Goal: Information Seeking & Learning: Learn about a topic

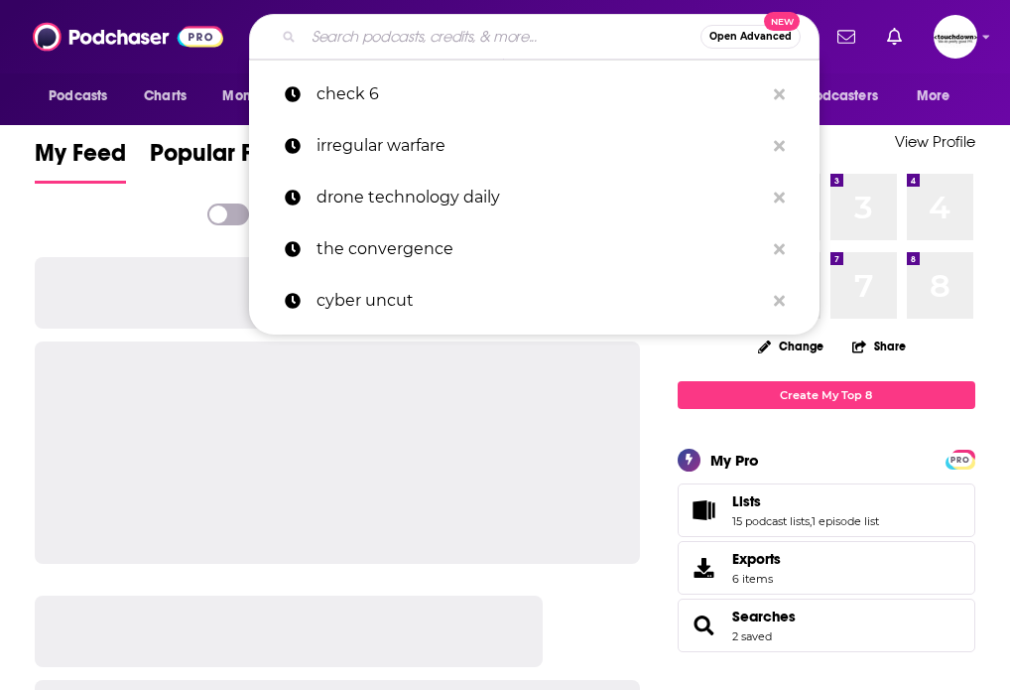
click at [405, 44] on input "Search podcasts, credits, & more..." at bounding box center [502, 37] width 397 height 32
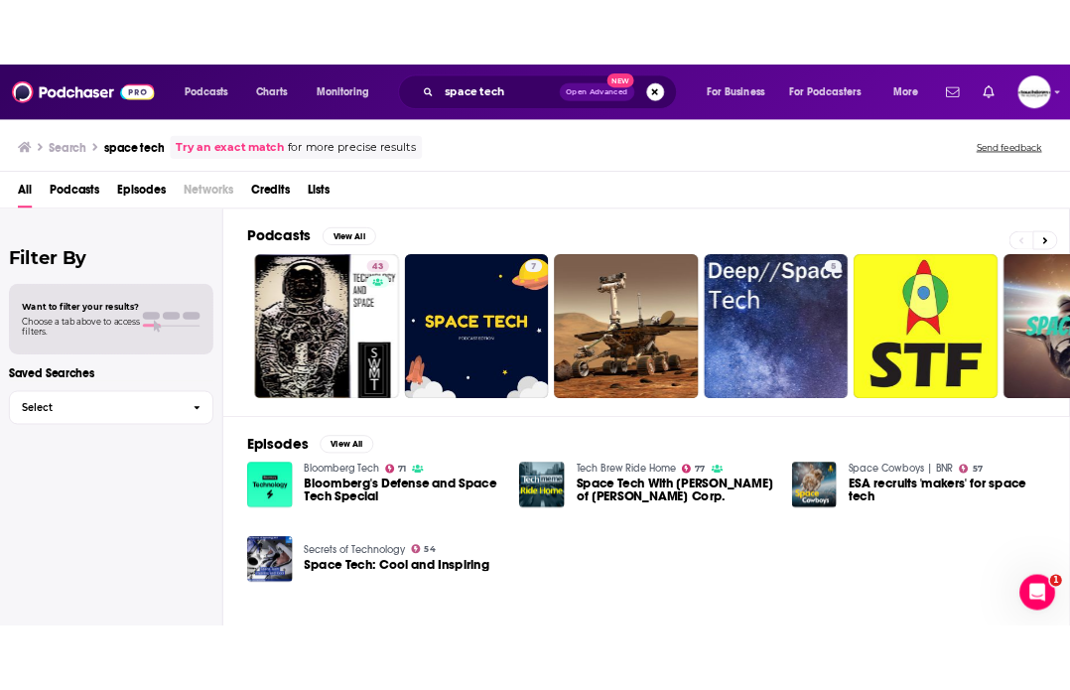
scroll to position [51, 0]
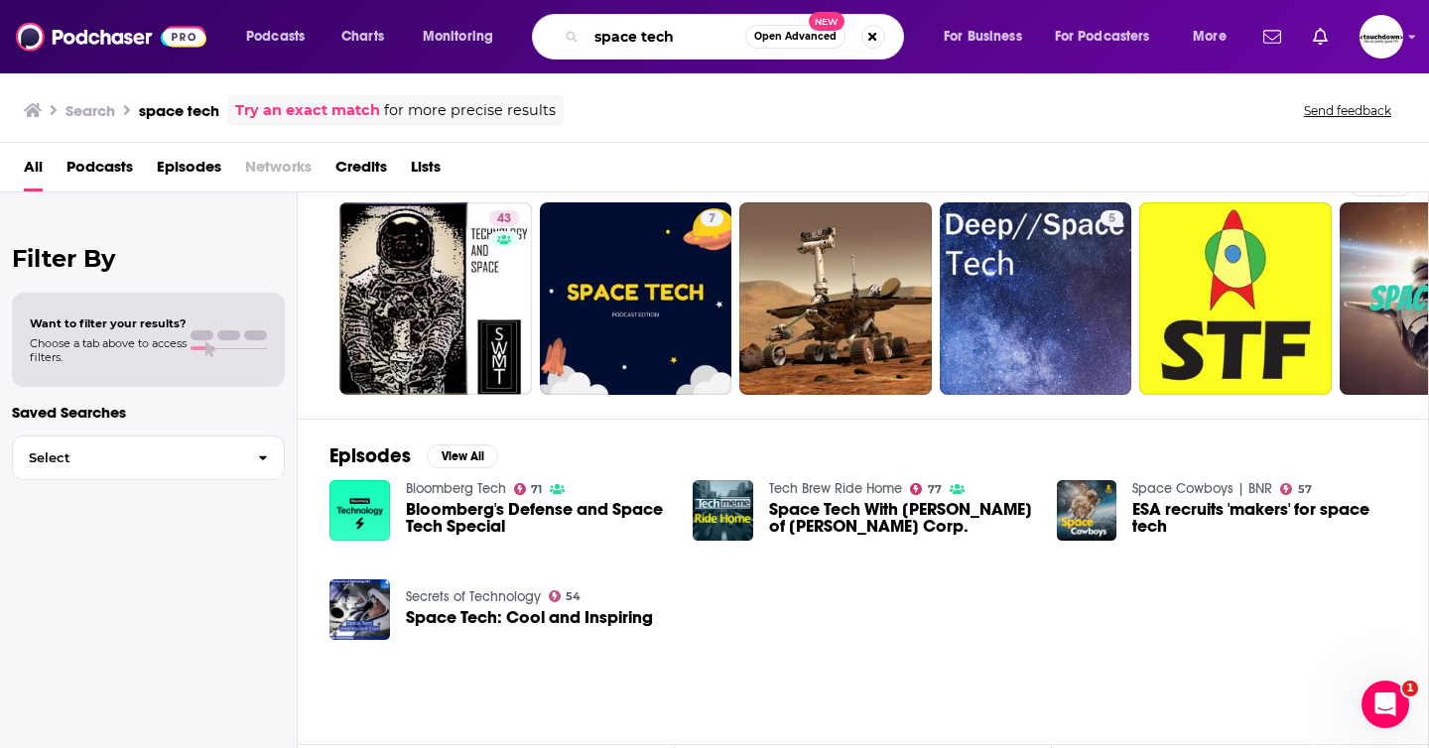
drag, startPoint x: 692, startPoint y: 40, endPoint x: 639, endPoint y: 43, distance: 52.7
click at [639, 43] on input "space tech" at bounding box center [666, 37] width 159 height 32
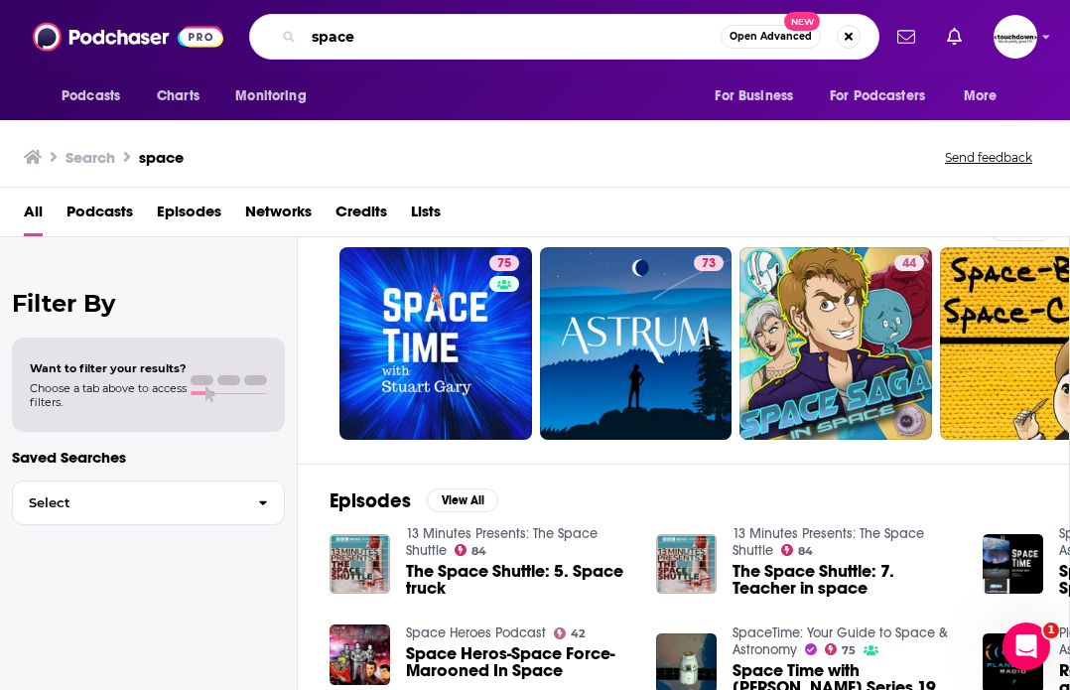
drag, startPoint x: 410, startPoint y: 41, endPoint x: 217, endPoint y: 42, distance: 192.5
click at [217, 41] on div "Podcasts Charts Monitoring space Open Advanced New For Business For Podcasters …" at bounding box center [535, 36] width 1070 height 73
type input "space, defence and security"
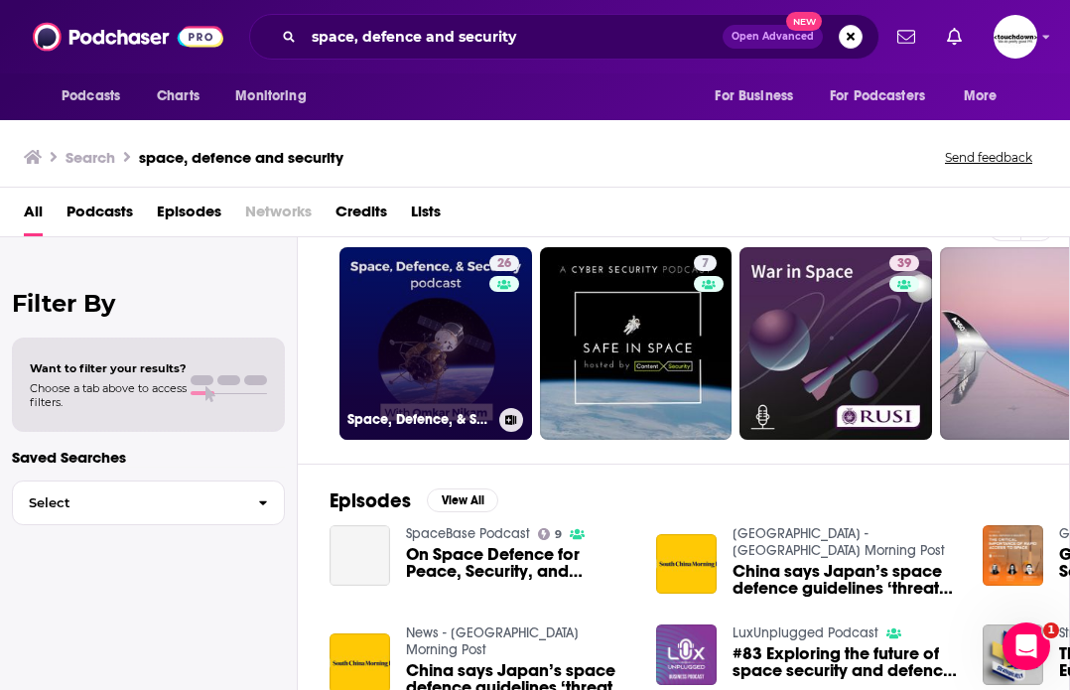
click at [417, 344] on link "26 Space, Defence, & Security podcast" at bounding box center [435, 343] width 193 height 193
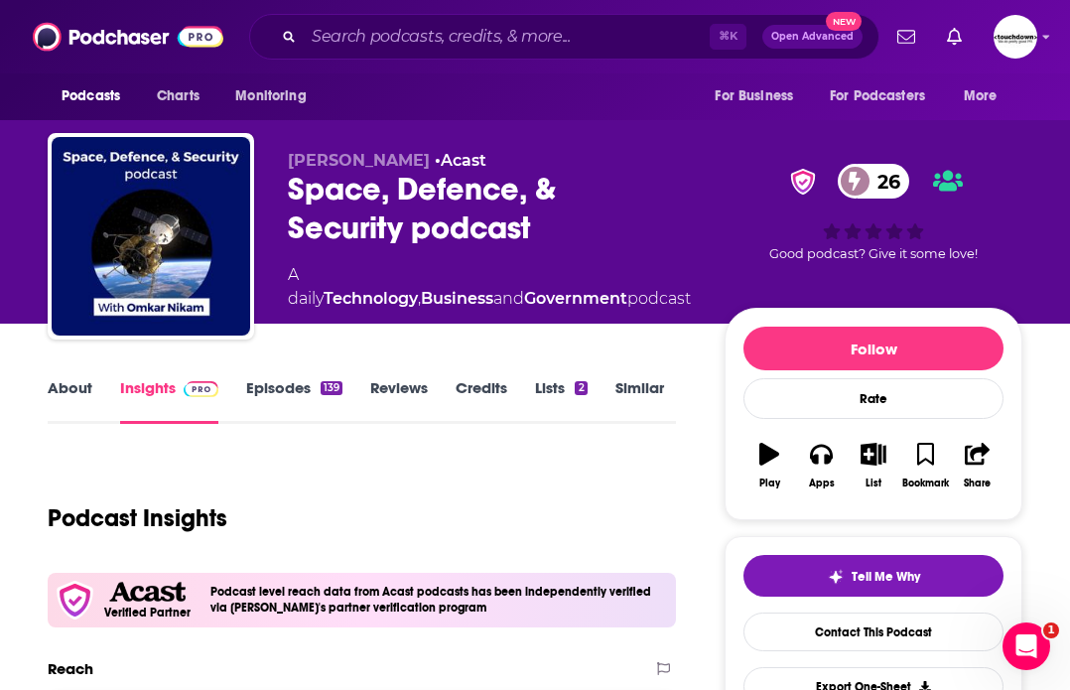
click at [64, 392] on link "About" at bounding box center [70, 401] width 45 height 46
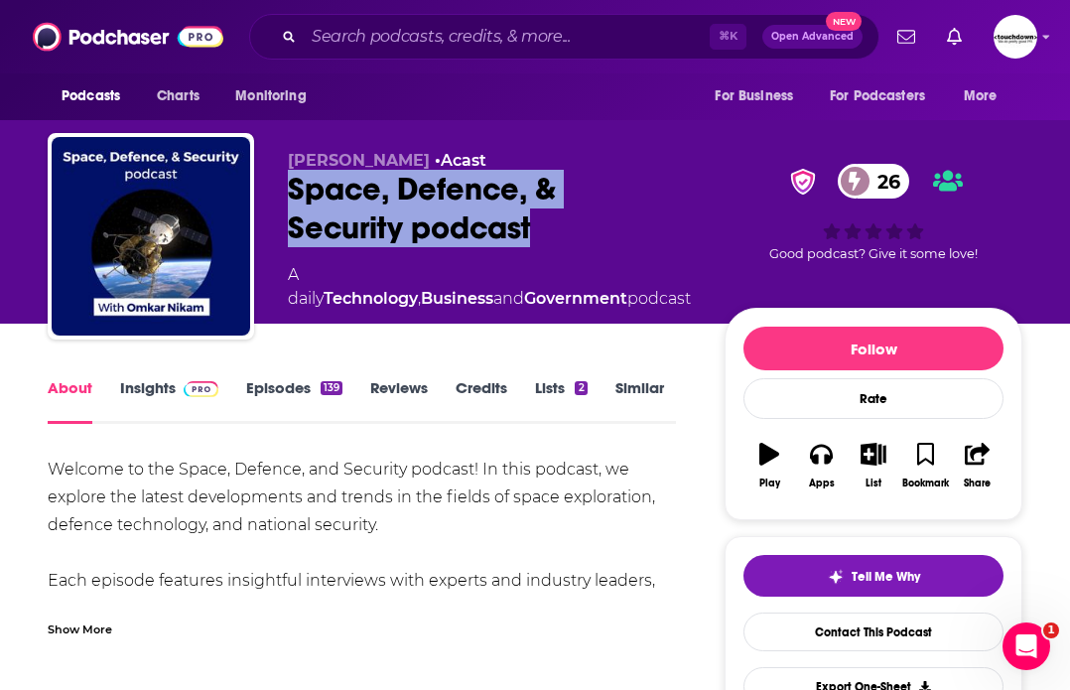
drag, startPoint x: 566, startPoint y: 226, endPoint x: 290, endPoint y: 178, distance: 280.2
click at [290, 178] on div "Space, Defence, & Security podcast 26" at bounding box center [490, 208] width 405 height 77
copy h1 "Space, Defence, & Security podcast"
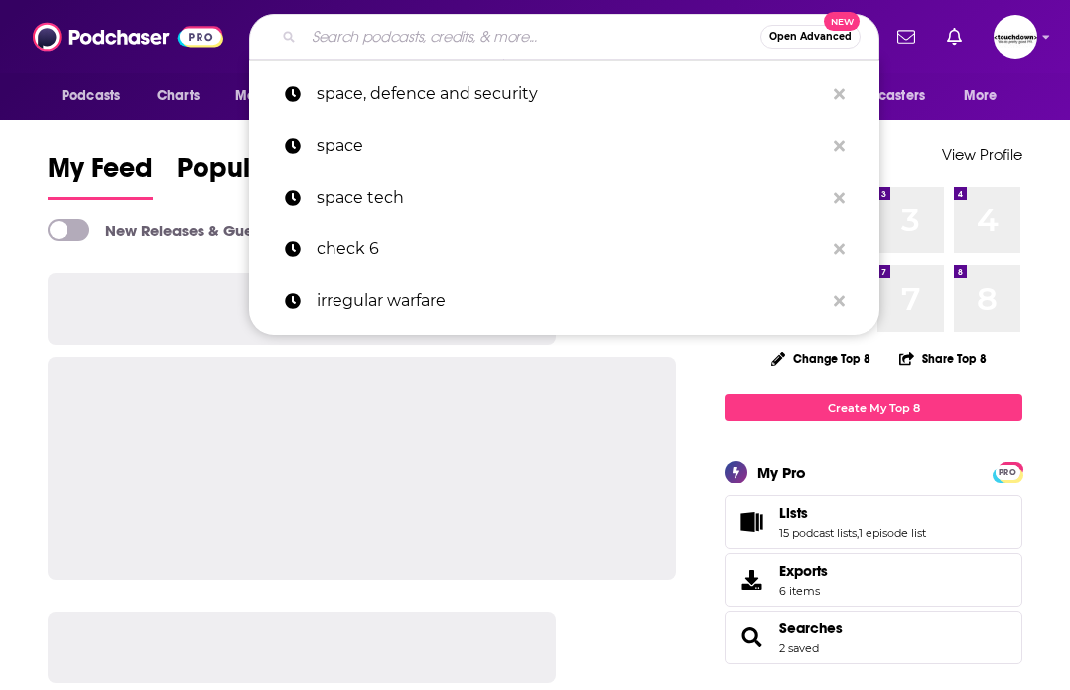
click at [409, 41] on input "Search podcasts, credits, & more..." at bounding box center [532, 37] width 457 height 32
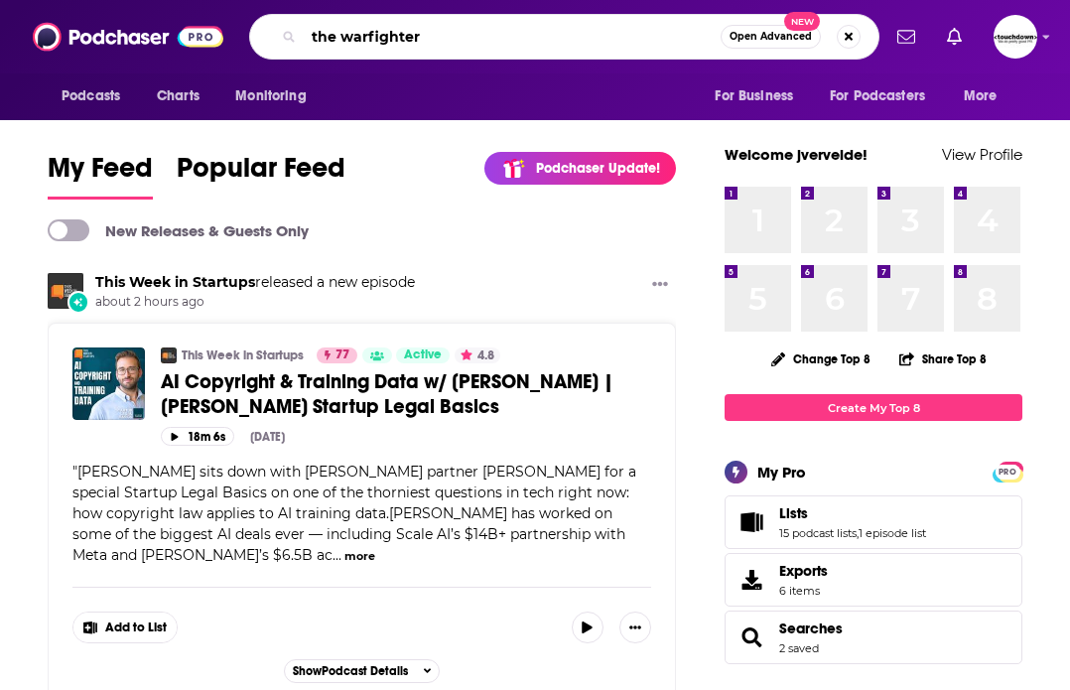
type input "the warfighter"
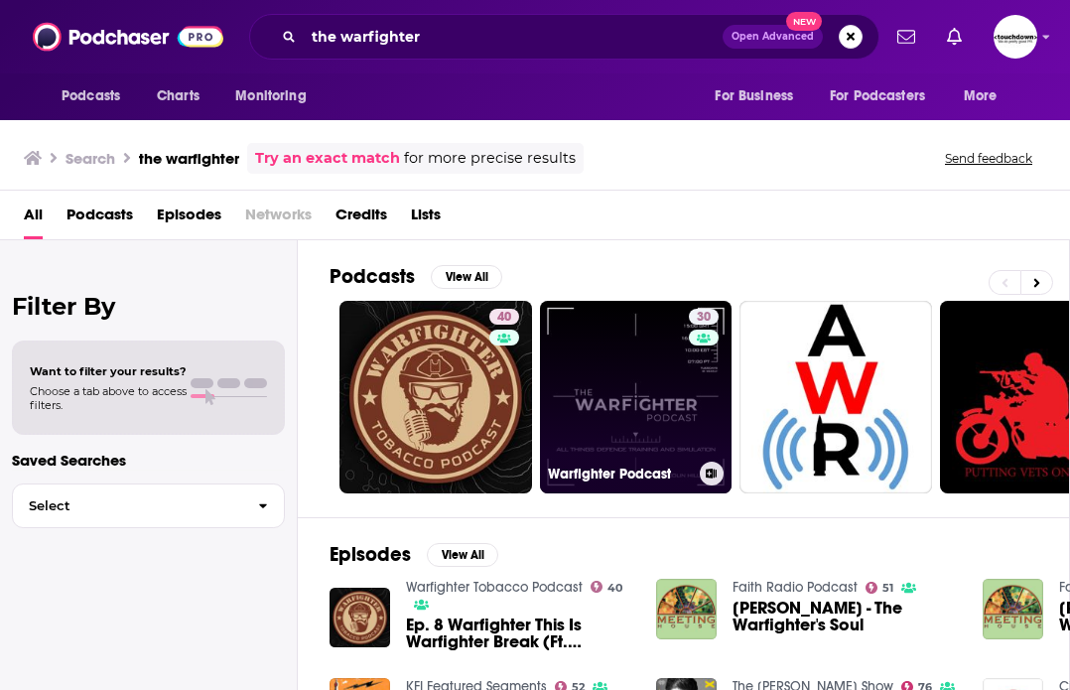
click at [614, 385] on link "30 Warfighter Podcast" at bounding box center [636, 397] width 193 height 193
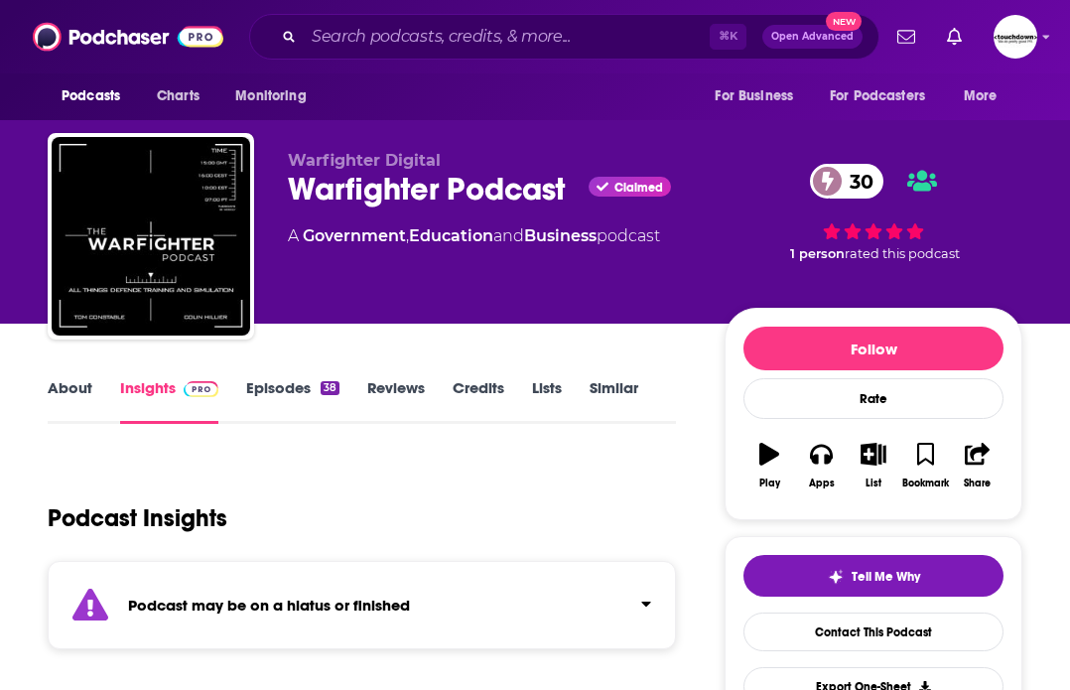
click at [72, 376] on div "About Insights Episodes 38 Reviews Credits Lists Similar" at bounding box center [362, 399] width 628 height 49
click at [267, 386] on link "Episodes 38" at bounding box center [292, 401] width 93 height 46
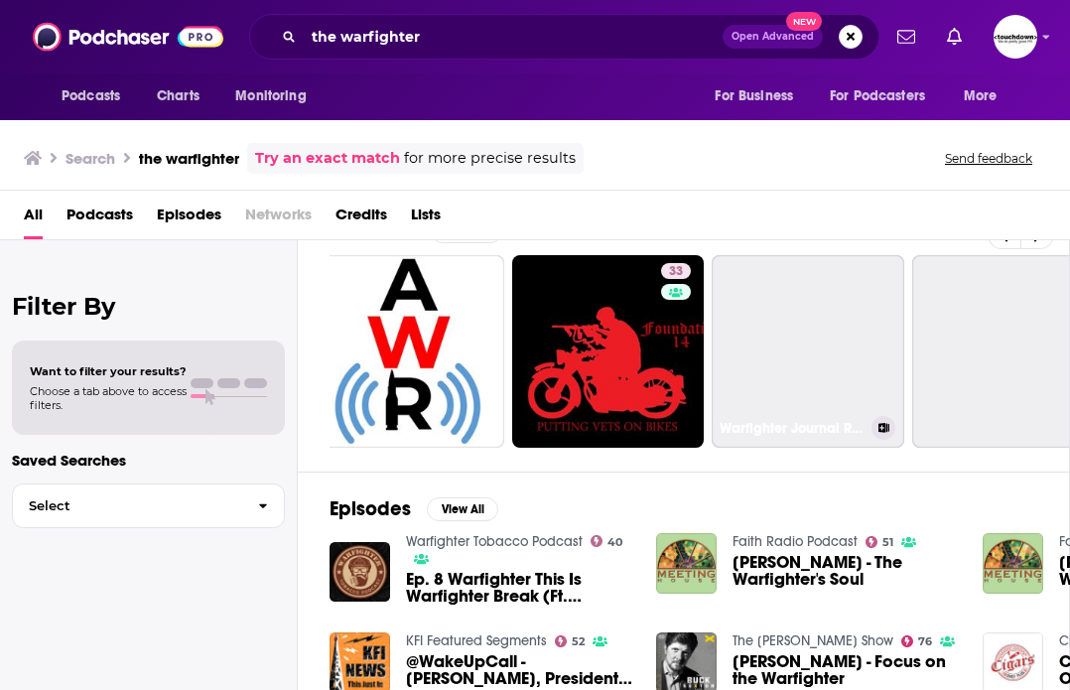
scroll to position [0, 431]
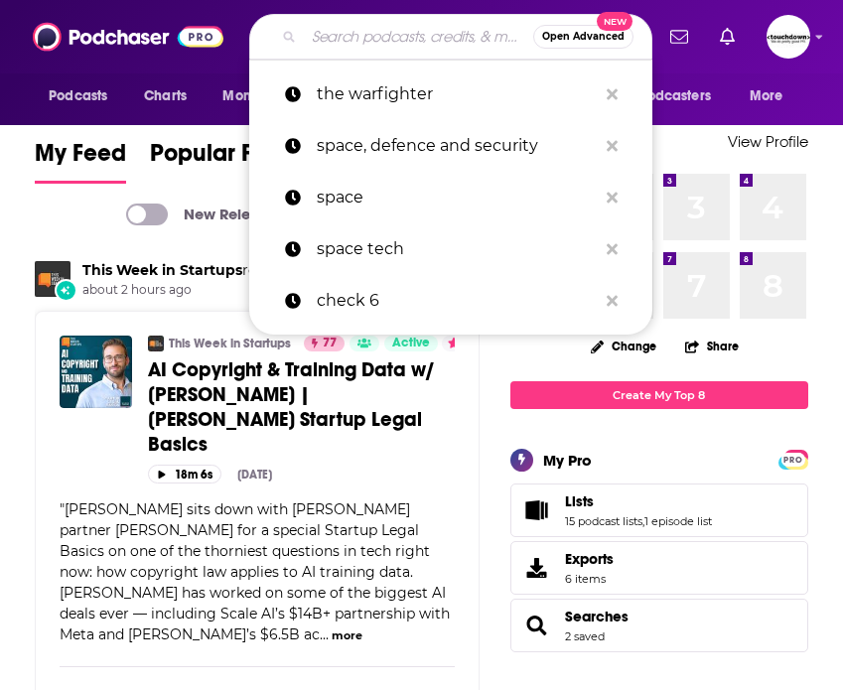
click at [413, 32] on input "Search podcasts, credits, & more..." at bounding box center [418, 37] width 229 height 32
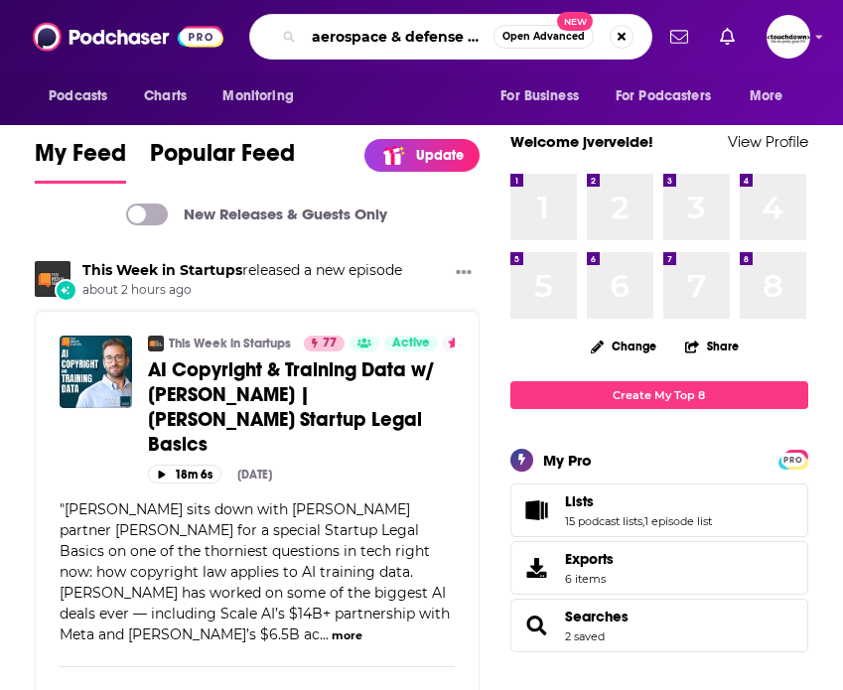
scroll to position [0, 14]
type input "aerospace & defense tech"
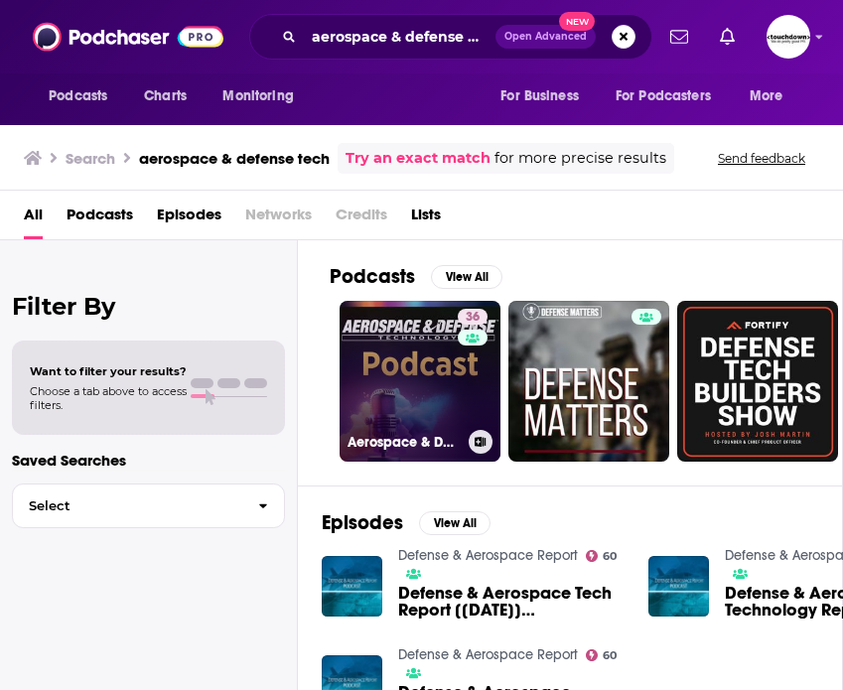
click at [419, 366] on link "36 Aerospace & Defense Technology" at bounding box center [419, 381] width 161 height 161
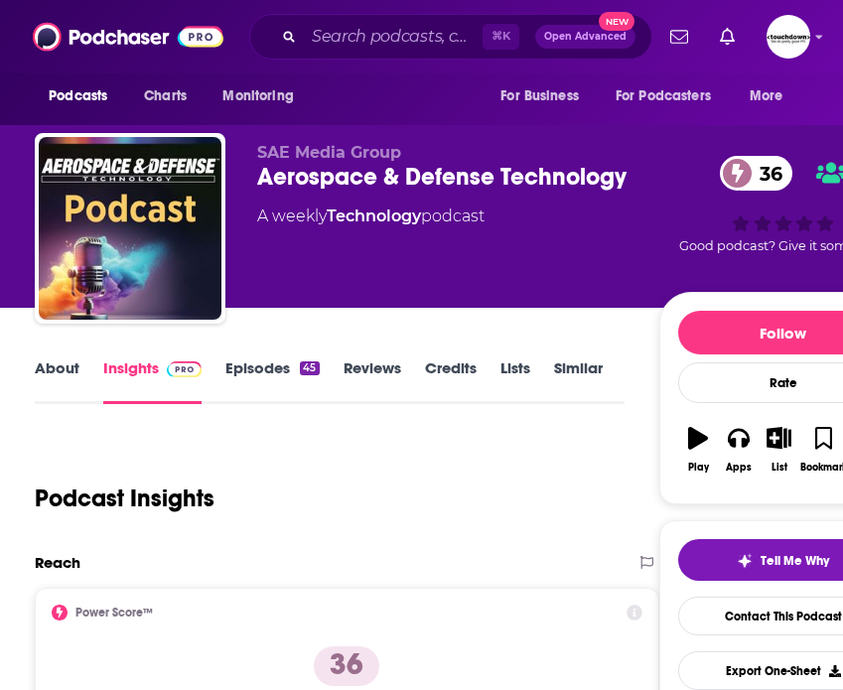
click at [61, 364] on link "About" at bounding box center [57, 381] width 45 height 46
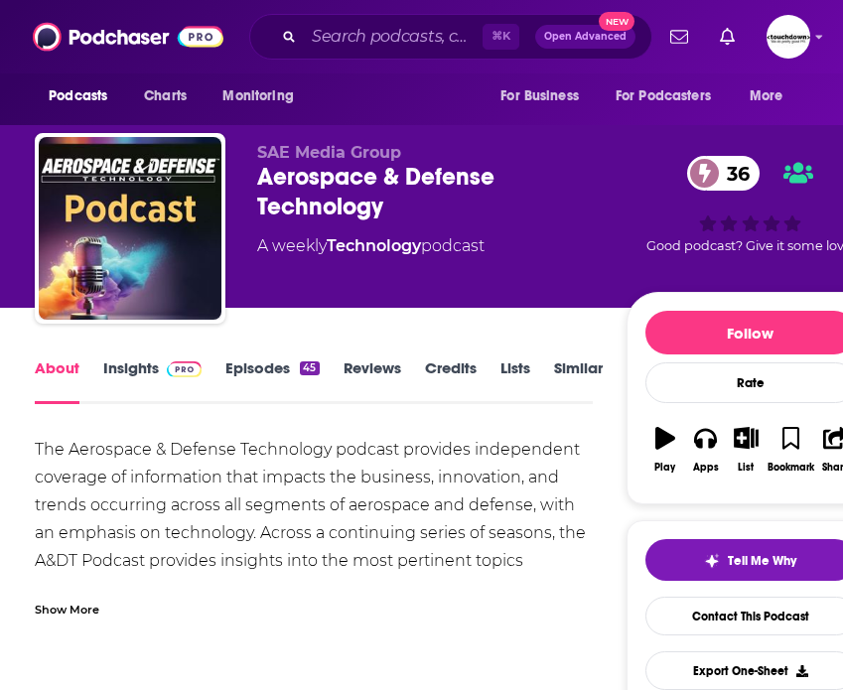
scroll to position [65, 0]
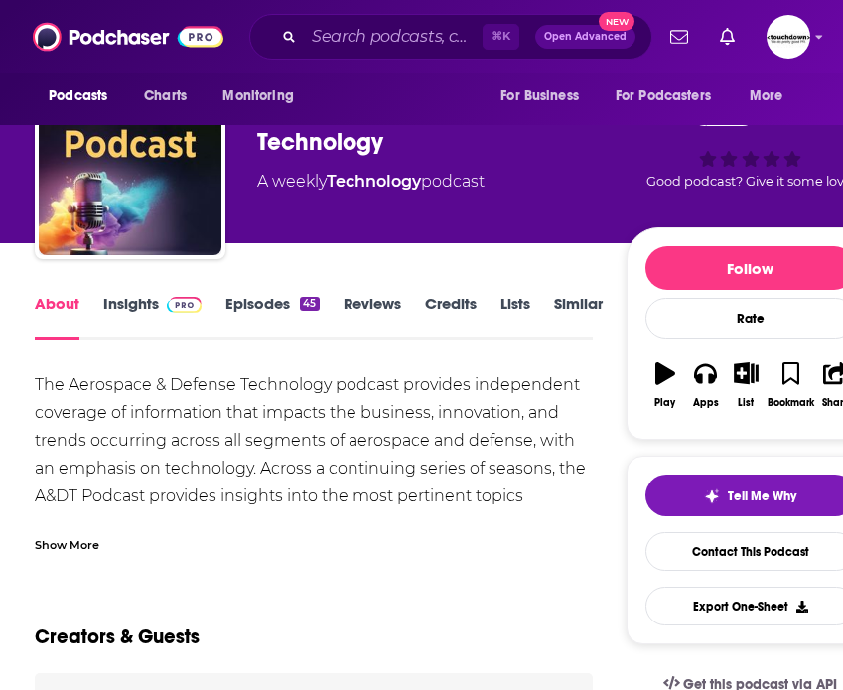
click at [75, 546] on div "Show More" at bounding box center [67, 543] width 65 height 19
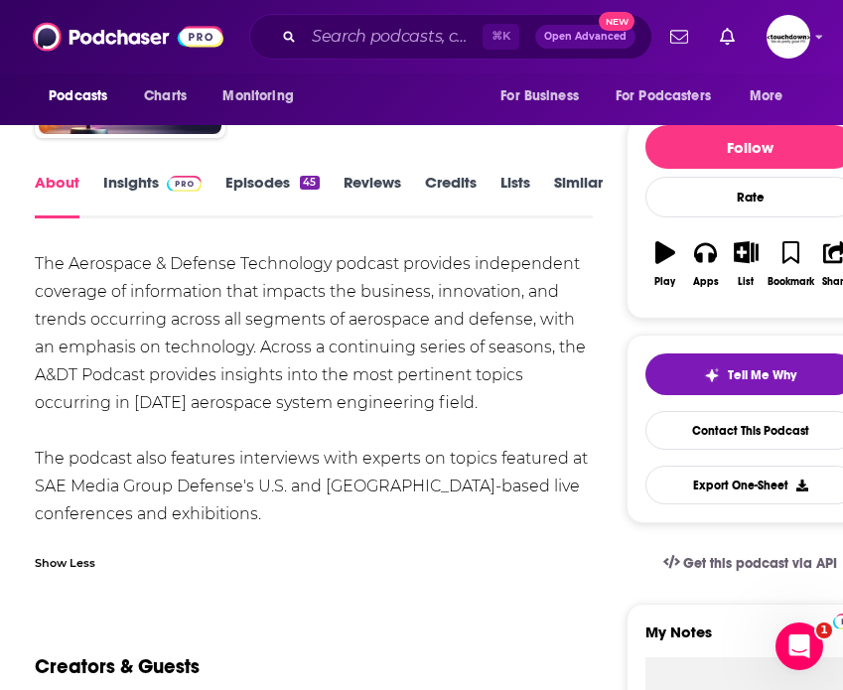
scroll to position [187, 0]
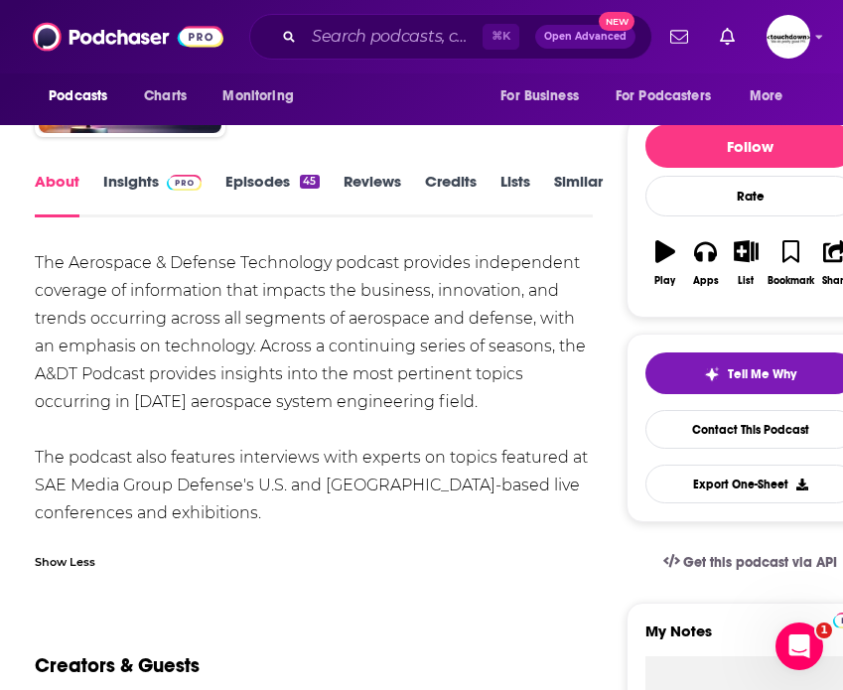
click at [242, 186] on link "Episodes 45" at bounding box center [271, 195] width 93 height 46
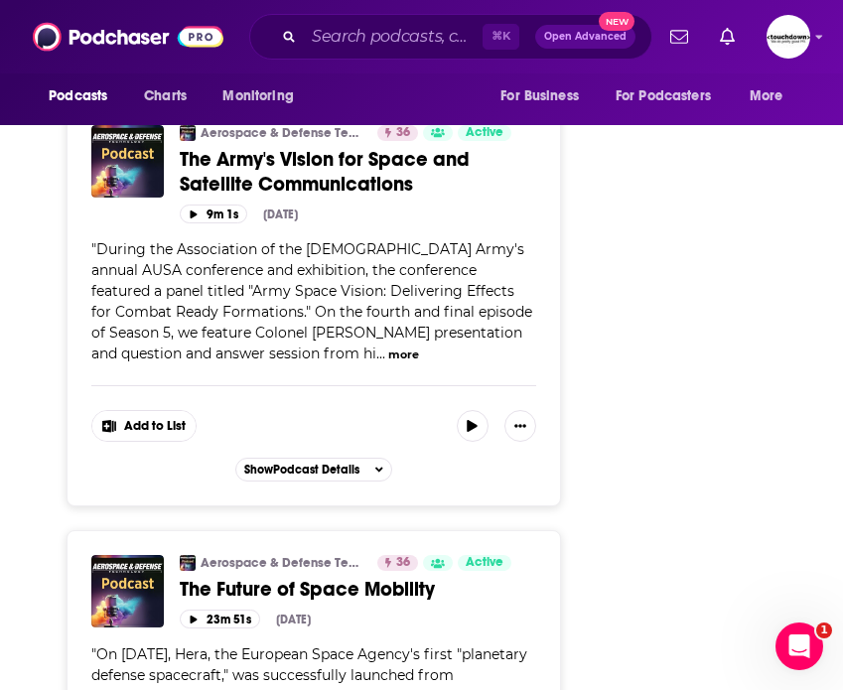
scroll to position [10889, 0]
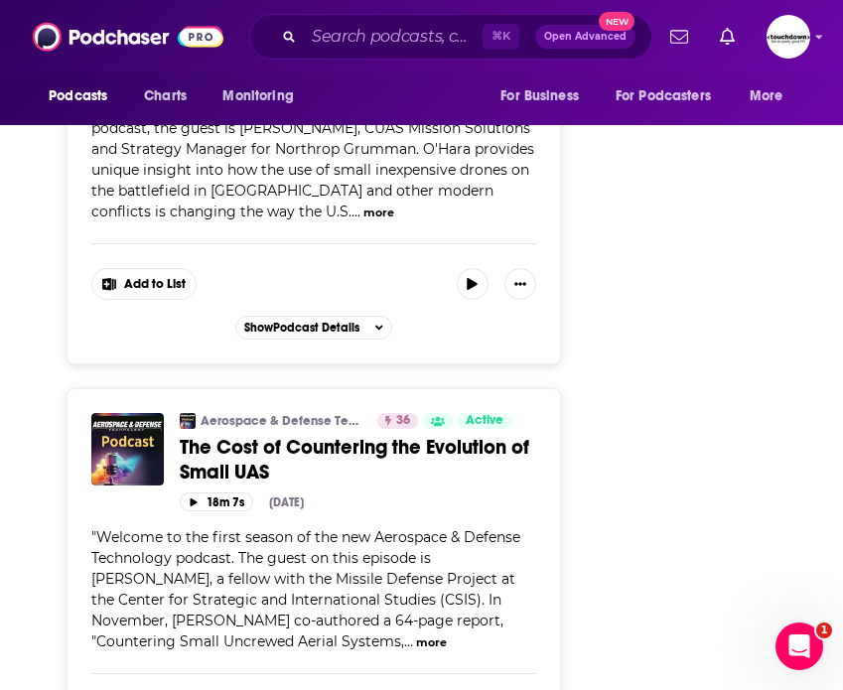
scroll to position [19412, 0]
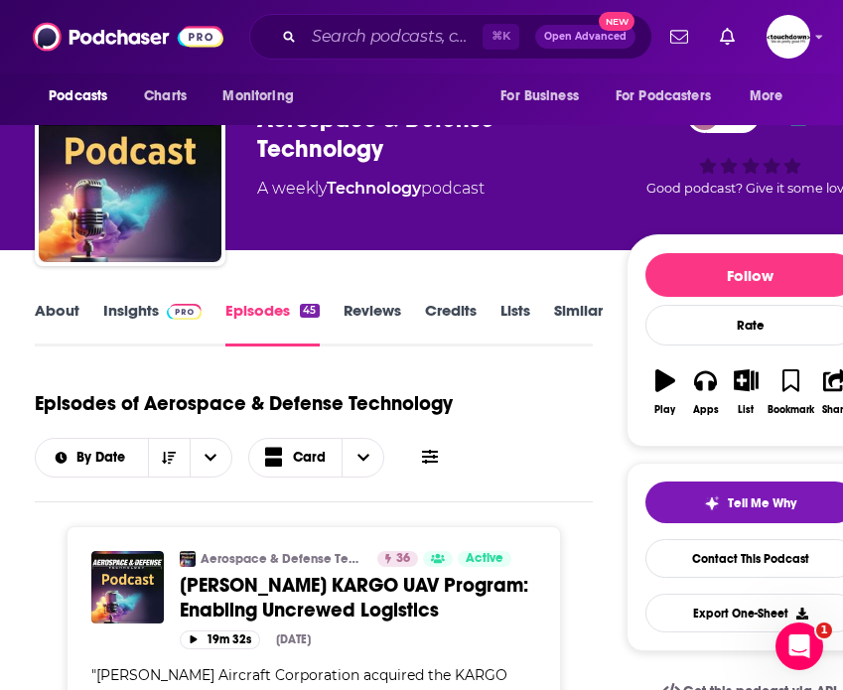
scroll to position [0, 0]
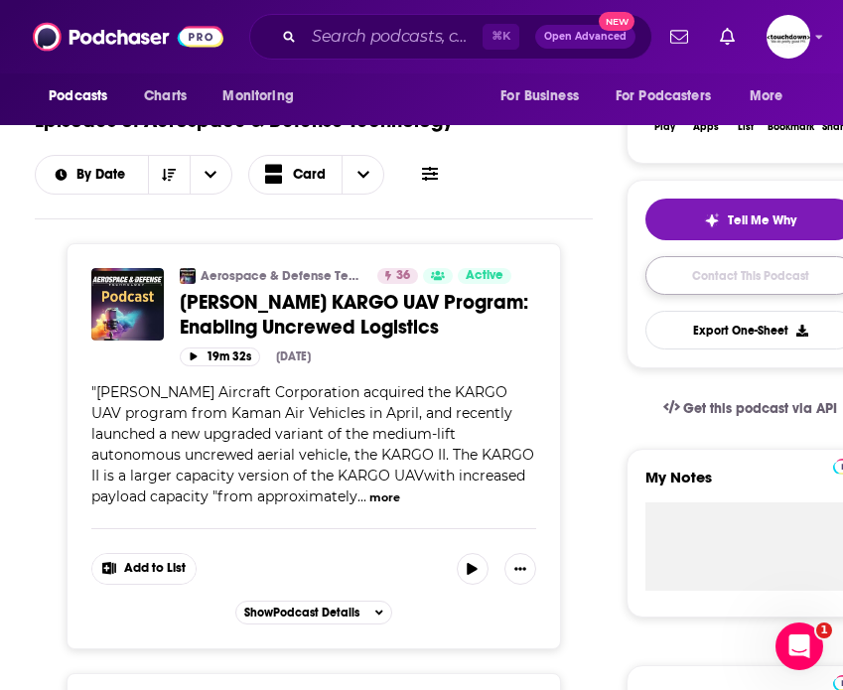
click at [749, 284] on link "Contact This Podcast" at bounding box center [750, 275] width 210 height 39
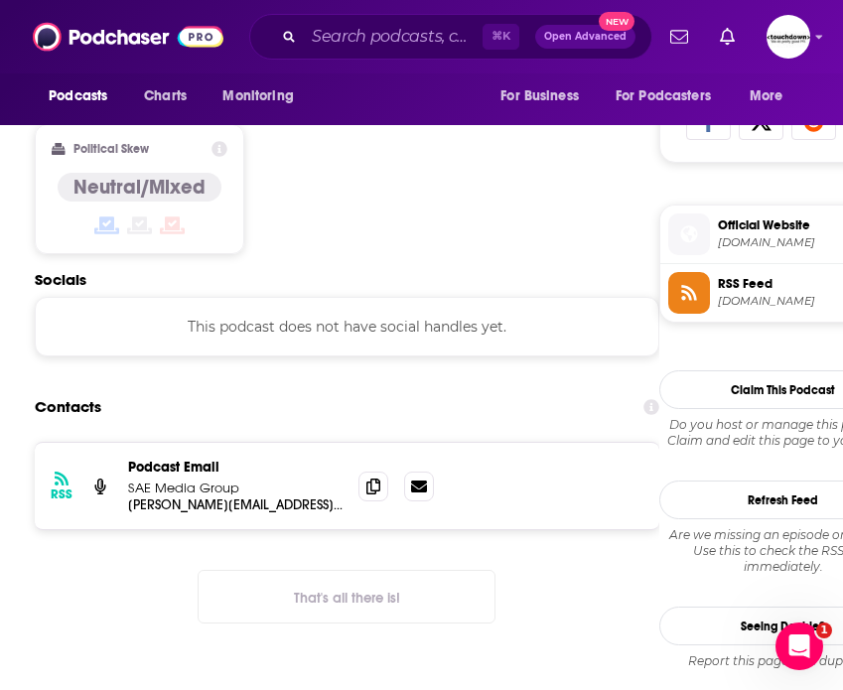
scroll to position [1309, 0]
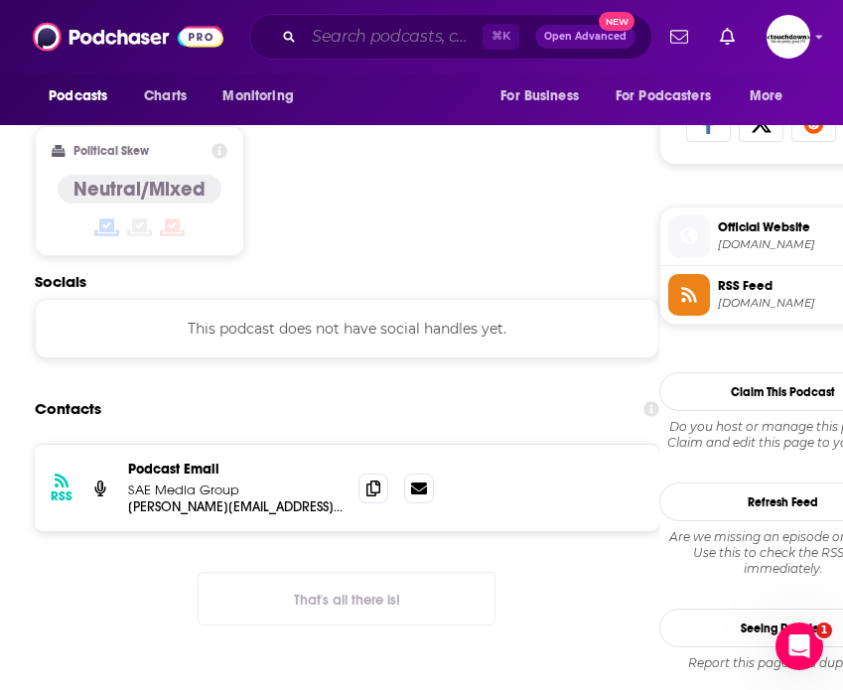
click at [335, 36] on input "Search podcasts, credits, & more..." at bounding box center [393, 37] width 179 height 32
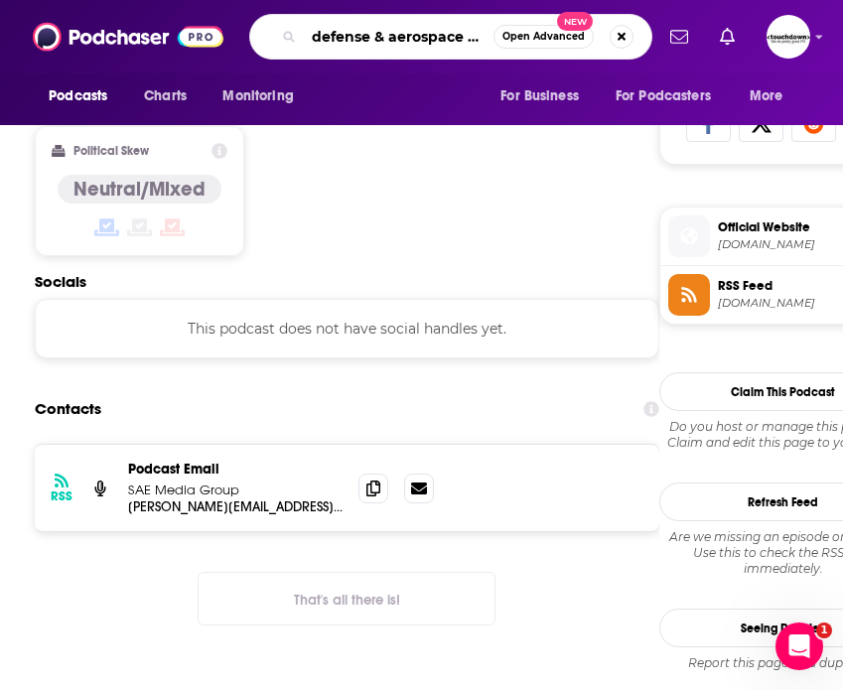
scroll to position [0, 27]
type input "defense & aerospace report"
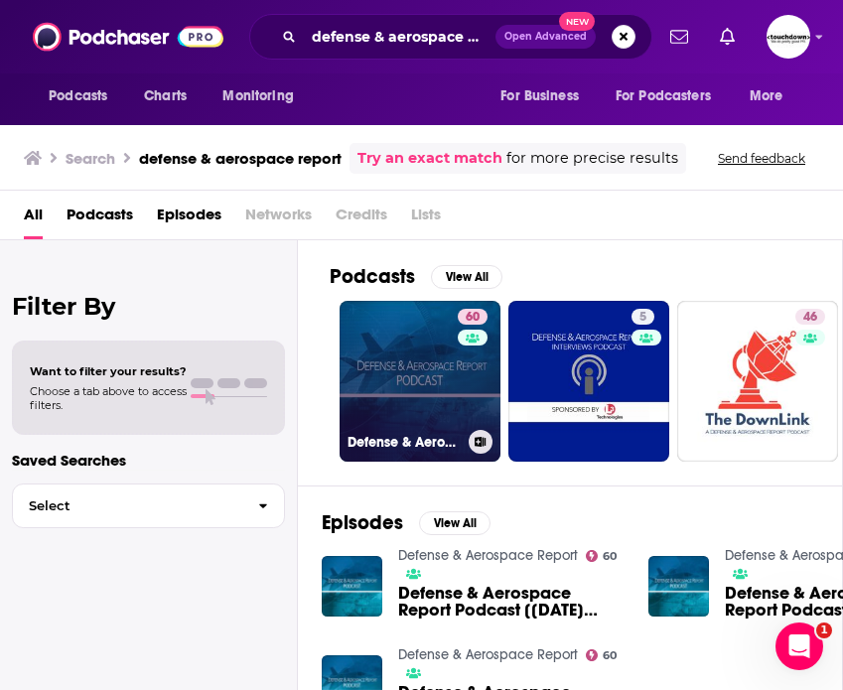
click at [400, 386] on link "60 Defense & Aerospace Report" at bounding box center [419, 381] width 161 height 161
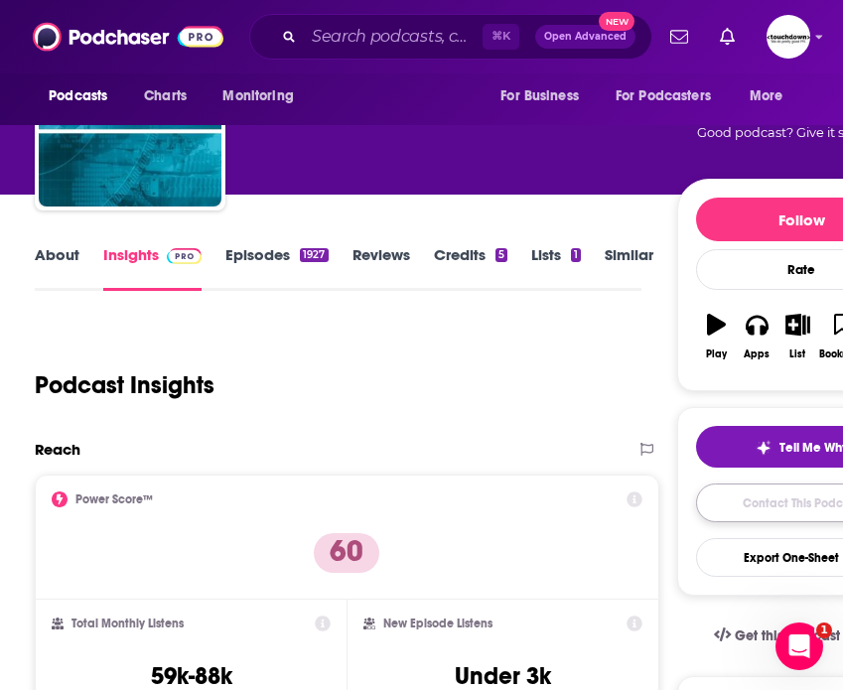
click at [771, 504] on link "Contact This Podcast" at bounding box center [801, 502] width 210 height 39
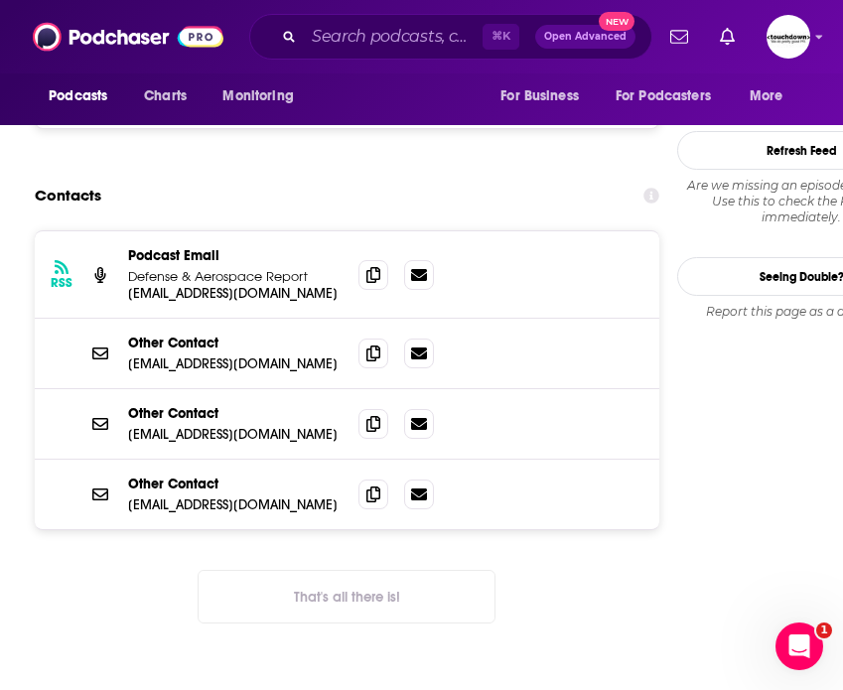
scroll to position [1935, 0]
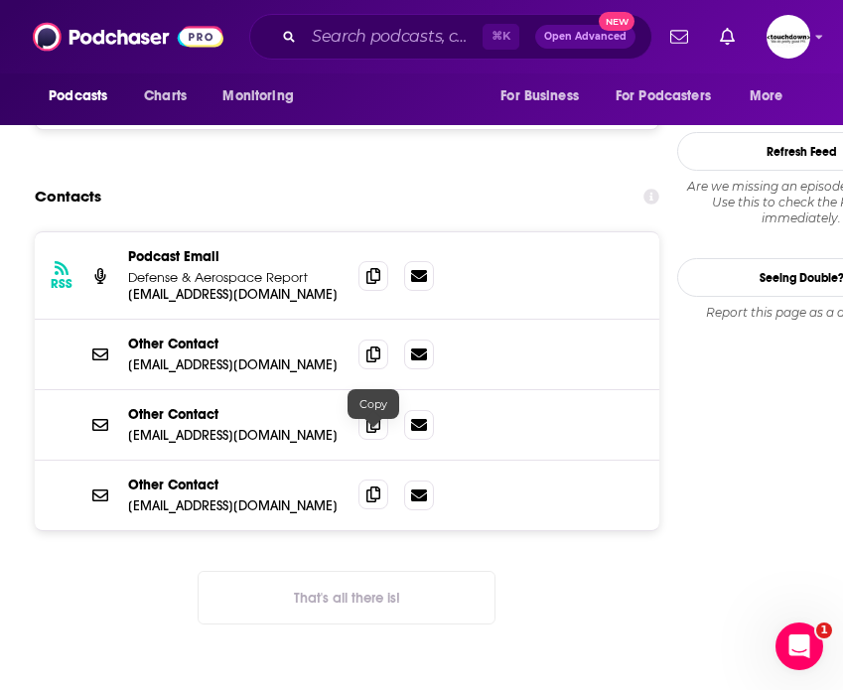
click at [369, 486] on icon at bounding box center [373, 494] width 14 height 16
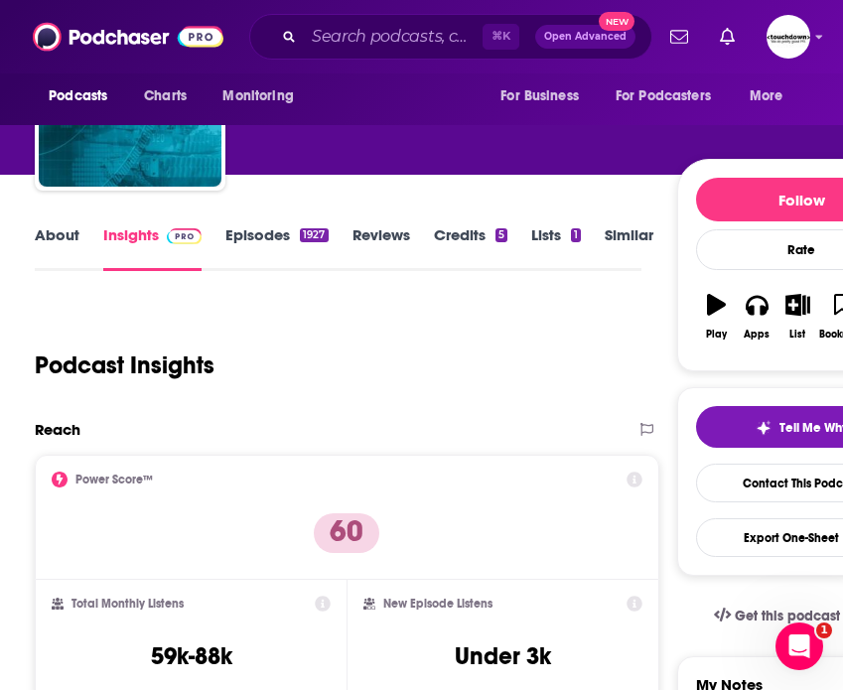
scroll to position [0, 0]
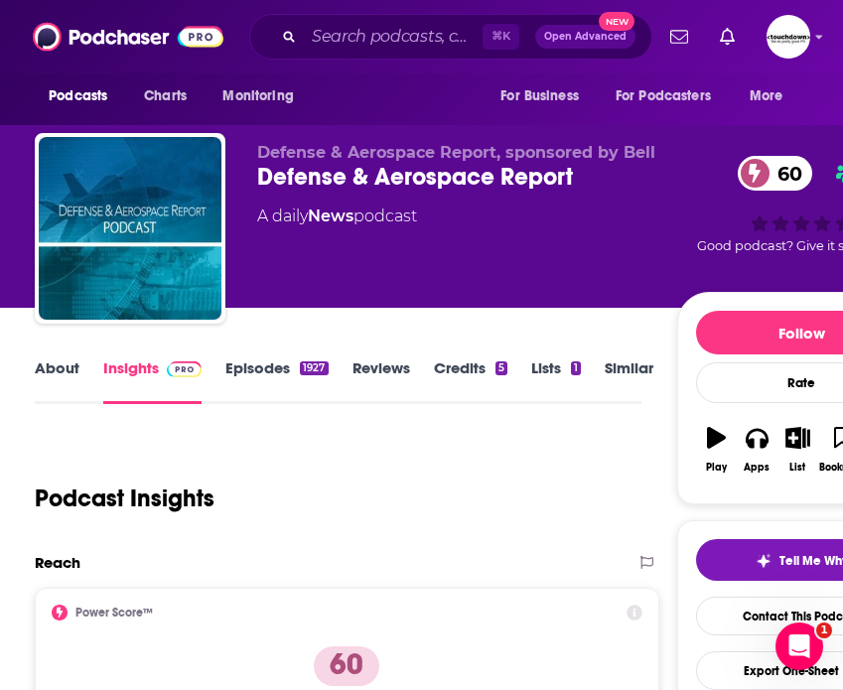
click at [264, 367] on link "Episodes 1927" at bounding box center [276, 381] width 102 height 46
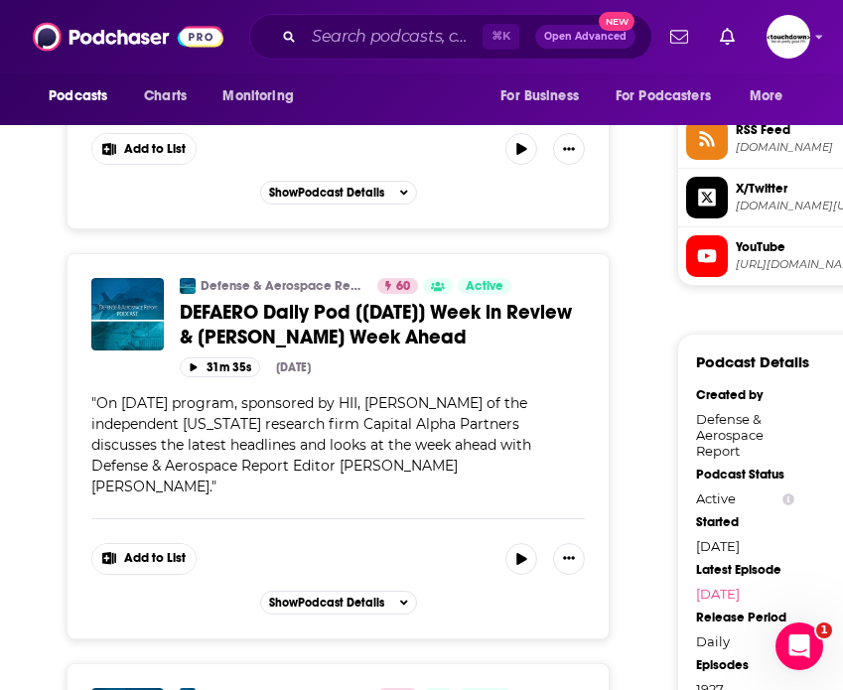
scroll to position [1625, 0]
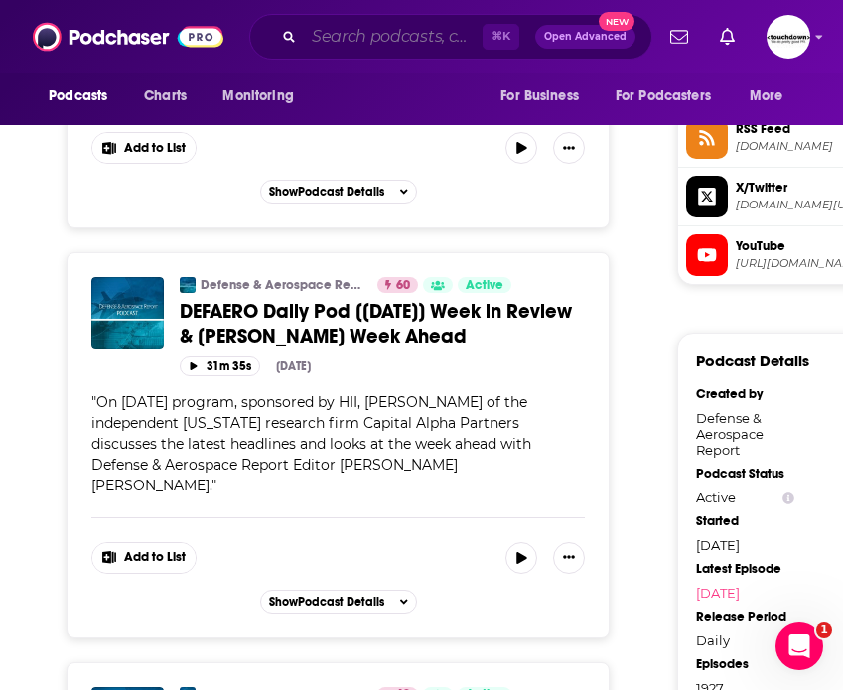
click at [372, 43] on input "Search podcasts, credits, & more..." at bounding box center [393, 37] width 179 height 32
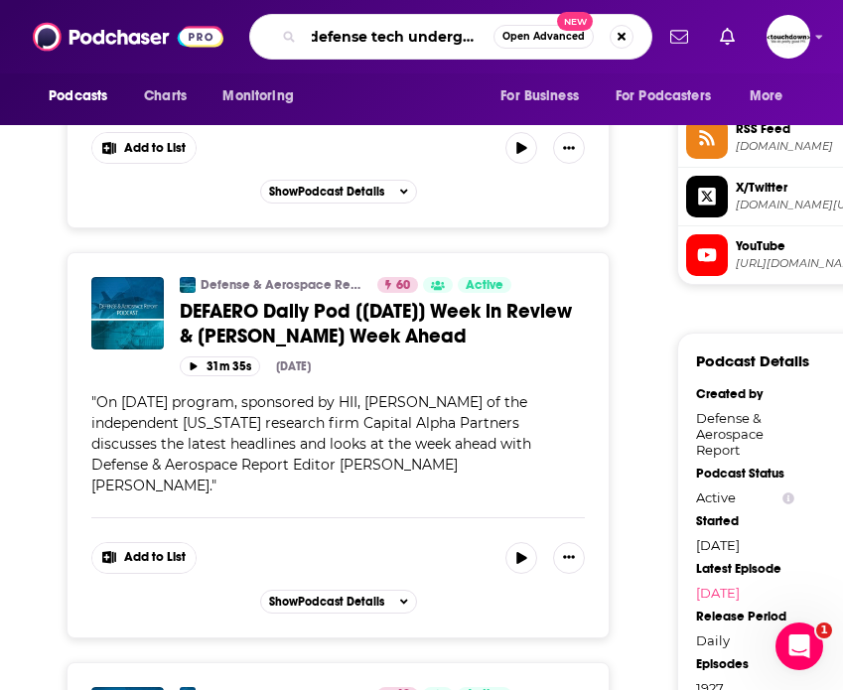
type input "defense tech underground"
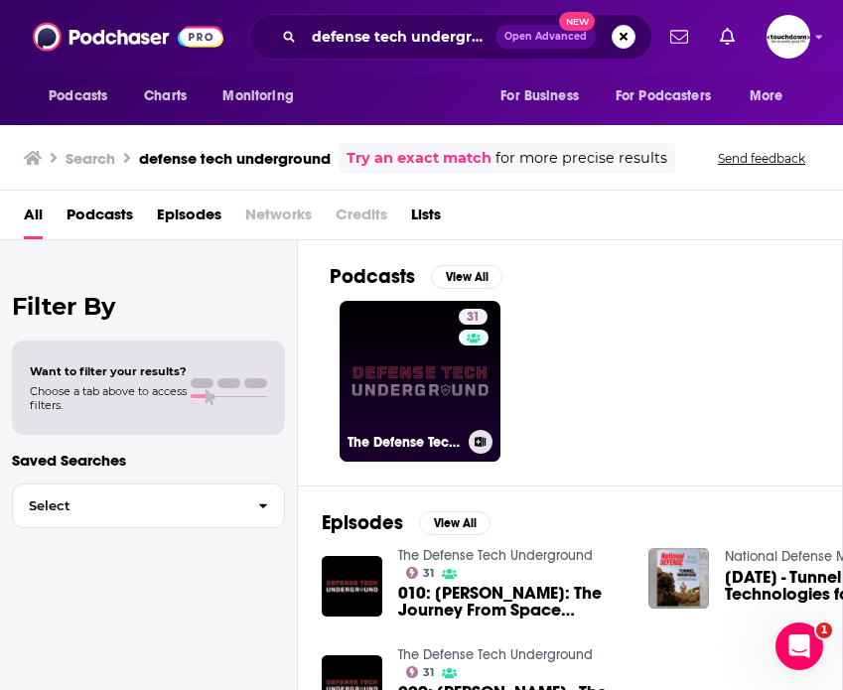
click at [397, 391] on link "31 The Defense Tech Underground" at bounding box center [419, 381] width 161 height 161
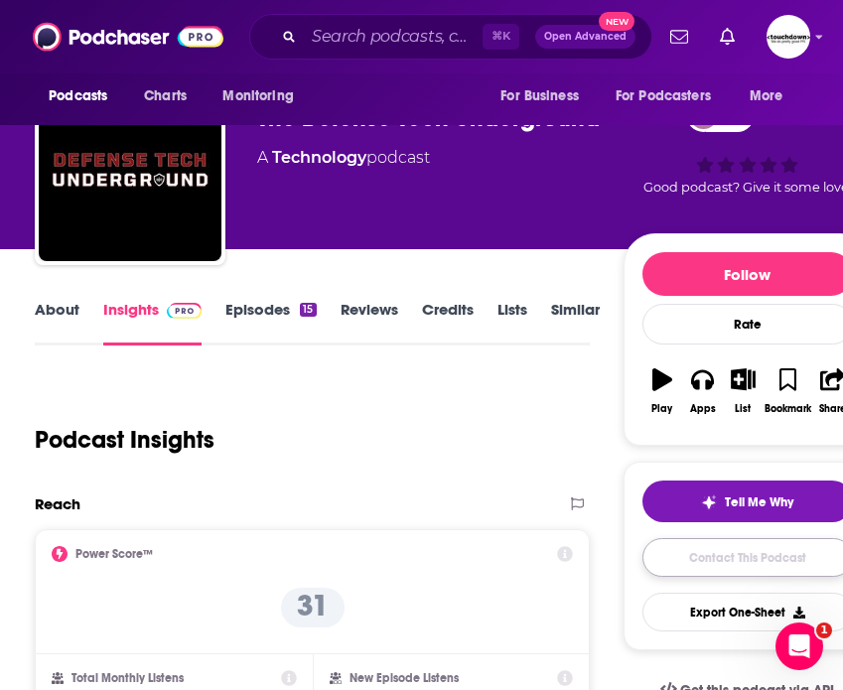
click at [725, 554] on link "Contact This Podcast" at bounding box center [747, 557] width 210 height 39
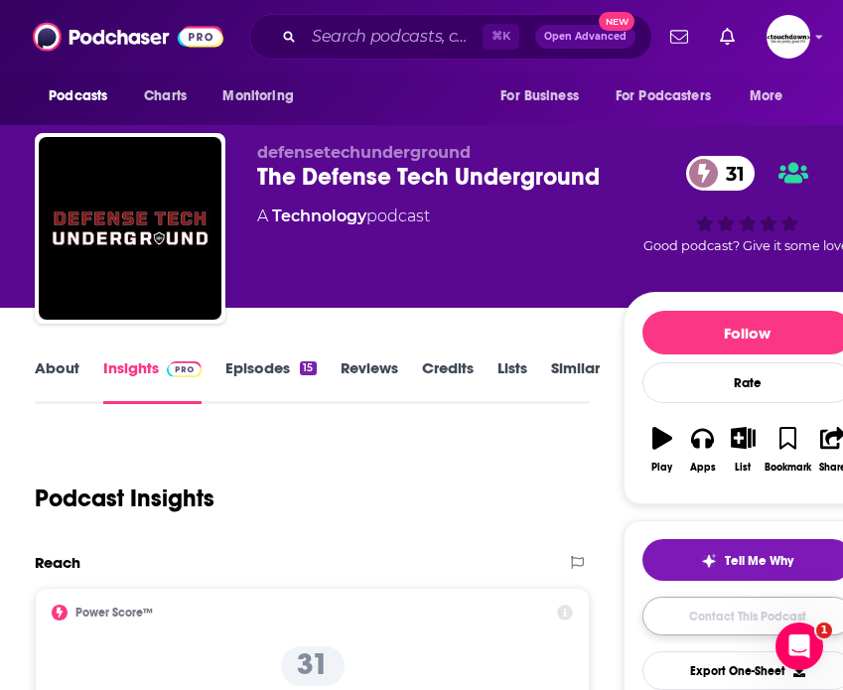
click at [706, 616] on link "Contact This Podcast" at bounding box center [747, 615] width 210 height 39
click at [392, 38] on input "Search podcasts, credits, & more..." at bounding box center [393, 37] width 179 height 32
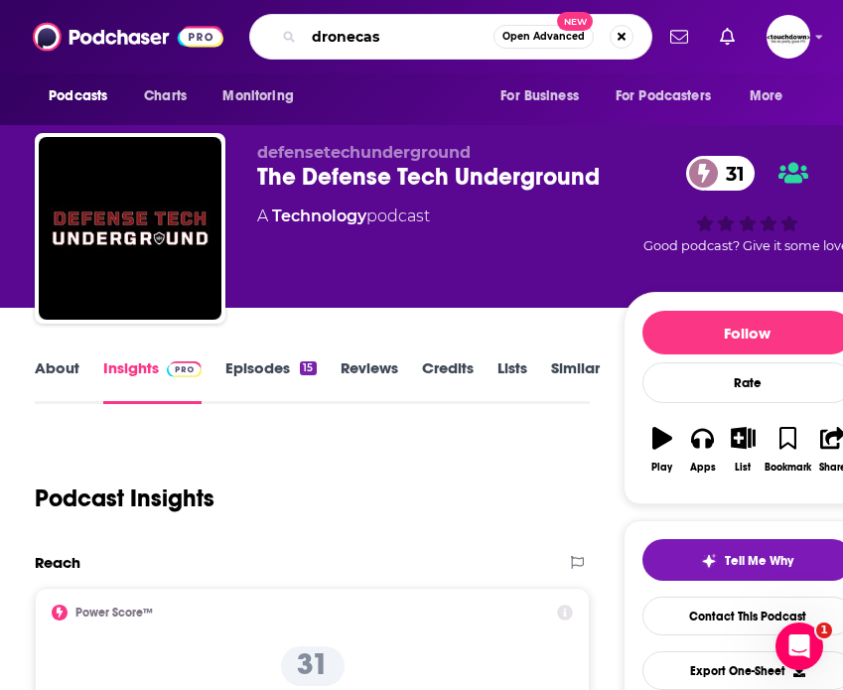
type input "dronecast"
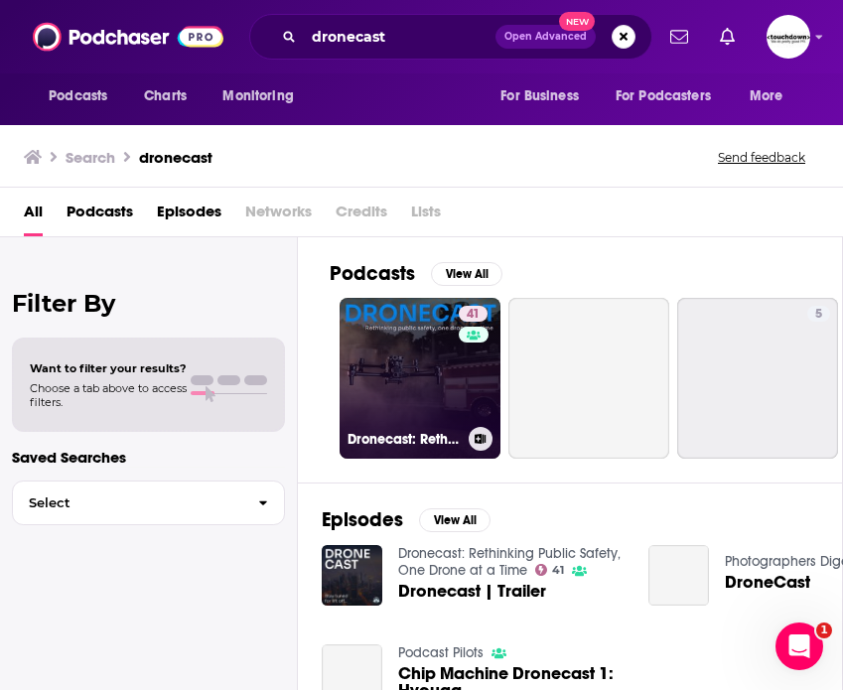
click at [394, 375] on link "41 Dronecast: Rethinking Public Safety, One Drone at a Time" at bounding box center [419, 378] width 161 height 161
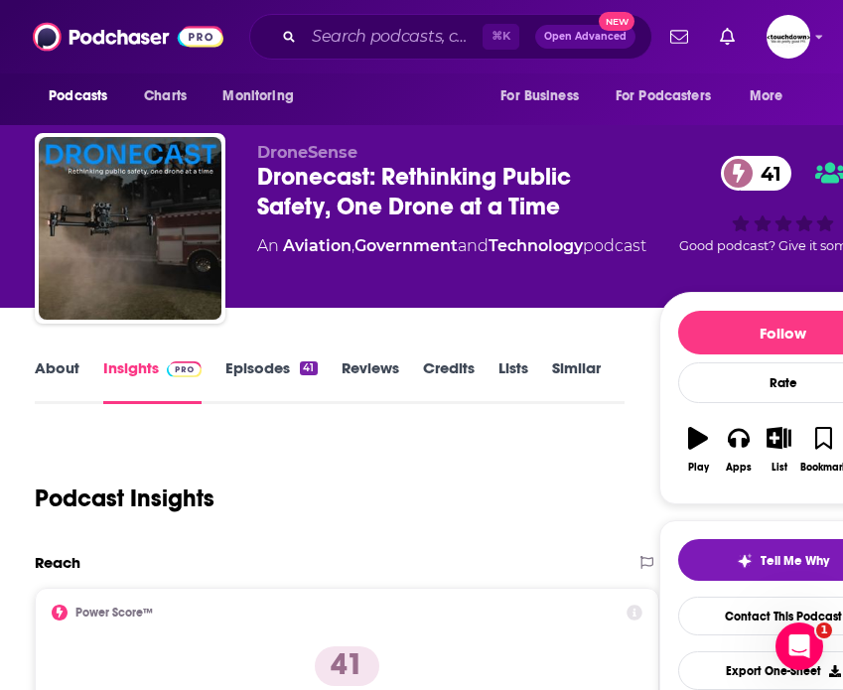
click at [47, 364] on link "About" at bounding box center [57, 381] width 45 height 46
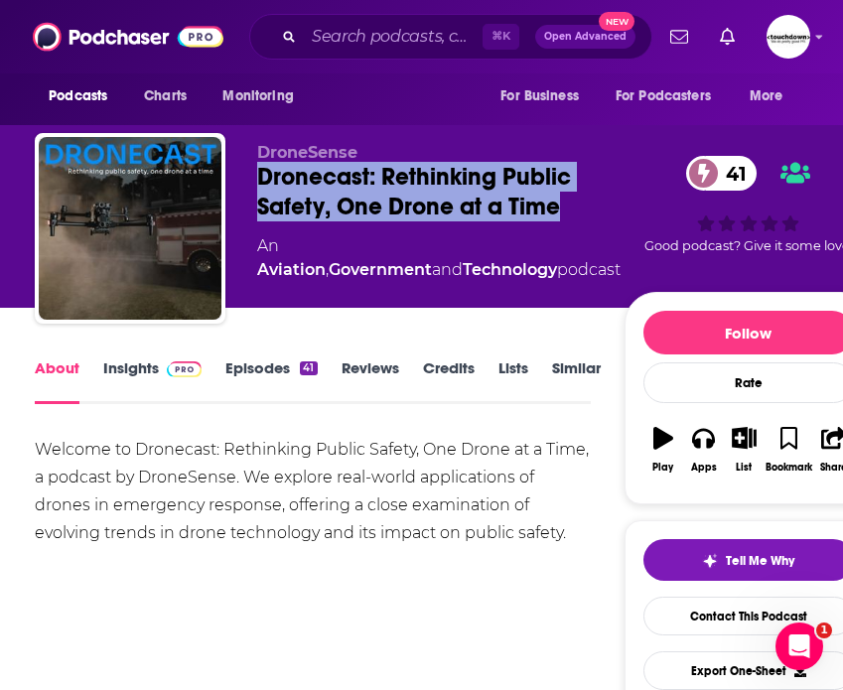
drag, startPoint x: 563, startPoint y: 208, endPoint x: 251, endPoint y: 178, distance: 313.1
click at [251, 178] on div "DroneSense Dronecast: Rethinking Public Safety, One Drone at a Time 41 An Aviat…" at bounding box center [453, 232] width 837 height 198
copy h1 "Dronecast: Rethinking Public Safety, One Drone at a Time"
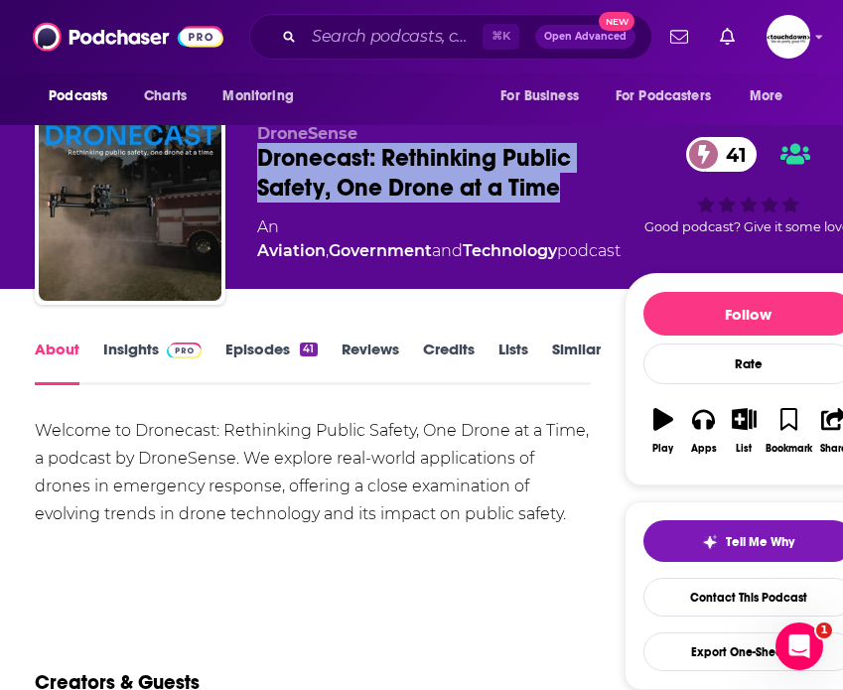
click at [275, 348] on link "Episodes 41" at bounding box center [270, 362] width 91 height 46
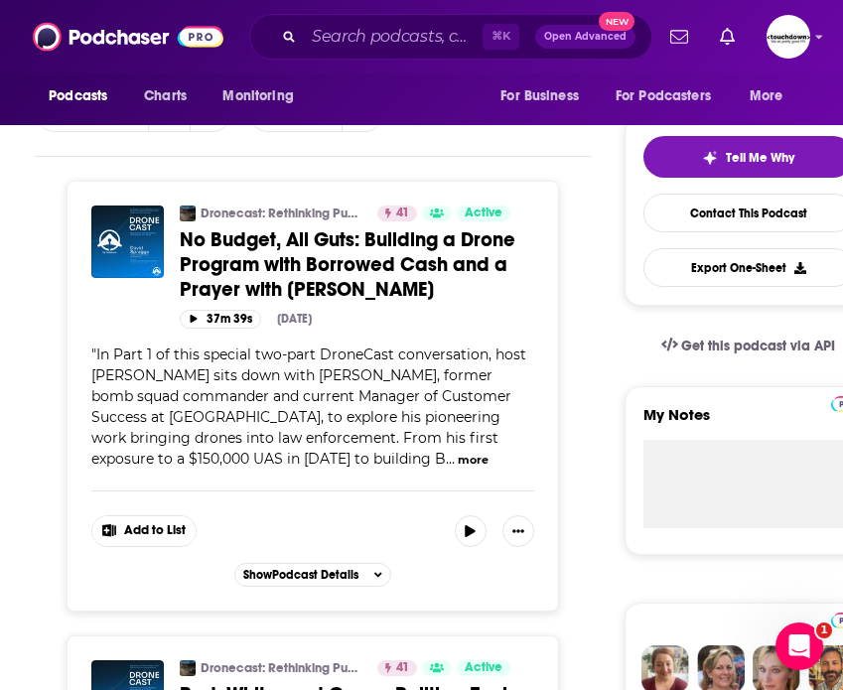
scroll to position [407, 0]
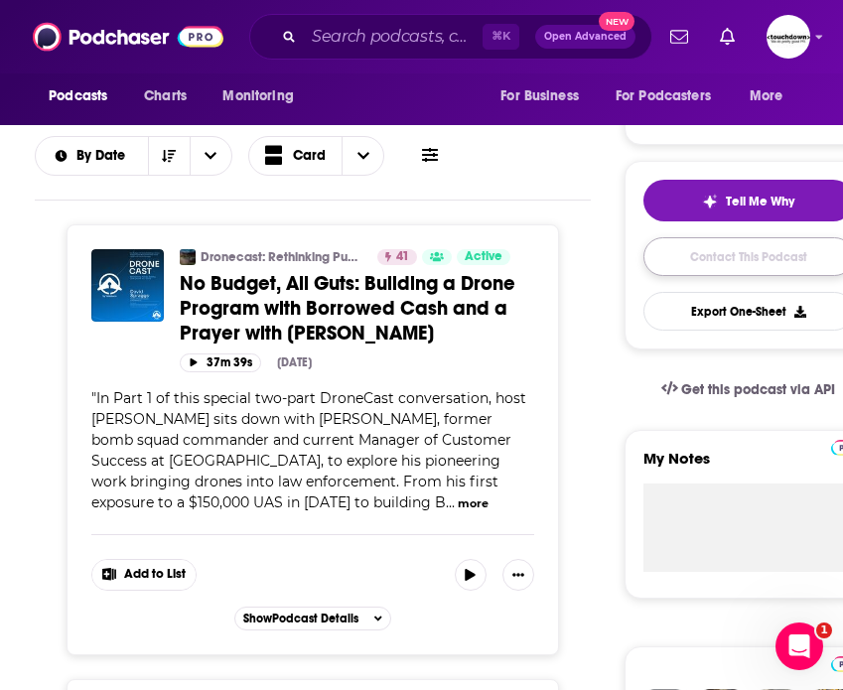
click at [741, 262] on link "Contact This Podcast" at bounding box center [748, 256] width 210 height 39
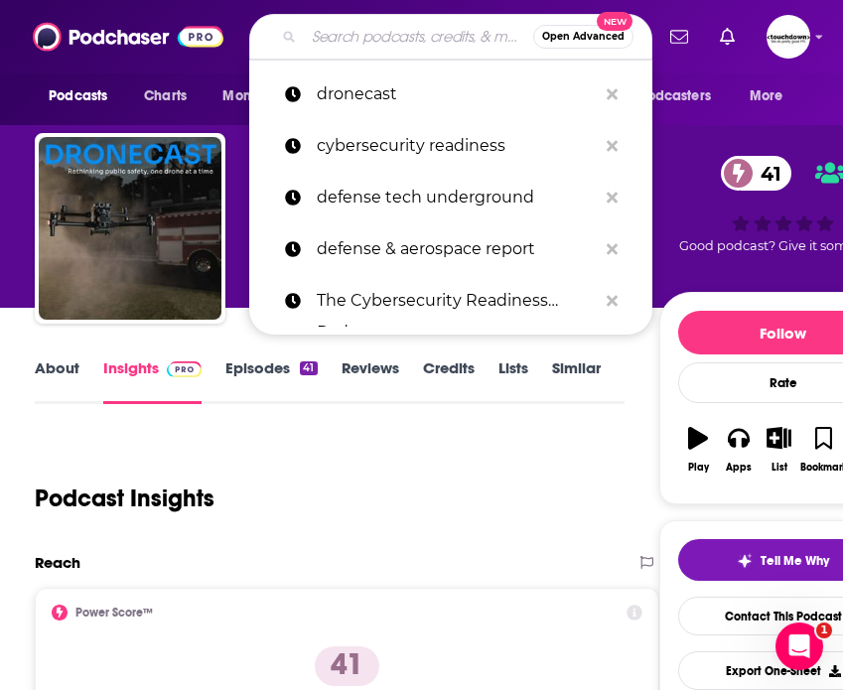
click at [349, 29] on input "Search podcasts, credits, & more..." at bounding box center [418, 37] width 229 height 32
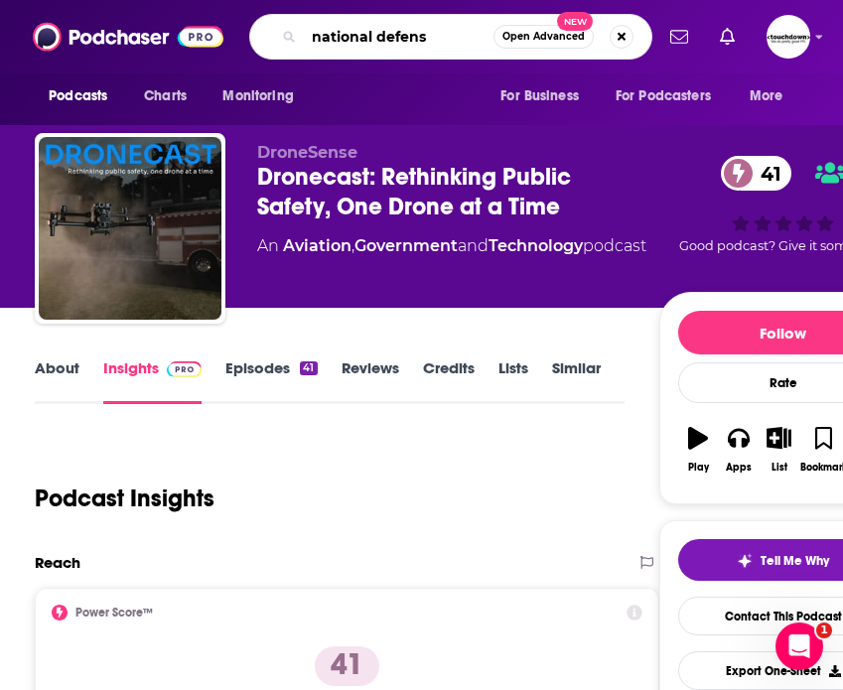
type input "national defense"
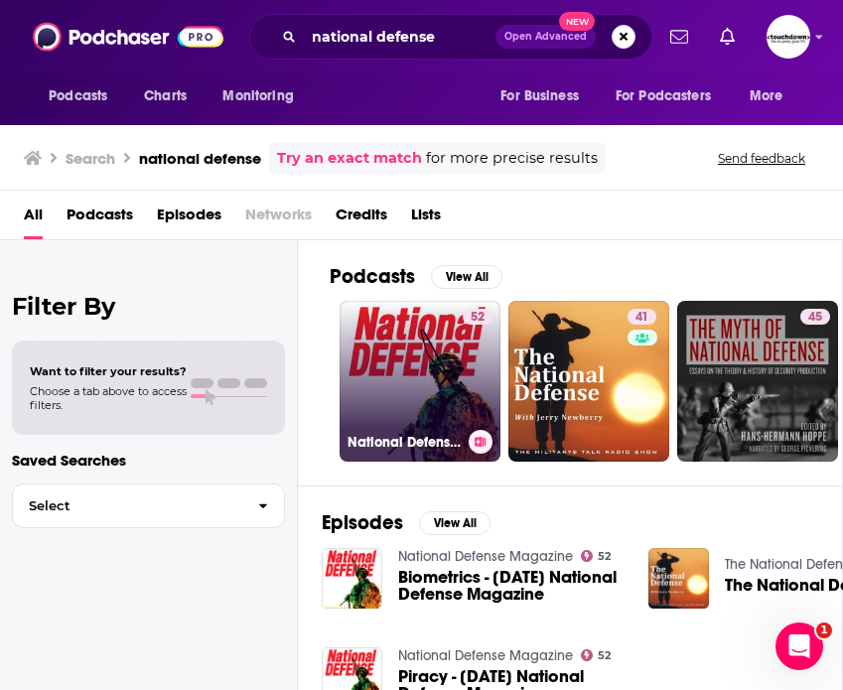
click at [409, 373] on link "52 National Defense Magazine" at bounding box center [419, 381] width 161 height 161
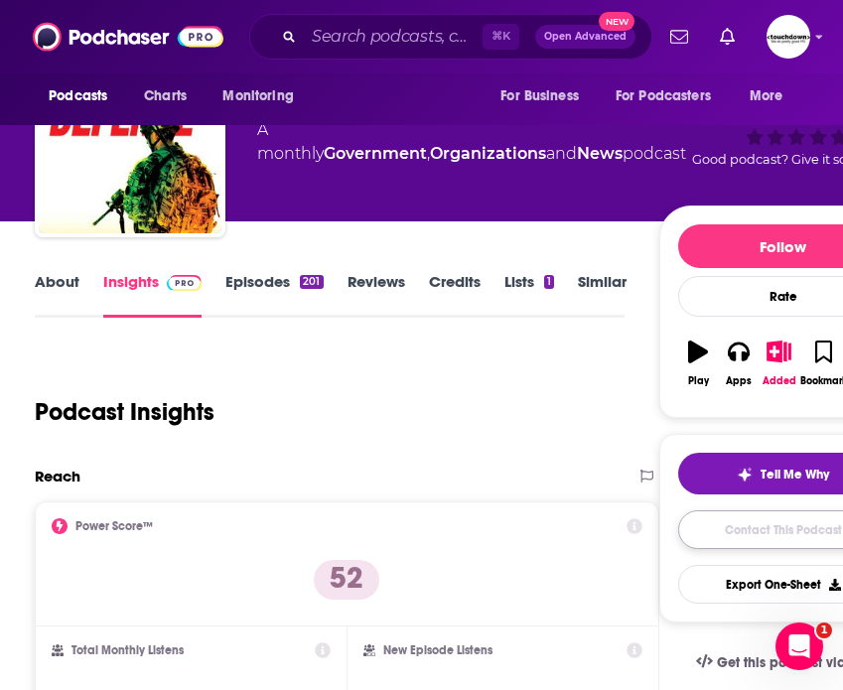
click at [751, 532] on link "Contact This Podcast" at bounding box center [783, 529] width 210 height 39
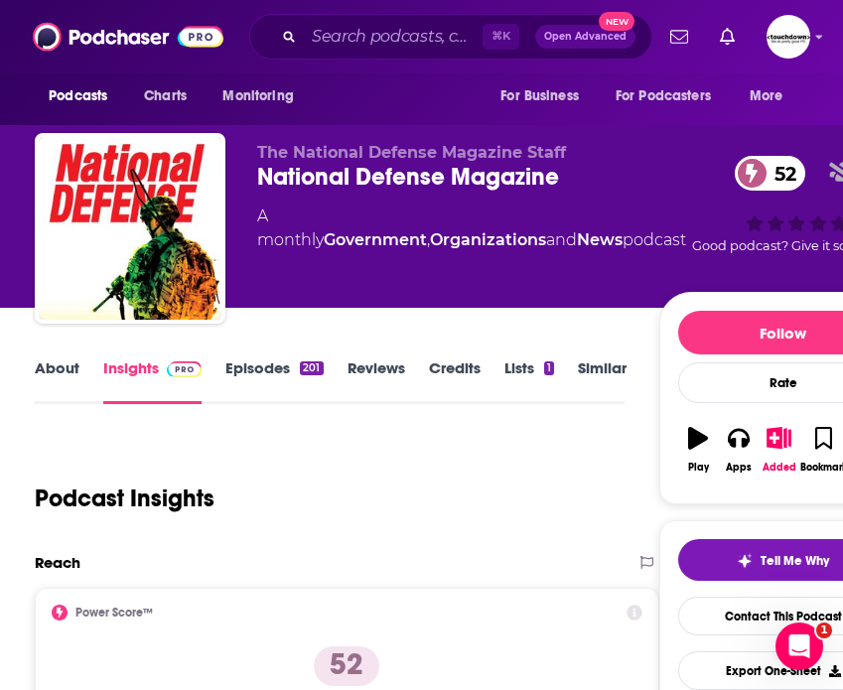
click at [54, 370] on link "About" at bounding box center [57, 381] width 45 height 46
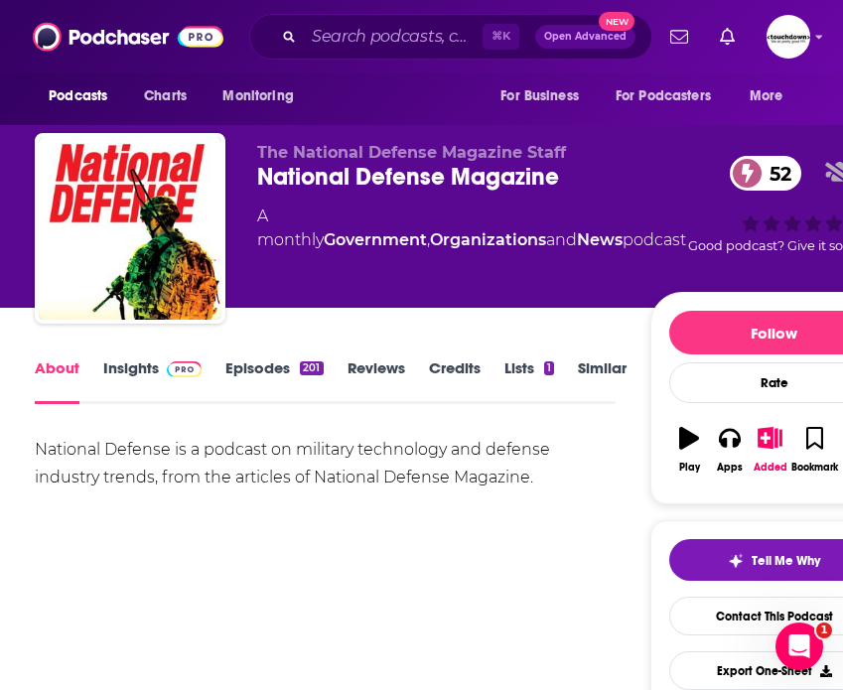
click at [244, 361] on link "Episodes 201" at bounding box center [273, 381] width 97 height 46
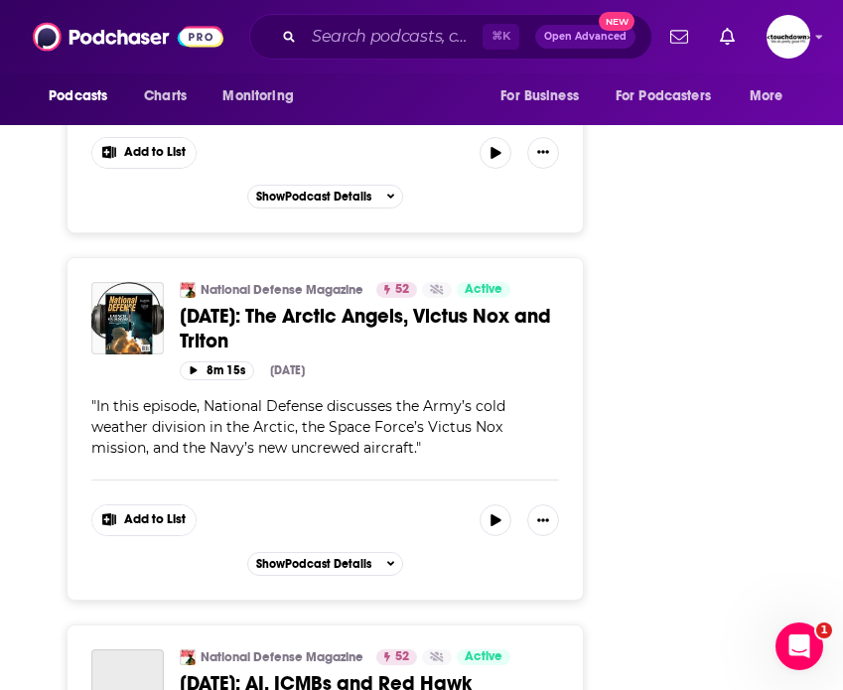
scroll to position [9659, 0]
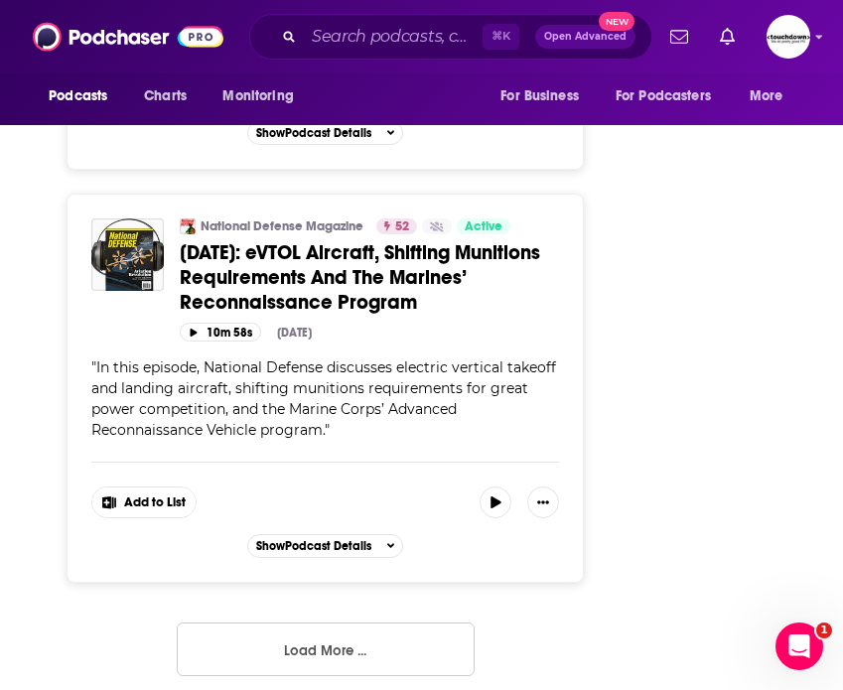
click at [304, 632] on button "Load More ..." at bounding box center [326, 649] width 298 height 54
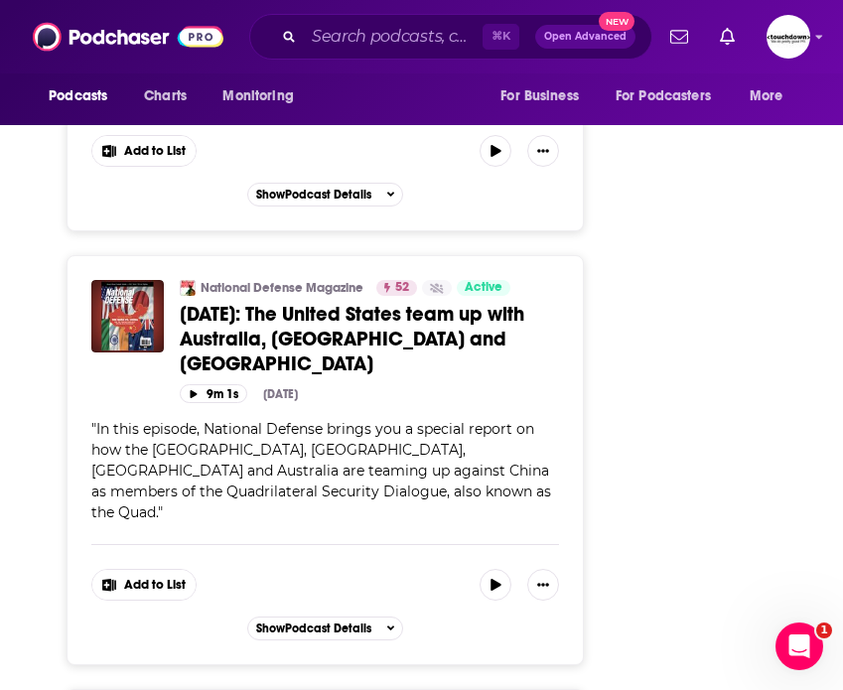
scroll to position [19317, 0]
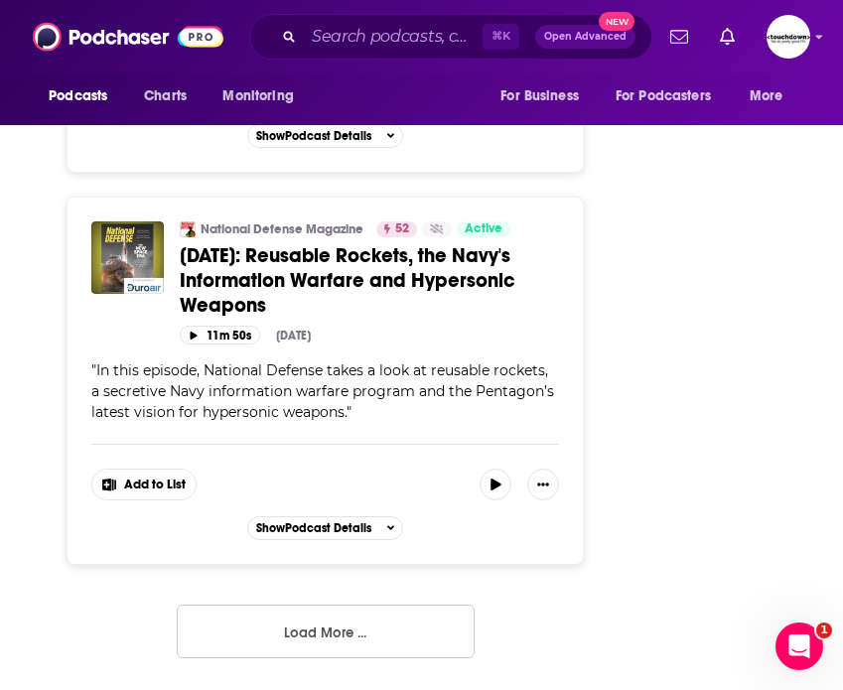
click at [317, 636] on button "Load More ..." at bounding box center [326, 631] width 298 height 54
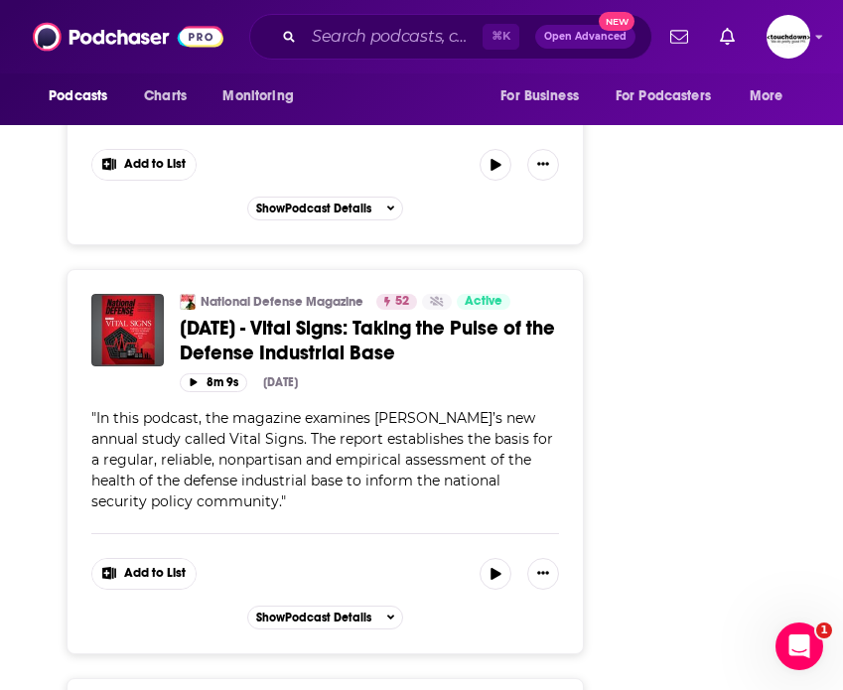
scroll to position [5882, 0]
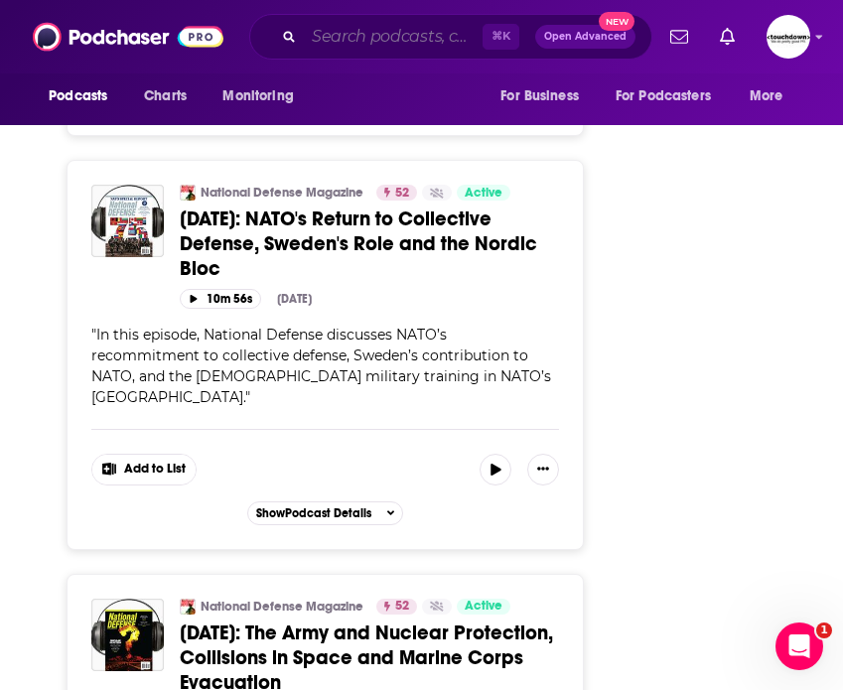
click at [363, 45] on input "Search podcasts, credits, & more..." at bounding box center [393, 37] width 179 height 32
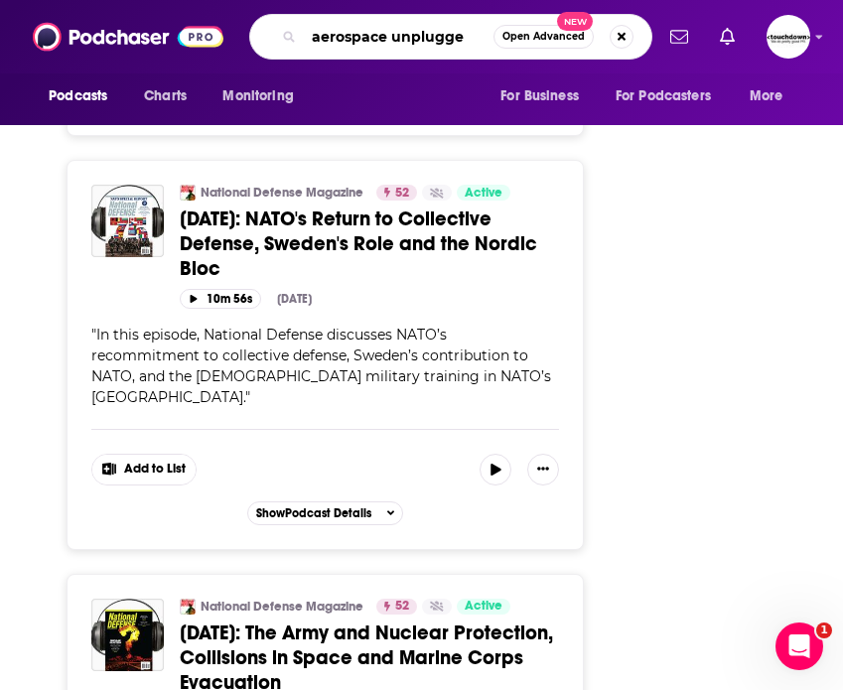
type input "aerospace unplugged"
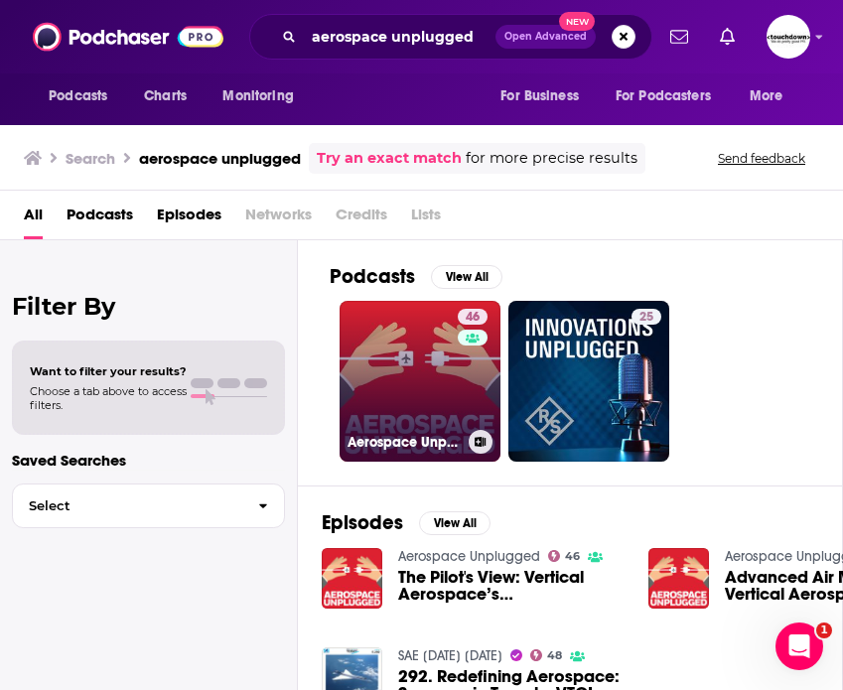
click at [416, 392] on link "46 Aerospace Unplugged" at bounding box center [419, 381] width 161 height 161
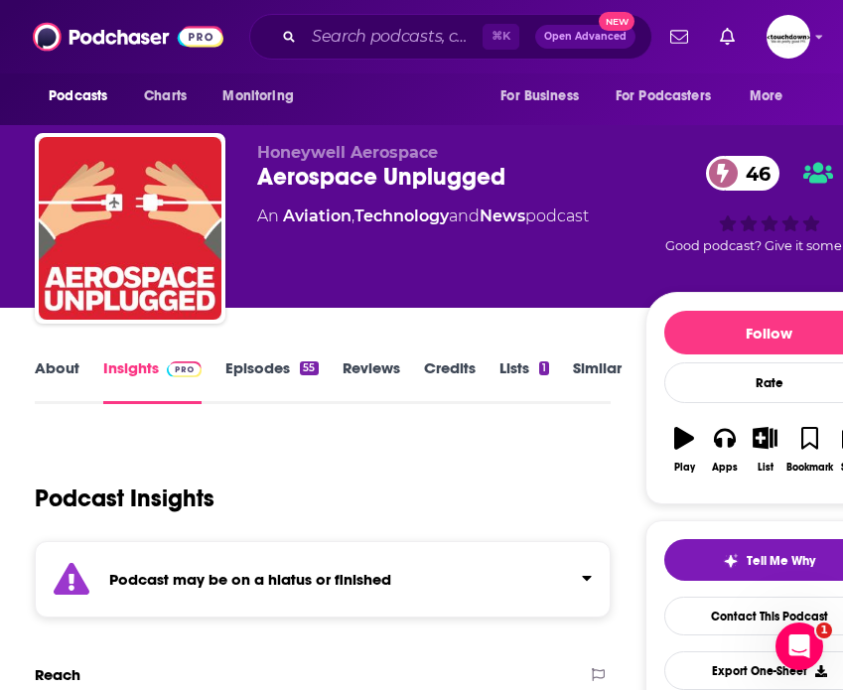
click at [255, 364] on link "Episodes 55" at bounding box center [271, 381] width 92 height 46
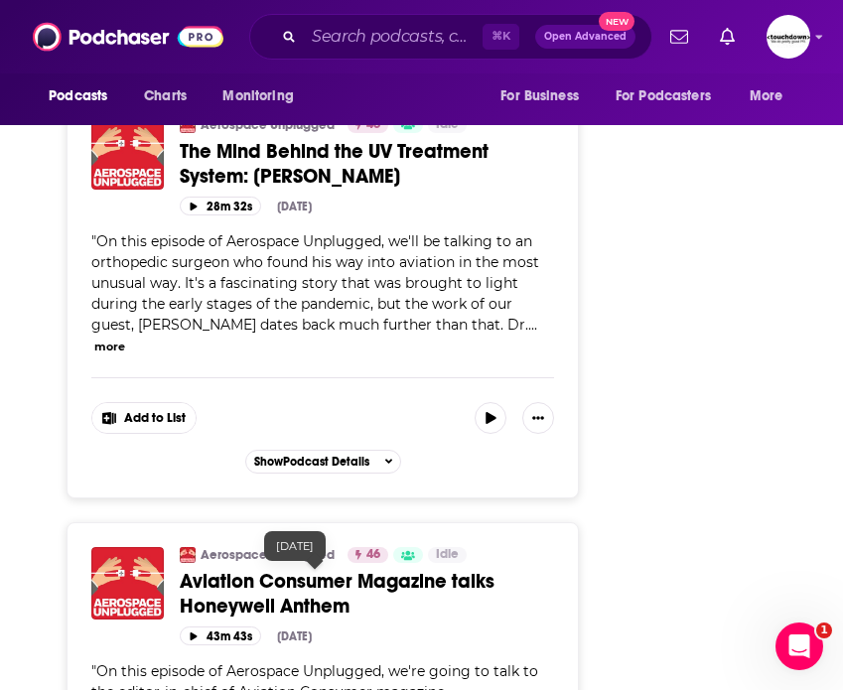
scroll to position [10315, 0]
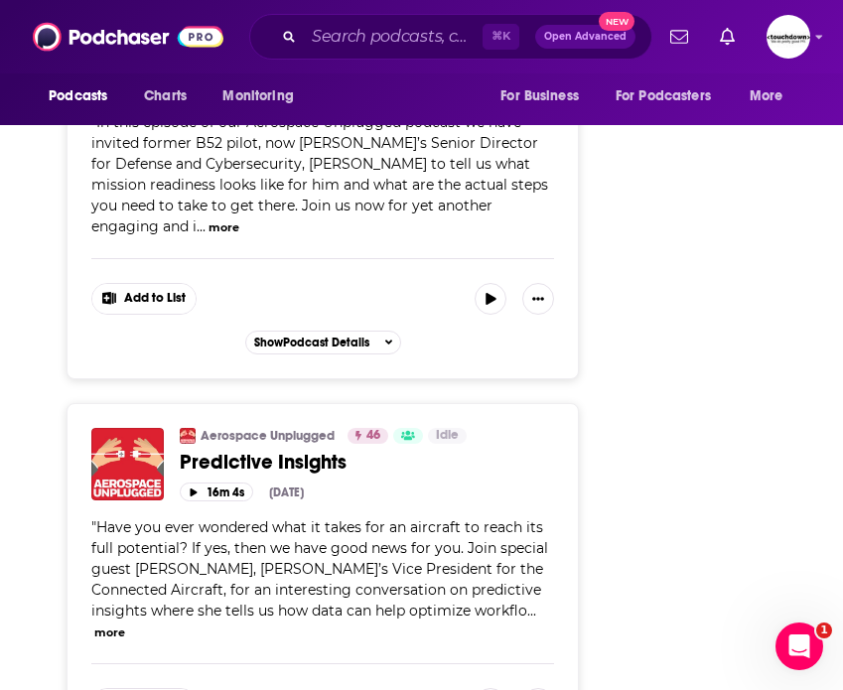
scroll to position [20008, 0]
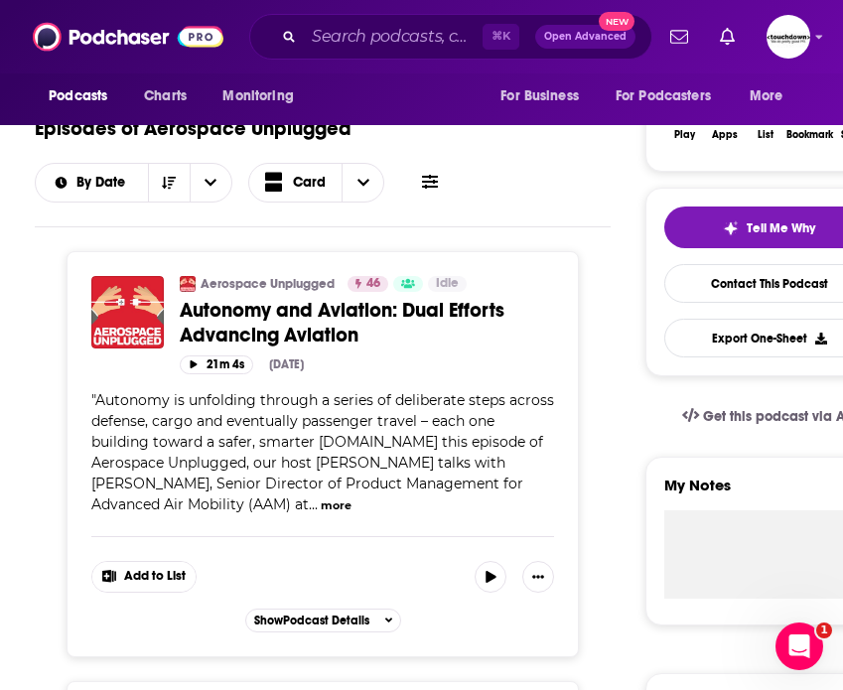
scroll to position [0, 0]
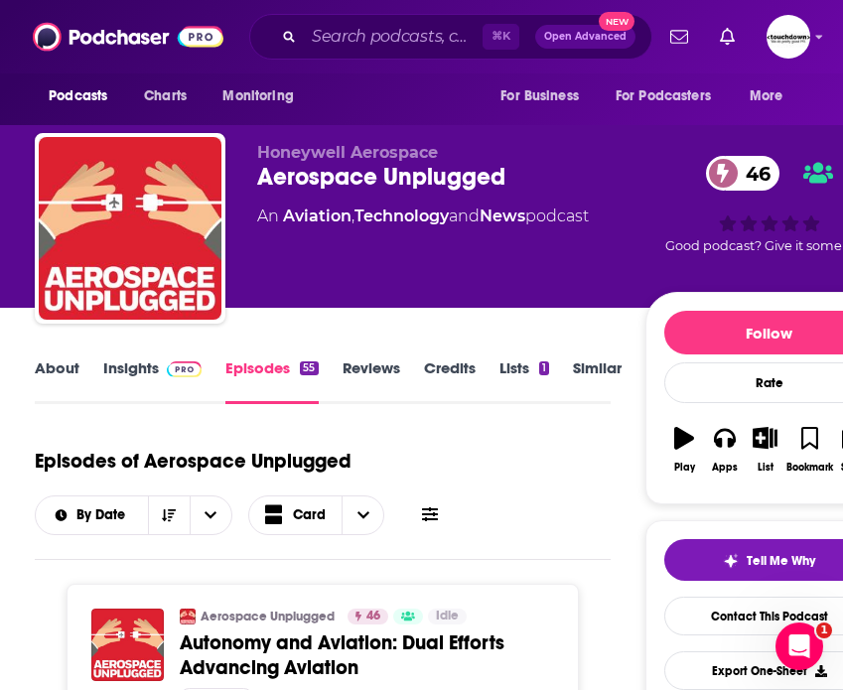
click at [60, 370] on link "About" at bounding box center [57, 381] width 45 height 46
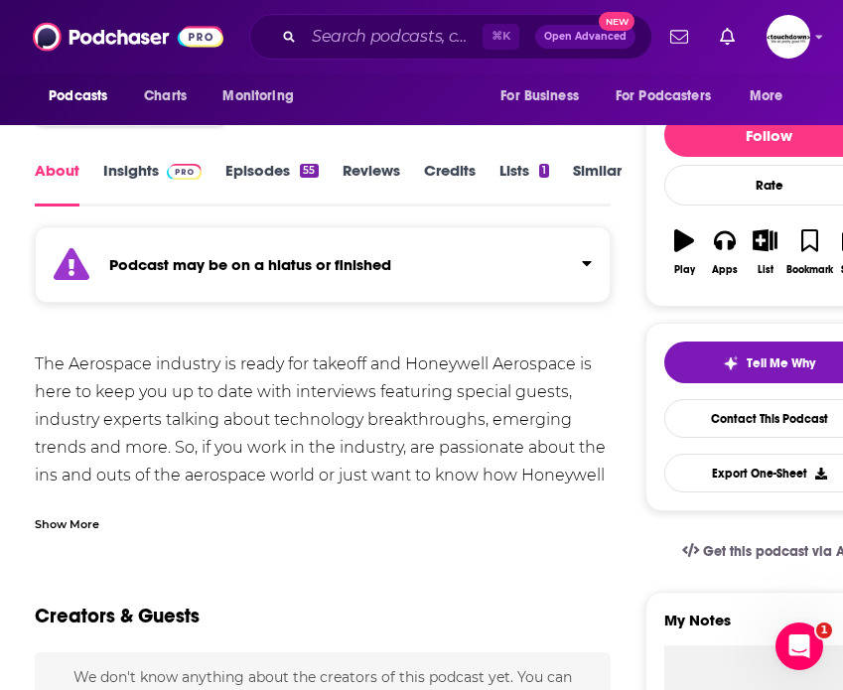
scroll to position [199, 0]
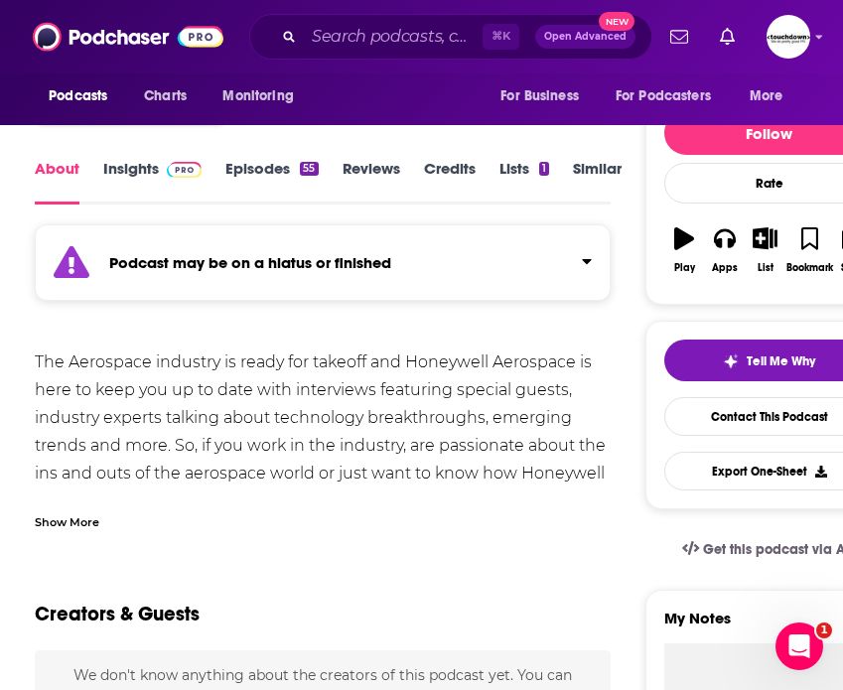
click at [76, 526] on div "Show More" at bounding box center [67, 520] width 65 height 19
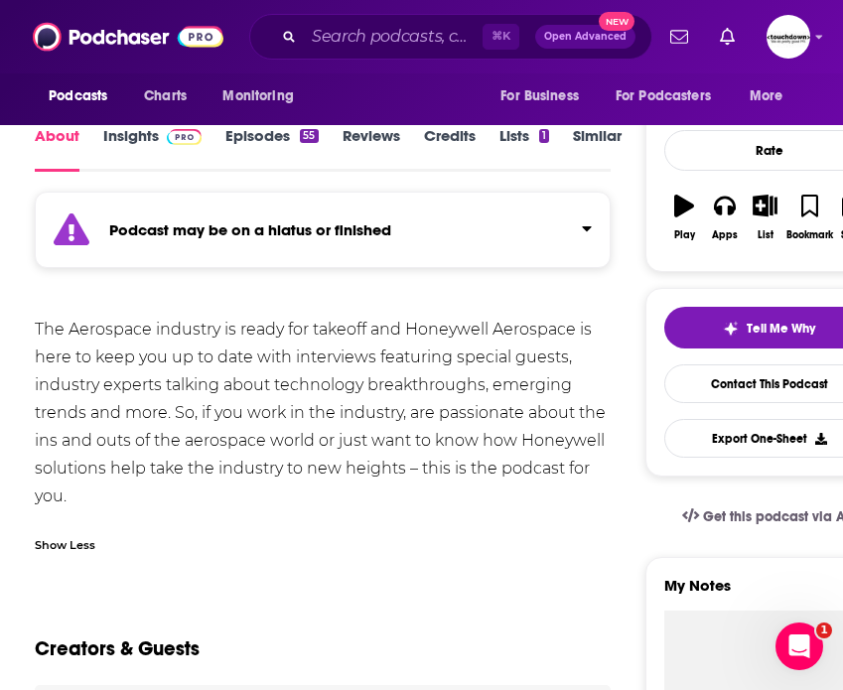
scroll to position [0, 0]
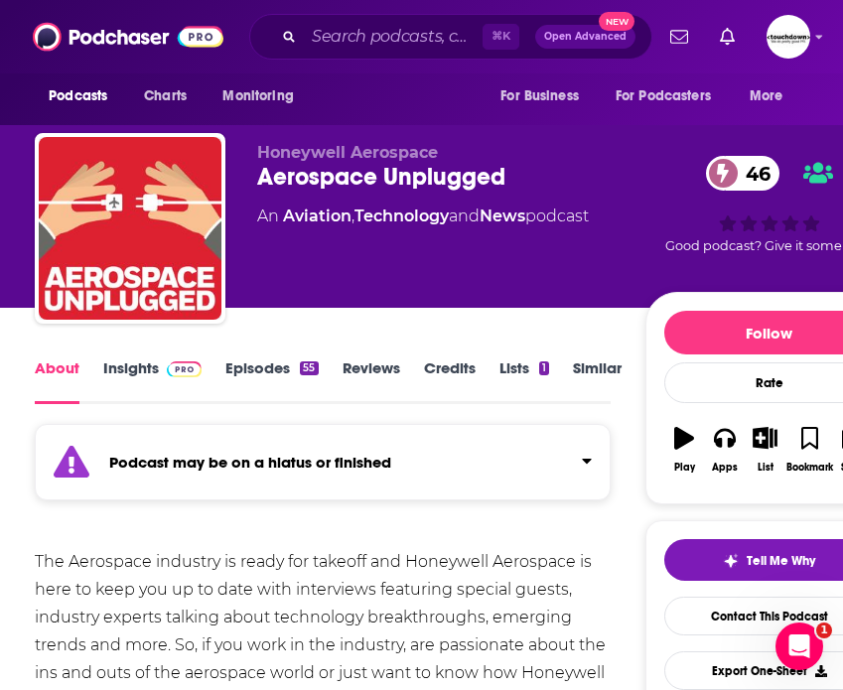
click at [269, 366] on link "Episodes 55" at bounding box center [271, 381] width 92 height 46
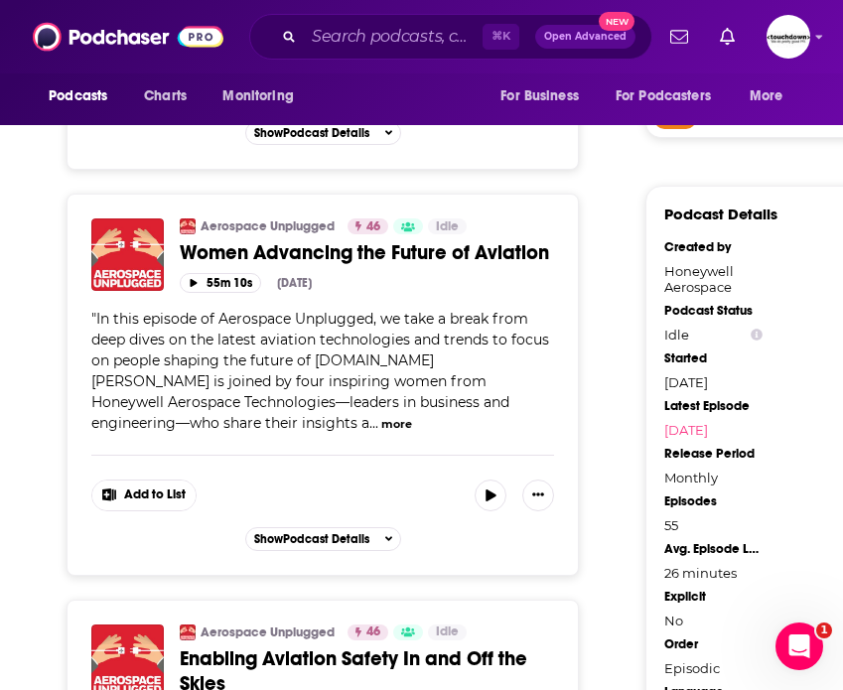
scroll to position [1705, 0]
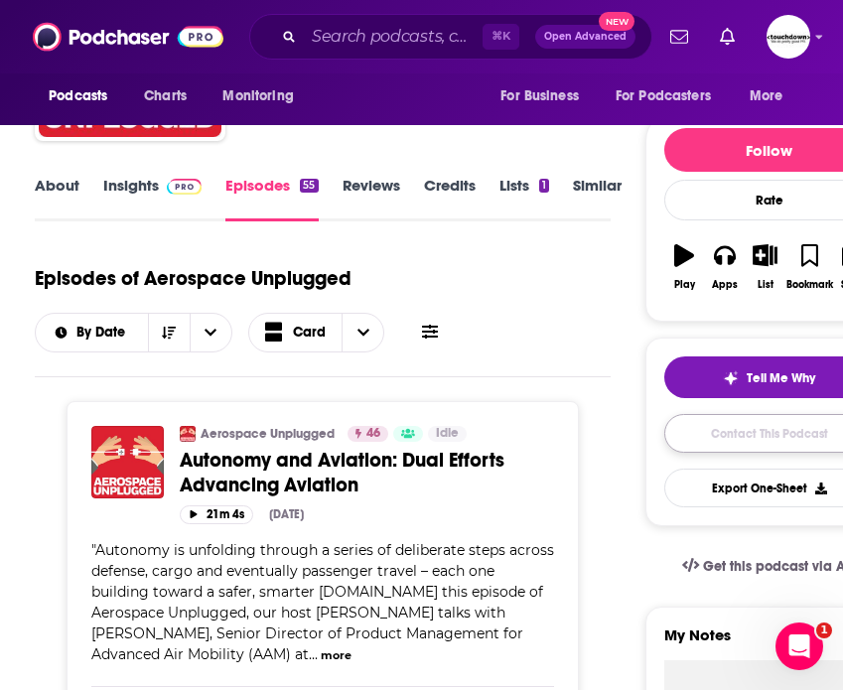
click at [766, 440] on link "Contact This Podcast" at bounding box center [769, 433] width 210 height 39
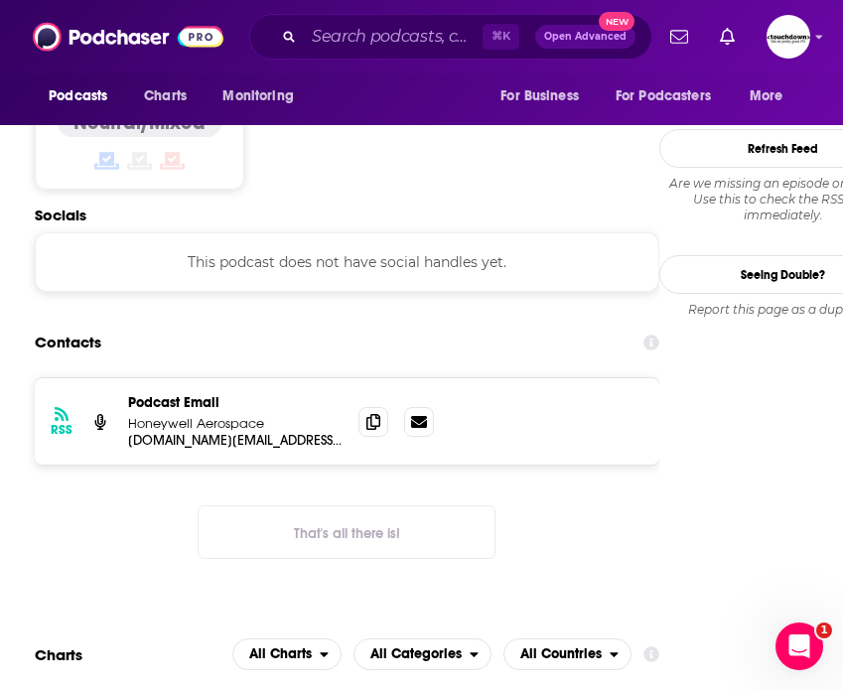
scroll to position [1847, 0]
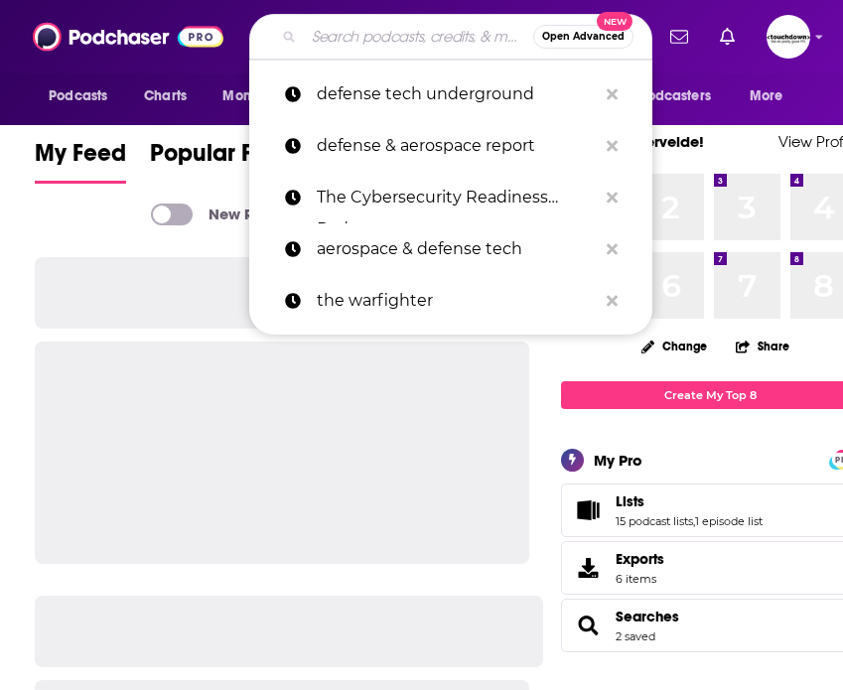
click at [387, 34] on input "Search podcasts, credits, & more..." at bounding box center [418, 37] width 229 height 32
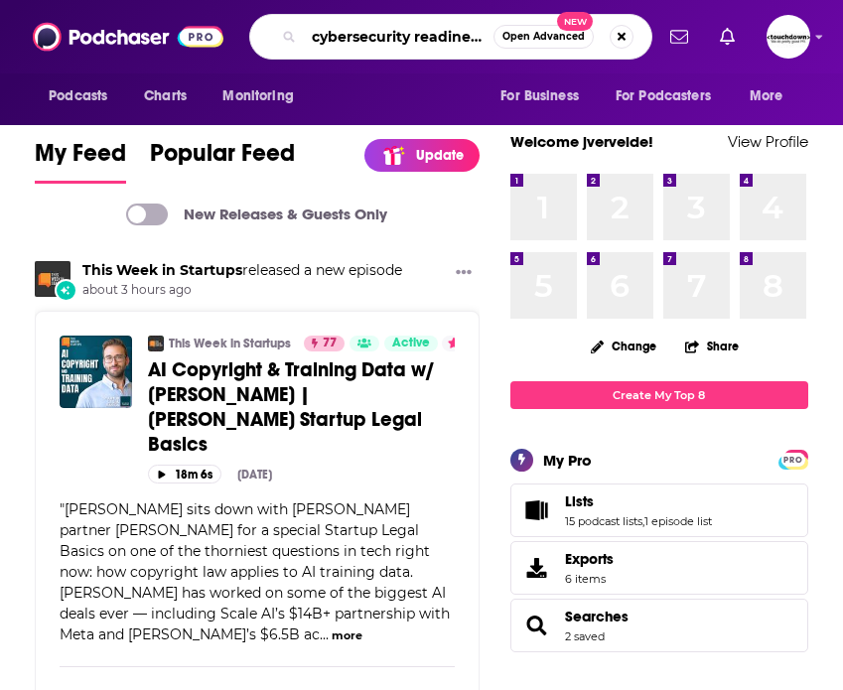
type input "cybersecurity readiness"
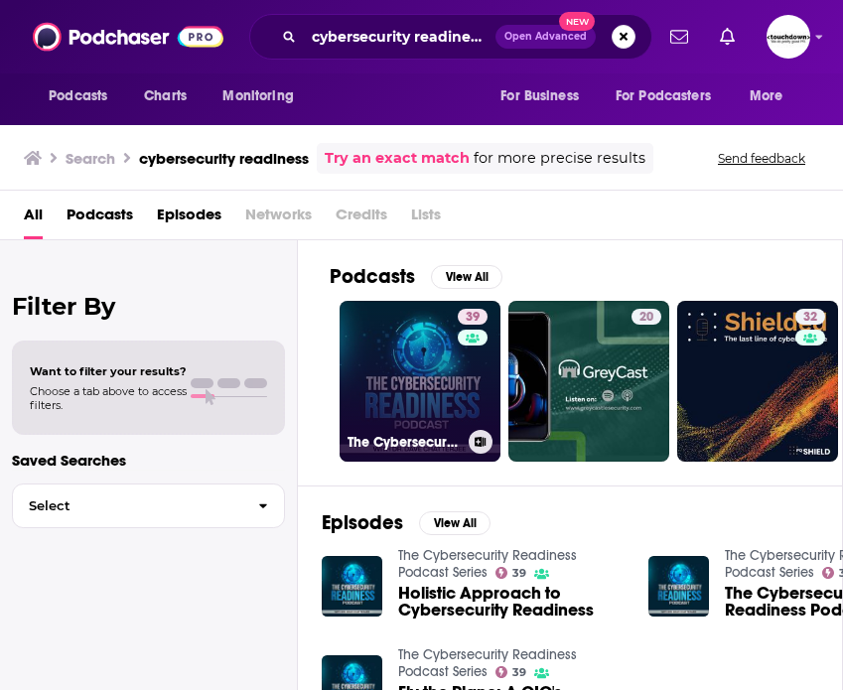
click at [419, 387] on link "39 The Cybersecurity Readiness Podcast Series" at bounding box center [419, 381] width 161 height 161
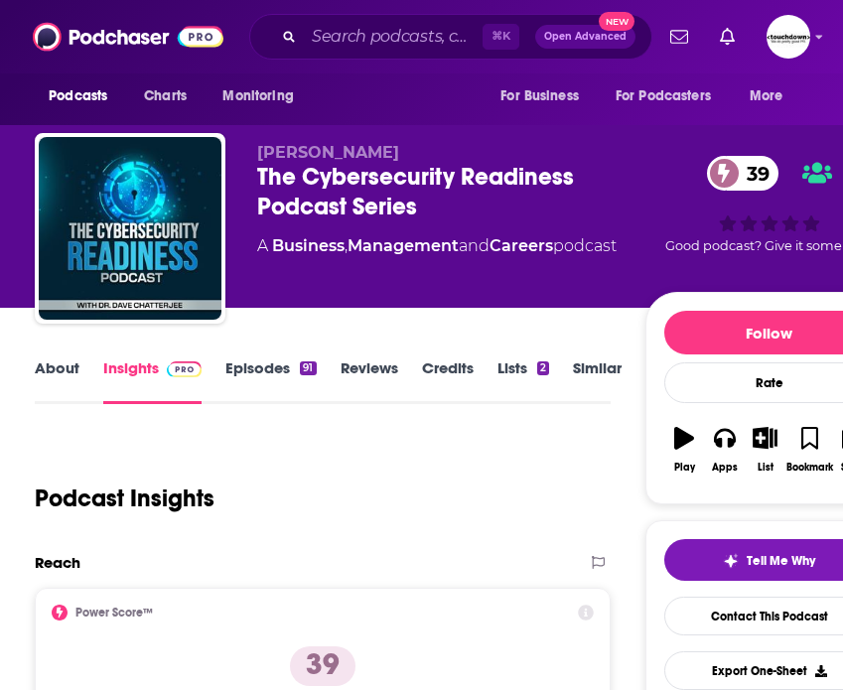
click at [260, 367] on link "Episodes 91" at bounding box center [270, 381] width 90 height 46
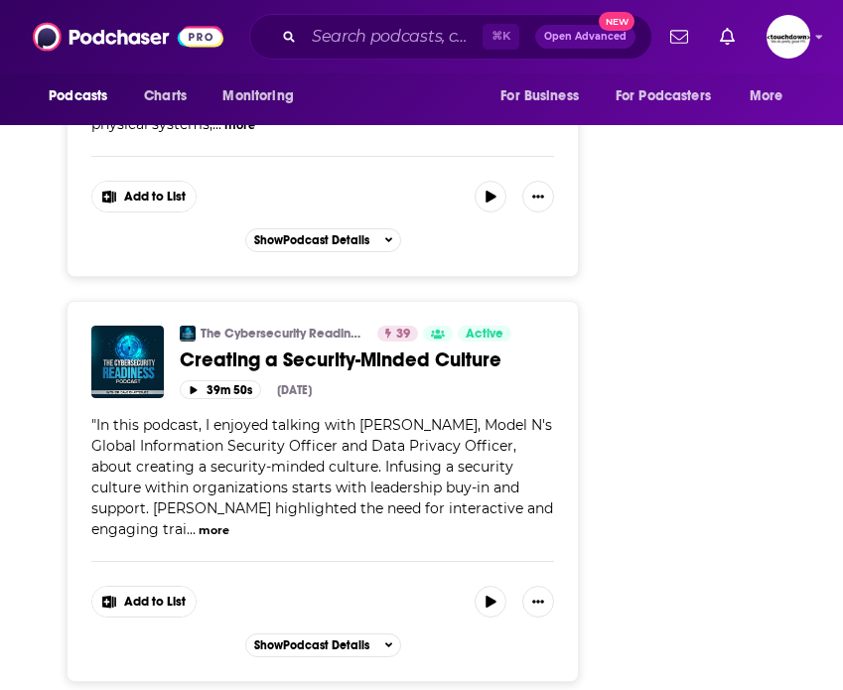
scroll to position [10736, 0]
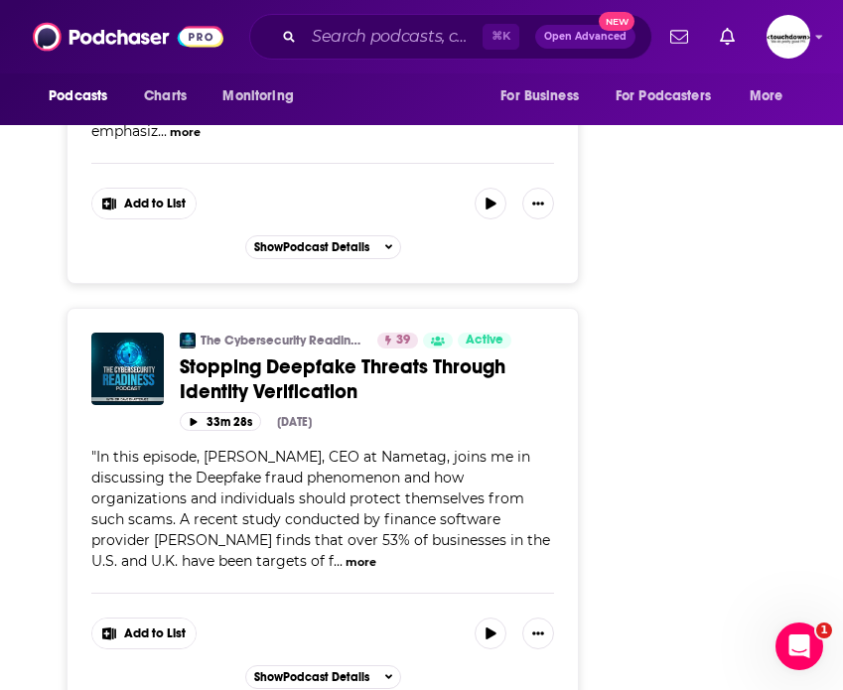
scroll to position [5919, 0]
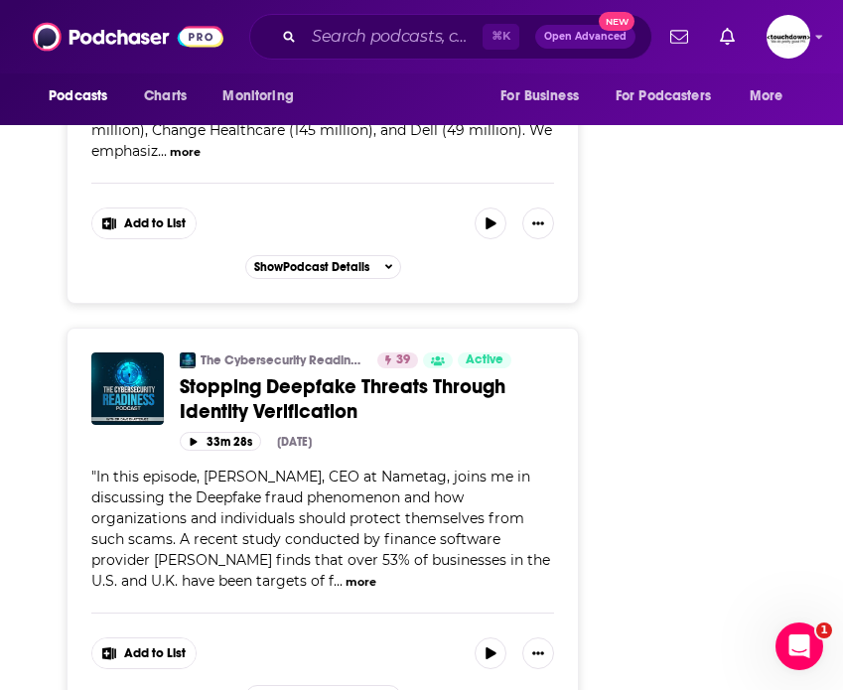
click at [295, 374] on span "Stopping Deepfake Threats Through Identity Verification" at bounding box center [343, 399] width 326 height 50
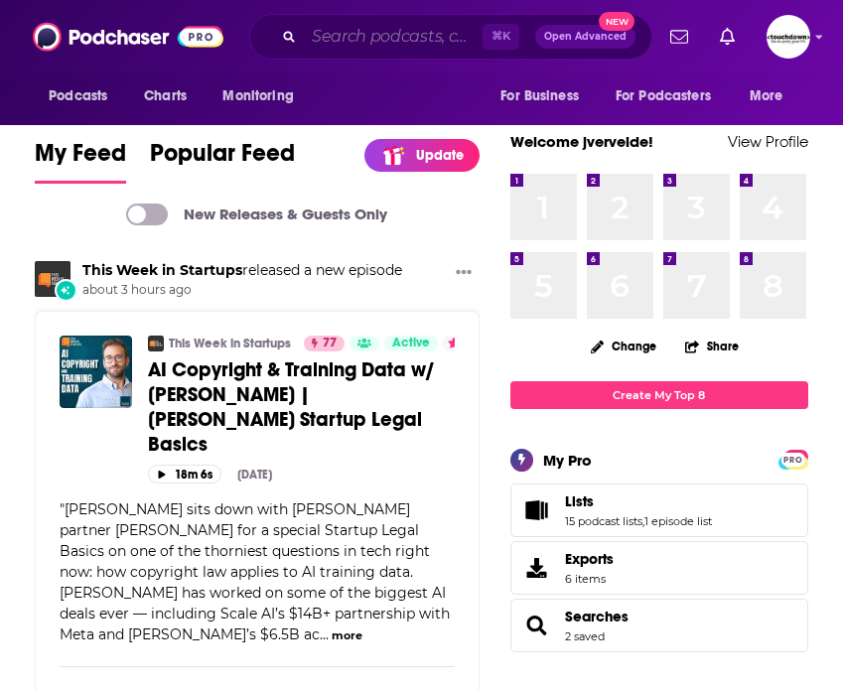
click at [373, 35] on input "Search podcasts, credits, & more..." at bounding box center [393, 37] width 179 height 32
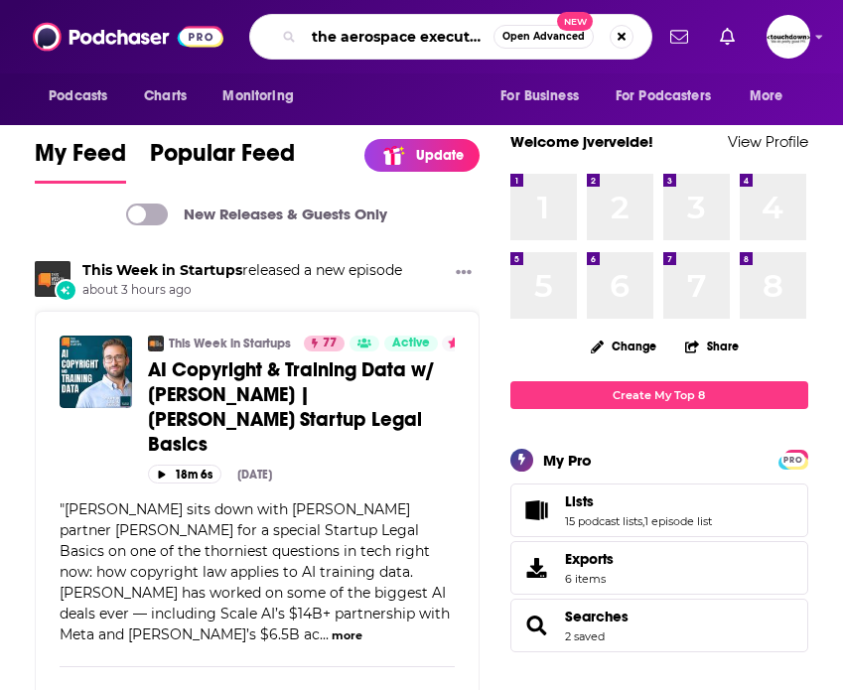
scroll to position [0, 4]
type input "the aerospace executive"
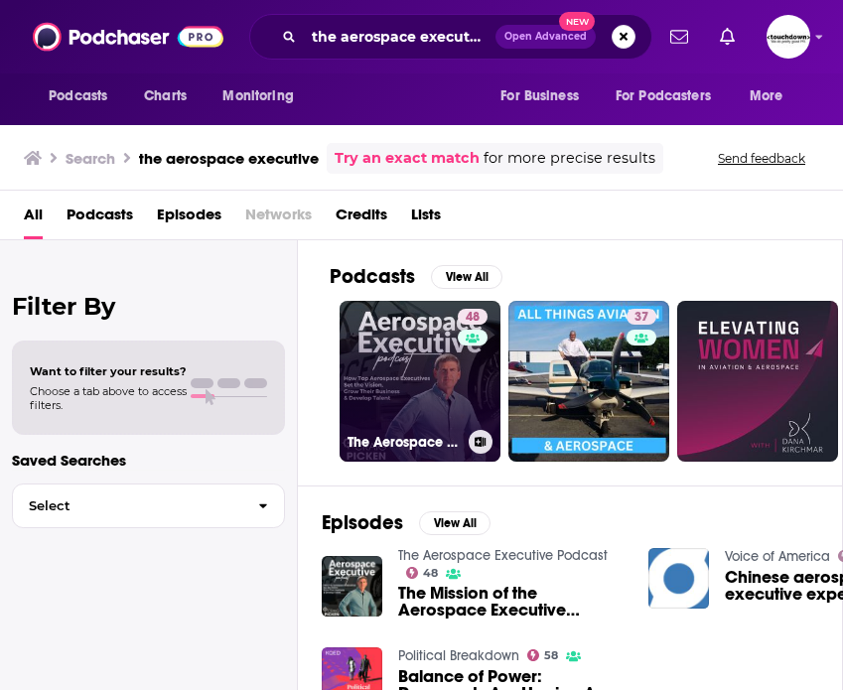
click at [434, 378] on link "48 The Aerospace Executive Podcast" at bounding box center [419, 381] width 161 height 161
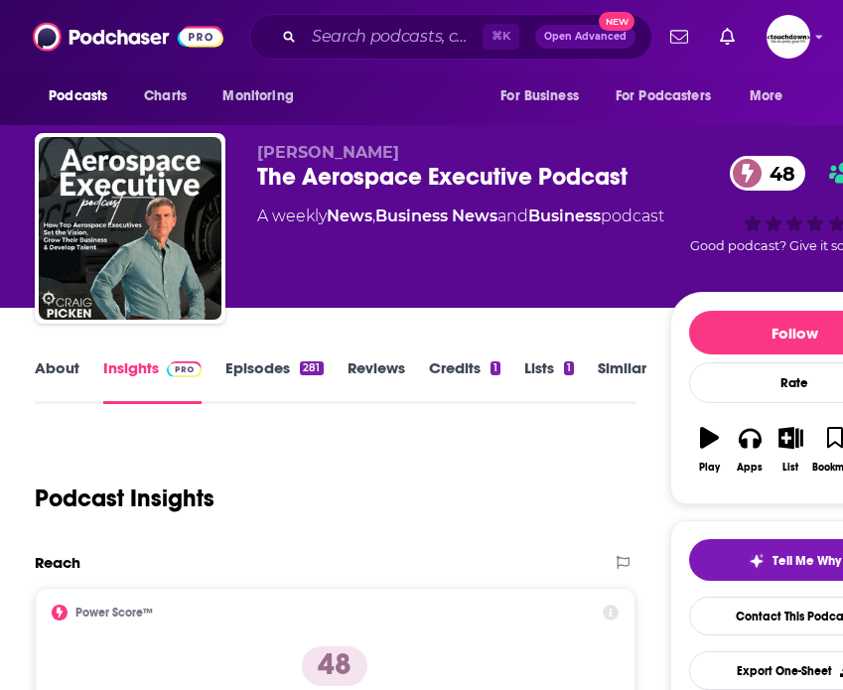
click at [75, 368] on link "About" at bounding box center [57, 381] width 45 height 46
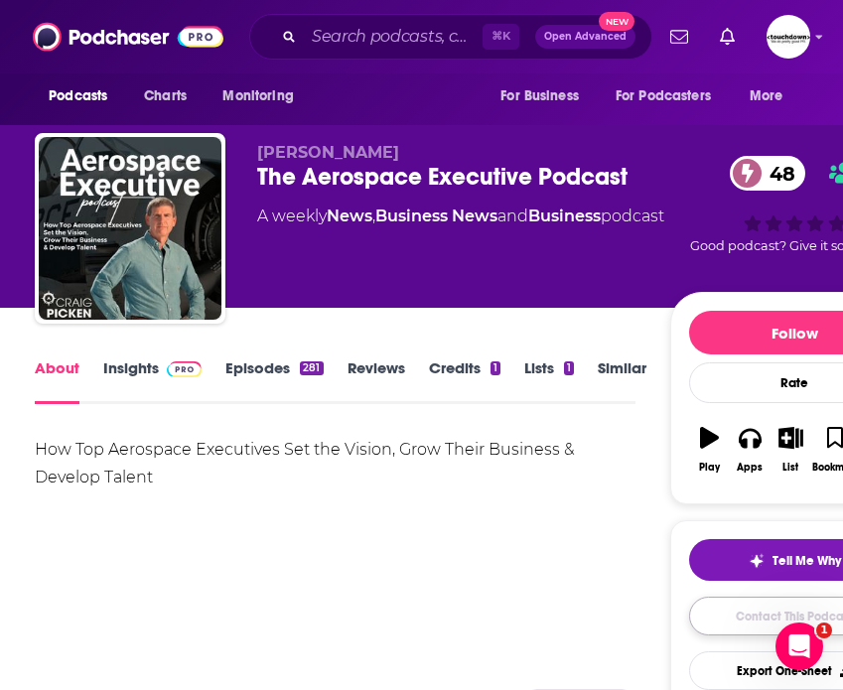
click at [749, 611] on link "Contact This Podcast" at bounding box center [794, 615] width 210 height 39
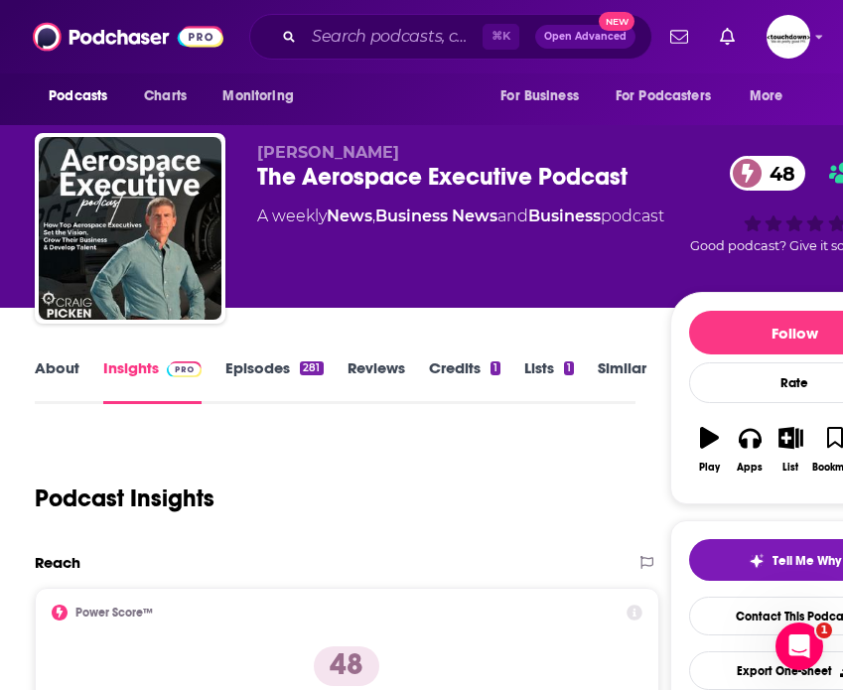
click at [251, 369] on link "Episodes 281" at bounding box center [273, 381] width 97 height 46
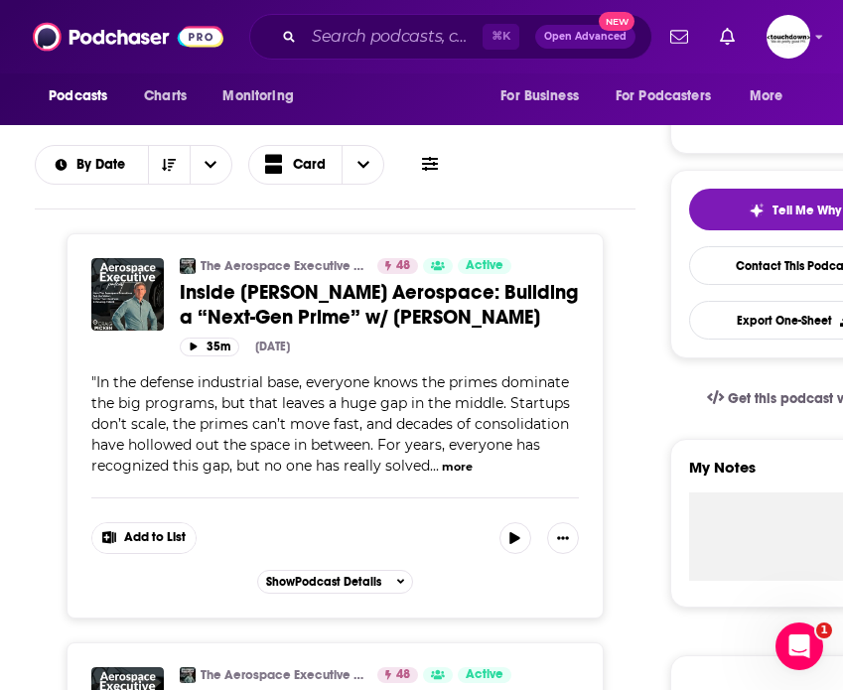
scroll to position [356, 0]
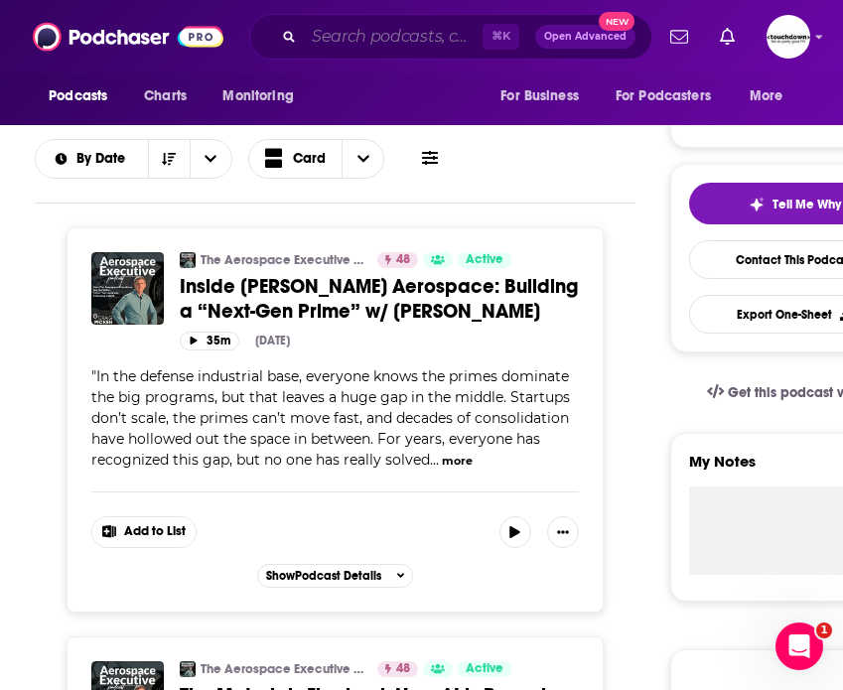
click at [350, 40] on input "Search podcasts, credits, & more..." at bounding box center [393, 37] width 179 height 32
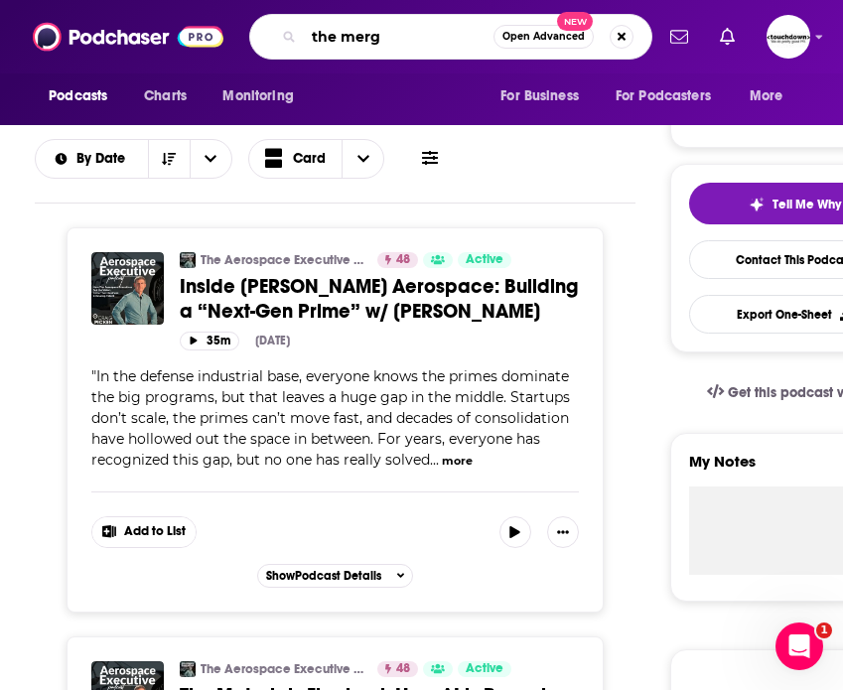
type input "the merge"
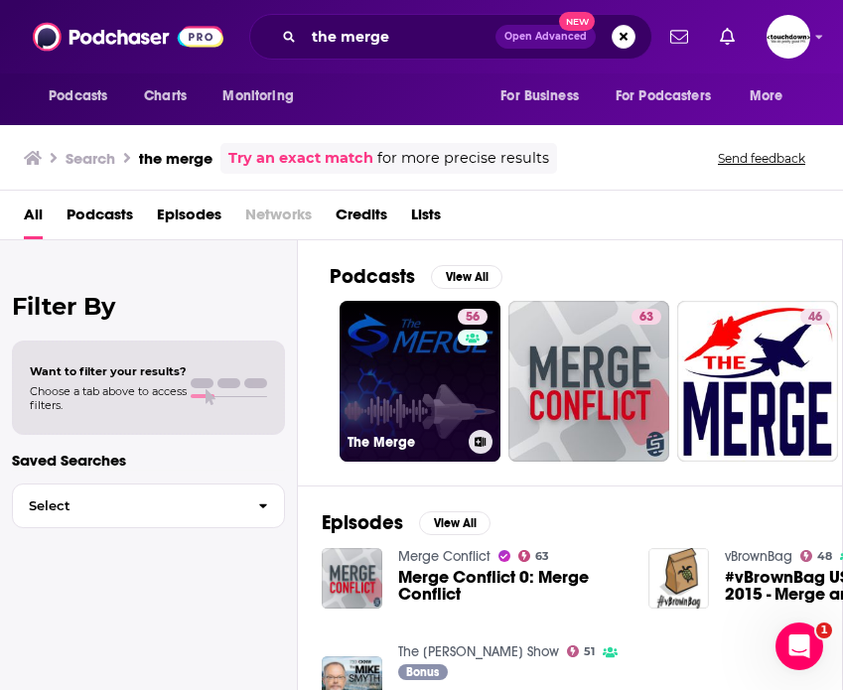
click at [411, 352] on link "56 The Merge" at bounding box center [419, 381] width 161 height 161
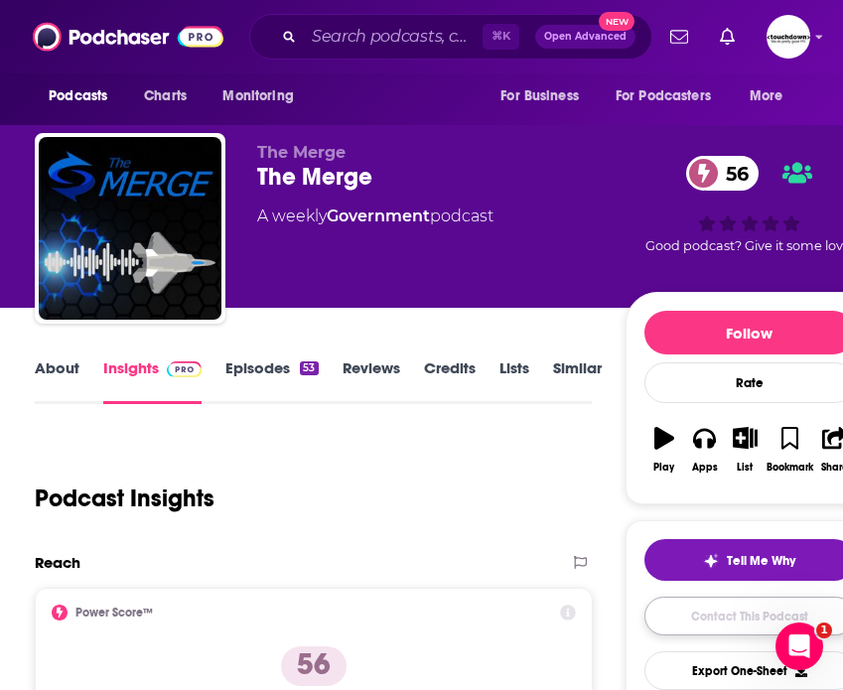
click at [716, 613] on link "Contact This Podcast" at bounding box center [749, 615] width 210 height 39
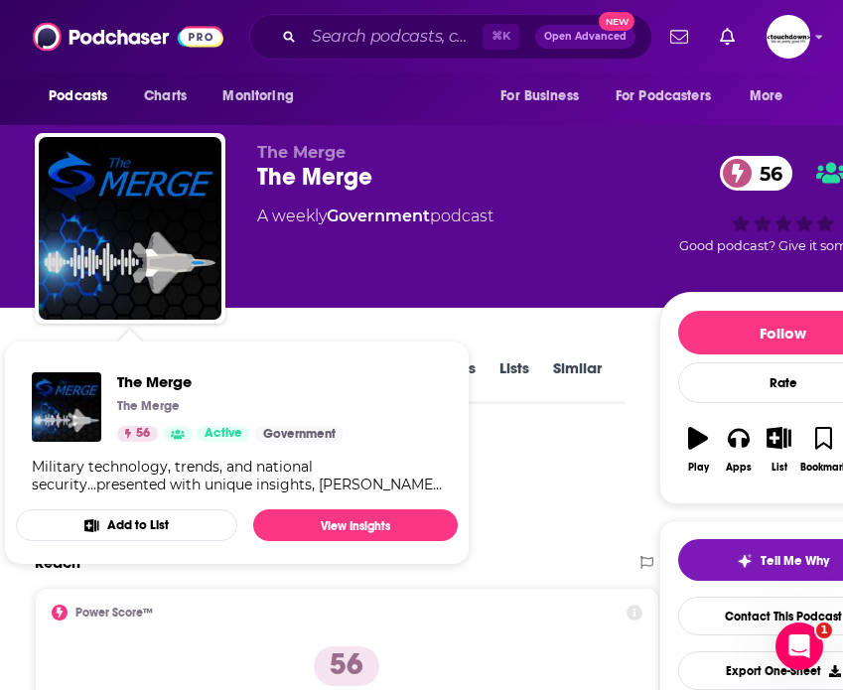
click at [537, 475] on div "Podcast Insights" at bounding box center [321, 486] width 573 height 101
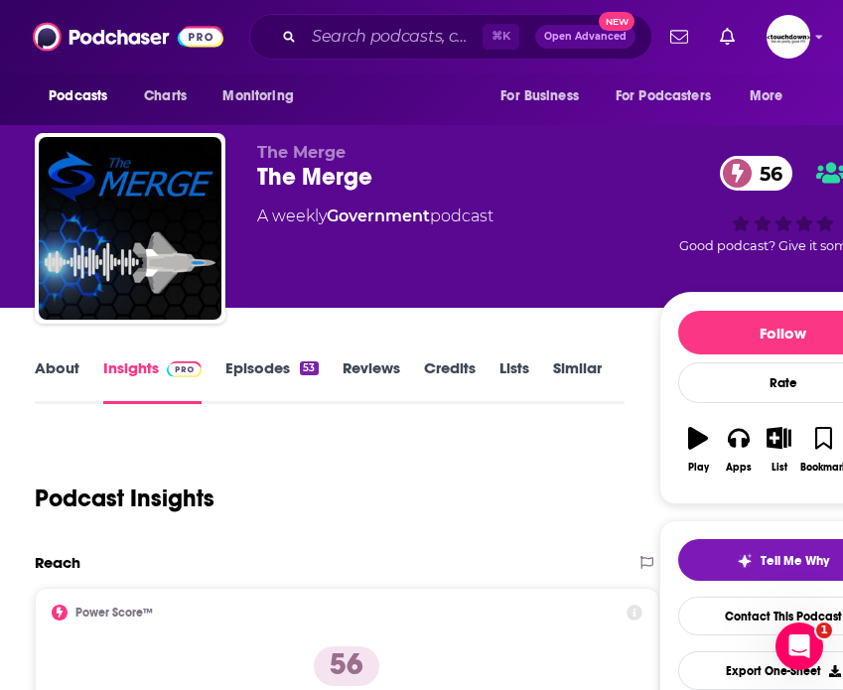
click at [47, 373] on link "About" at bounding box center [57, 381] width 45 height 46
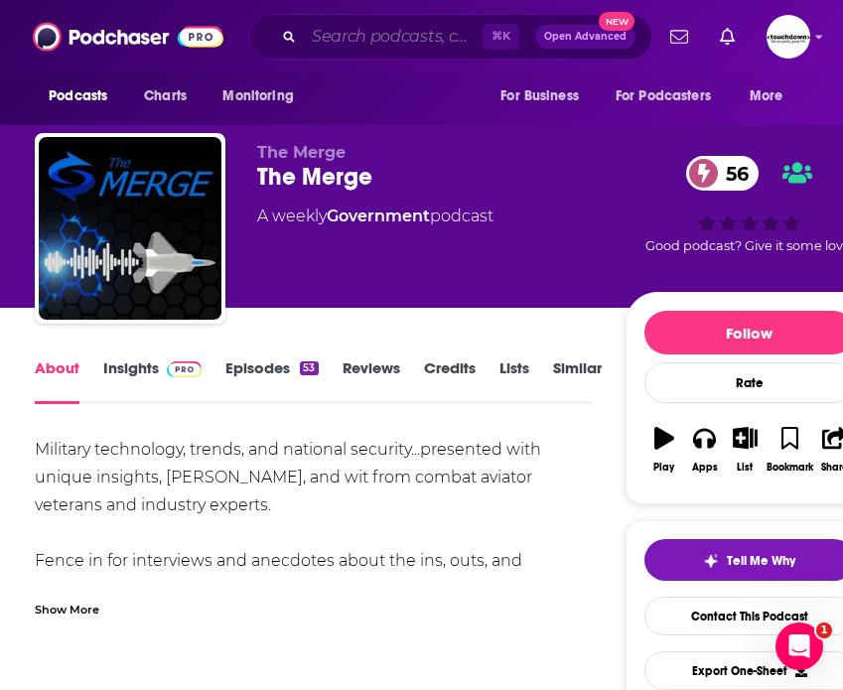
click at [348, 33] on input "Search podcasts, credits, & more..." at bounding box center [393, 37] width 179 height 32
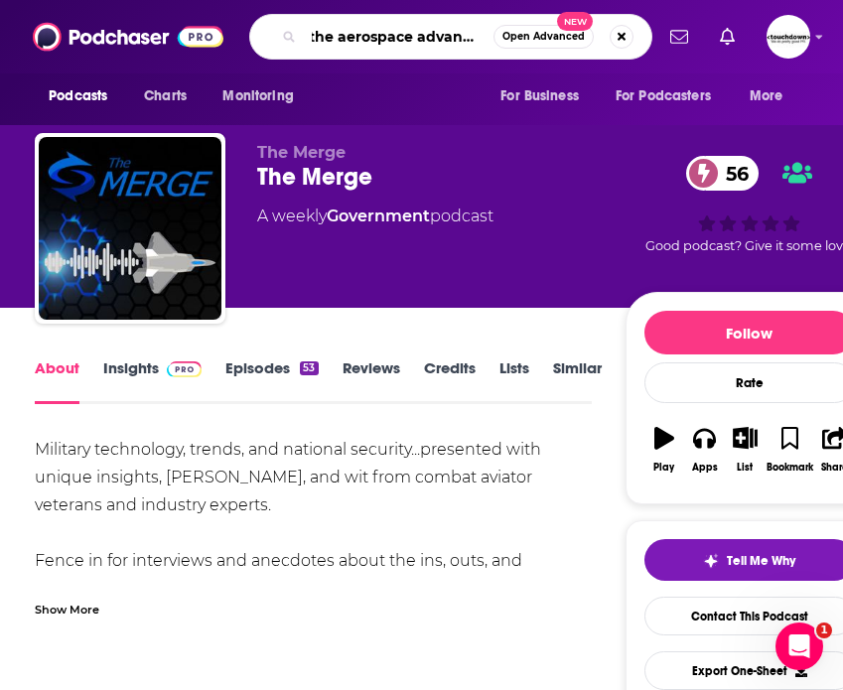
type input "the aerospace advantage"
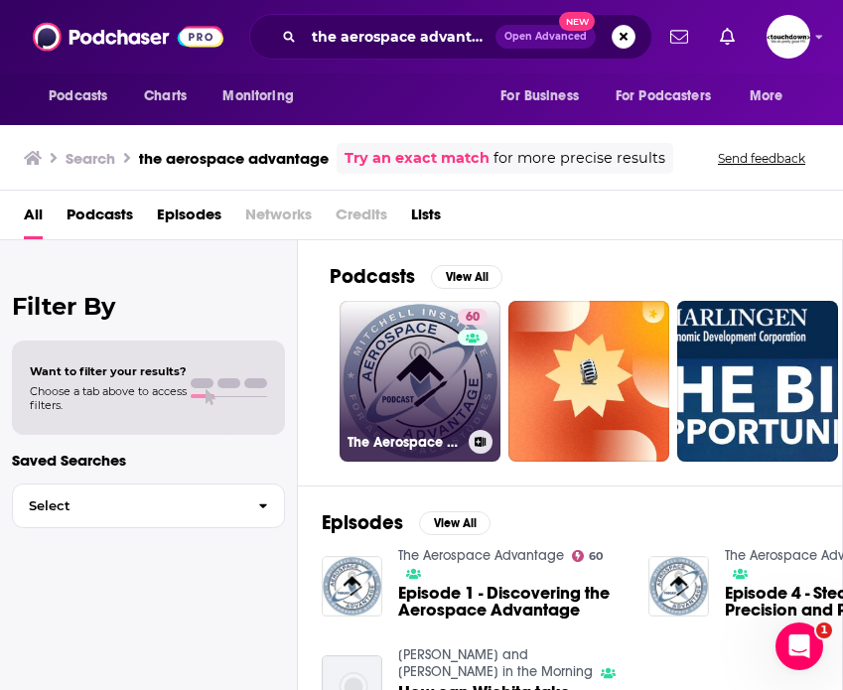
click at [415, 341] on link "60 The Aerospace Advantage" at bounding box center [419, 381] width 161 height 161
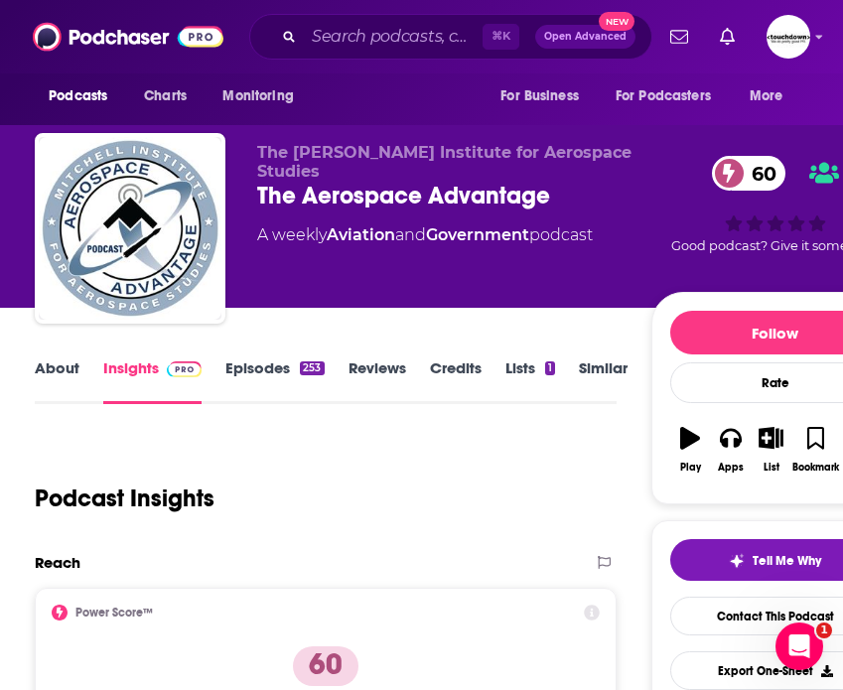
click at [51, 376] on link "About" at bounding box center [57, 381] width 45 height 46
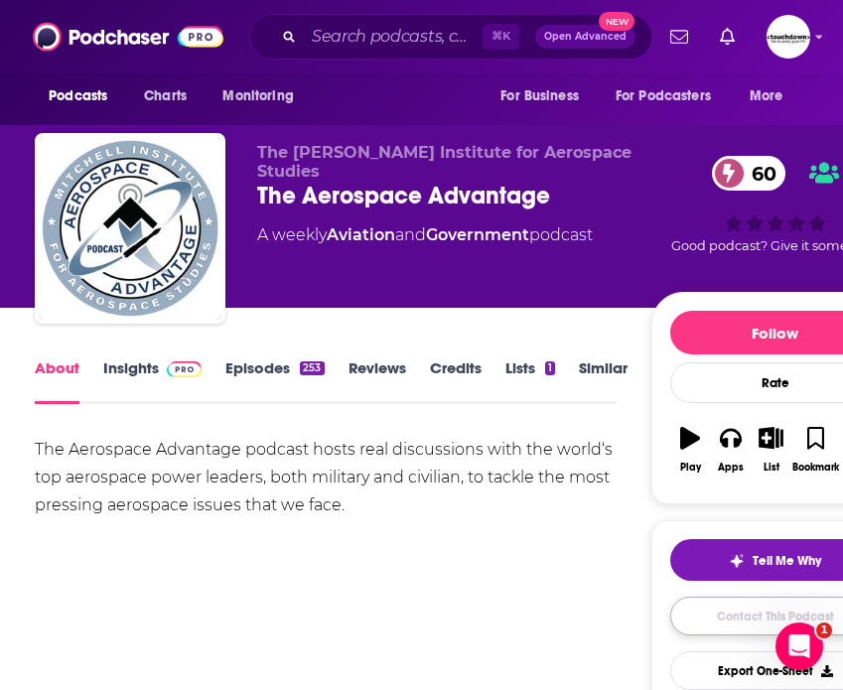
click at [722, 613] on link "Contact This Podcast" at bounding box center [775, 615] width 210 height 39
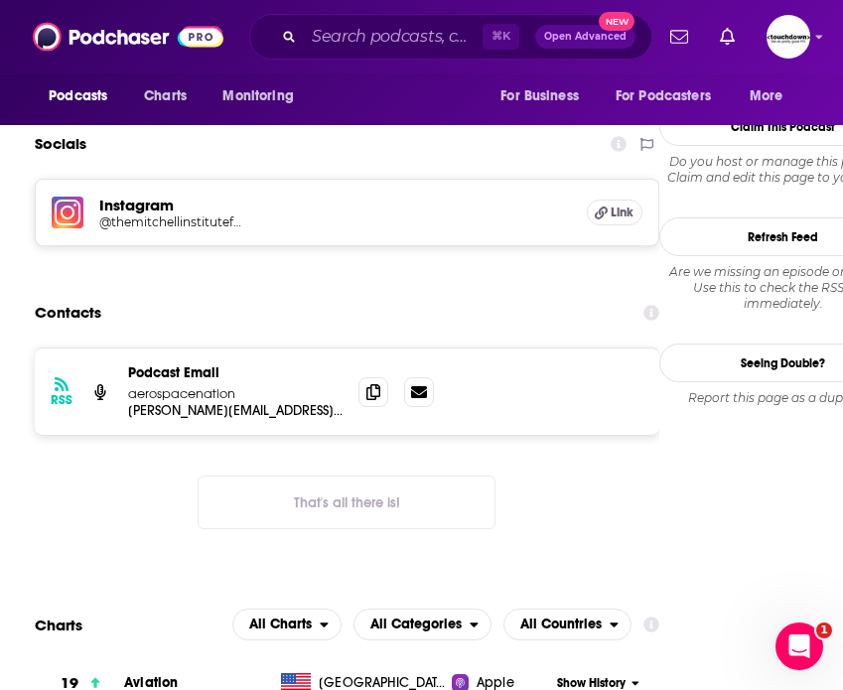
scroll to position [1815, 0]
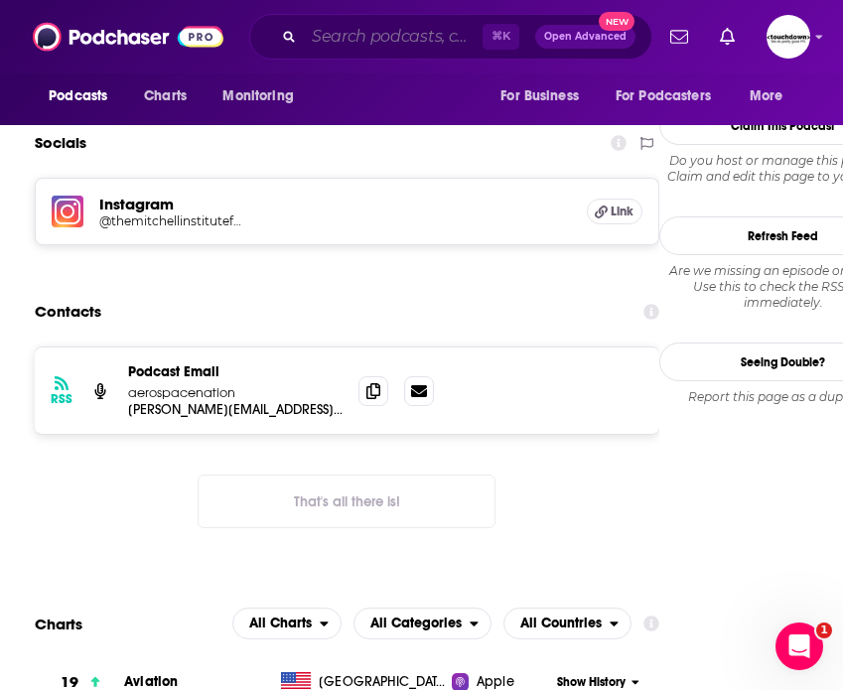
click at [408, 37] on input "Search podcasts, credits, & more..." at bounding box center [393, 37] width 179 height 32
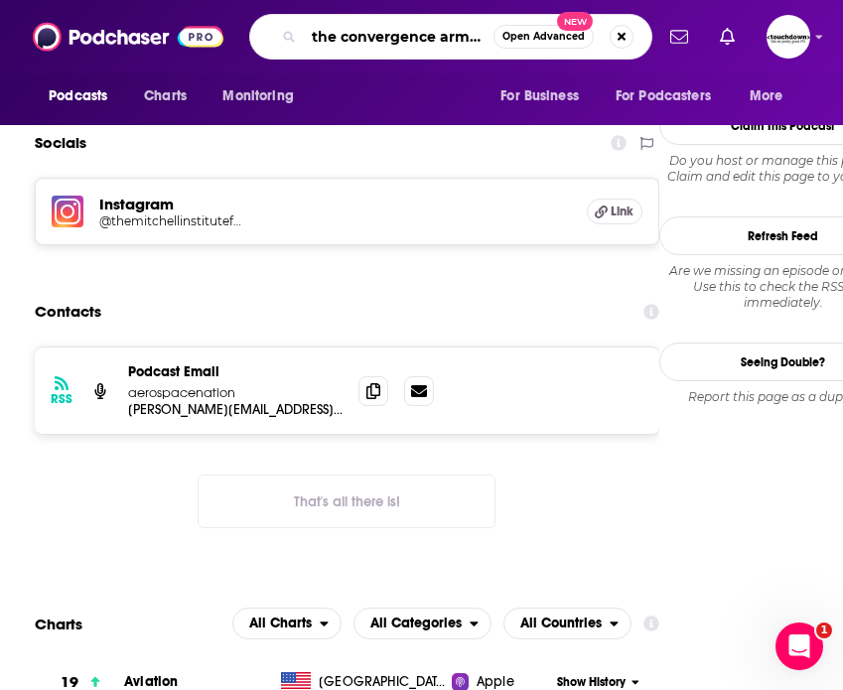
type input "the convergence army ma"
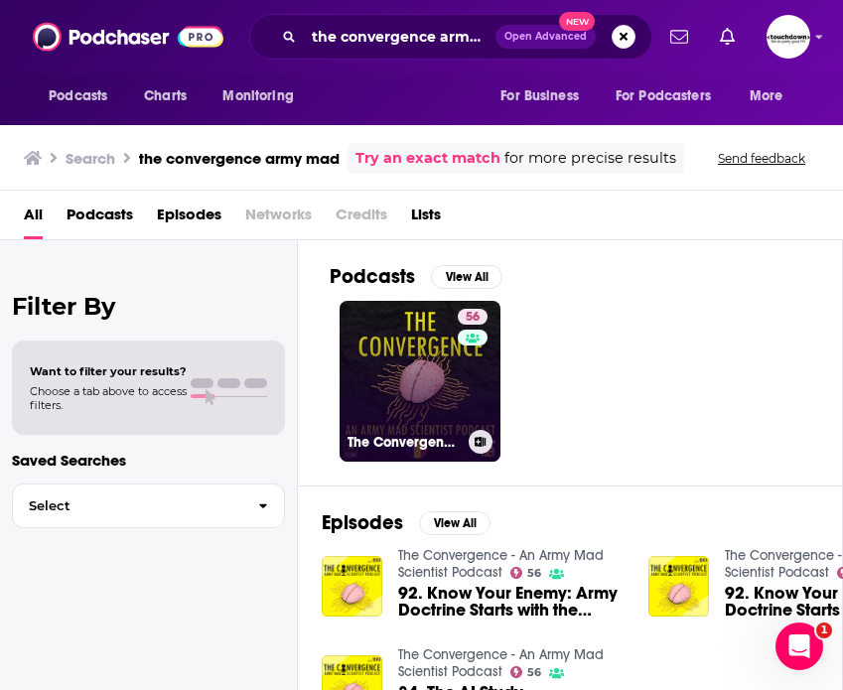
click at [417, 344] on link "56 The Convergence - An Army Mad Scientist Podcast" at bounding box center [419, 381] width 161 height 161
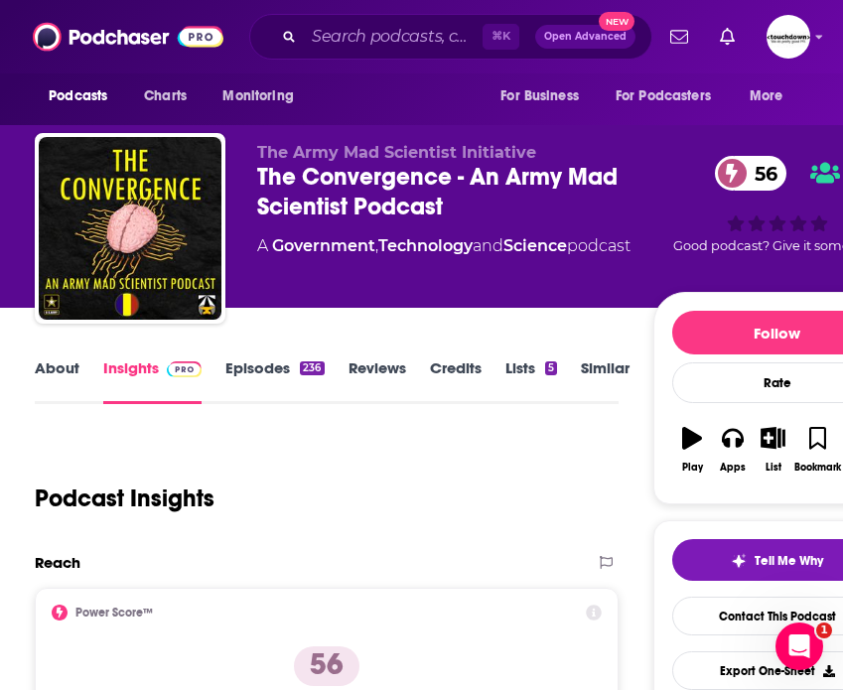
click at [51, 374] on link "About" at bounding box center [57, 381] width 45 height 46
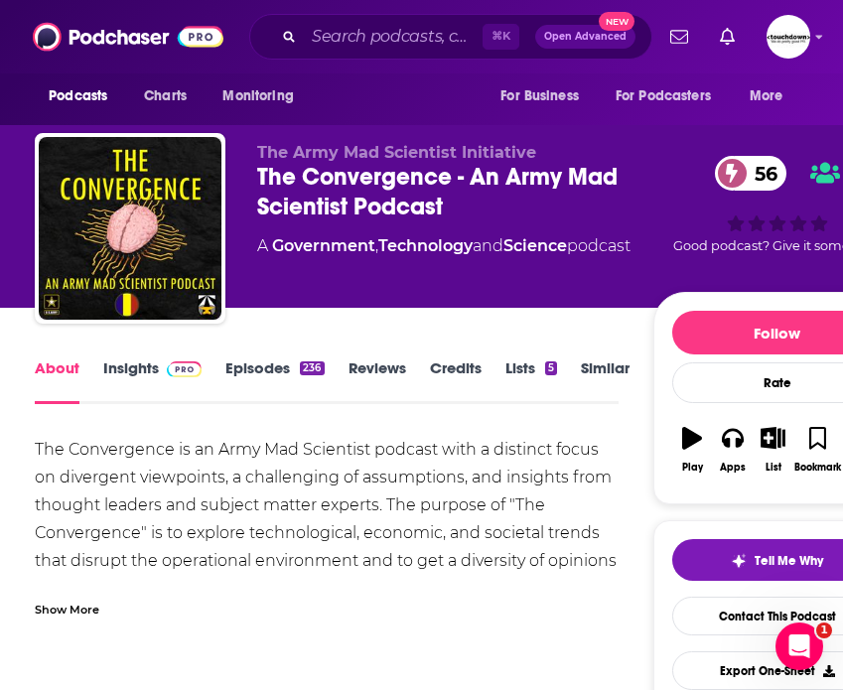
click at [75, 606] on div "Show More" at bounding box center [67, 607] width 65 height 19
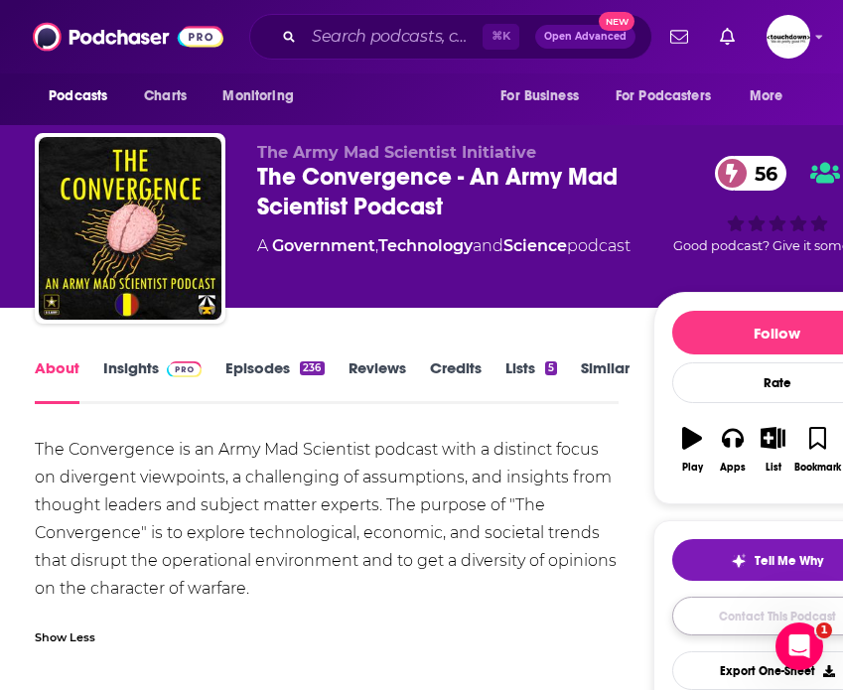
click at [702, 616] on link "Contact This Podcast" at bounding box center [777, 615] width 210 height 39
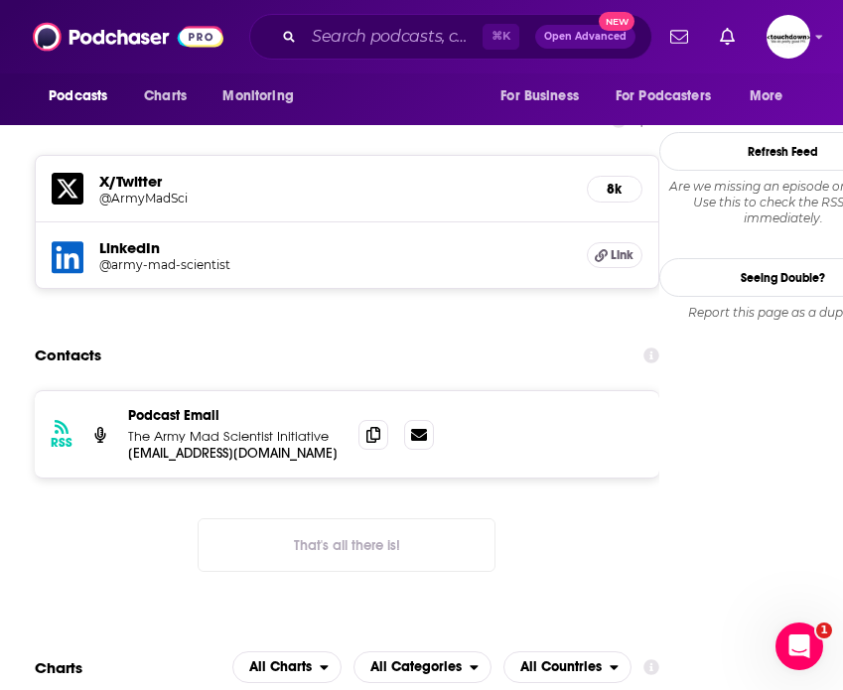
scroll to position [1762, 0]
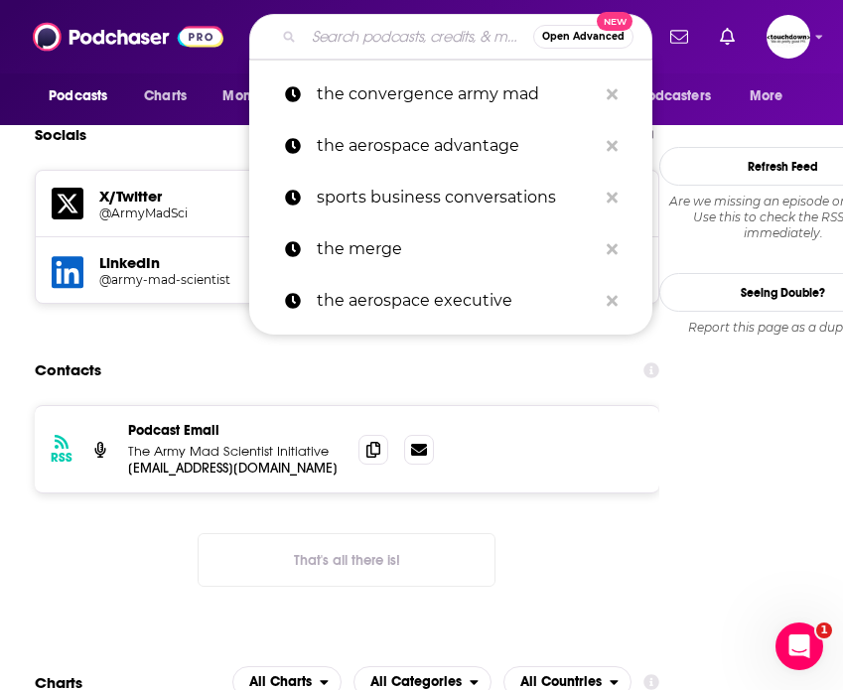
click at [354, 39] on input "Search podcasts, credits, & more..." at bounding box center [418, 37] width 229 height 32
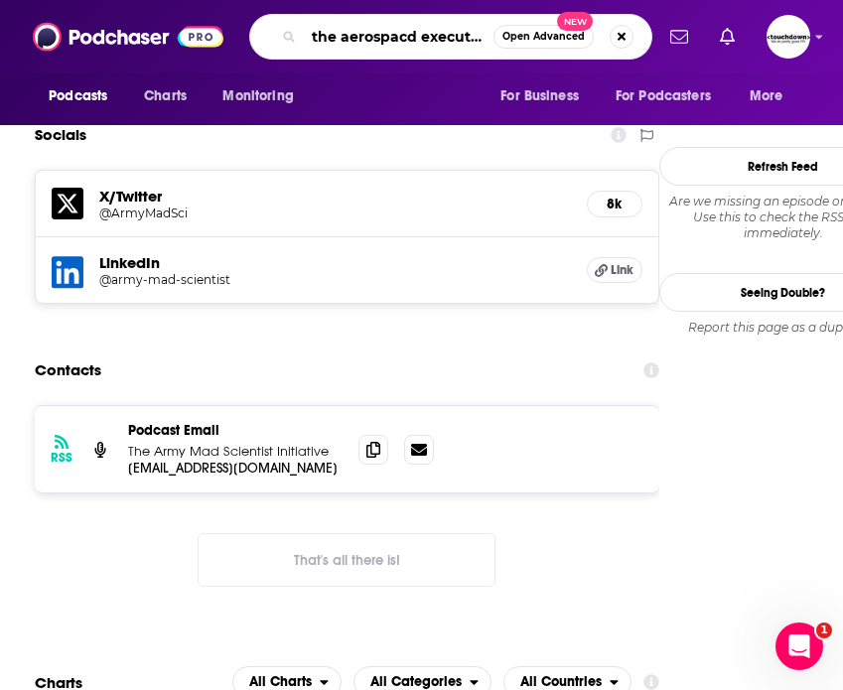
type input "the aerospacd executive"
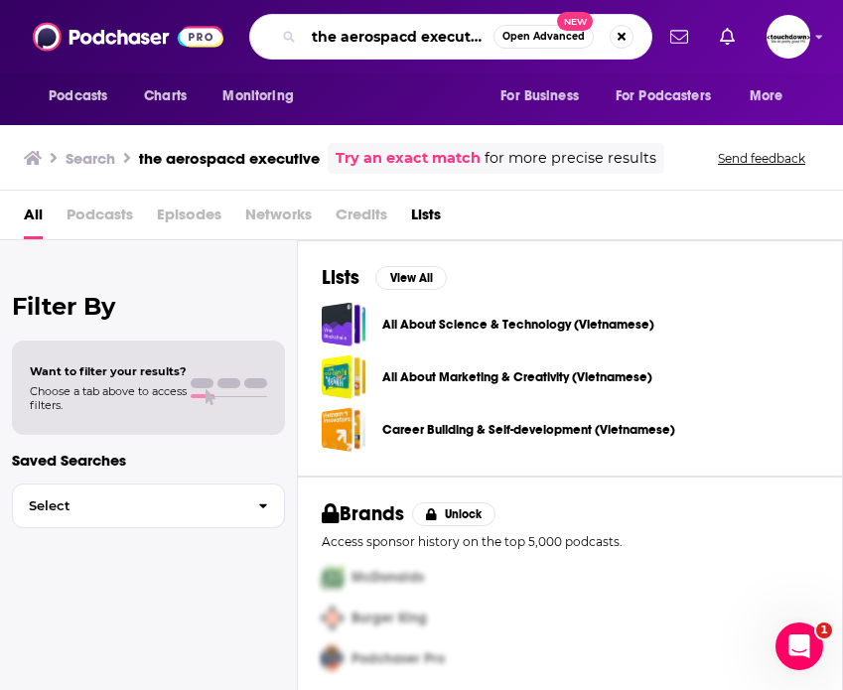
click at [415, 34] on input "the aerospacd executive" at bounding box center [399, 37] width 190 height 32
type input "the aerospace executive"
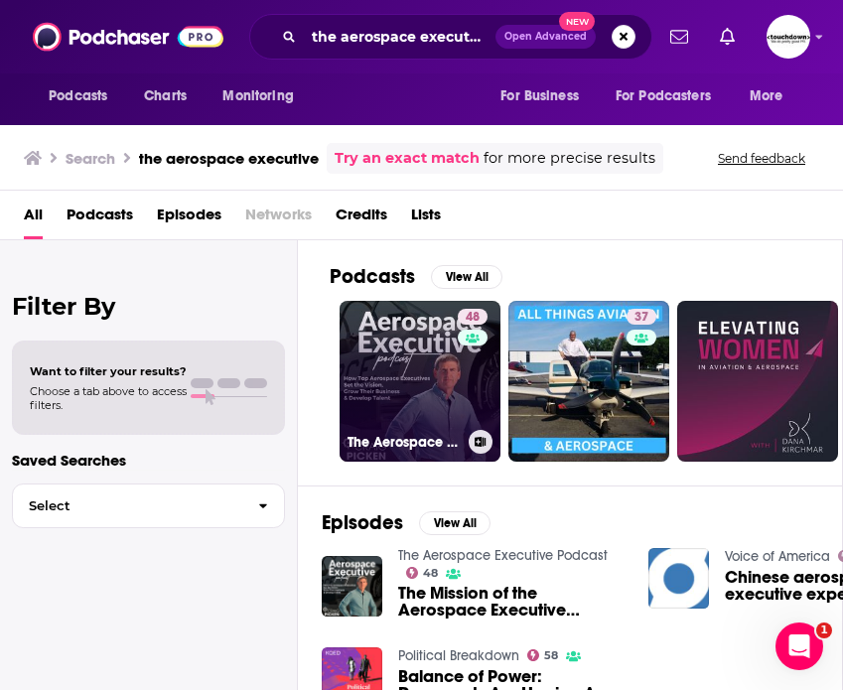
click at [410, 421] on link "48 The Aerospace Executive Podcast" at bounding box center [419, 381] width 161 height 161
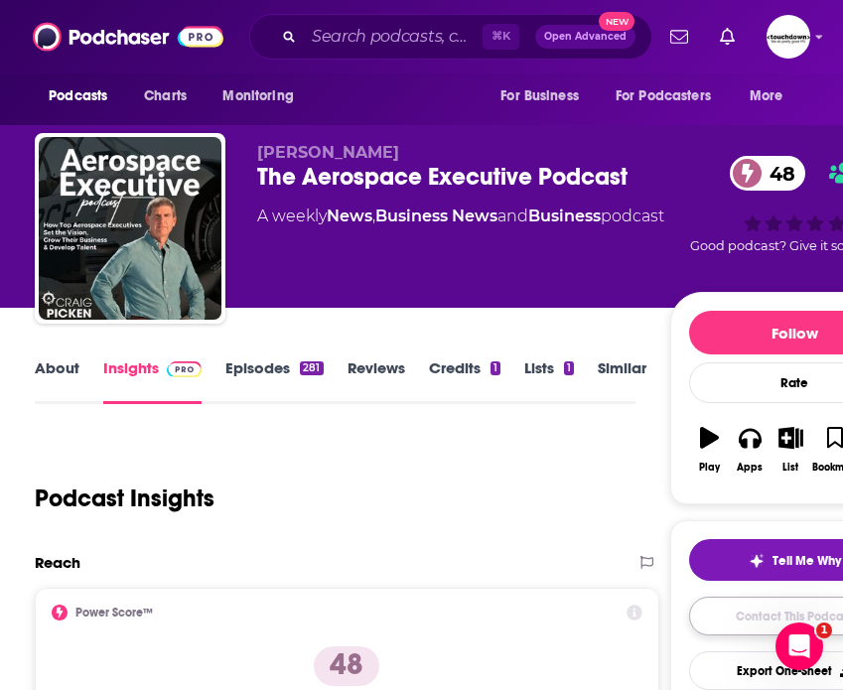
click at [727, 624] on link "Contact This Podcast" at bounding box center [794, 615] width 210 height 39
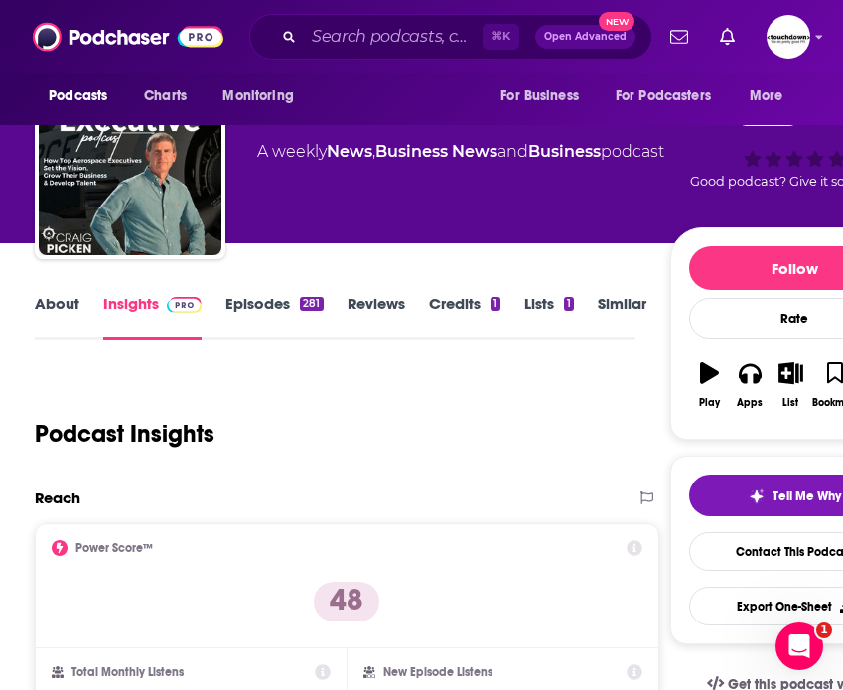
scroll to position [66, 0]
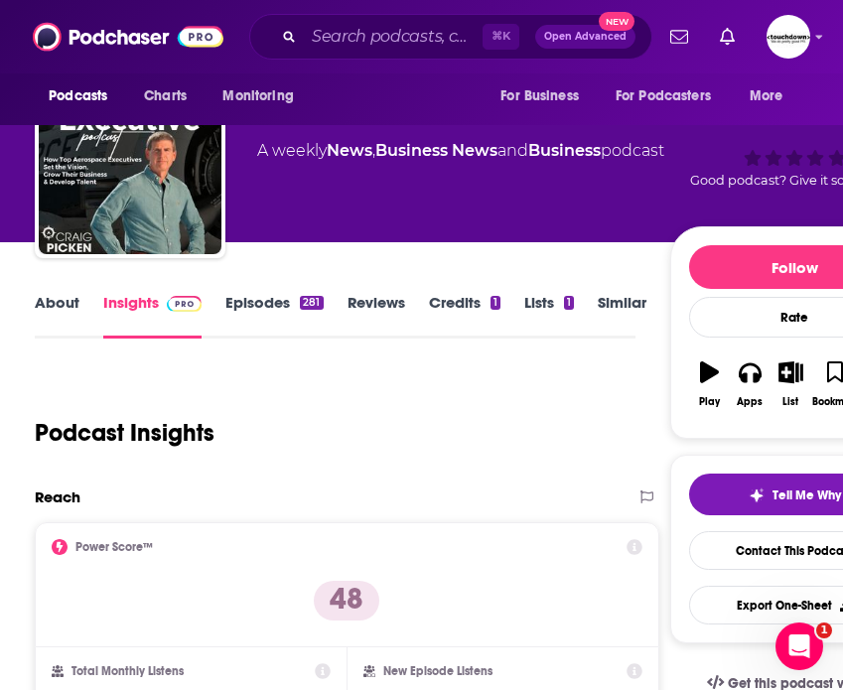
click at [58, 298] on link "About" at bounding box center [57, 316] width 45 height 46
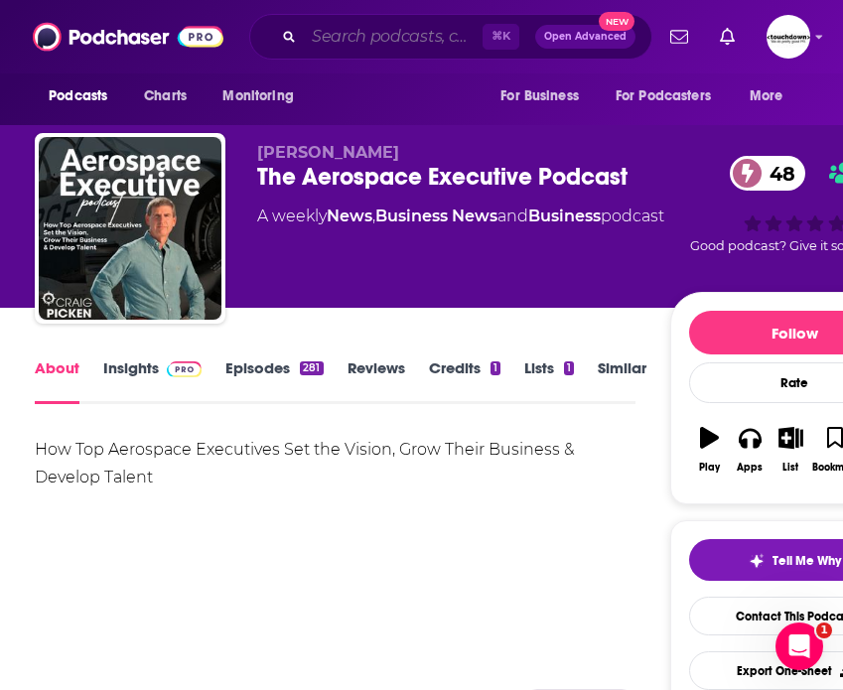
click at [352, 43] on input "Search podcasts, credits, & more..." at bounding box center [393, 37] width 179 height 32
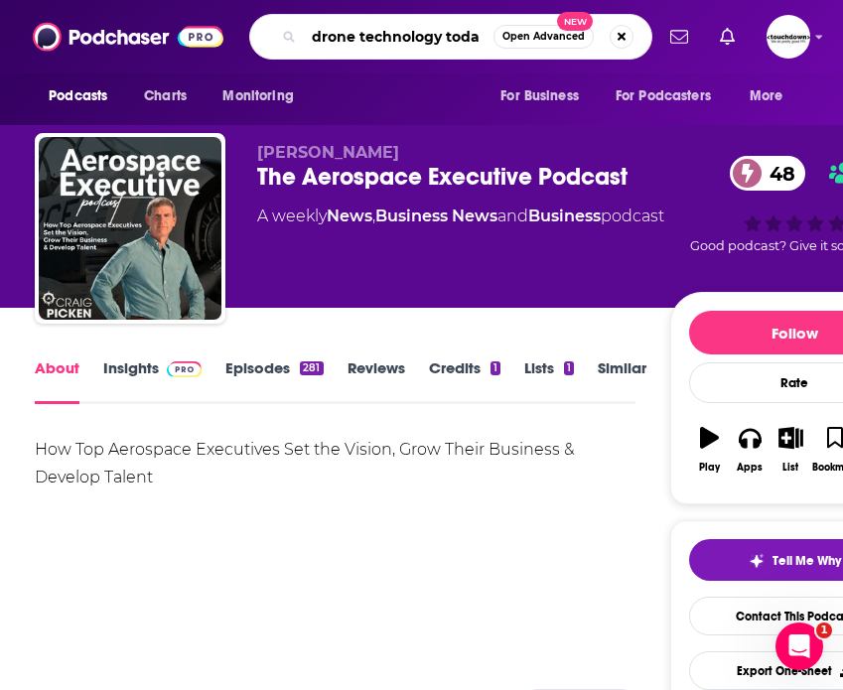
type input "drone technology today"
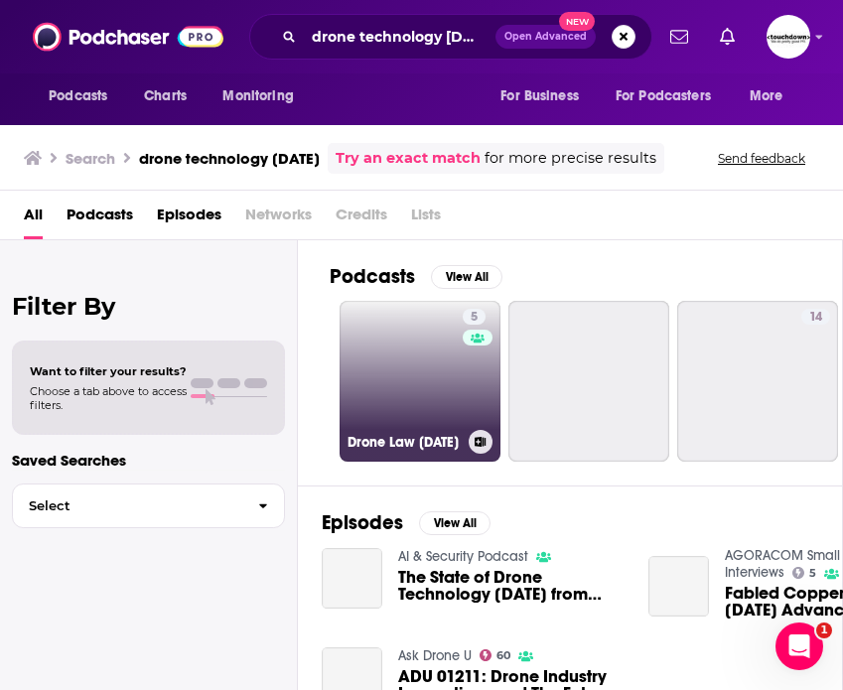
click at [418, 391] on link "5 Drone Law Today" at bounding box center [419, 381] width 161 height 161
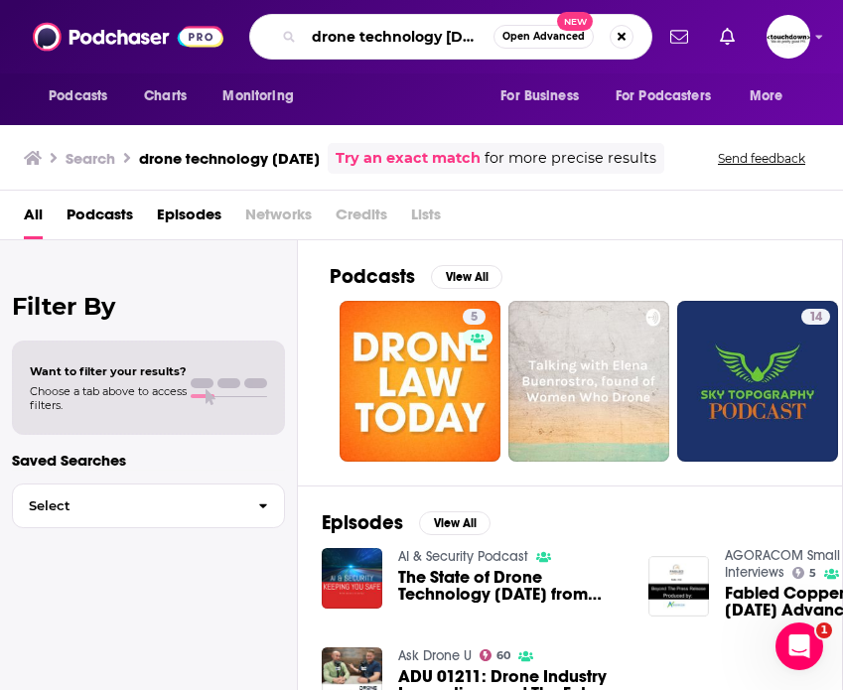
scroll to position [0, 2]
drag, startPoint x: 444, startPoint y: 36, endPoint x: 530, endPoint y: 43, distance: 86.6
click at [530, 43] on div "drone technology today Open Advanced New" at bounding box center [450, 37] width 403 height 46
type input "drone technology daily"
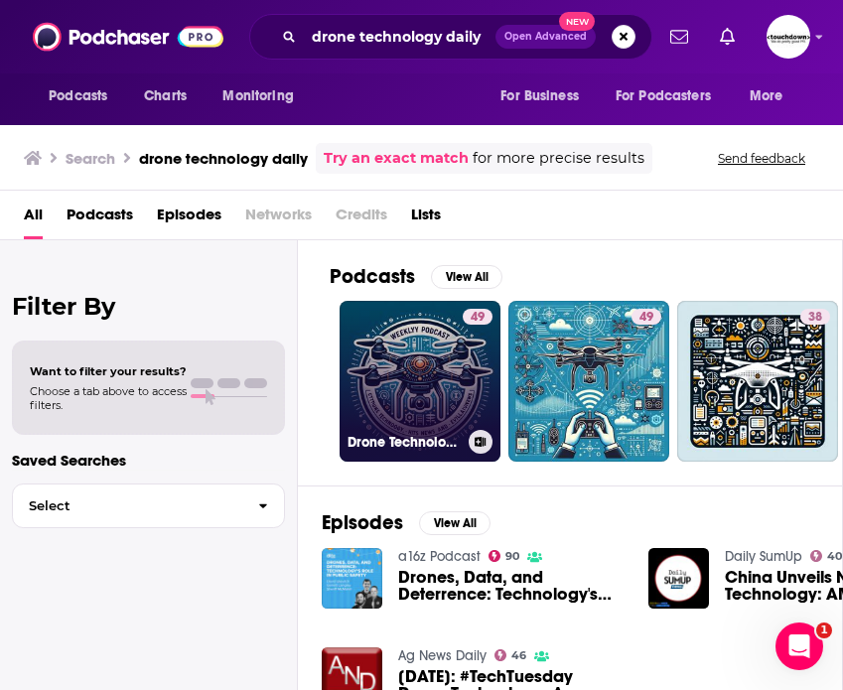
click at [423, 402] on link "49 Drone Technology Daily: UAV News & Reviews" at bounding box center [419, 381] width 161 height 161
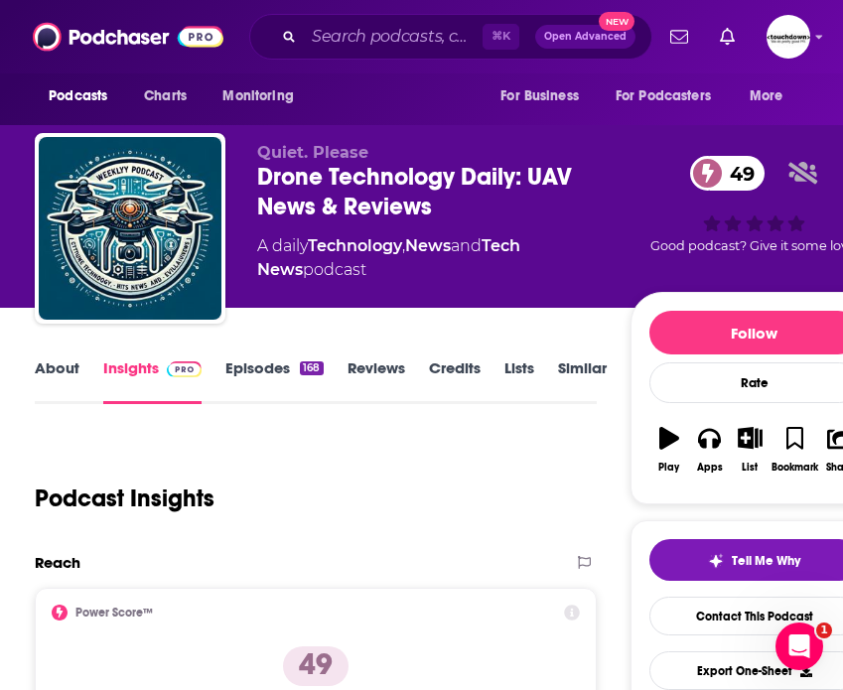
click at [445, 532] on div "Podcast Insights" at bounding box center [307, 486] width 545 height 101
click at [63, 361] on link "About" at bounding box center [57, 381] width 45 height 46
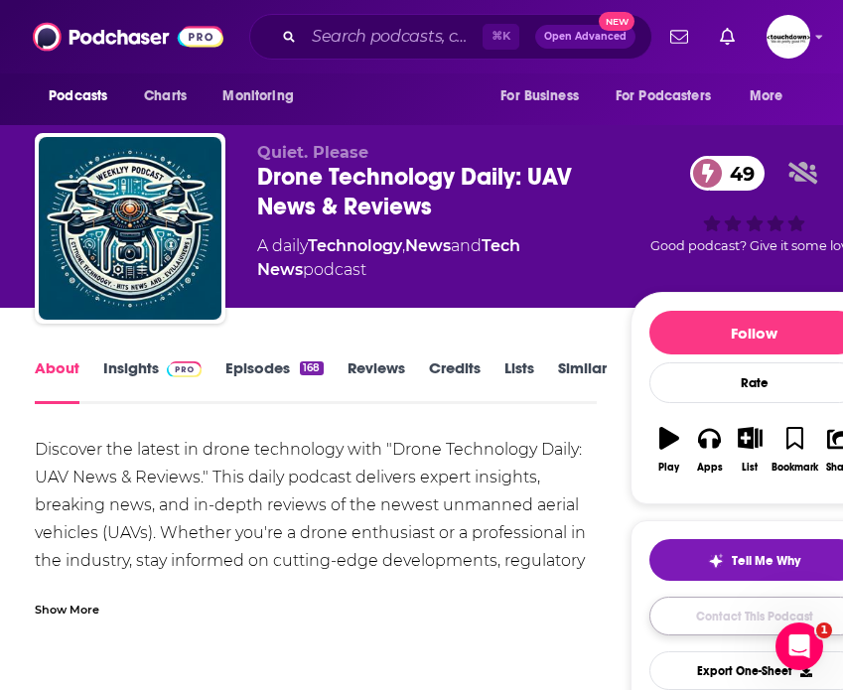
click at [722, 620] on link "Contact This Podcast" at bounding box center [754, 615] width 210 height 39
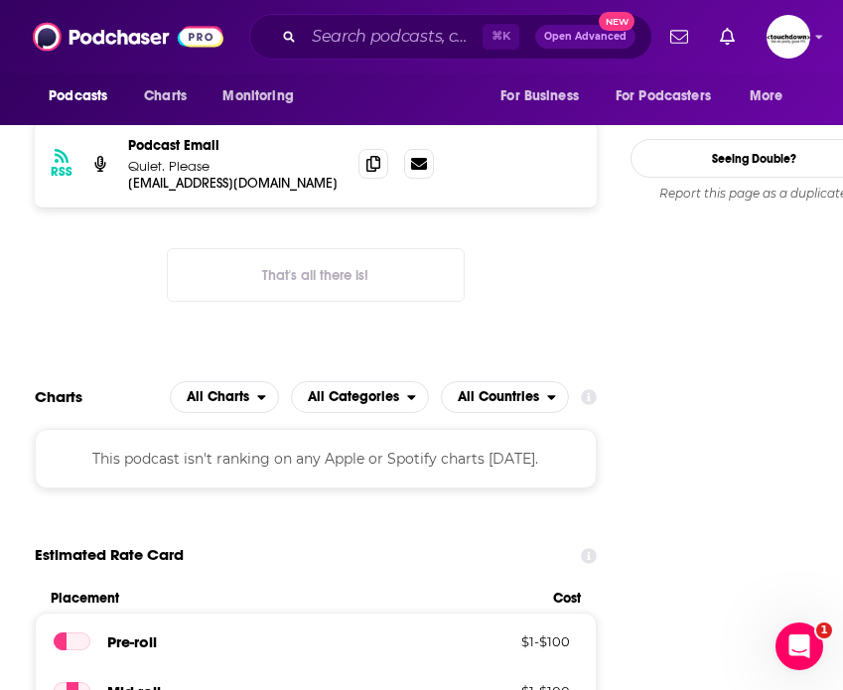
scroll to position [1826, 0]
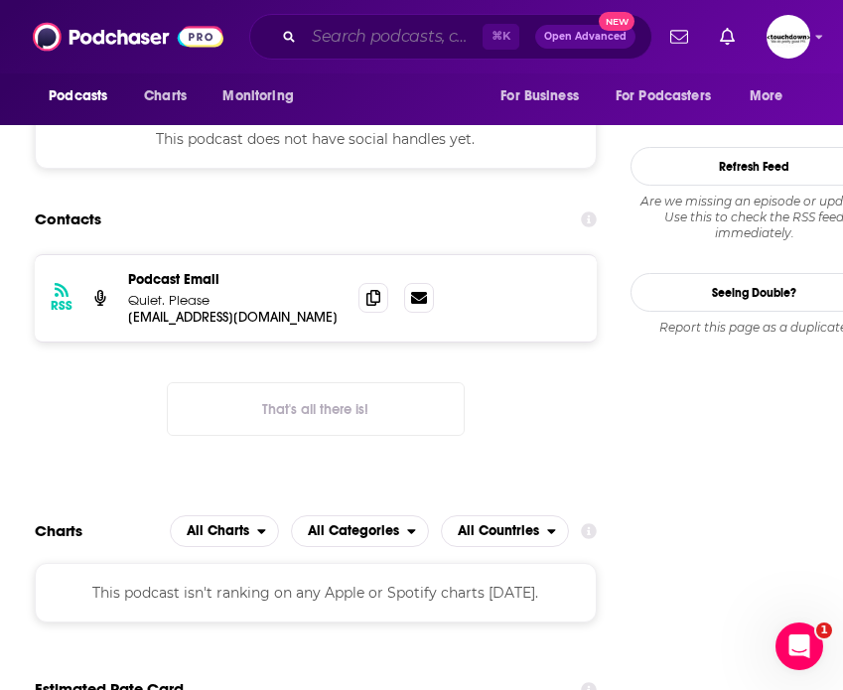
click at [337, 39] on input "Search podcasts, credits, & more..." at bounding box center [393, 37] width 179 height 32
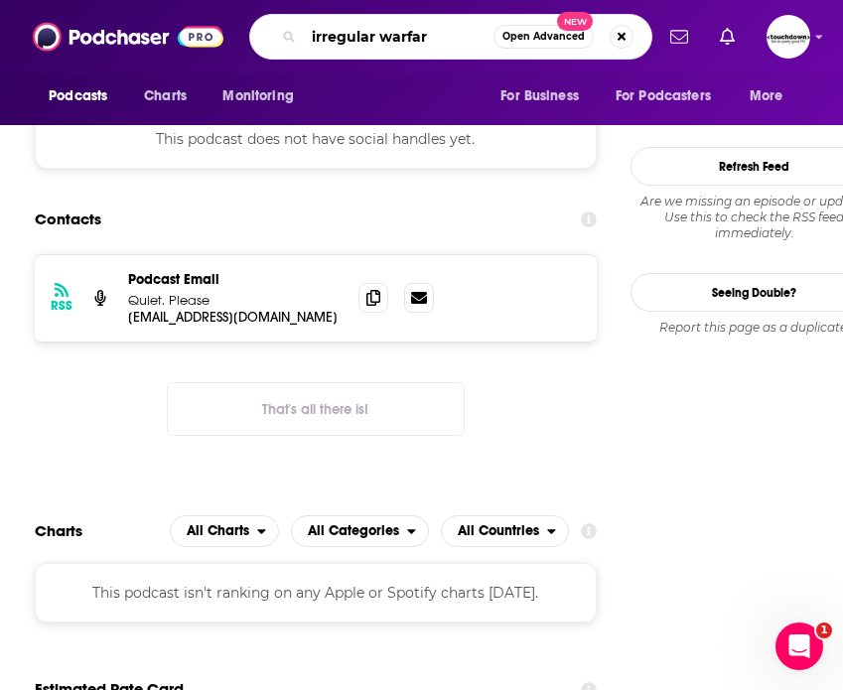
type input "irregular warfare"
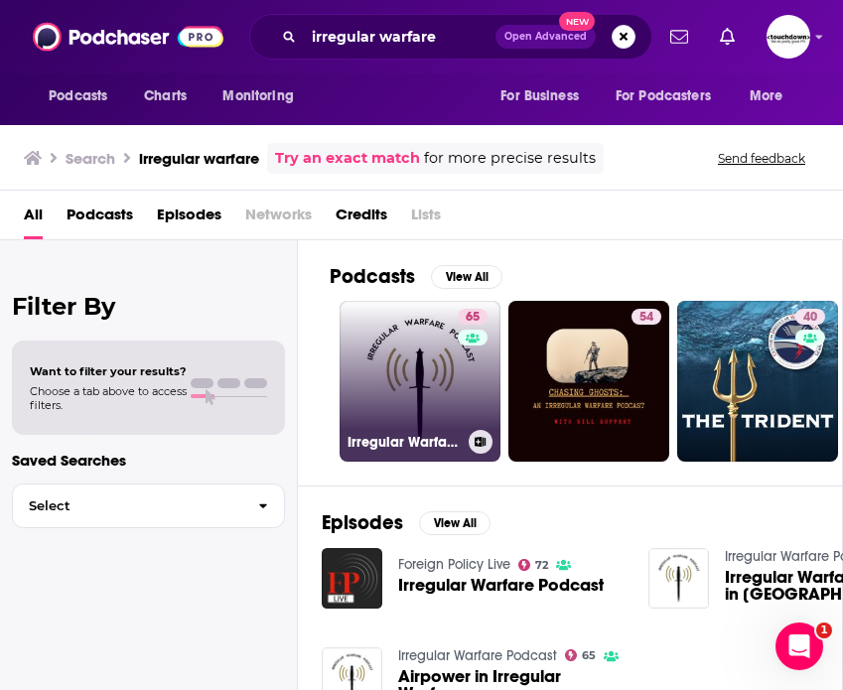
click at [417, 385] on link "65 Irregular Warfare Podcast" at bounding box center [419, 381] width 161 height 161
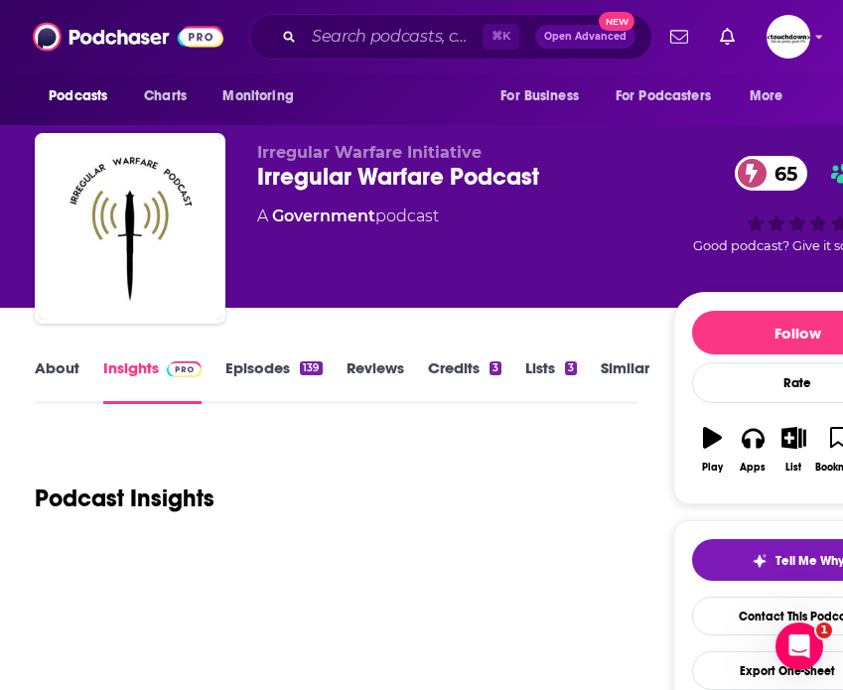
click at [61, 369] on link "About" at bounding box center [57, 381] width 45 height 46
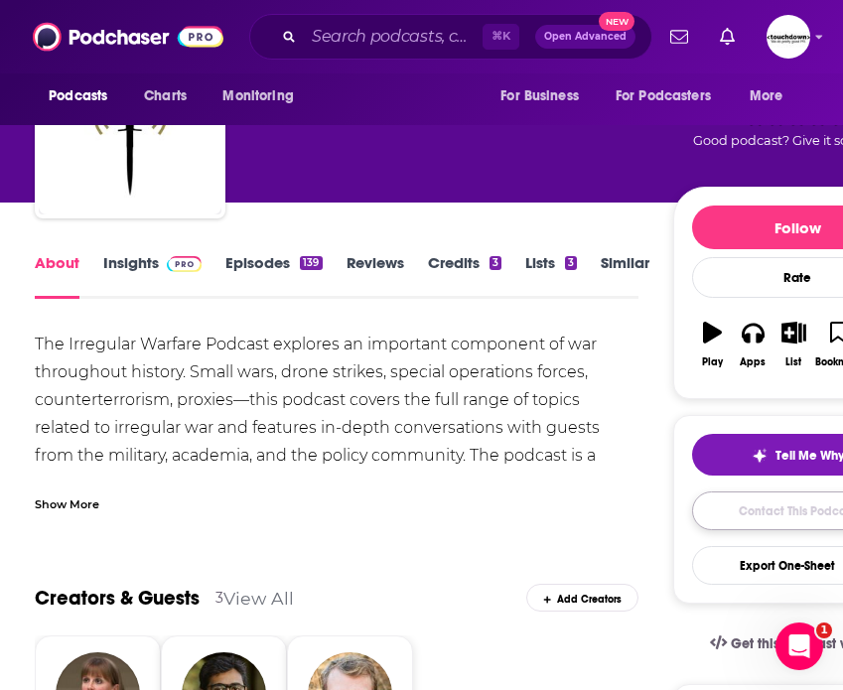
click at [769, 516] on link "Contact This Podcast" at bounding box center [797, 510] width 210 height 39
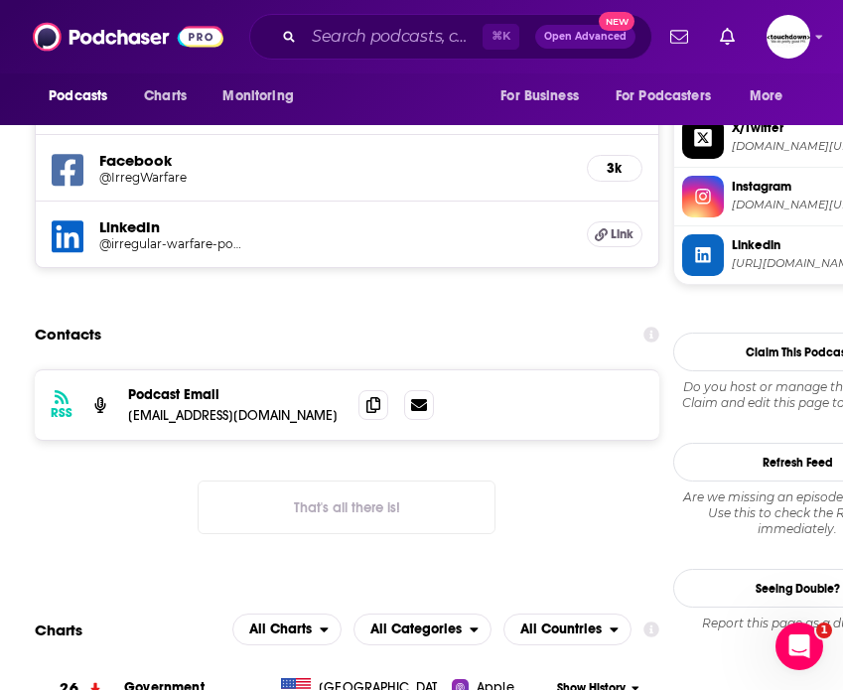
scroll to position [1894, 0]
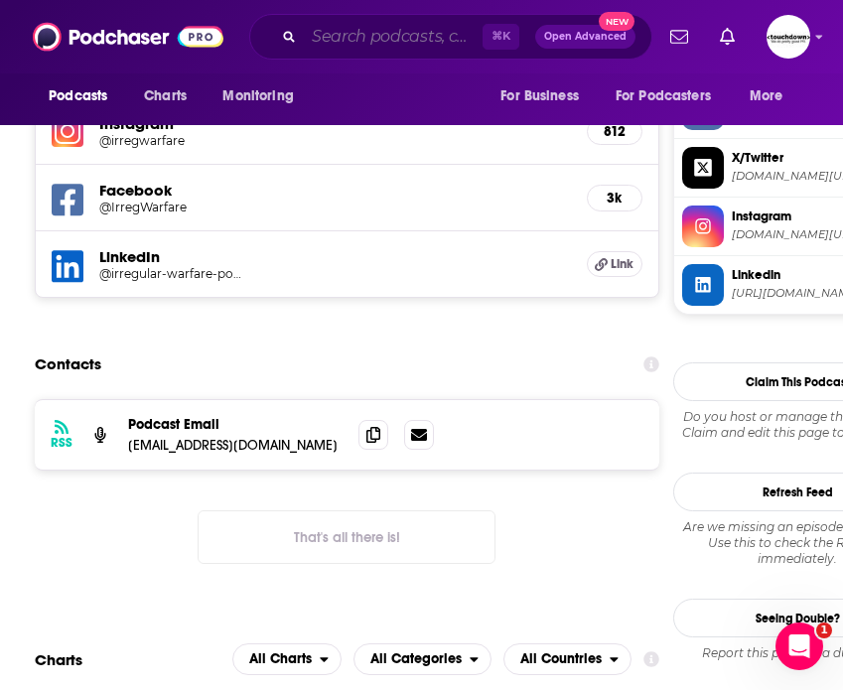
click at [355, 36] on input "Search podcasts, credits, & more..." at bounding box center [393, 37] width 179 height 32
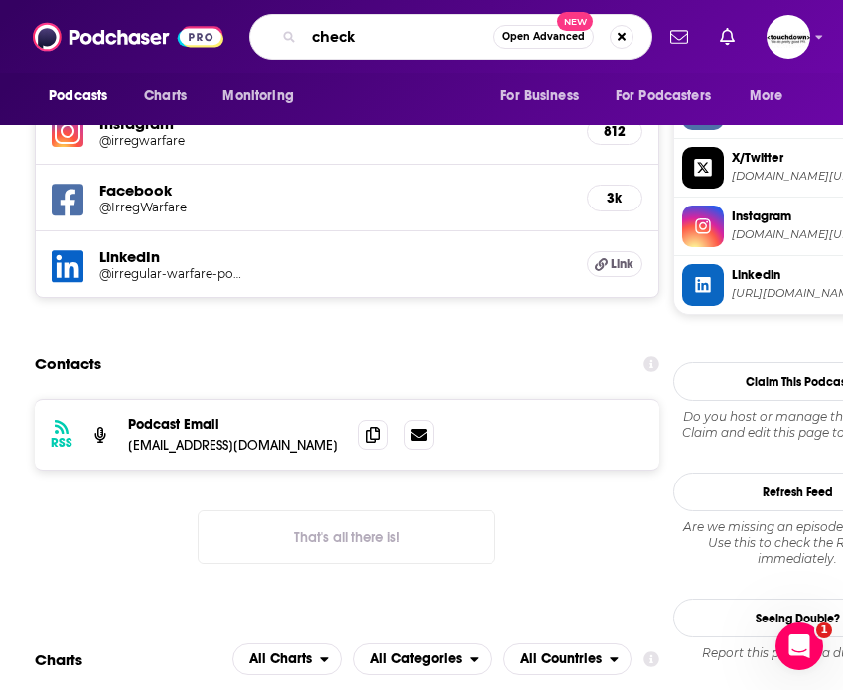
type input "check 6"
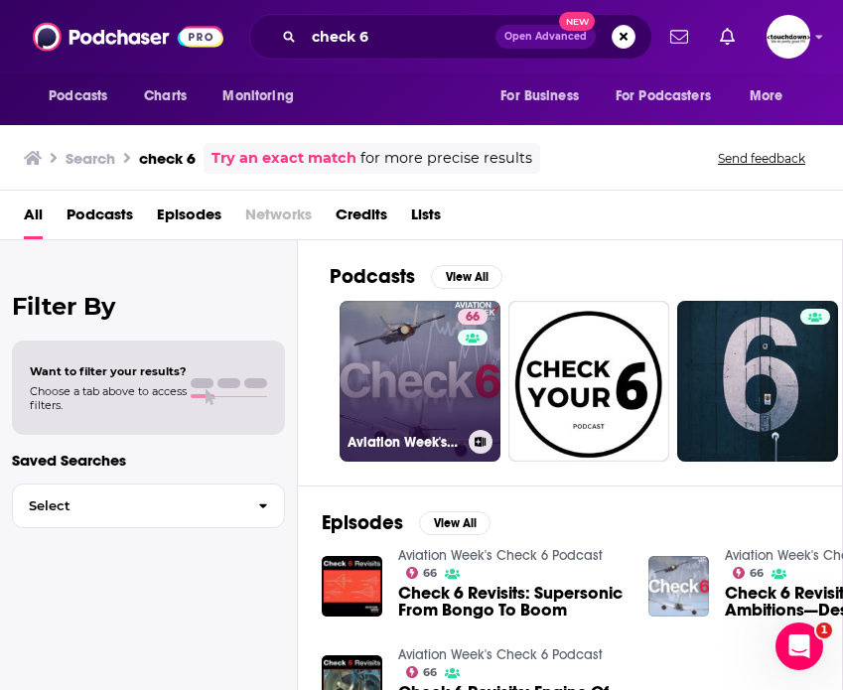
click at [409, 383] on link "66 Aviation Week's Check 6 Podcast" at bounding box center [419, 381] width 161 height 161
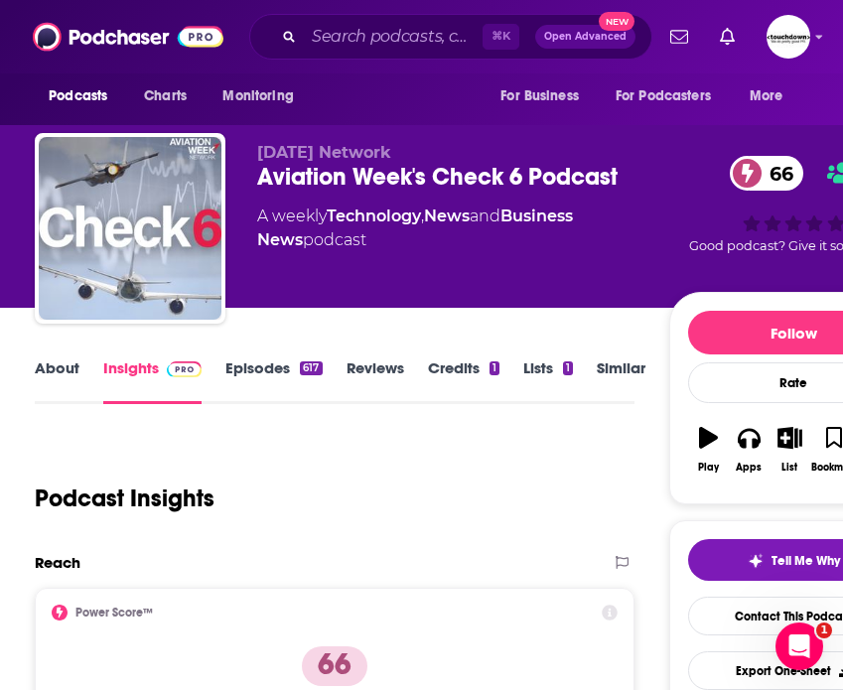
click at [44, 359] on link "About" at bounding box center [57, 381] width 45 height 46
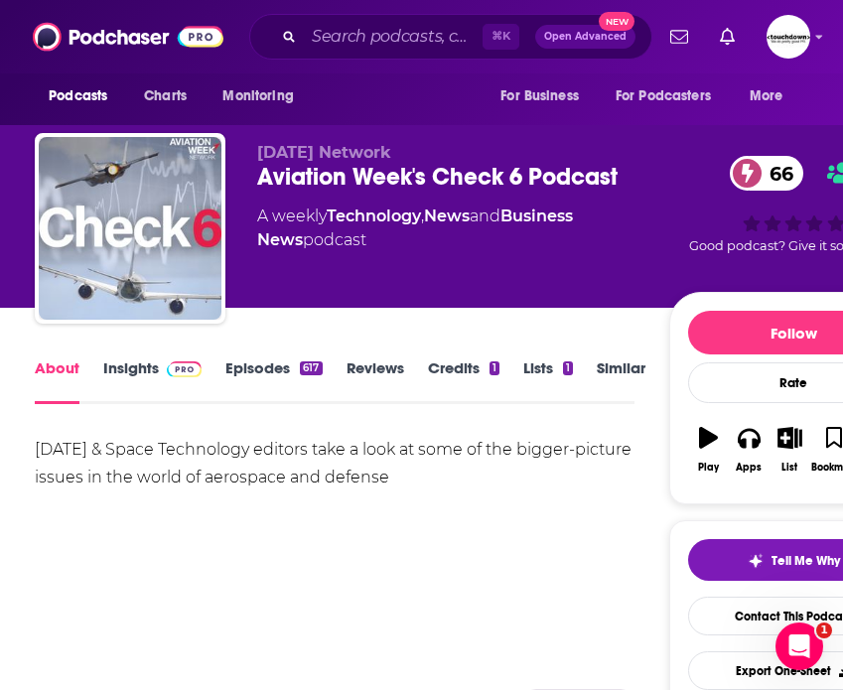
click at [260, 369] on link "Episodes 617" at bounding box center [273, 381] width 96 height 46
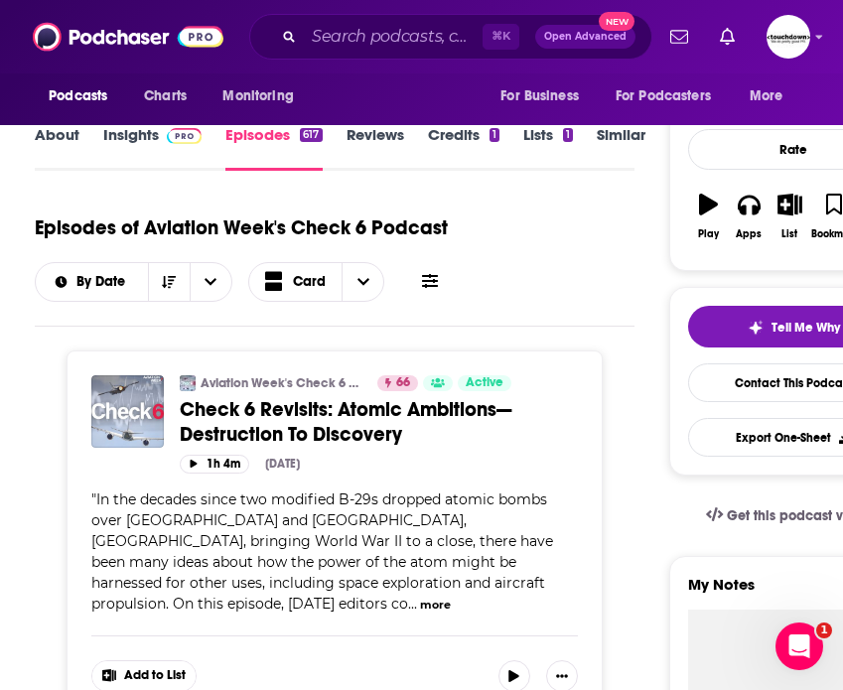
scroll to position [359, 0]
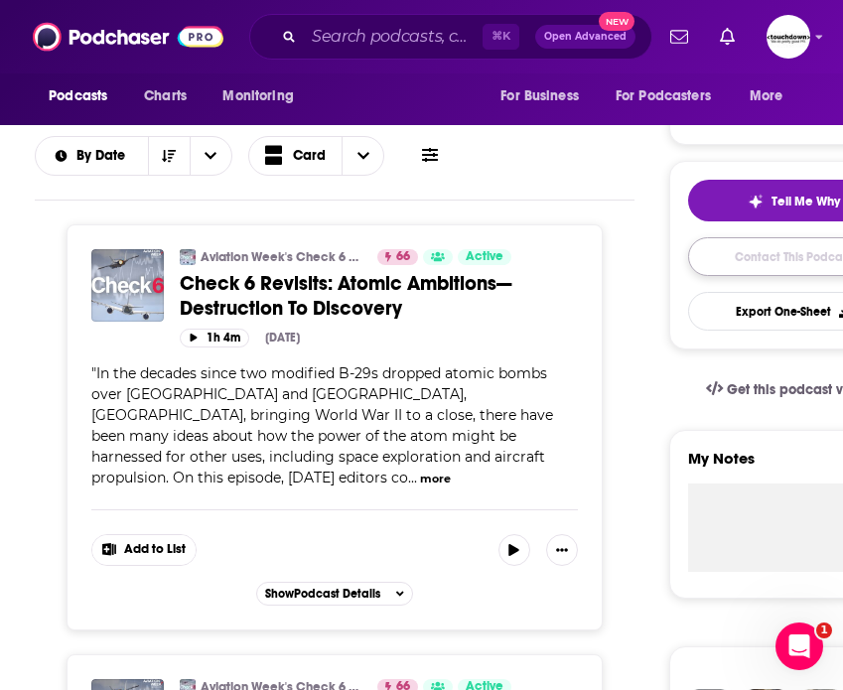
click at [789, 271] on link "Contact This Podcast" at bounding box center [793, 256] width 210 height 39
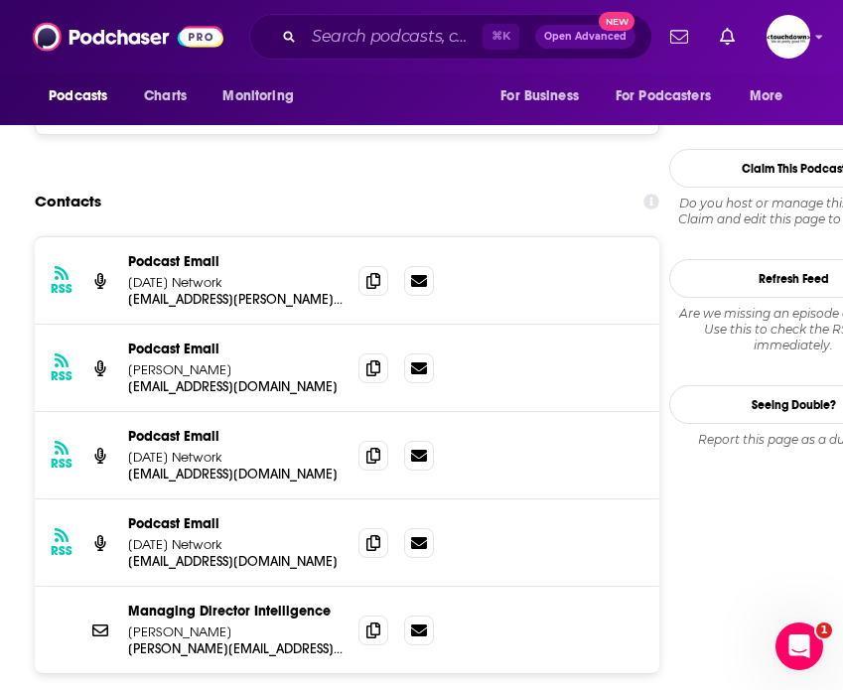
scroll to position [2108, 0]
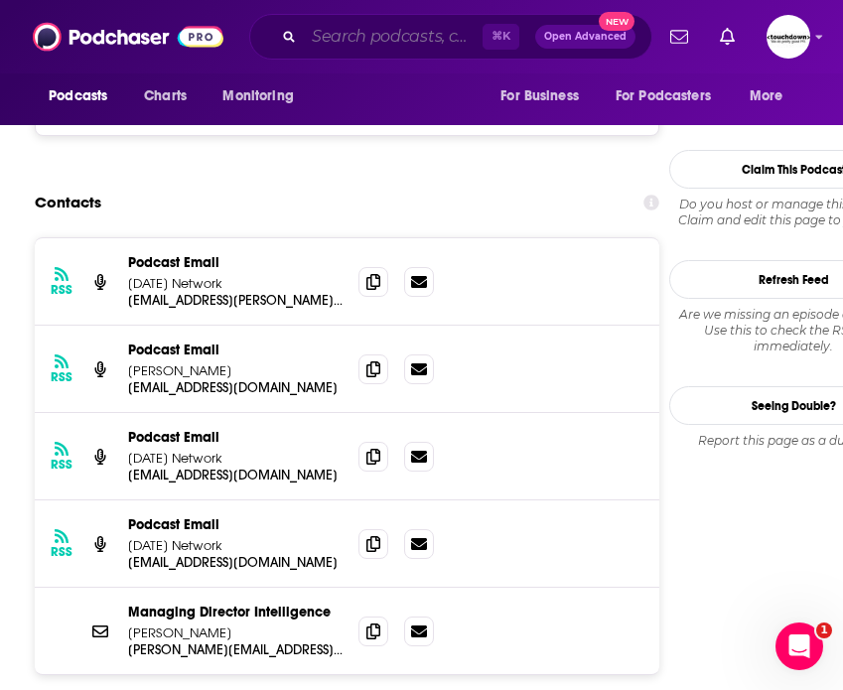
click at [368, 43] on input "Search podcasts, credits, & more..." at bounding box center [393, 37] width 179 height 32
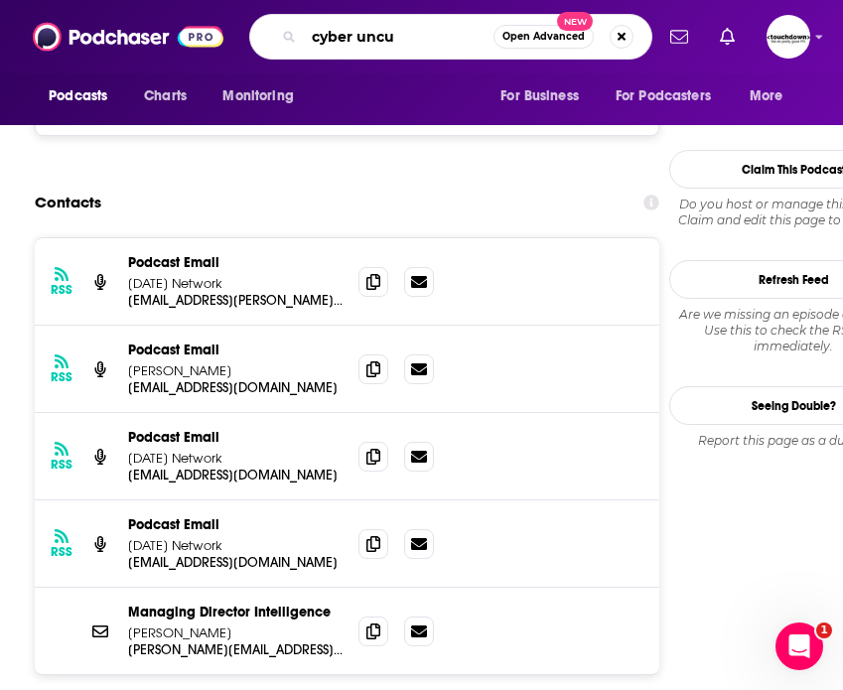
type input "cyber uncut"
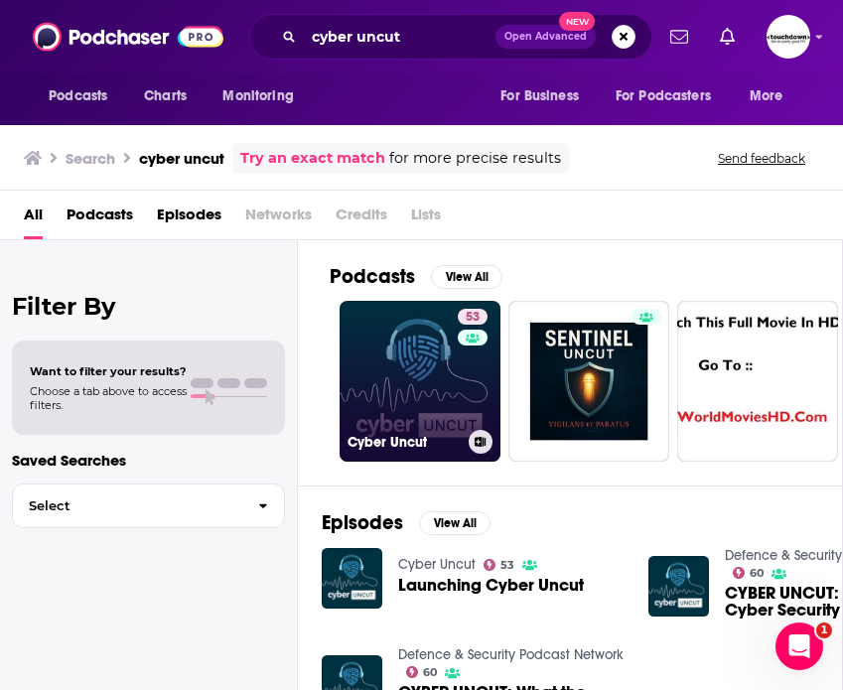
click at [400, 359] on link "53 Cyber Uncut" at bounding box center [419, 381] width 161 height 161
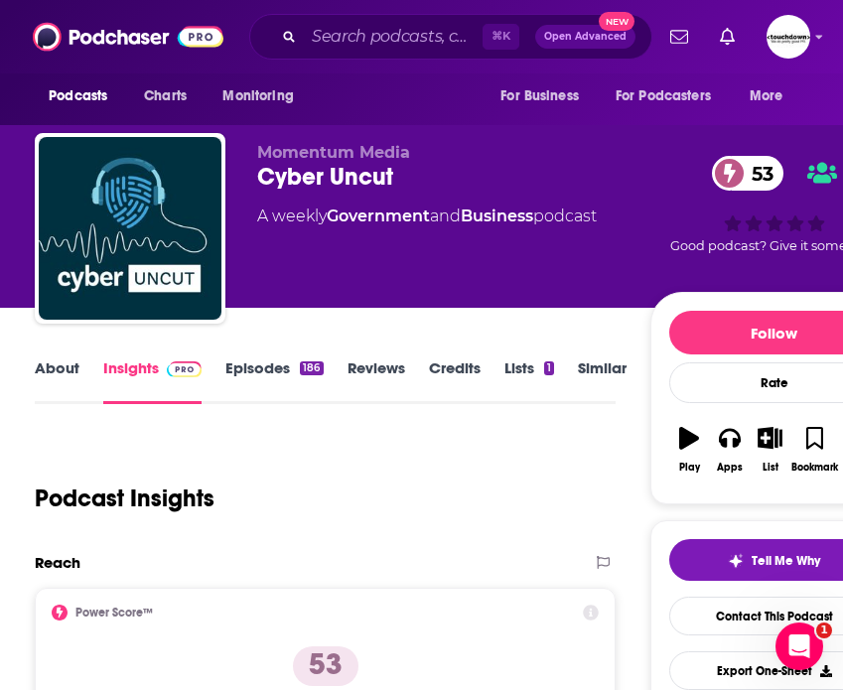
click at [255, 365] on link "Episodes 186" at bounding box center [273, 381] width 97 height 46
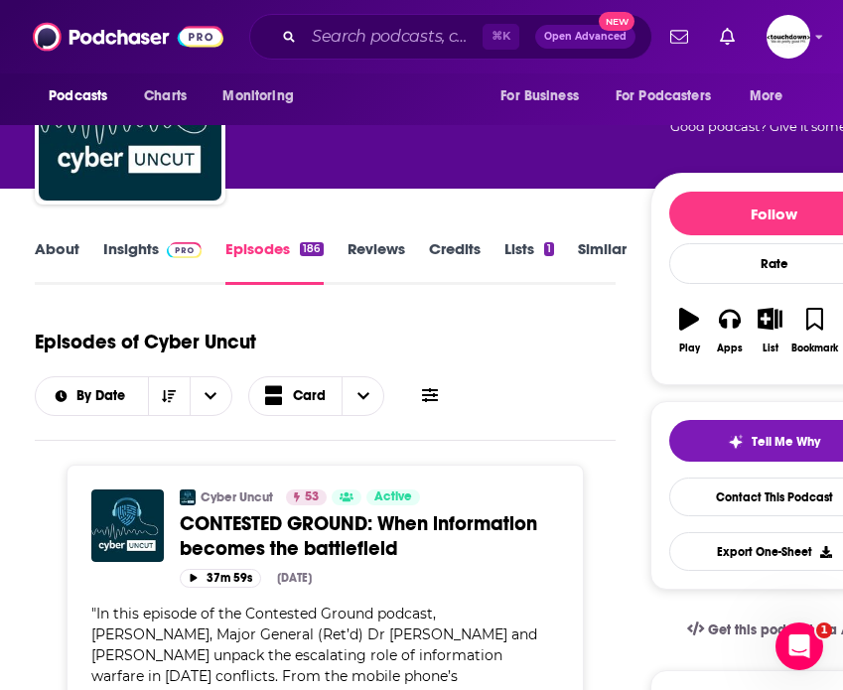
scroll to position [37, 0]
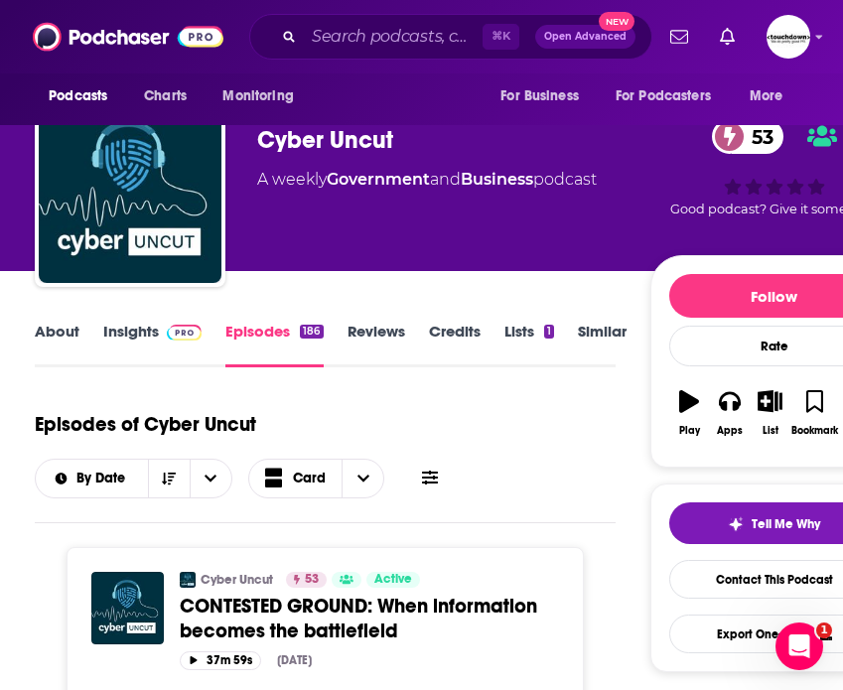
click at [49, 328] on link "About" at bounding box center [57, 345] width 45 height 46
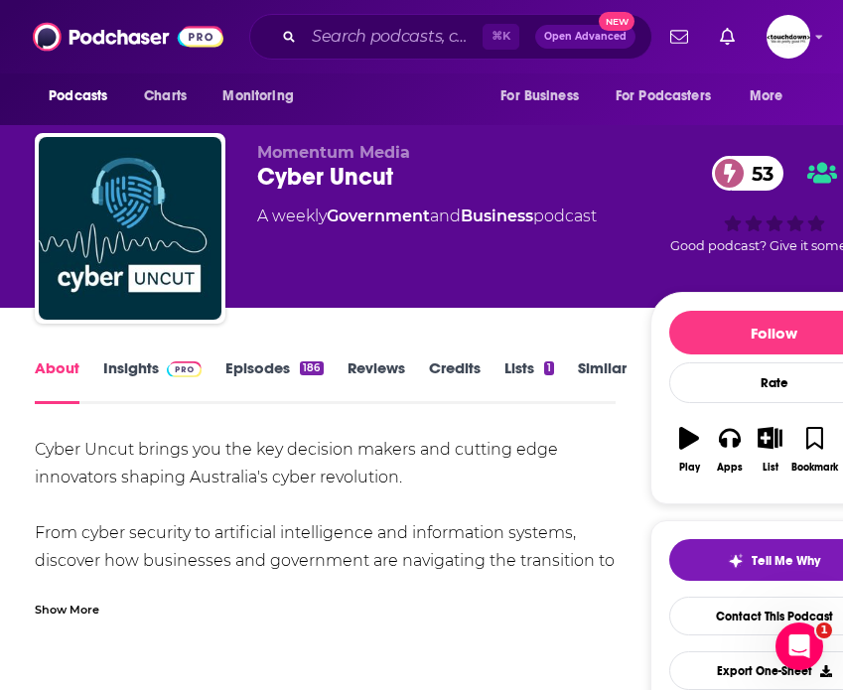
click at [75, 598] on div "Show More" at bounding box center [67, 607] width 65 height 19
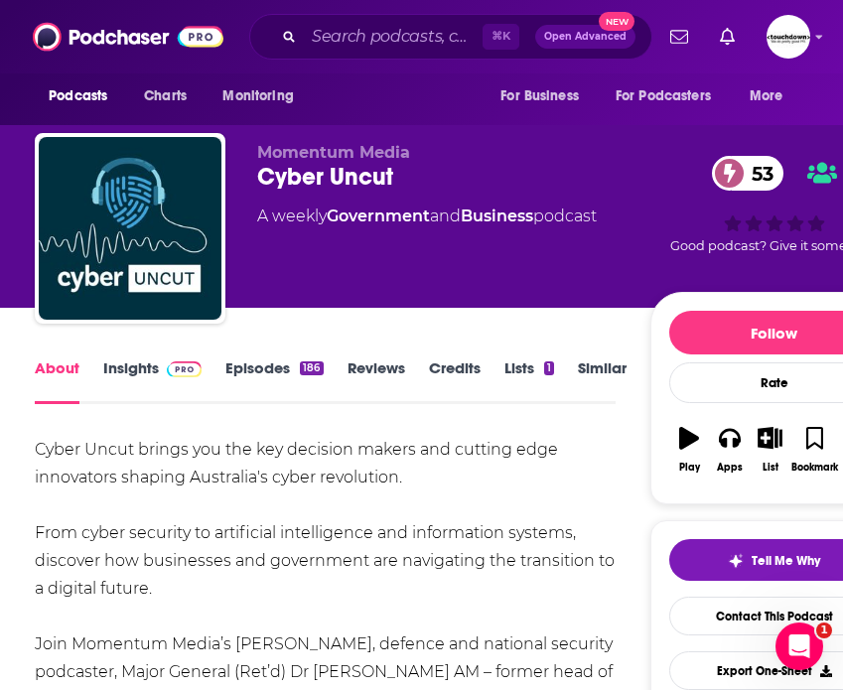
click at [257, 374] on link "Episodes 186" at bounding box center [273, 381] width 97 height 46
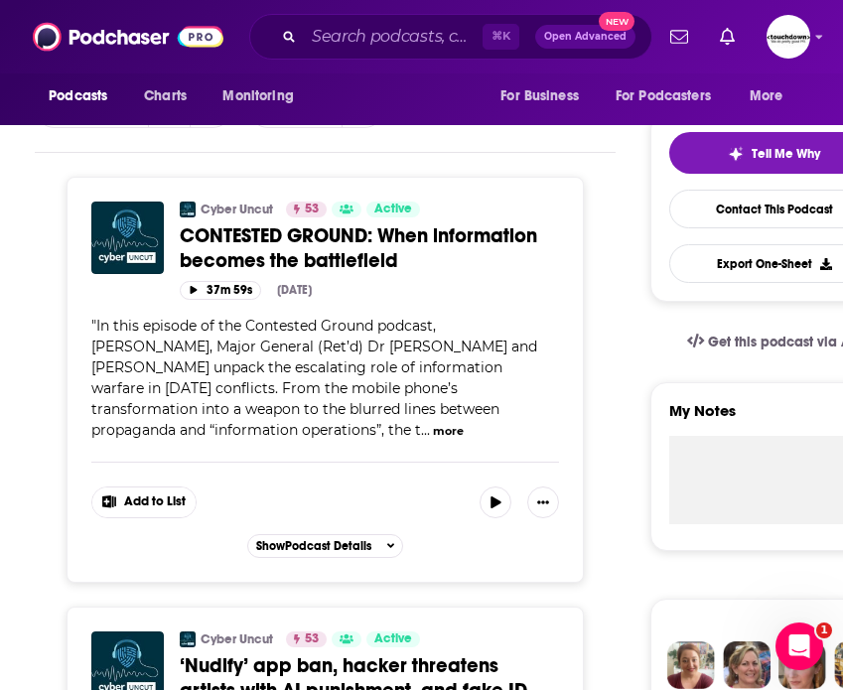
scroll to position [374, 0]
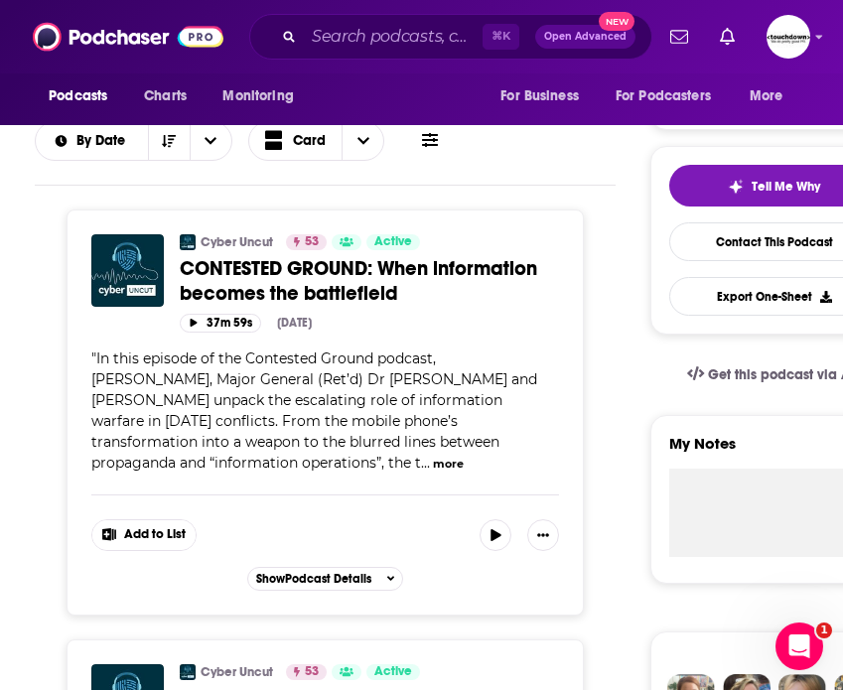
click at [433, 462] on button "more" at bounding box center [448, 464] width 31 height 17
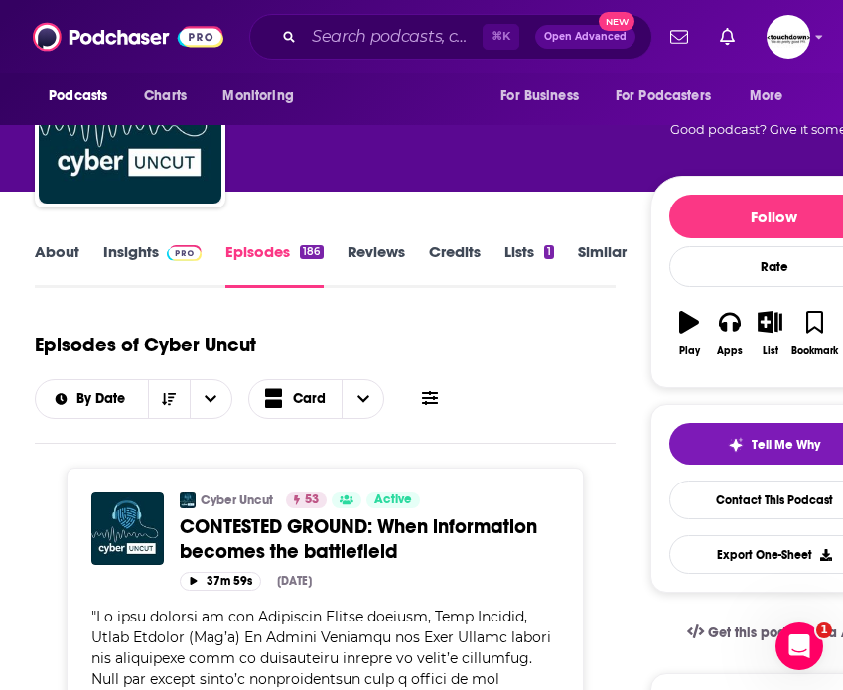
scroll to position [0, 0]
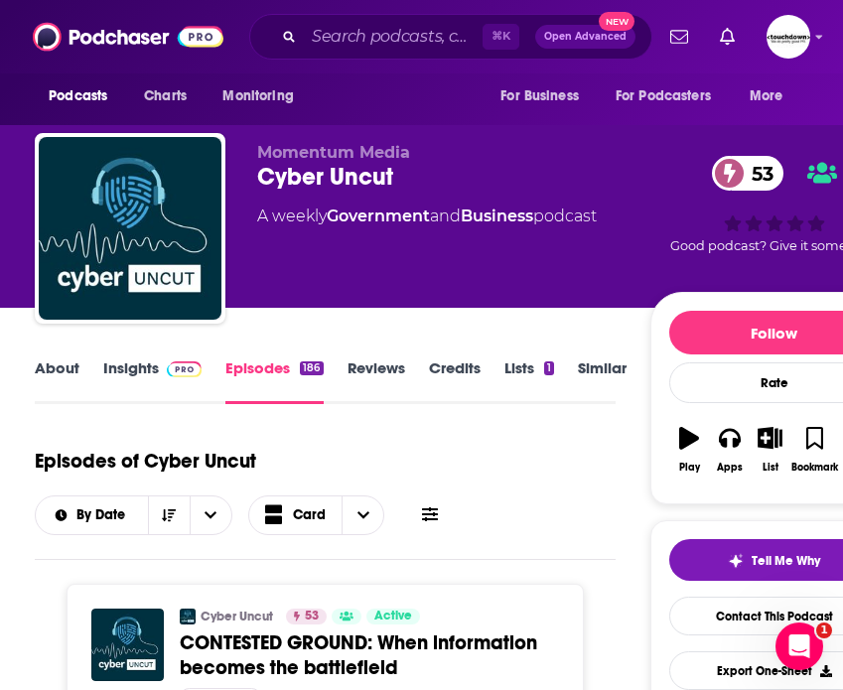
click at [59, 371] on link "About" at bounding box center [57, 381] width 45 height 46
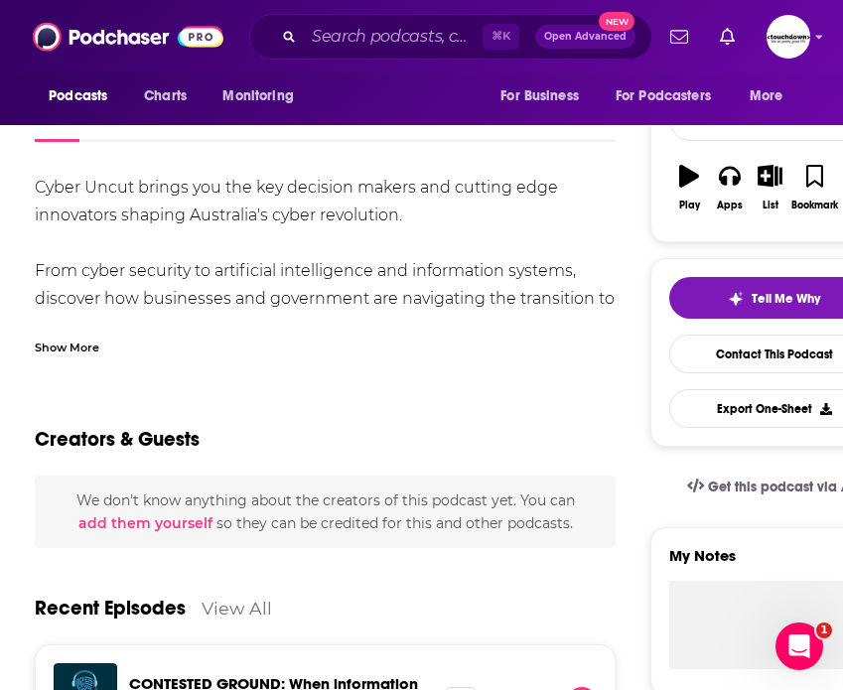
scroll to position [284, 0]
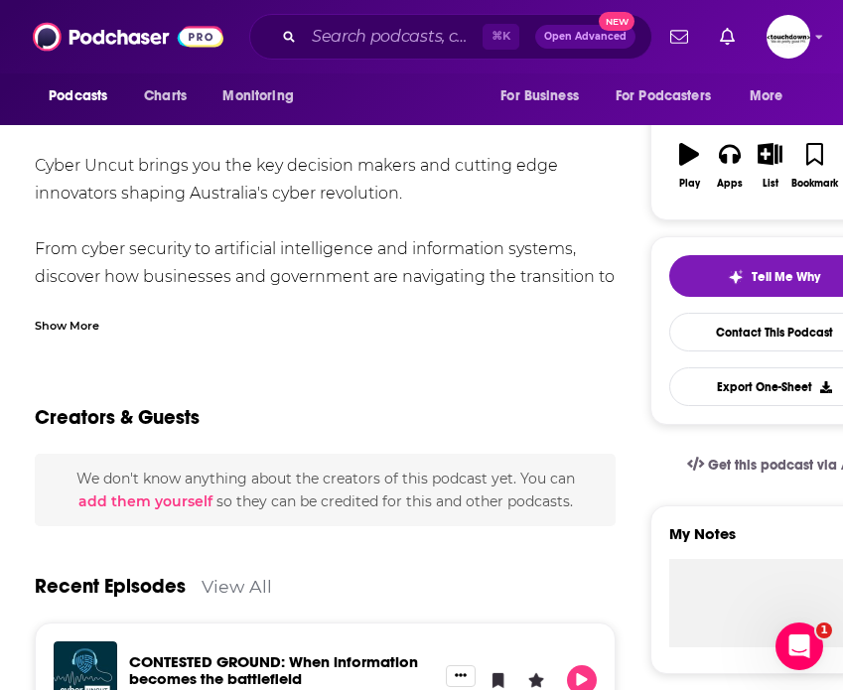
click at [67, 325] on div "Show More" at bounding box center [67, 324] width 65 height 19
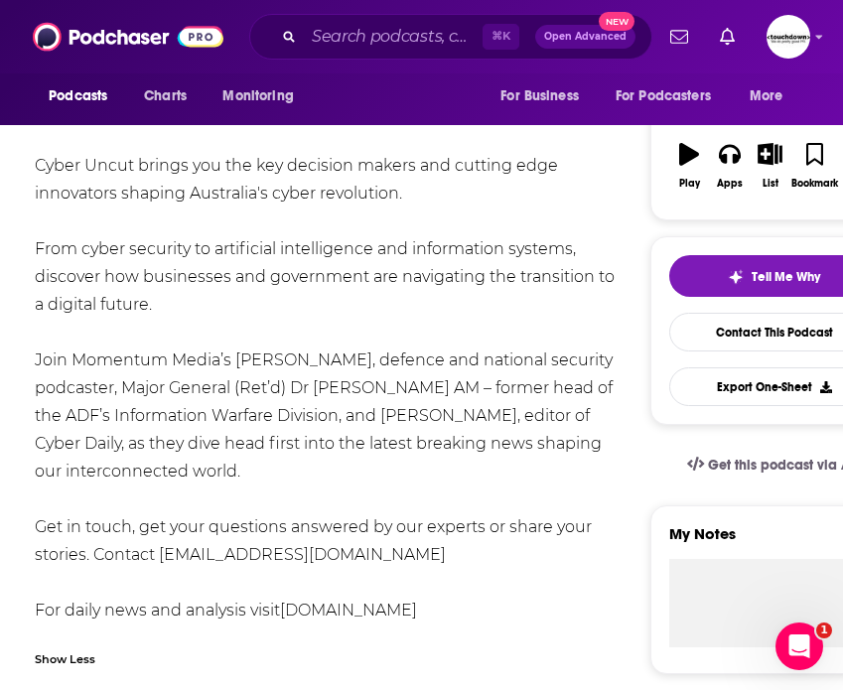
click at [328, 554] on div "Cyber Uncut brings you the key decision makers and cutting edge innovators shap…" at bounding box center [325, 388] width 581 height 472
click at [387, 550] on div "Cyber Uncut brings you the key decision makers and cutting edge innovators shap…" at bounding box center [325, 388] width 581 height 472
click at [352, 550] on div "Cyber Uncut brings you the key decision makers and cutting edge innovators shap…" at bounding box center [325, 388] width 581 height 472
click at [370, 557] on div "Cyber Uncut brings you the key decision makers and cutting edge innovators shap…" at bounding box center [325, 388] width 581 height 472
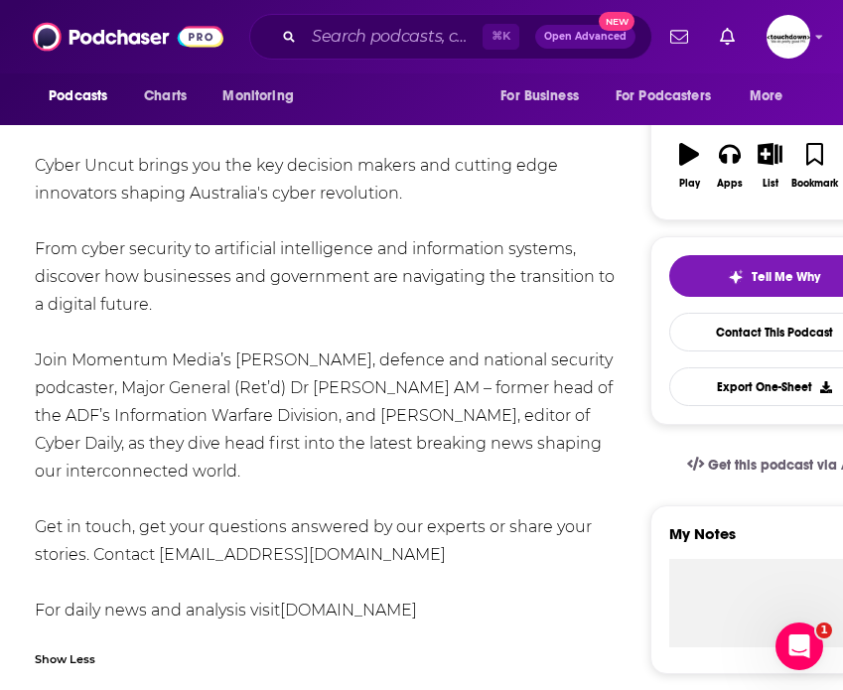
click at [387, 357] on div "Cyber Uncut brings you the key decision makers and cutting edge innovators shap…" at bounding box center [325, 388] width 581 height 472
click at [388, 34] on input "Search podcasts, credits, & more..." at bounding box center [393, 37] width 179 height 32
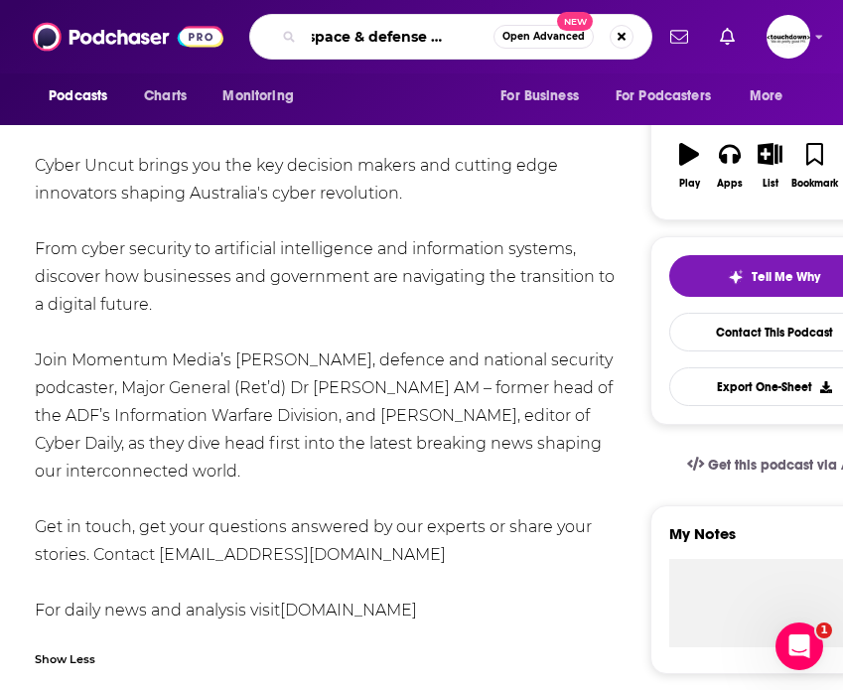
type input "aerospace & defense technolog"
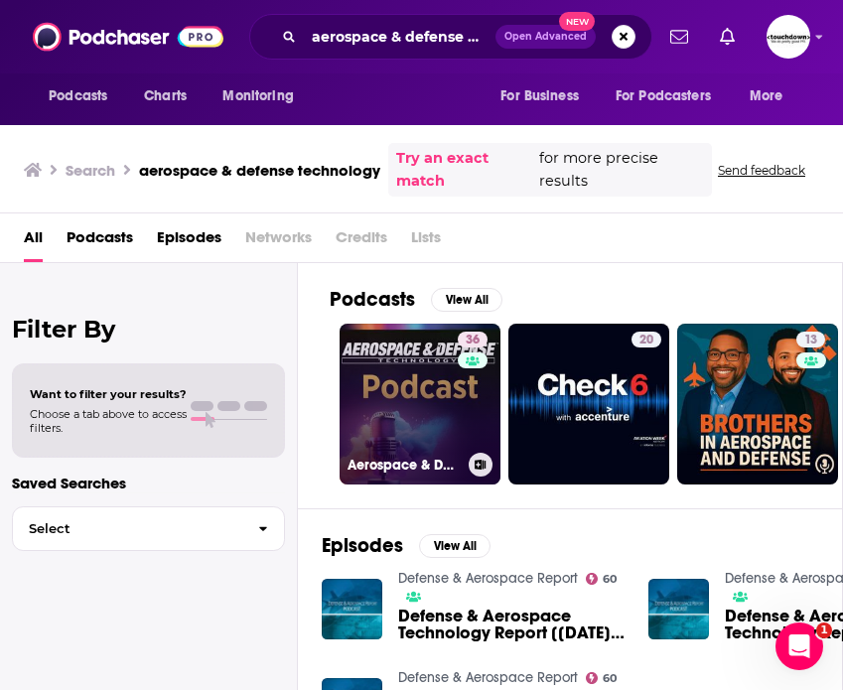
click at [398, 391] on link "36 Aerospace & Defense Technology" at bounding box center [419, 404] width 161 height 161
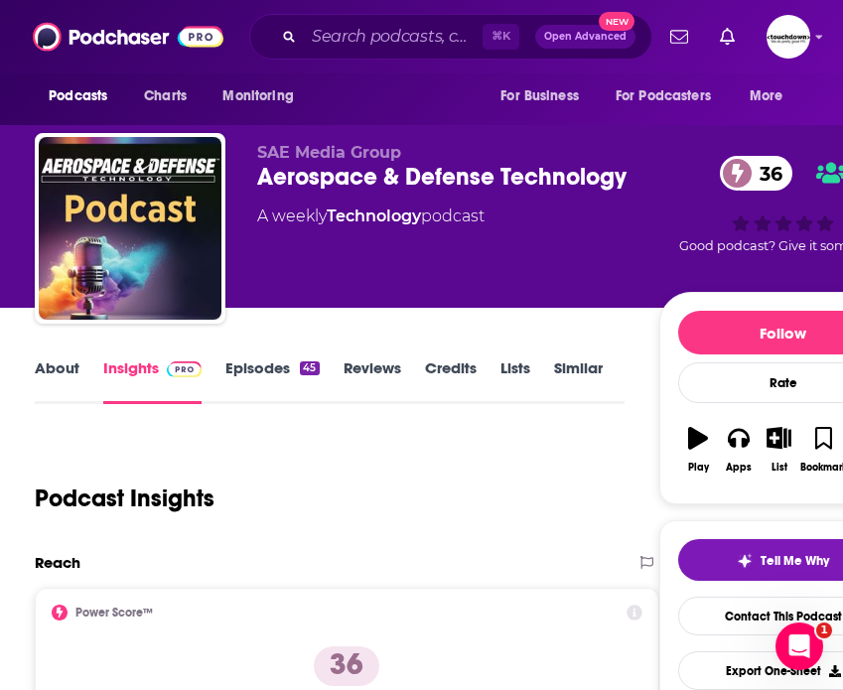
click at [71, 378] on link "About" at bounding box center [57, 381] width 45 height 46
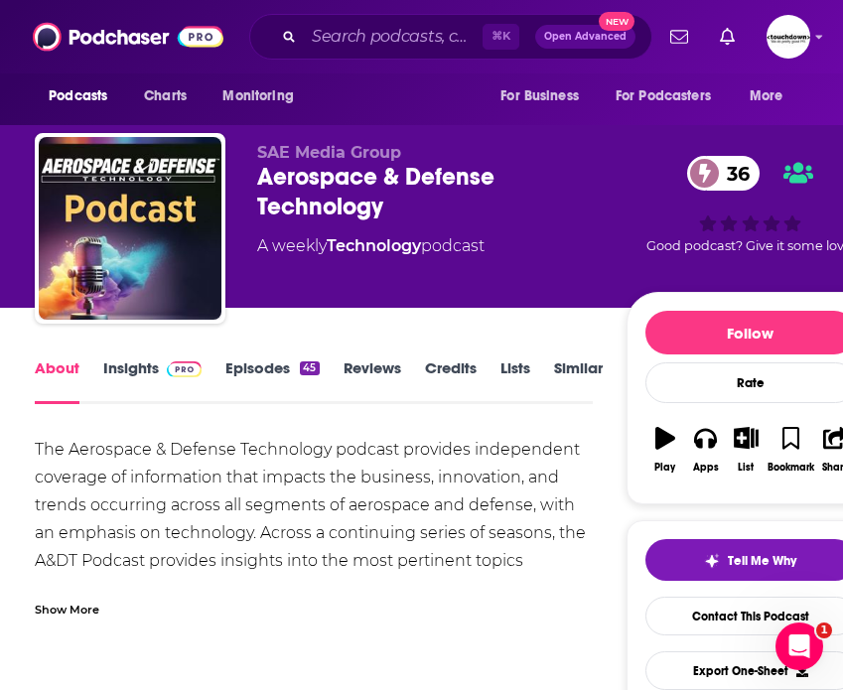
click at [79, 608] on div "Show More" at bounding box center [67, 607] width 65 height 19
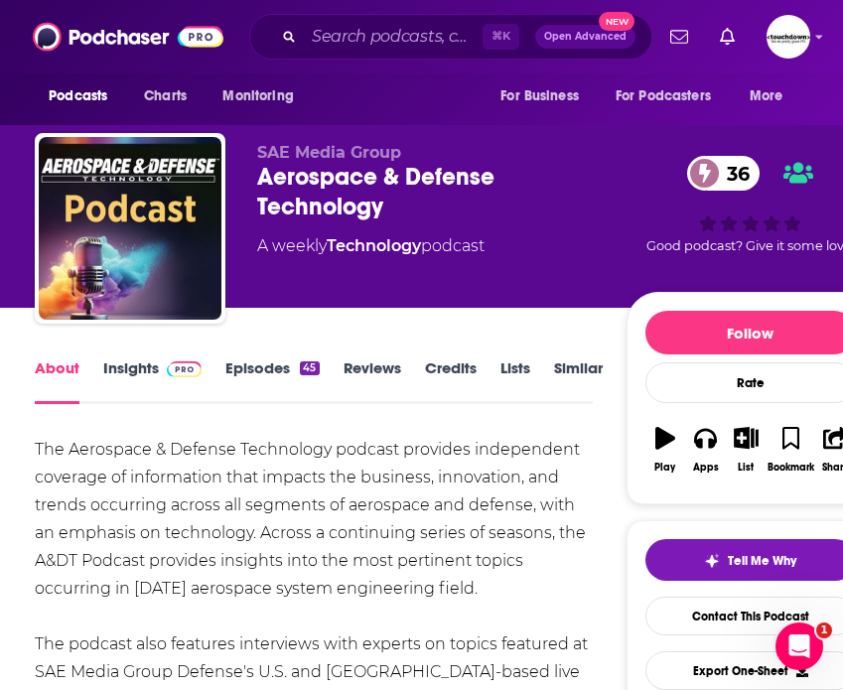
click at [267, 371] on link "Episodes 45" at bounding box center [271, 381] width 93 height 46
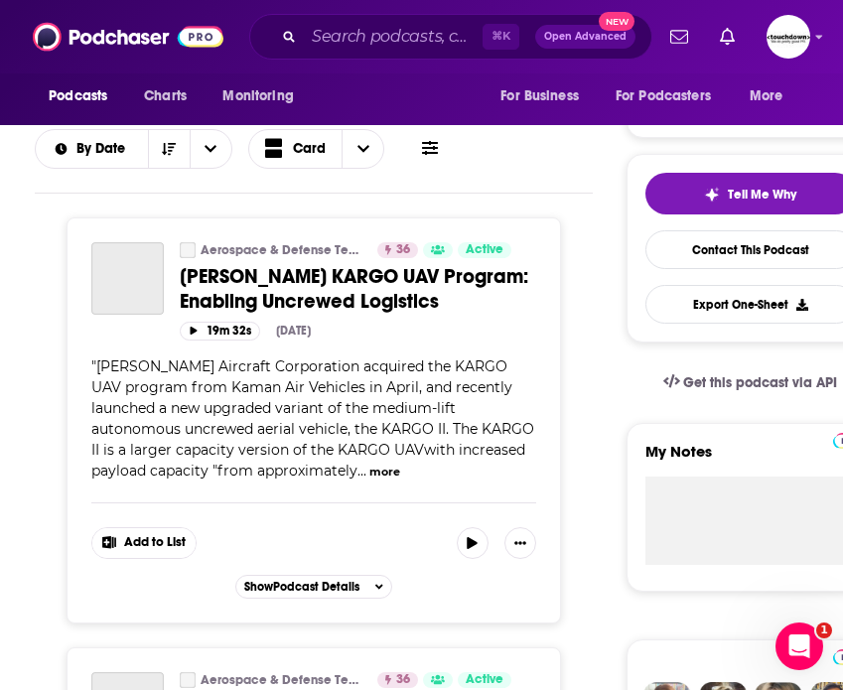
scroll to position [381, 0]
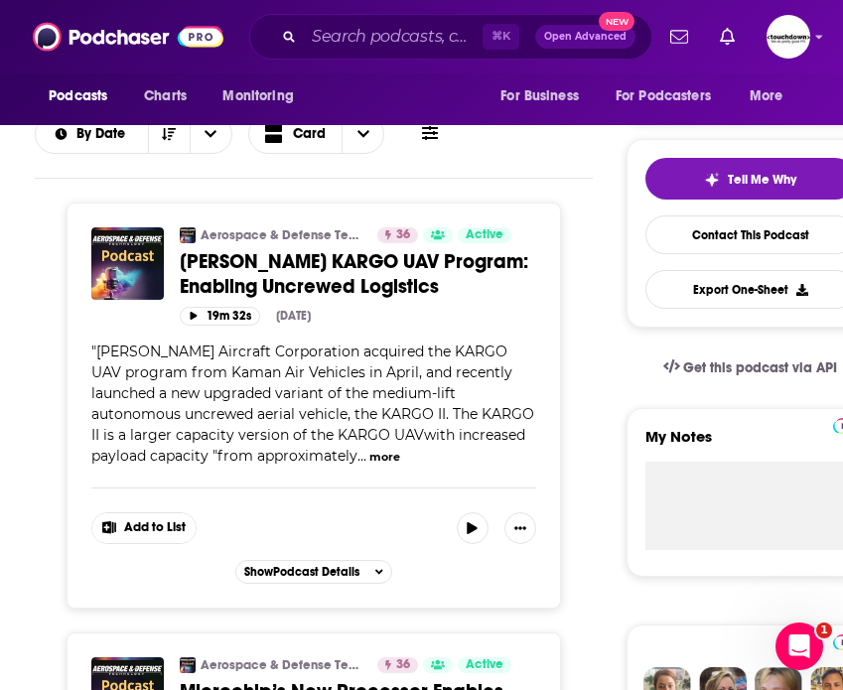
click at [383, 460] on button "more" at bounding box center [384, 457] width 31 height 17
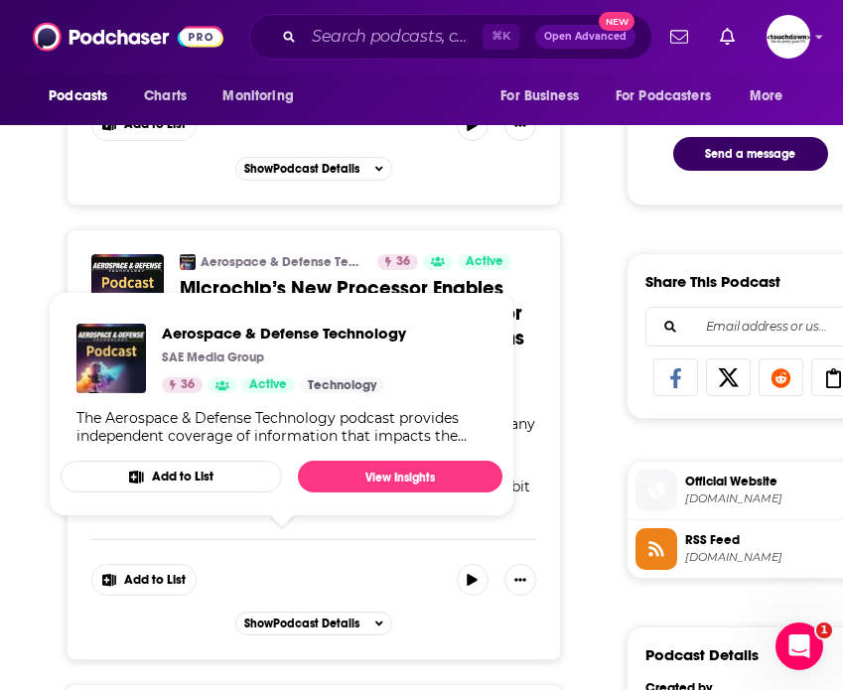
scroll to position [1099, 0]
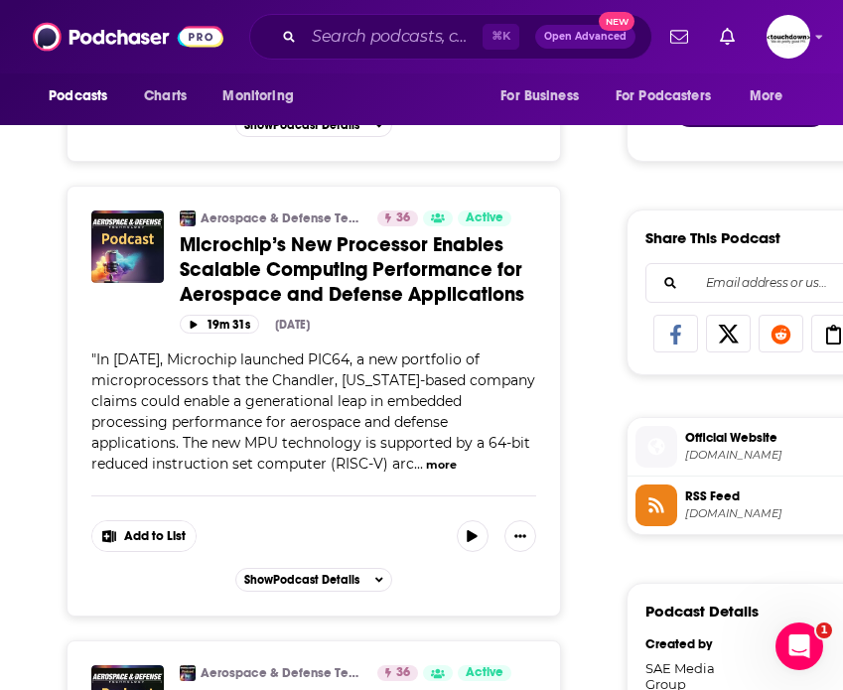
click at [438, 470] on button "more" at bounding box center [441, 465] width 31 height 17
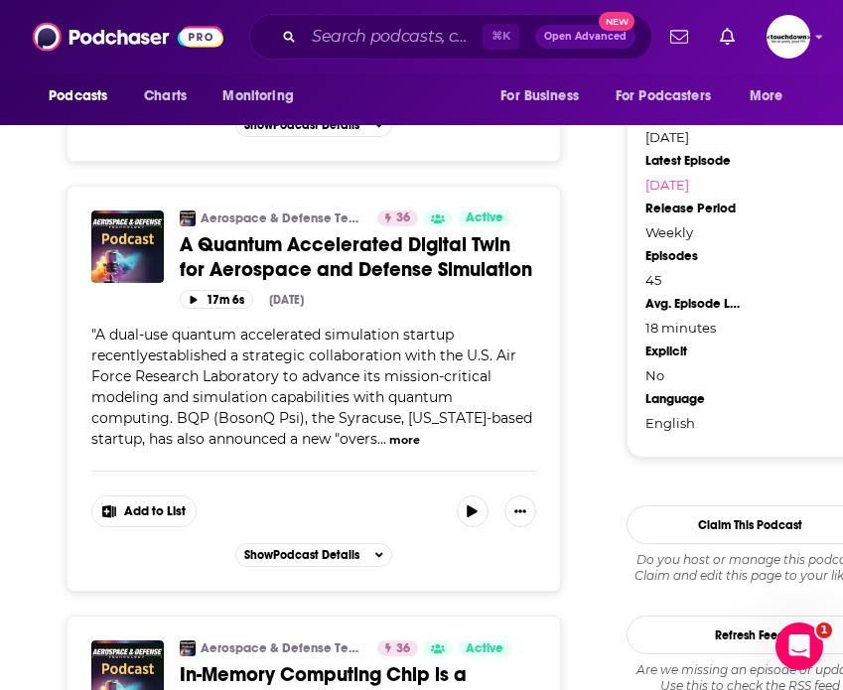
scroll to position [1743, 0]
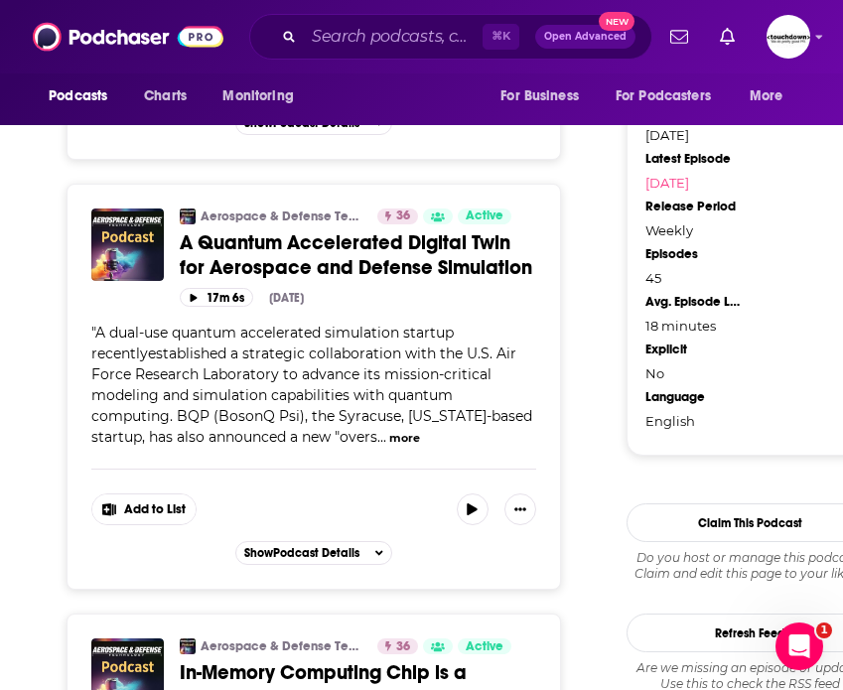
click at [390, 444] on button "more" at bounding box center [404, 438] width 31 height 17
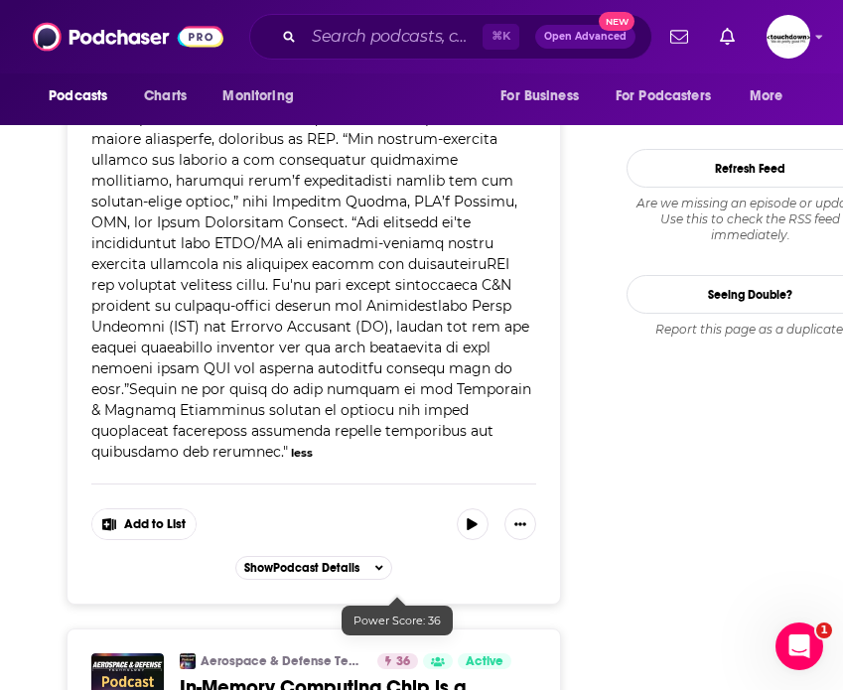
scroll to position [2073, 0]
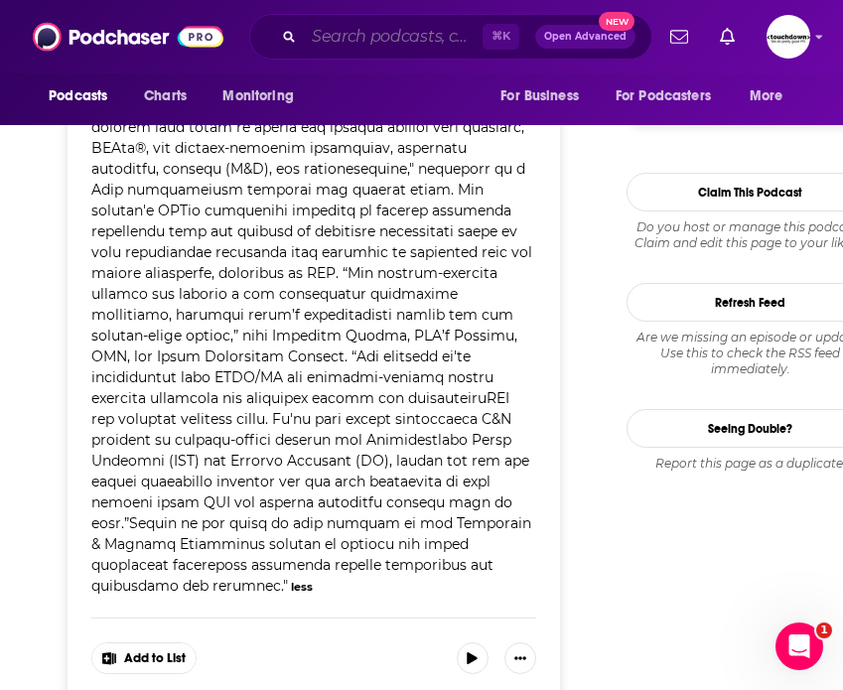
click at [343, 41] on input "Search podcasts, credits, & more..." at bounding box center [393, 37] width 179 height 32
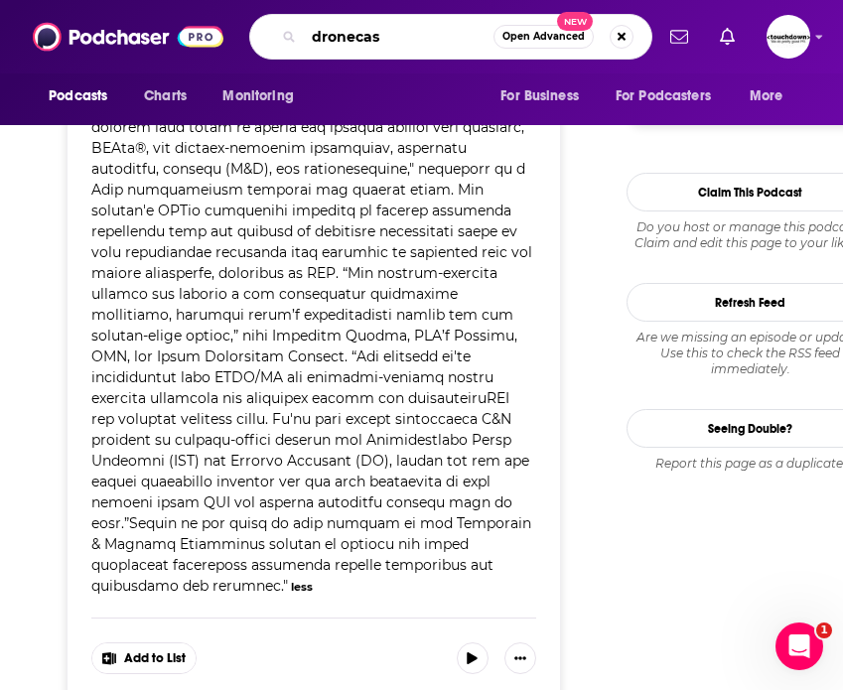
type input "dronecast"
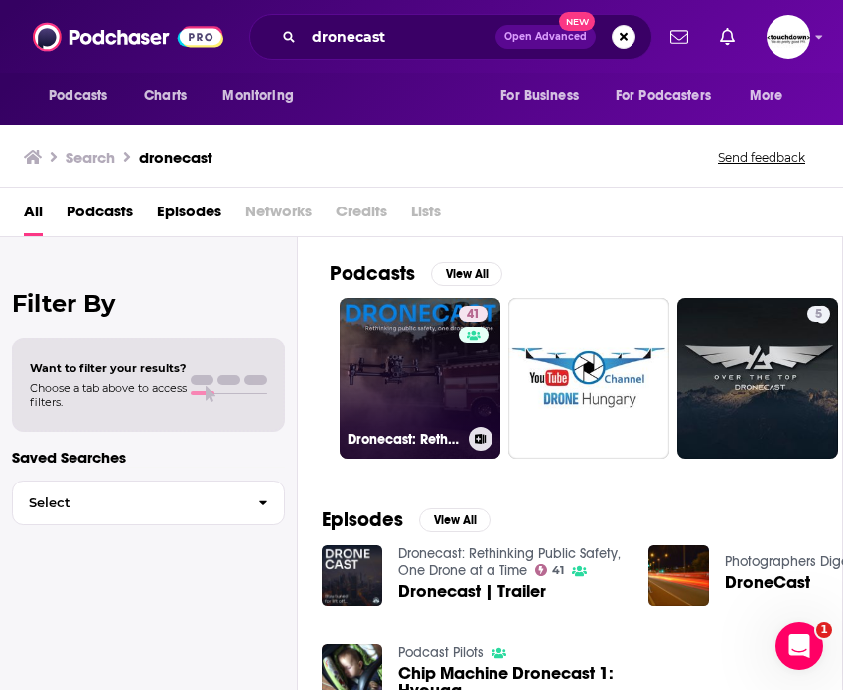
click at [412, 379] on link "41 Dronecast: Rethinking Public Safety, One Drone at a Time" at bounding box center [419, 378] width 161 height 161
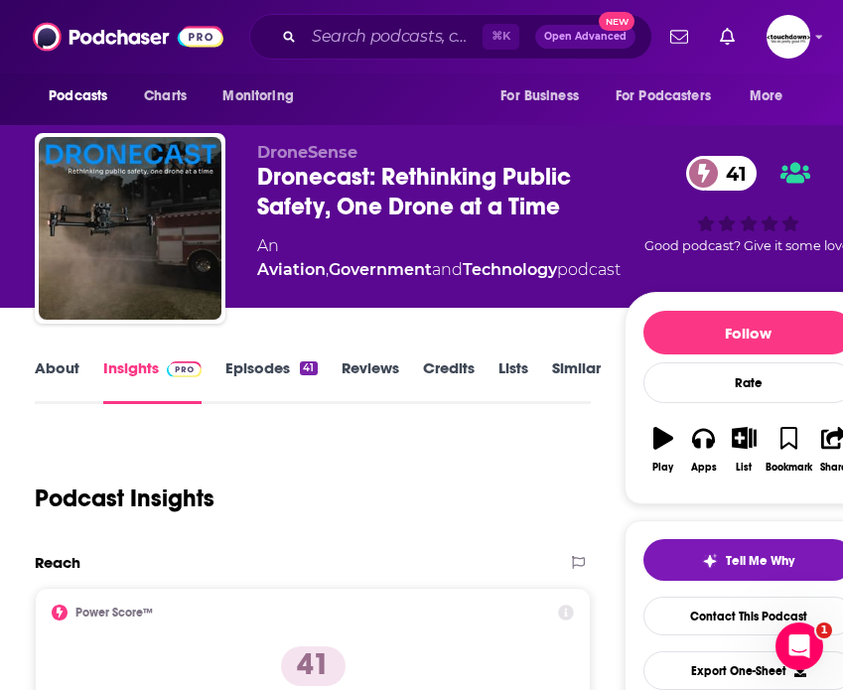
click at [257, 360] on link "Episodes 41" at bounding box center [270, 381] width 91 height 46
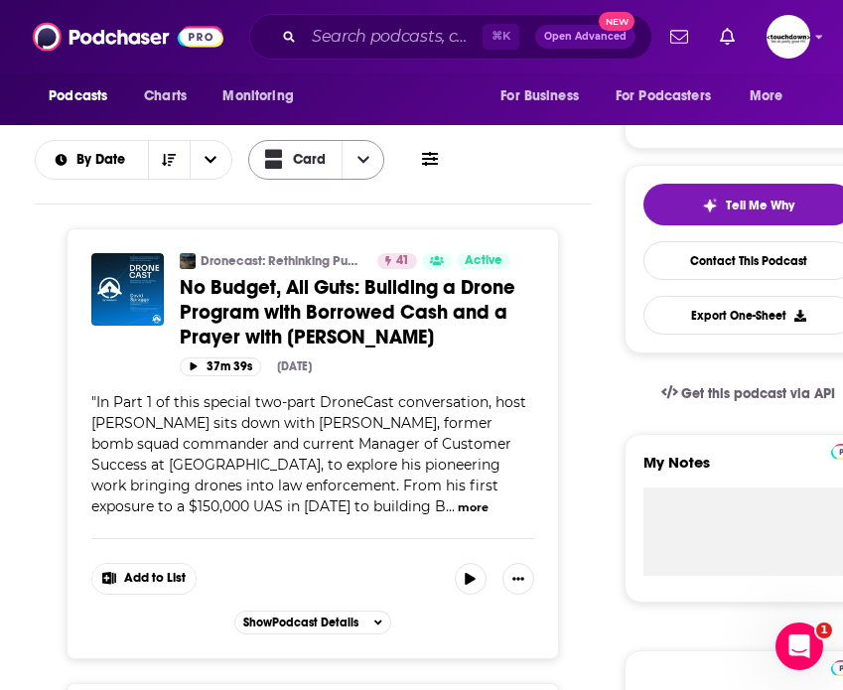
scroll to position [358, 0]
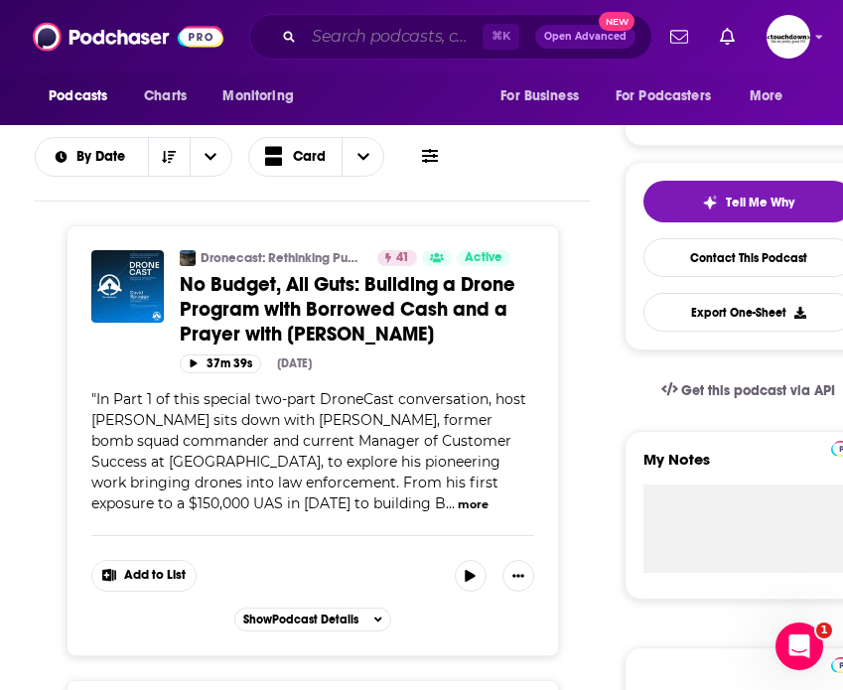
click at [352, 43] on input "Search podcasts, credits, & more..." at bounding box center [393, 37] width 179 height 32
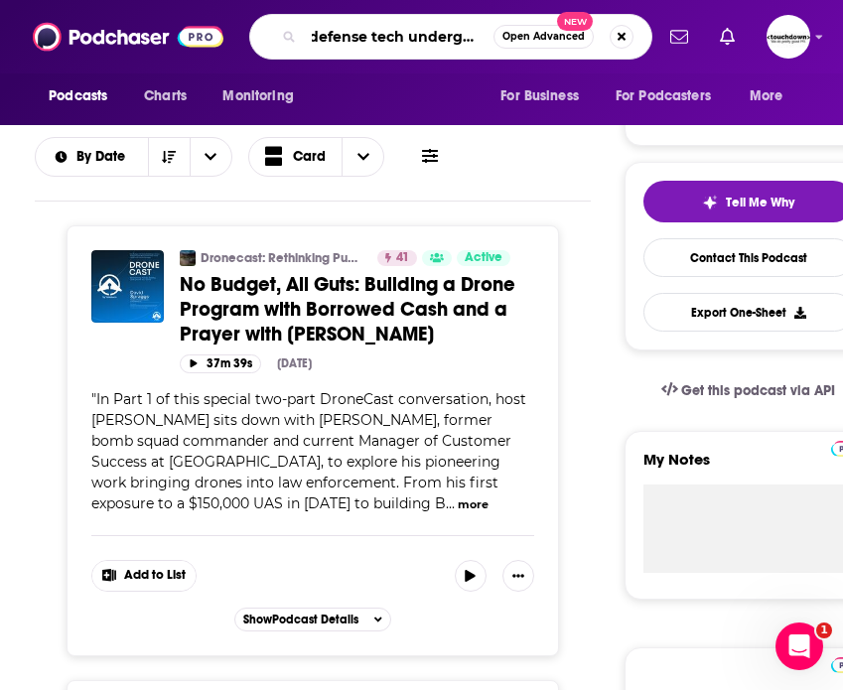
type input "defense tech underground"
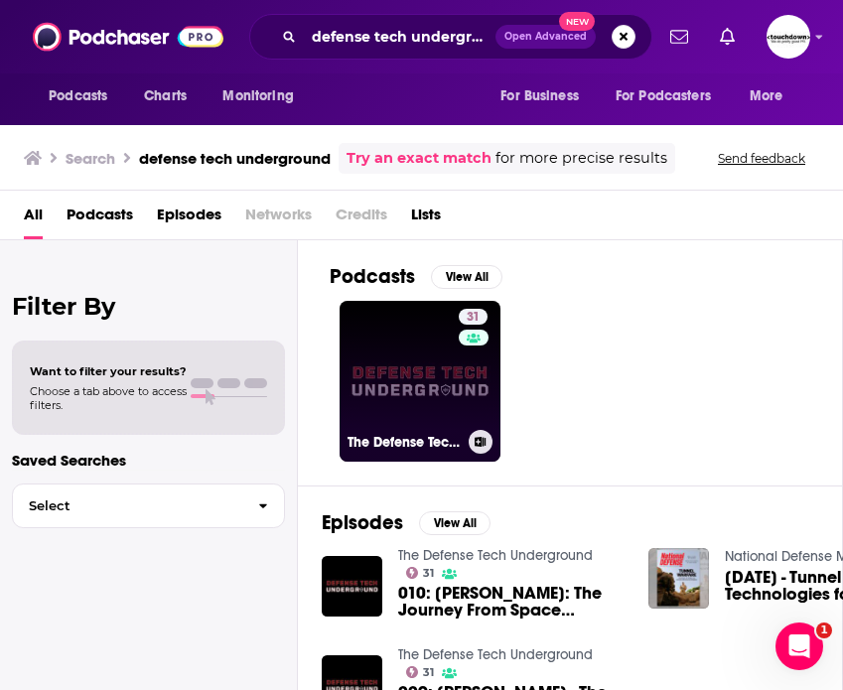
click at [361, 339] on link "31 The Defense Tech Underground" at bounding box center [419, 381] width 161 height 161
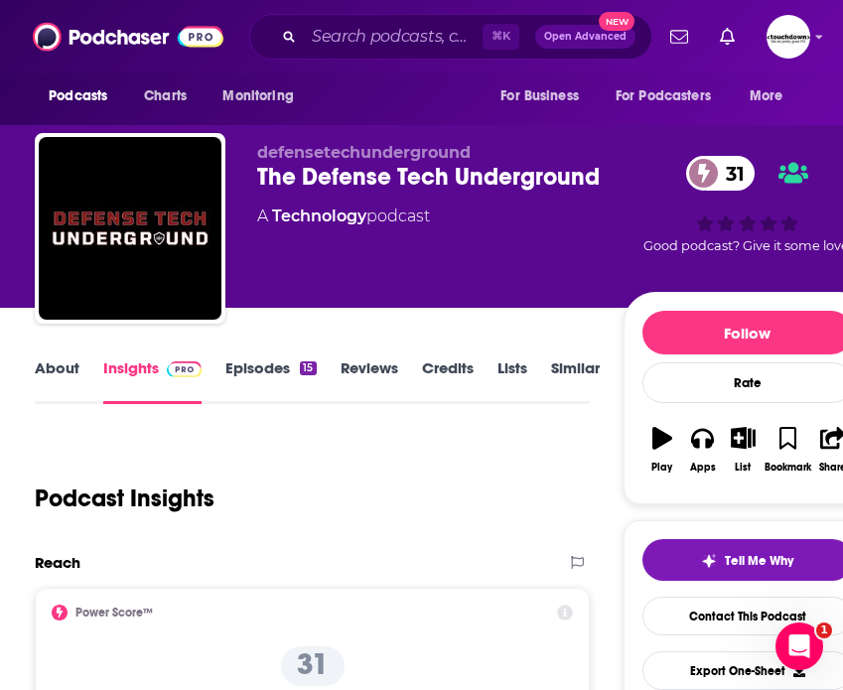
click at [250, 376] on link "Episodes 15" at bounding box center [270, 381] width 90 height 46
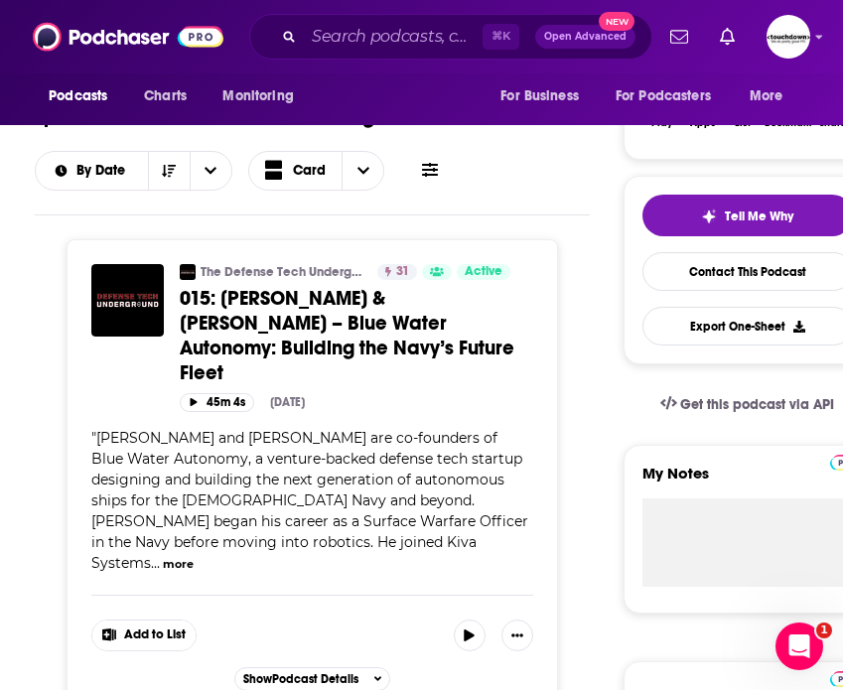
scroll to position [348, 0]
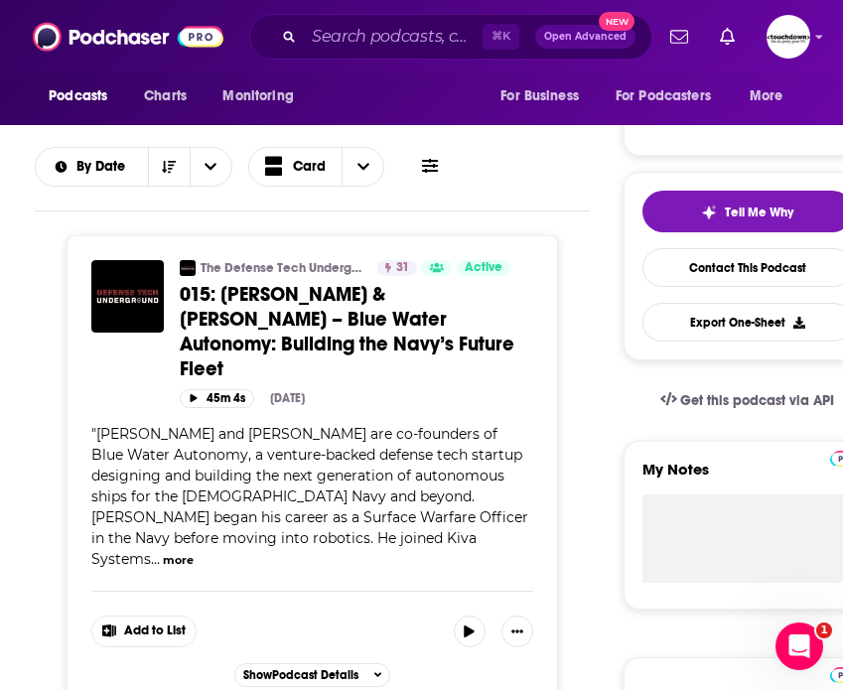
click at [194, 552] on button "more" at bounding box center [178, 560] width 31 height 17
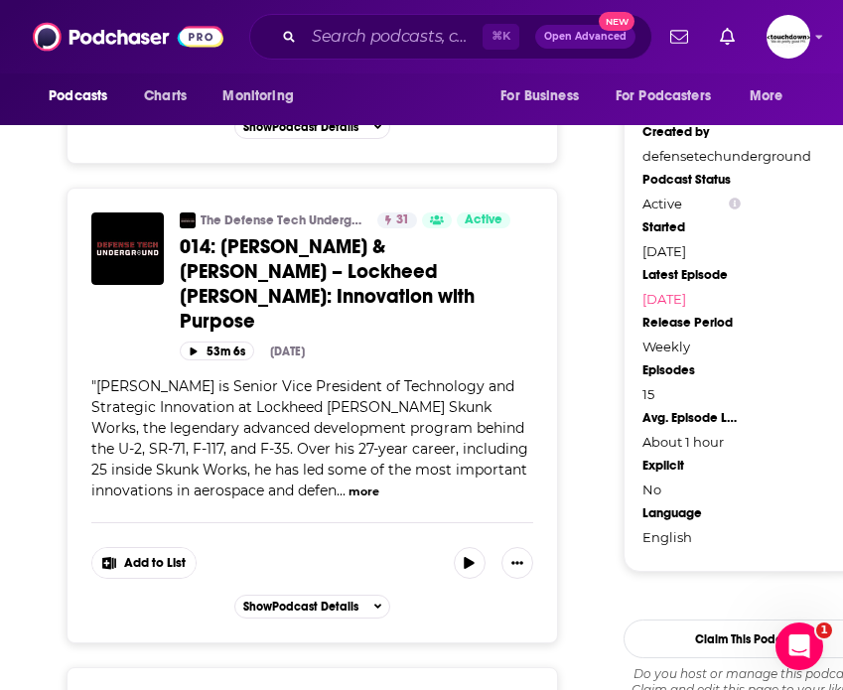
scroll to position [1796, 0]
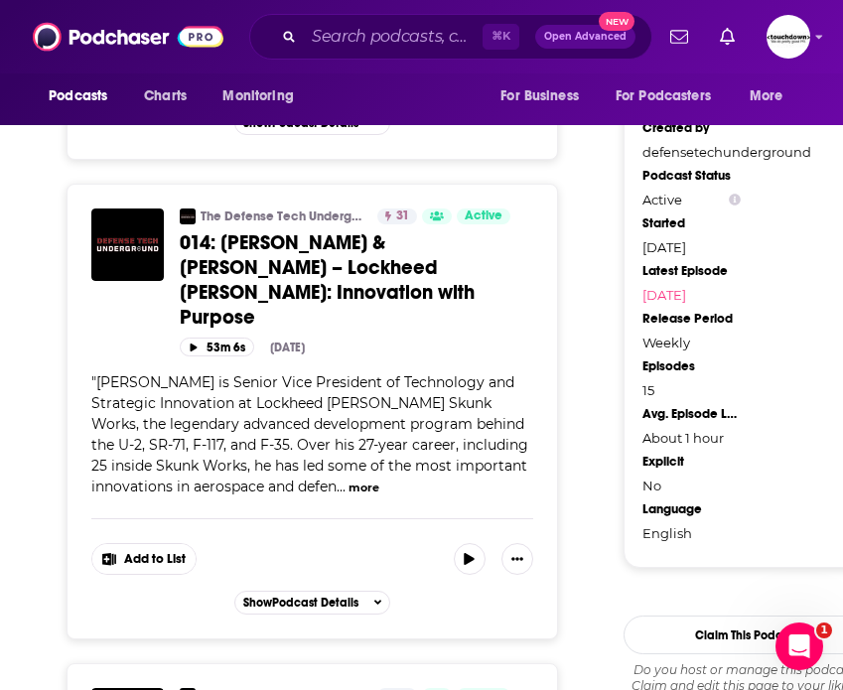
click at [363, 479] on button "more" at bounding box center [363, 487] width 31 height 17
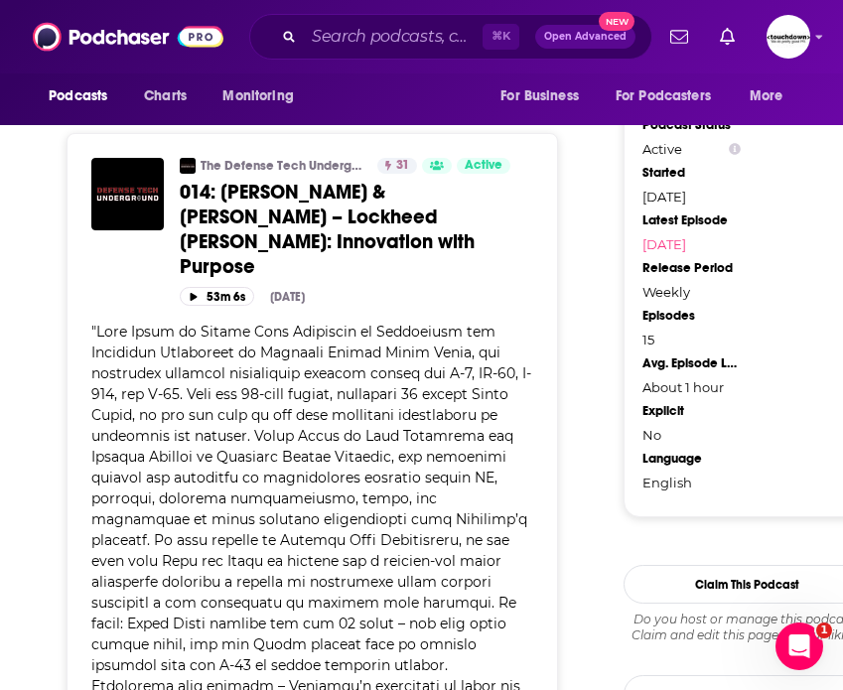
scroll to position [2430, 0]
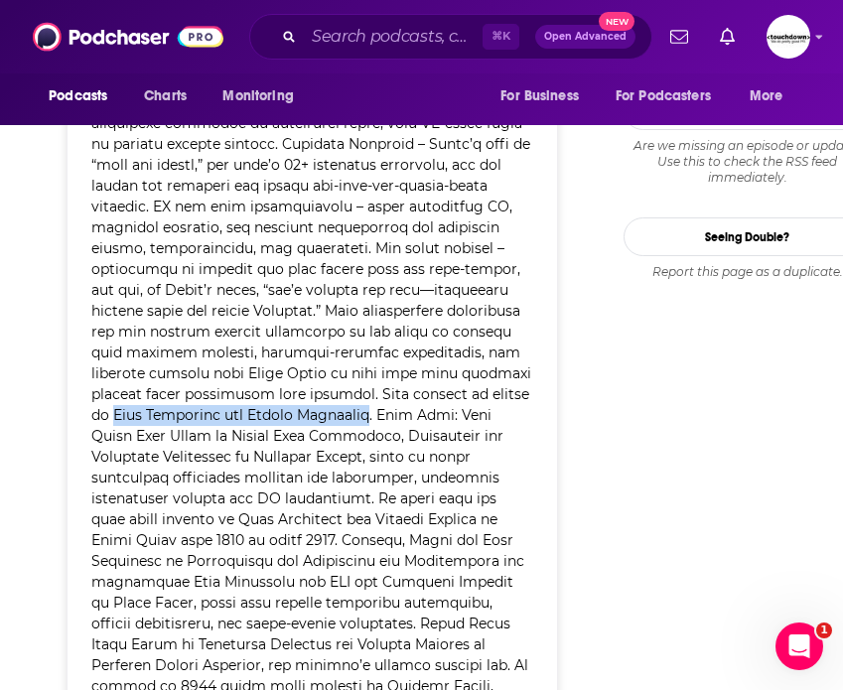
drag, startPoint x: 420, startPoint y: 345, endPoint x: 165, endPoint y: 342, distance: 255.1
click at [165, 342] on span at bounding box center [311, 300] width 440 height 1122
copy span "Josh Pickering and Andrew Couillard"
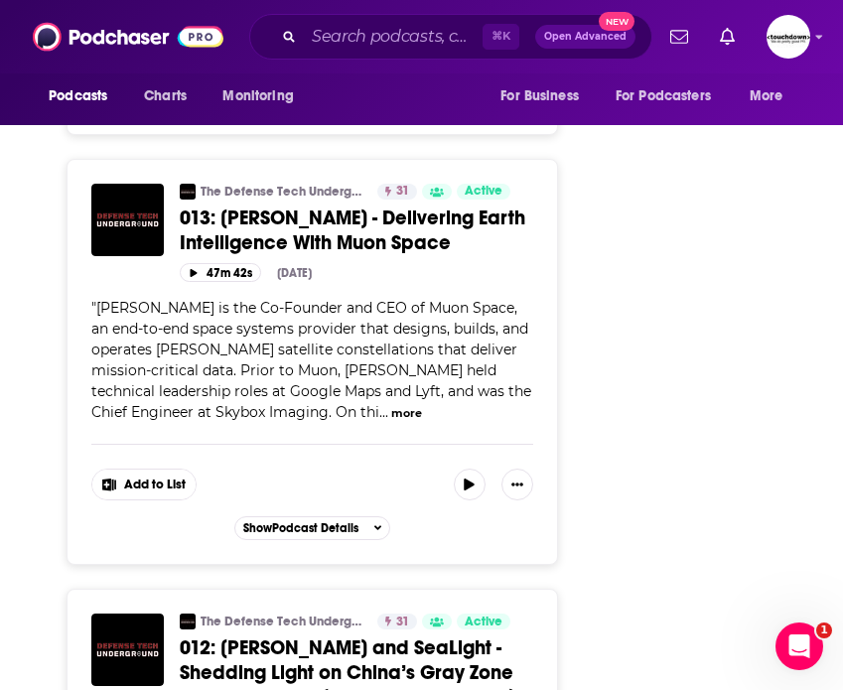
scroll to position [3308, 0]
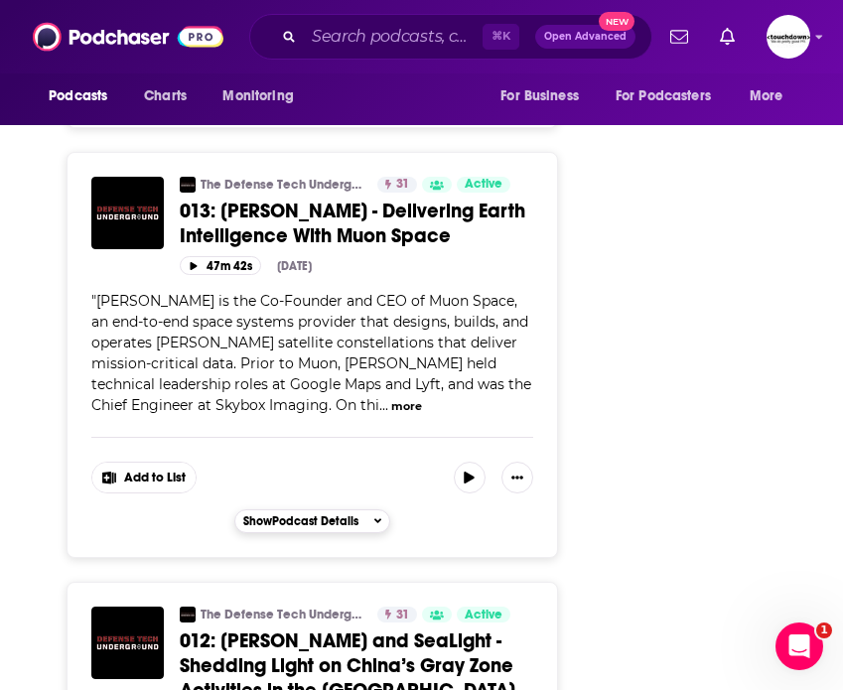
click at [343, 514] on span "Show Podcast Details" at bounding box center [300, 521] width 115 height 14
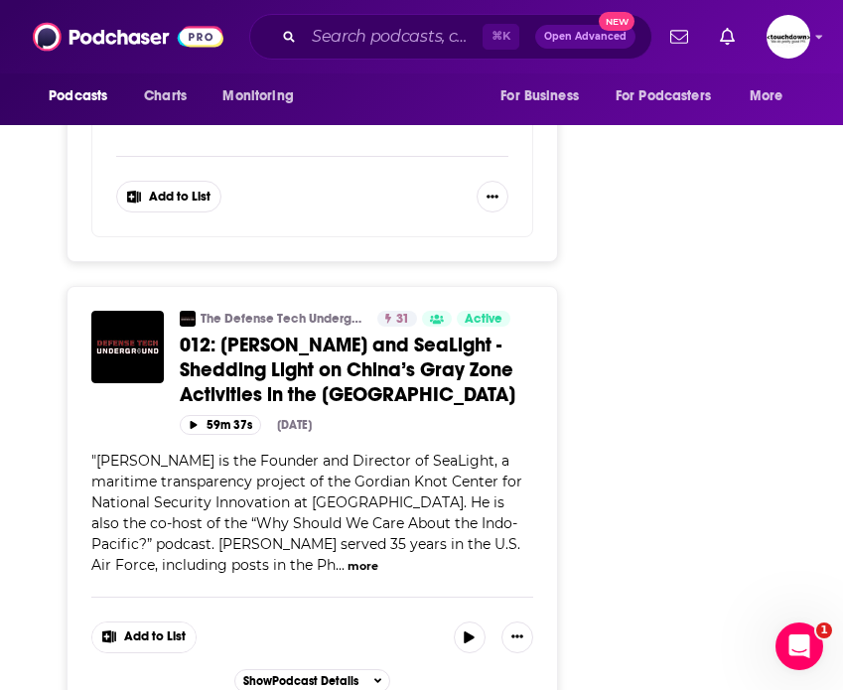
scroll to position [4050, 0]
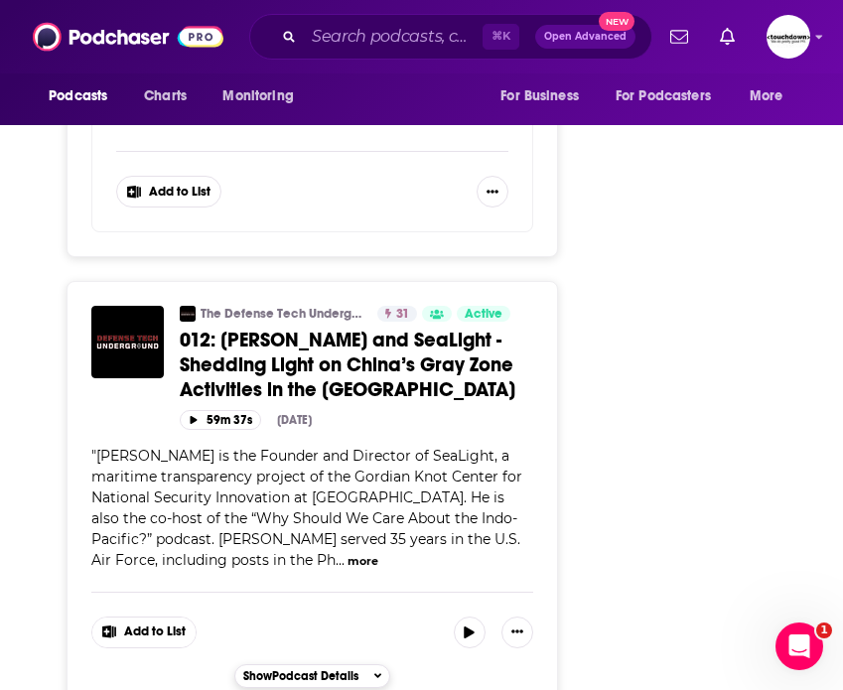
click at [314, 669] on span "Show Podcast Details" at bounding box center [300, 676] width 115 height 14
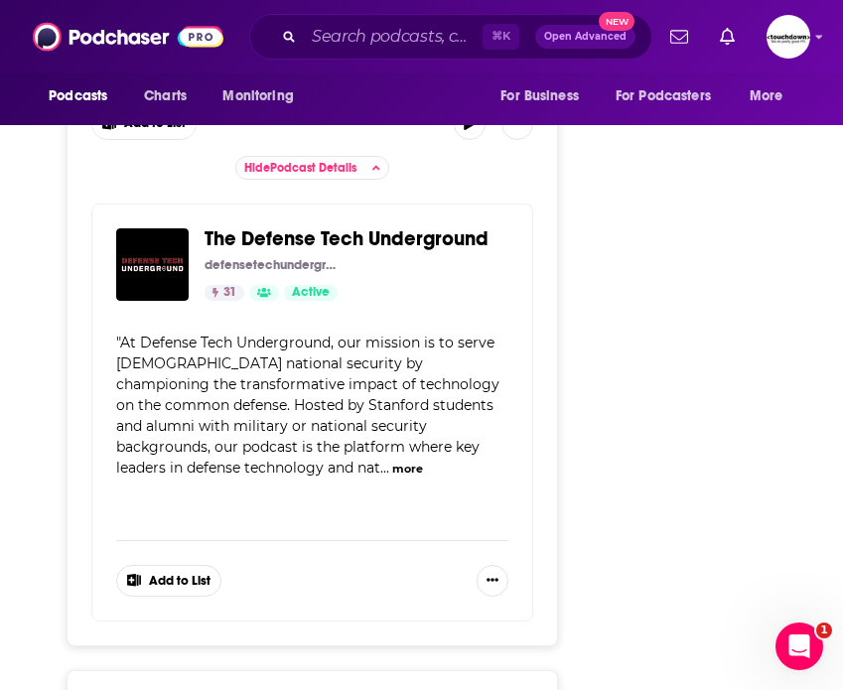
scroll to position [3632, 0]
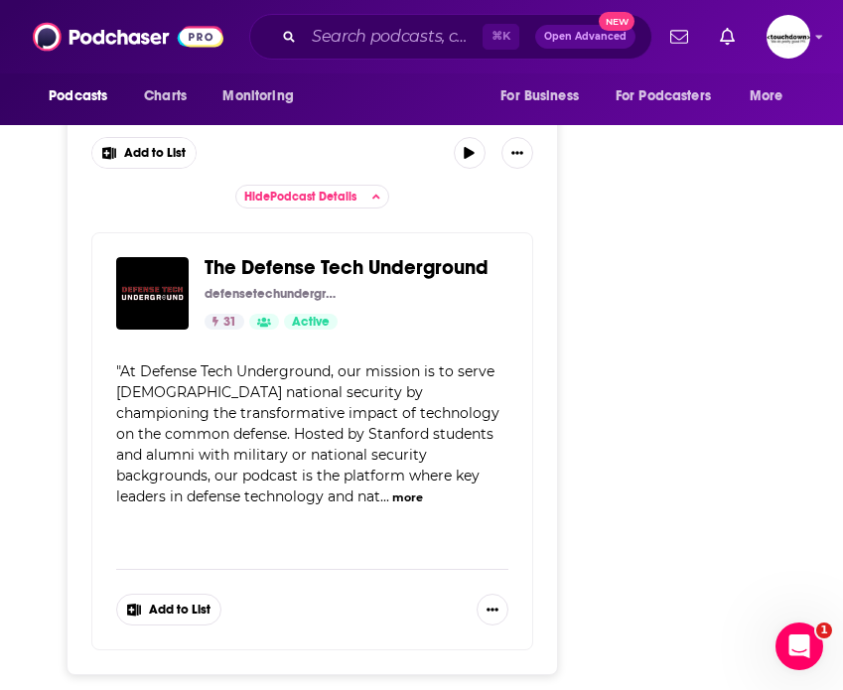
click at [392, 489] on button "more" at bounding box center [407, 497] width 31 height 17
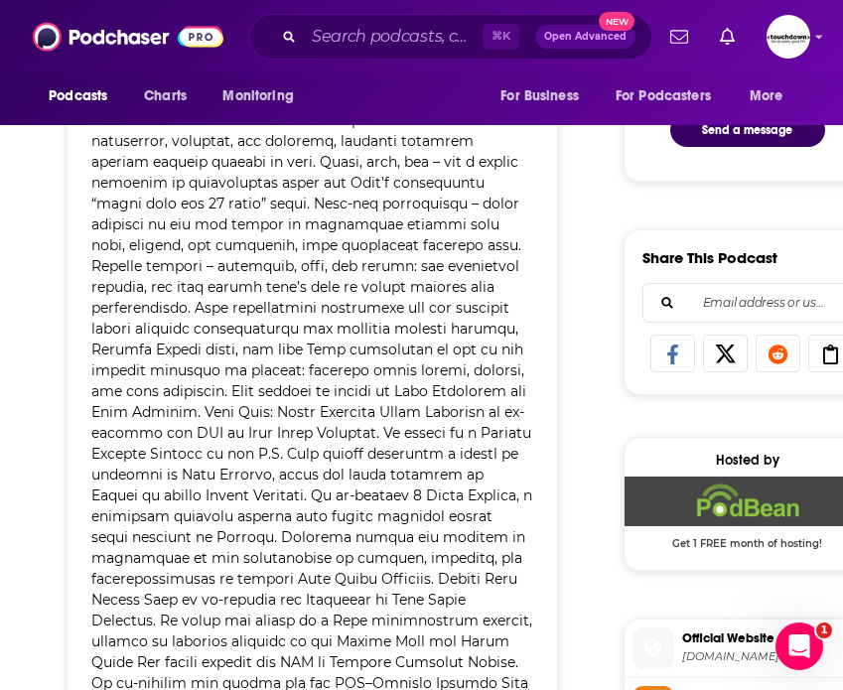
scroll to position [2430, 0]
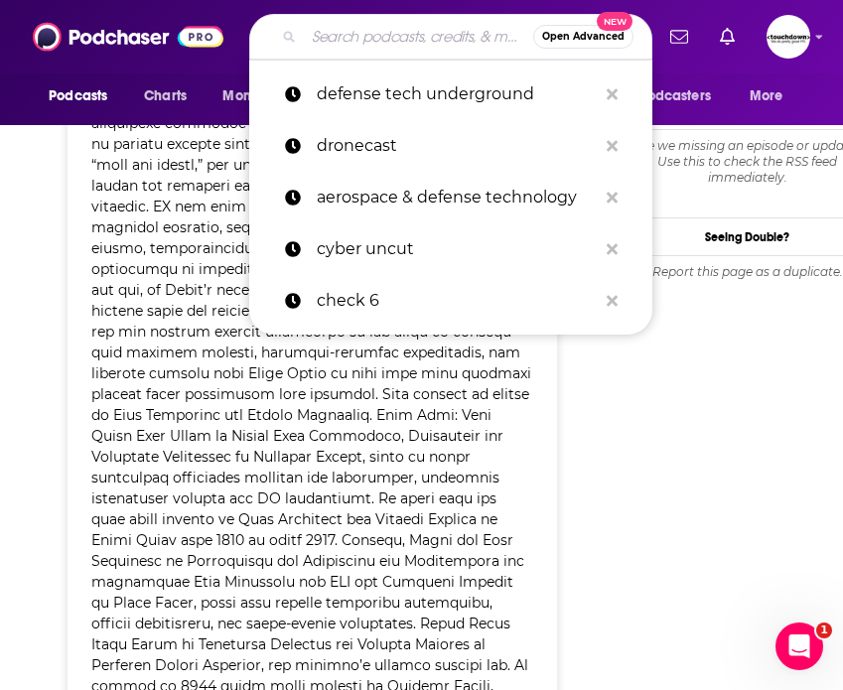
click at [396, 44] on input "Search podcasts, credits, & more..." at bounding box center [418, 37] width 229 height 32
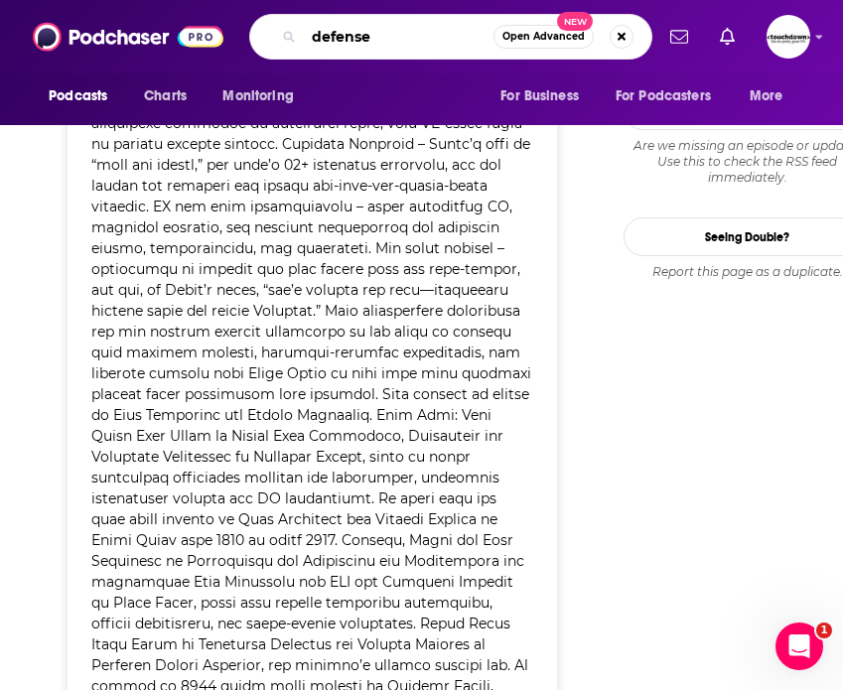
drag, startPoint x: 395, startPoint y: 36, endPoint x: 247, endPoint y: 36, distance: 147.9
click at [247, 36] on div "Podcasts Charts Monitoring defense Open Advanced New For Business For Podcaster…" at bounding box center [442, 37] width 419 height 46
type input "national defense magazine"
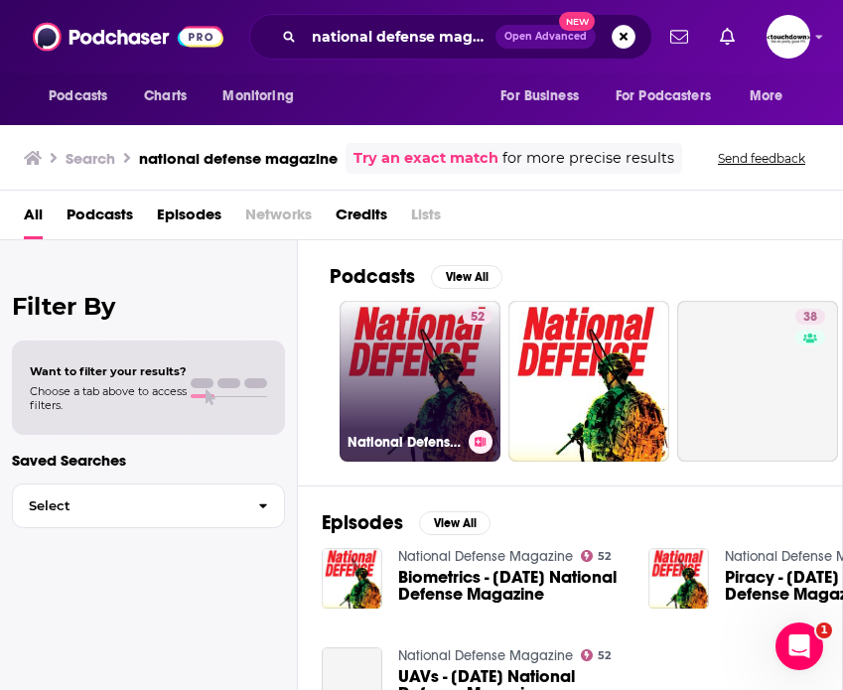
click at [457, 393] on link "52 National Defense Magazine" at bounding box center [419, 381] width 161 height 161
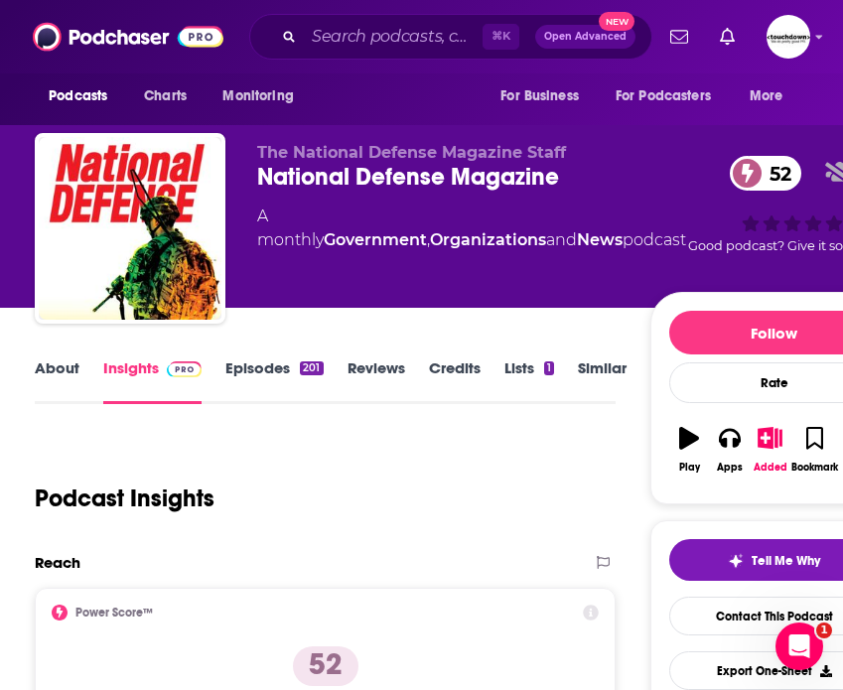
click at [51, 382] on link "About" at bounding box center [57, 381] width 45 height 46
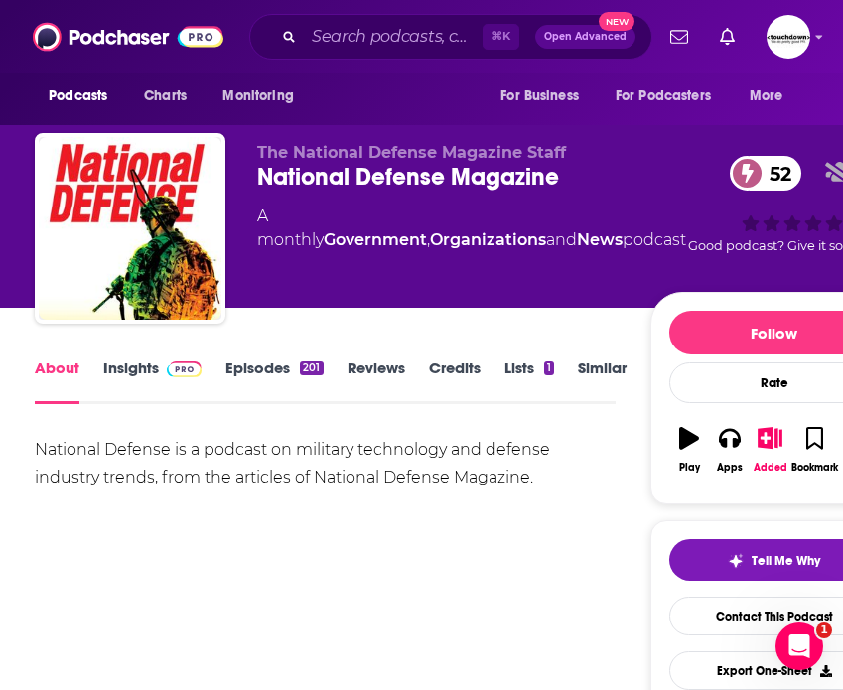
click at [260, 364] on link "Episodes 201" at bounding box center [273, 381] width 97 height 46
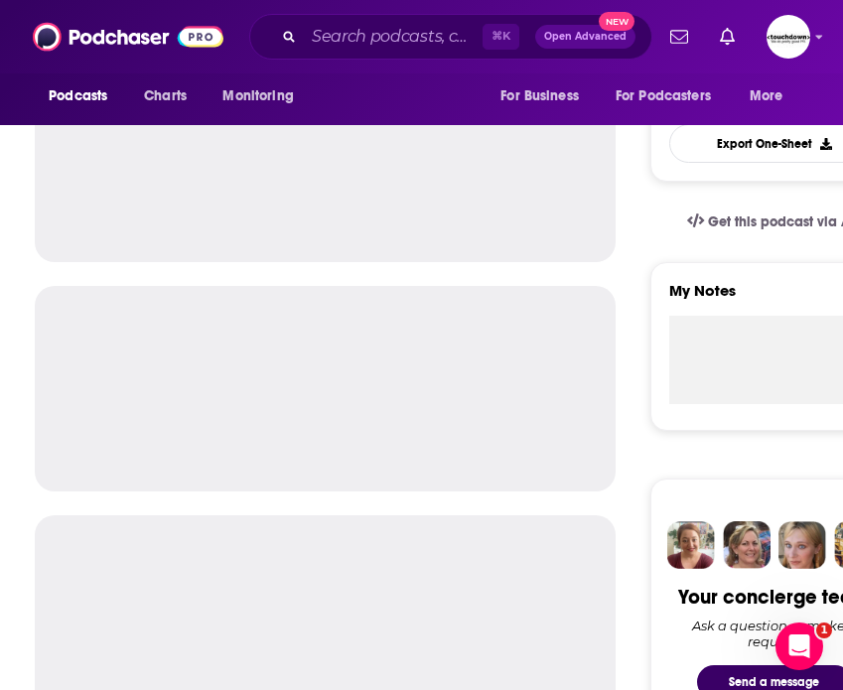
scroll to position [511, 0]
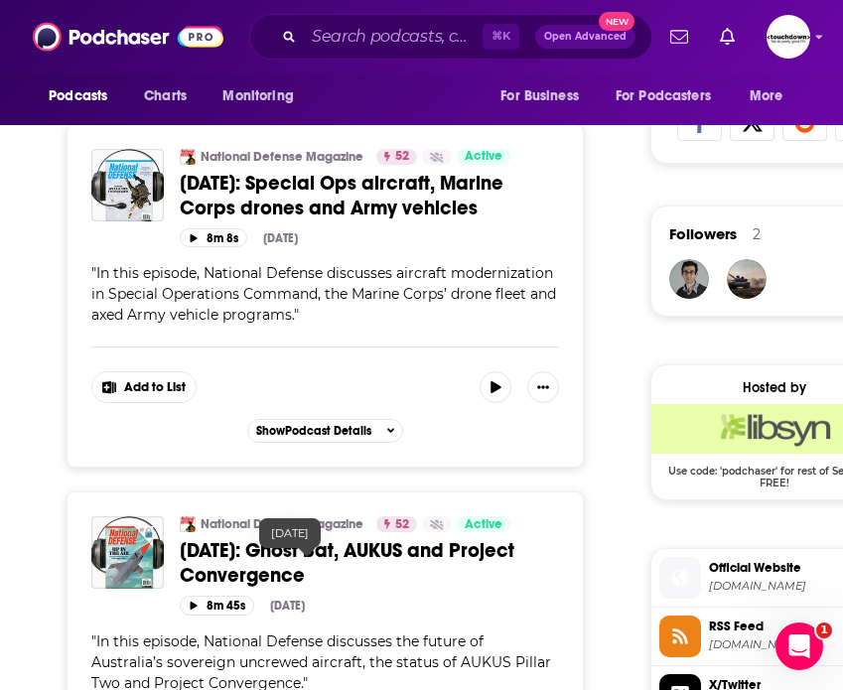
scroll to position [1378, 0]
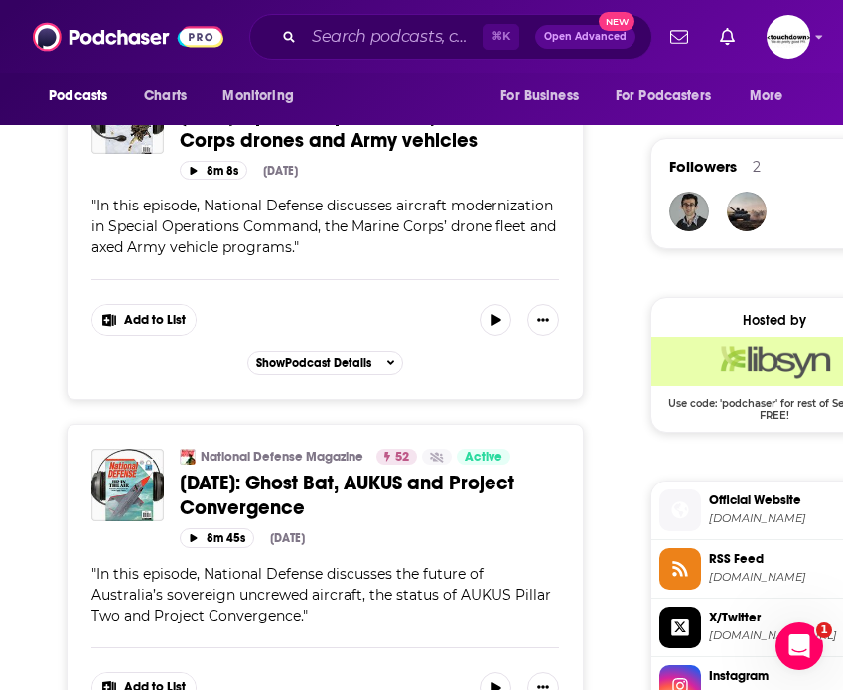
click at [420, 59] on div "⌘ K Open Advanced New" at bounding box center [450, 37] width 403 height 46
click at [403, 36] on input "Search podcasts, credits, & more..." at bounding box center [393, 37] width 179 height 32
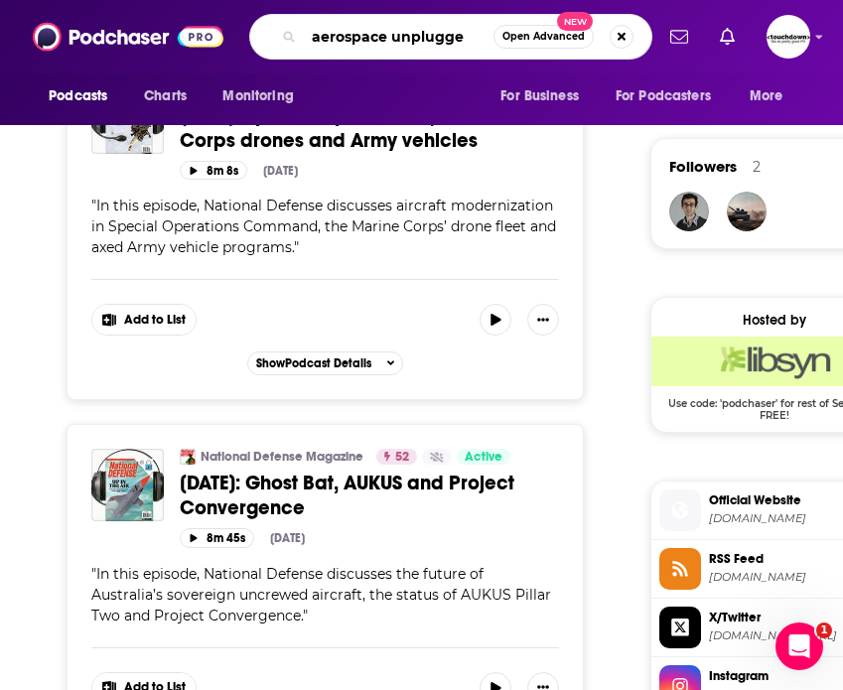
type input "aerospace unplugged"
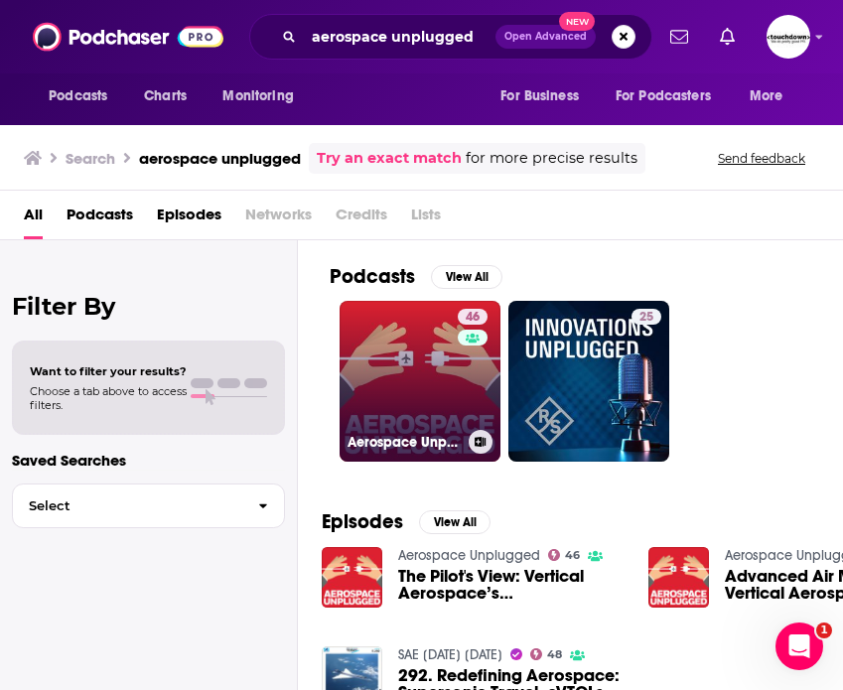
click at [430, 389] on link "46 Aerospace Unplugged" at bounding box center [419, 381] width 161 height 161
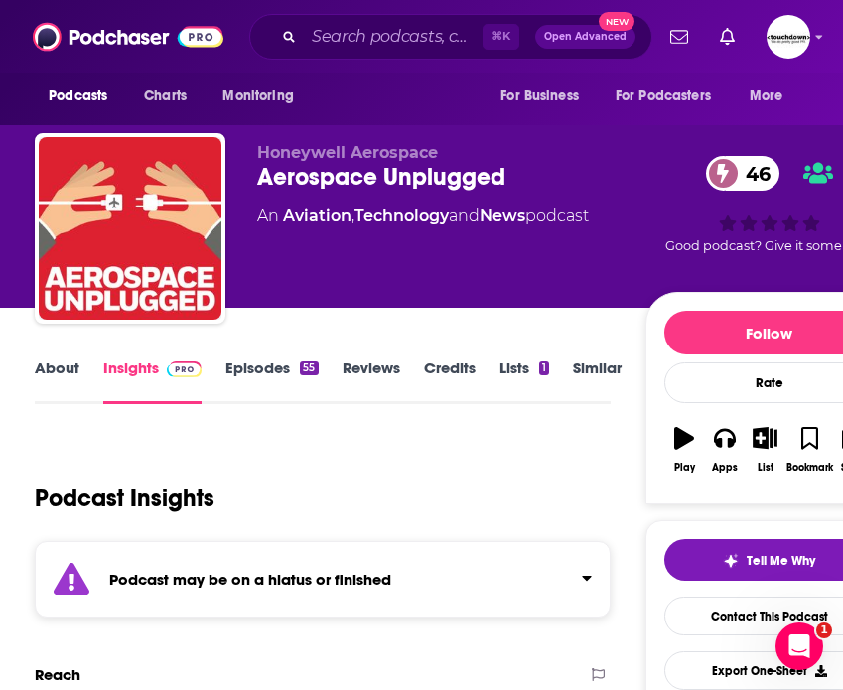
click at [262, 364] on link "Episodes 55" at bounding box center [271, 381] width 92 height 46
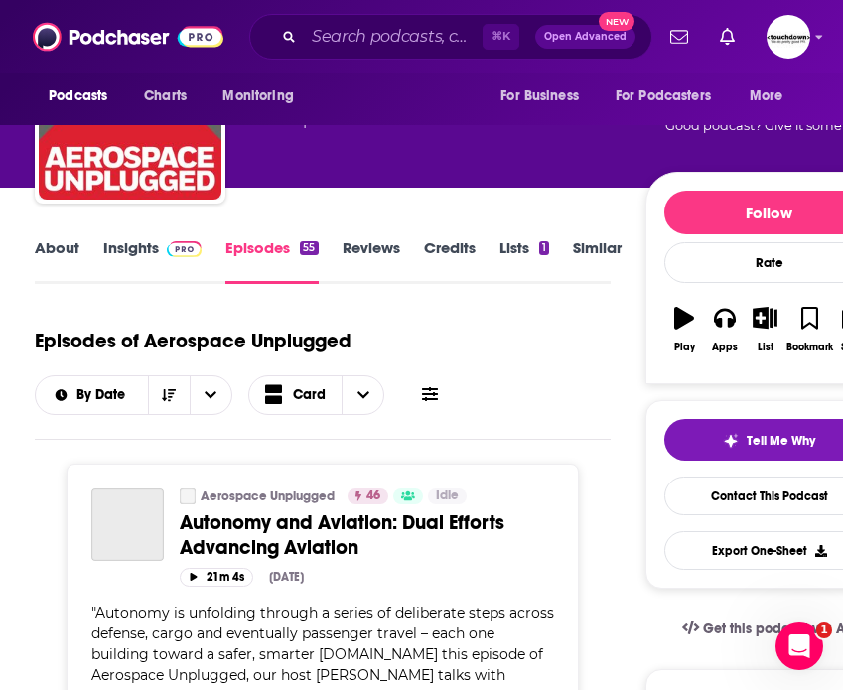
scroll to position [192, 0]
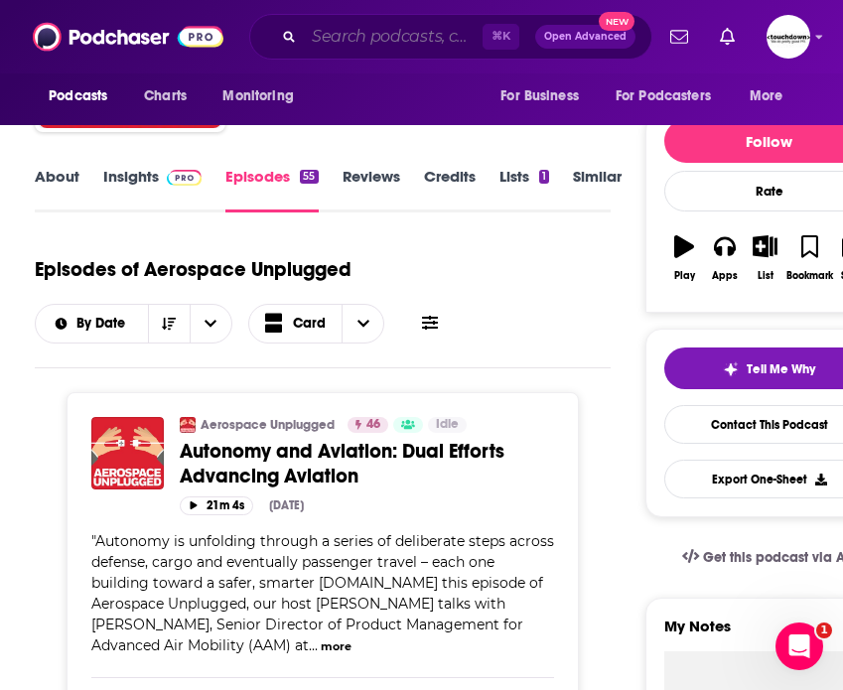
click at [384, 42] on input "Search podcasts, credits, & more..." at bounding box center [393, 37] width 179 height 32
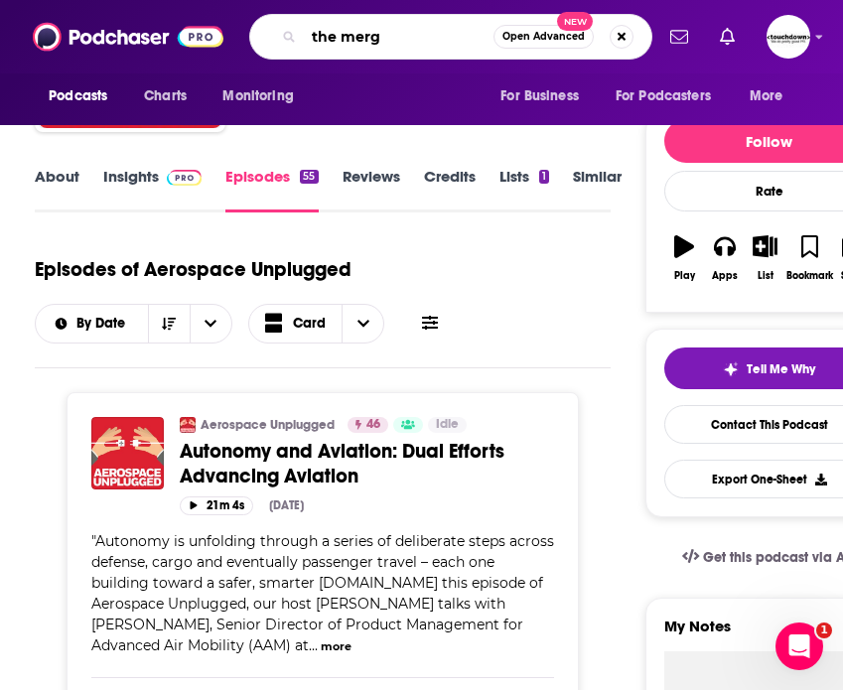
type input "the merge"
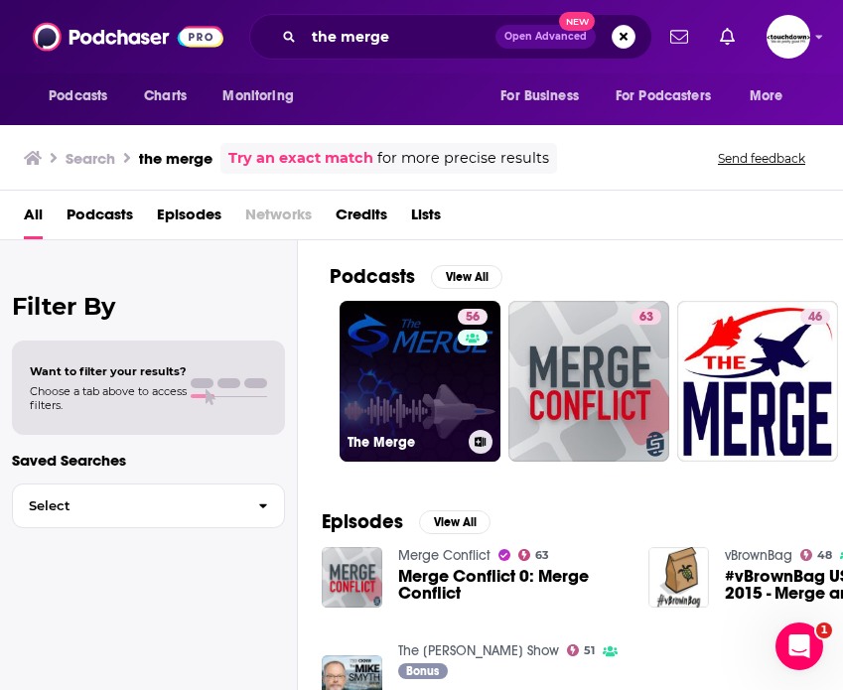
click at [428, 382] on link "56 The Merge" at bounding box center [419, 381] width 161 height 161
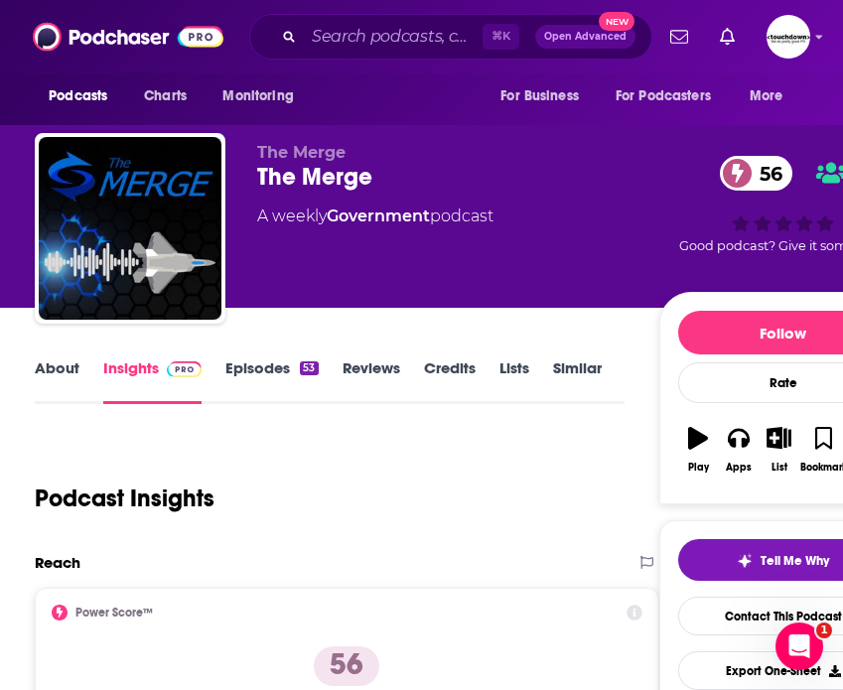
click at [272, 369] on link "Episodes 53" at bounding box center [271, 381] width 92 height 46
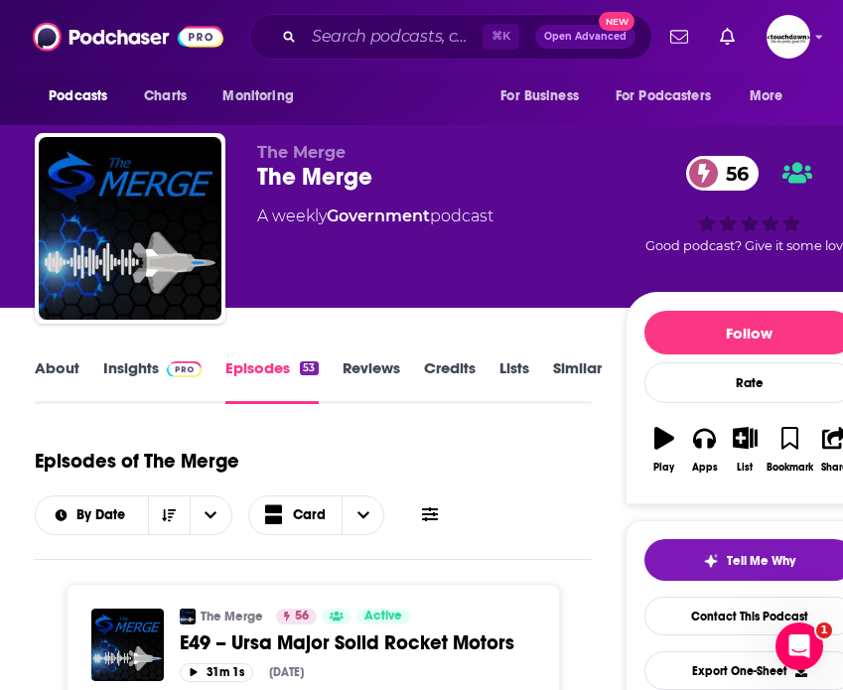
click at [58, 369] on link "About" at bounding box center [57, 381] width 45 height 46
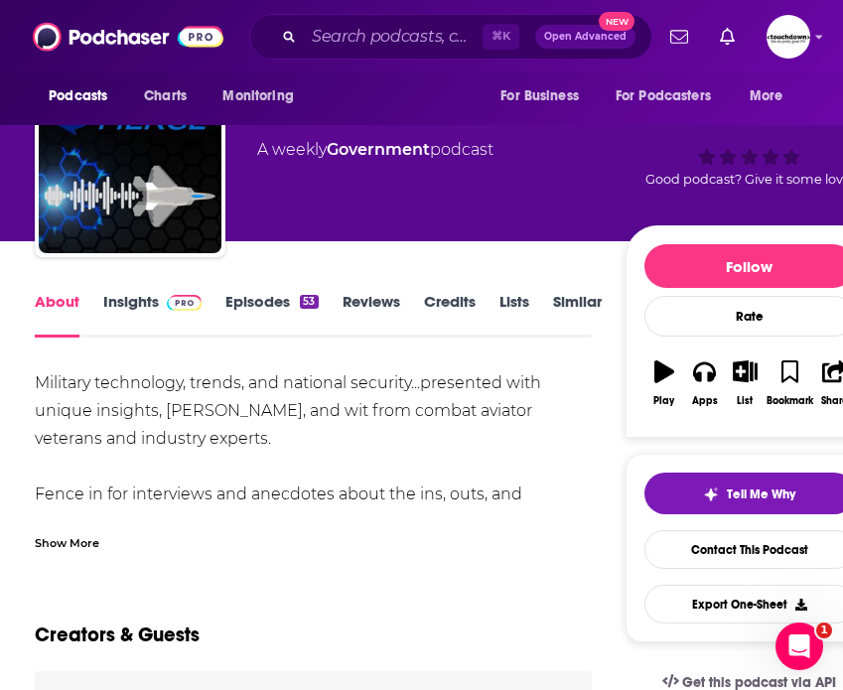
scroll to position [69, 0]
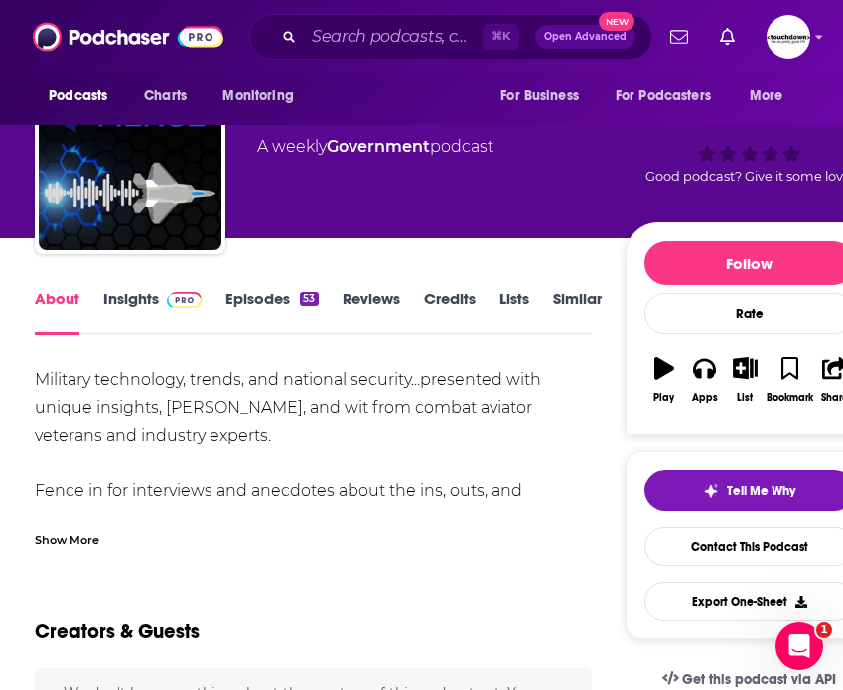
click at [95, 535] on div "Show More" at bounding box center [67, 538] width 65 height 19
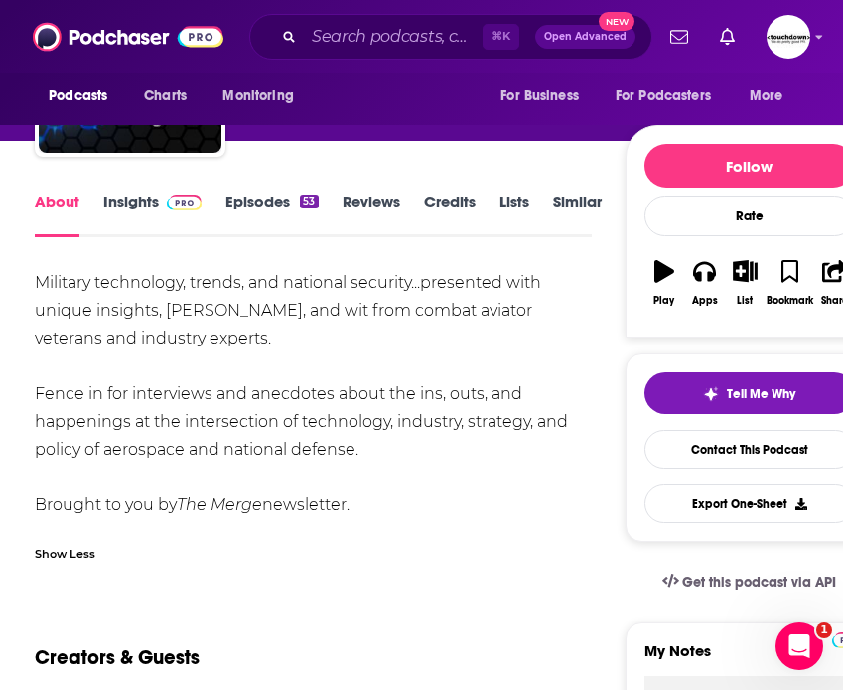
scroll to position [156, 0]
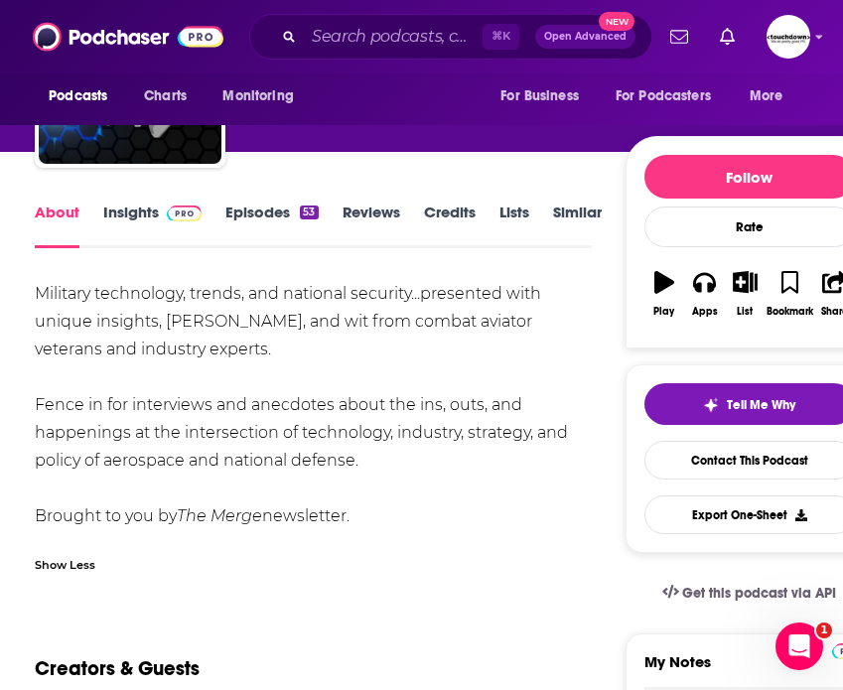
click at [273, 223] on link "Episodes 53" at bounding box center [271, 225] width 92 height 46
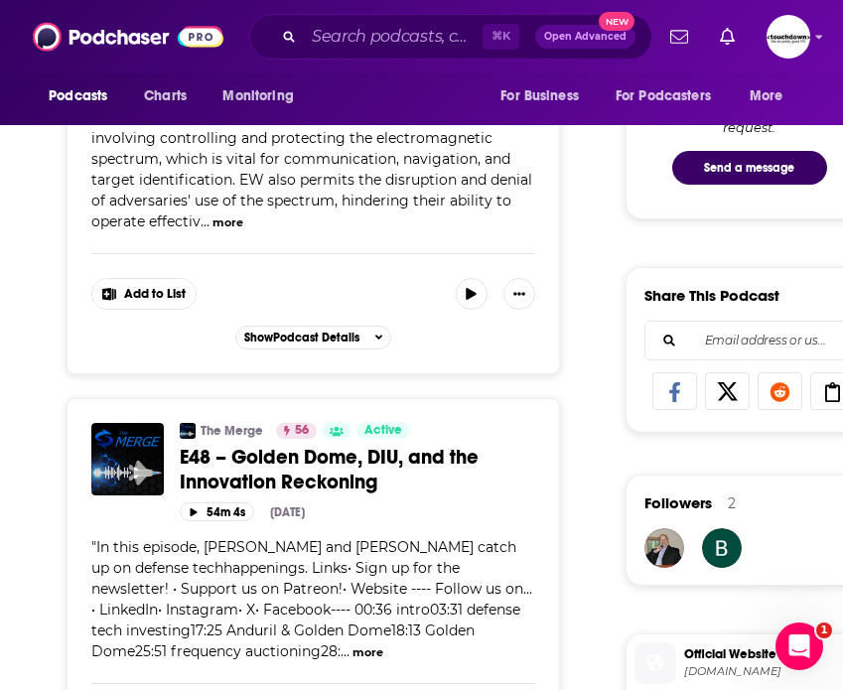
scroll to position [1037, 0]
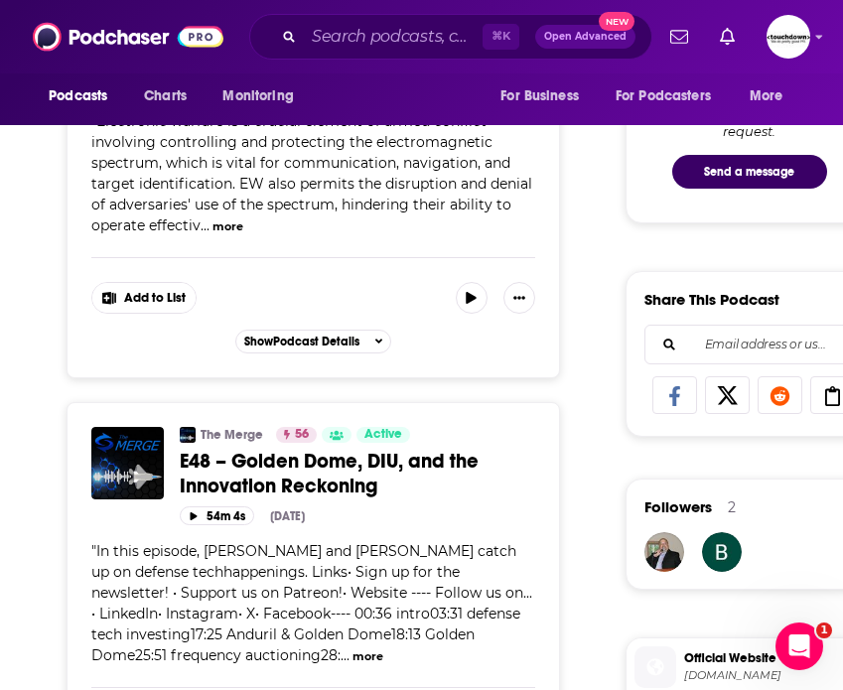
click at [222, 218] on button "more" at bounding box center [227, 226] width 31 height 17
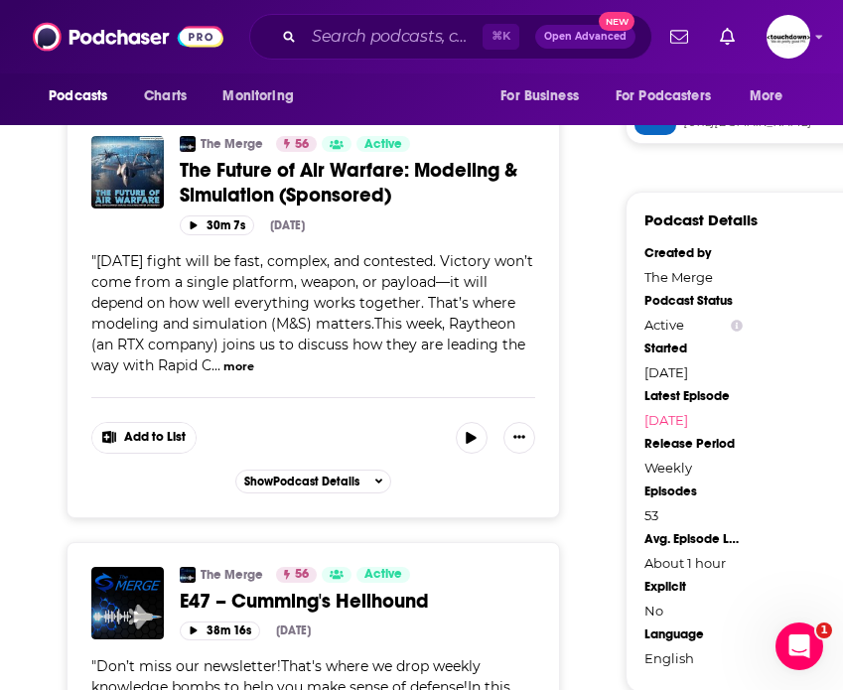
scroll to position [2000, 0]
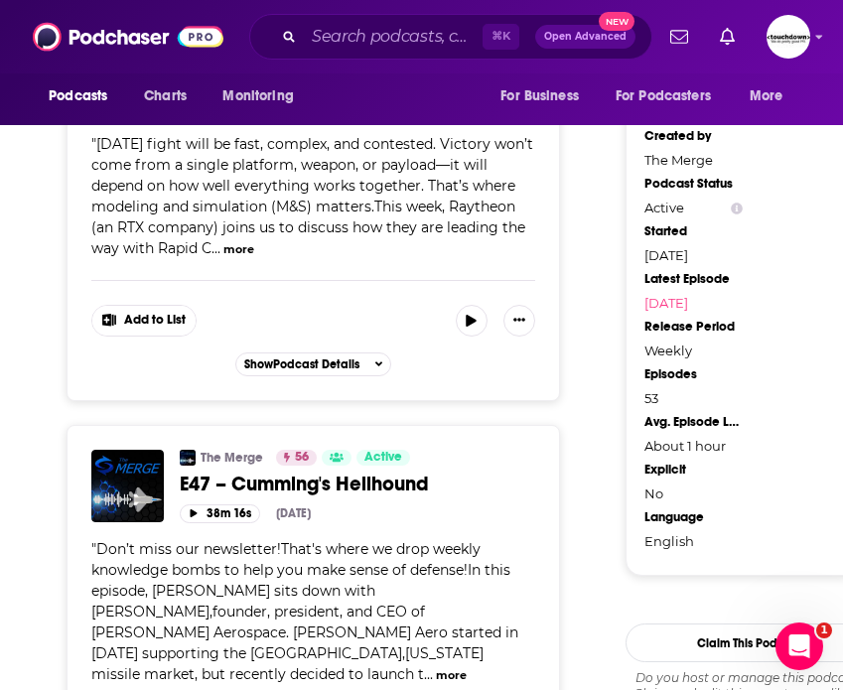
click at [237, 241] on button "more" at bounding box center [238, 249] width 31 height 17
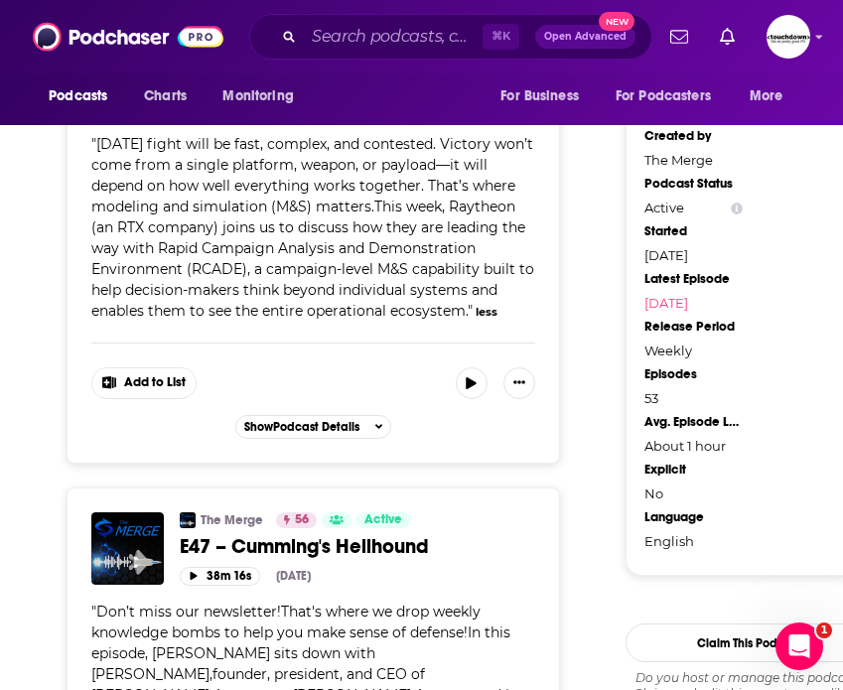
scroll to position [1899, 0]
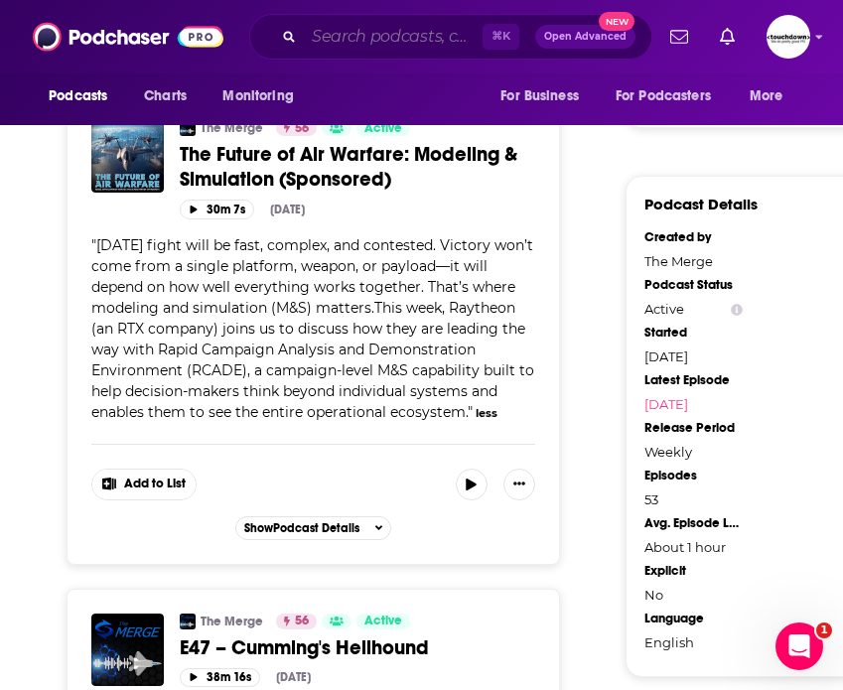
click at [349, 43] on input "Search podcasts, credits, & more..." at bounding box center [393, 37] width 179 height 32
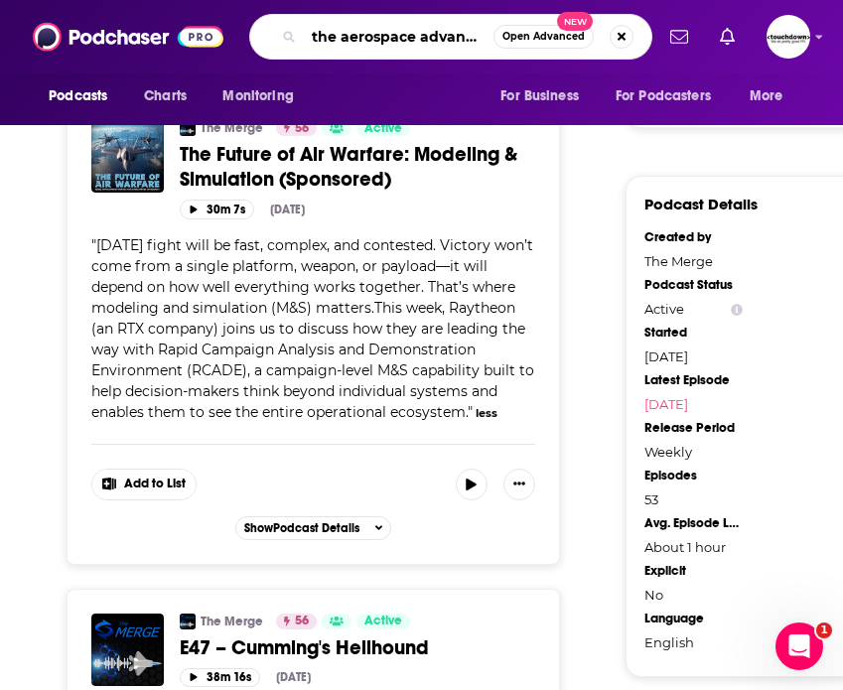
scroll to position [0, 3]
type input "the aerospace advantage"
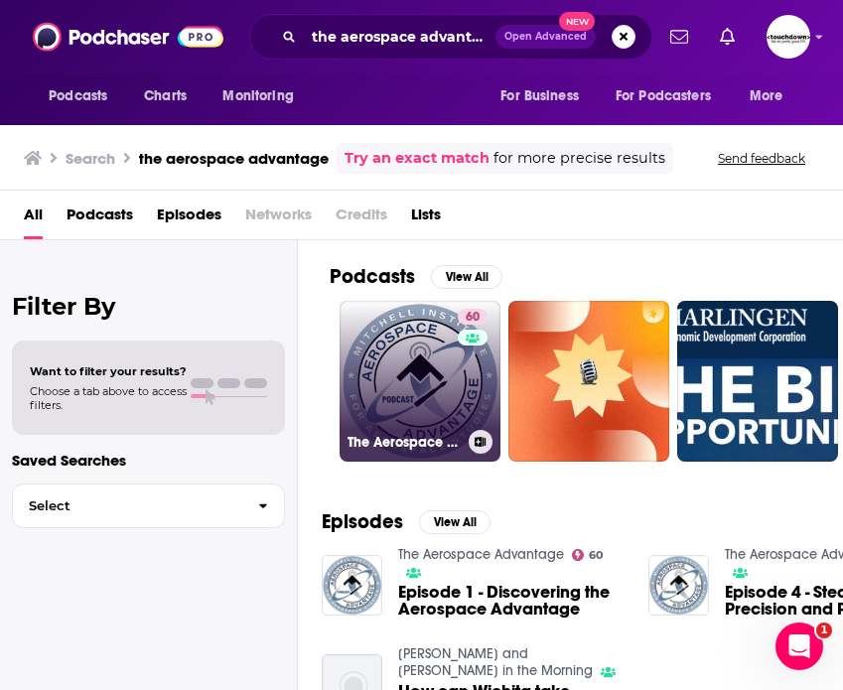
click at [407, 393] on link "60 The Aerospace Advantage" at bounding box center [419, 381] width 161 height 161
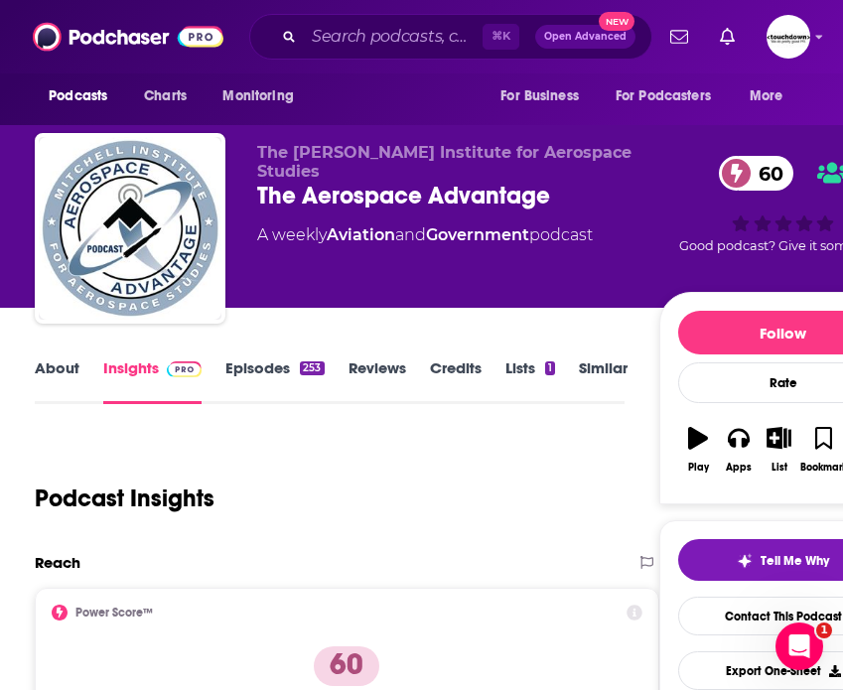
click at [249, 374] on link "Episodes 253" at bounding box center [274, 381] width 98 height 46
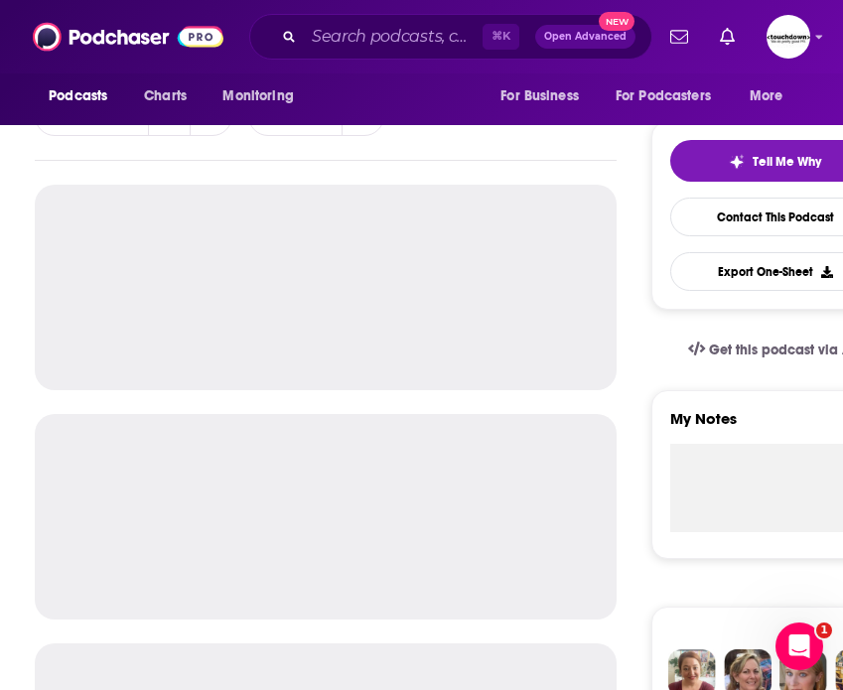
scroll to position [422, 0]
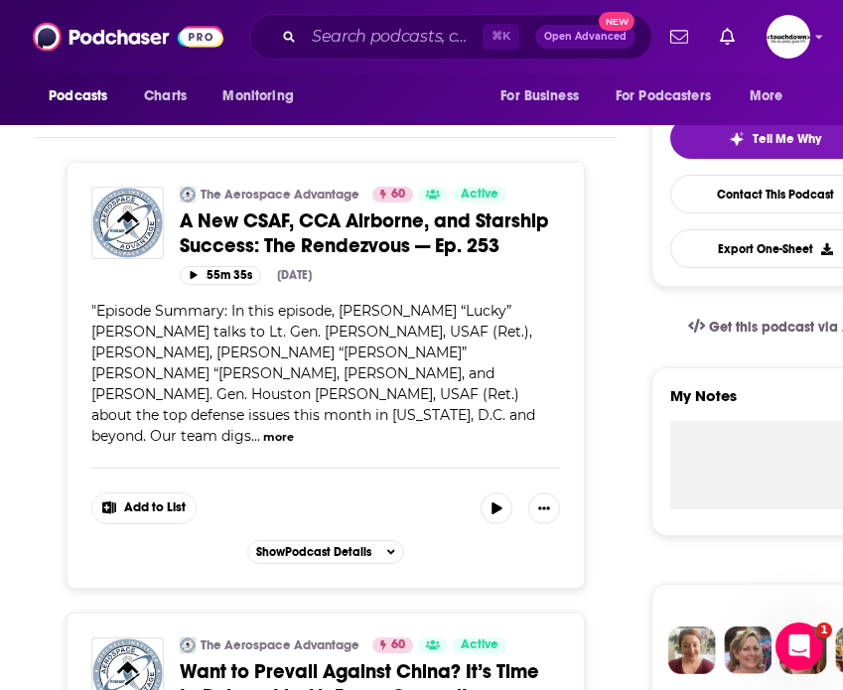
click at [294, 429] on button "more" at bounding box center [278, 437] width 31 height 17
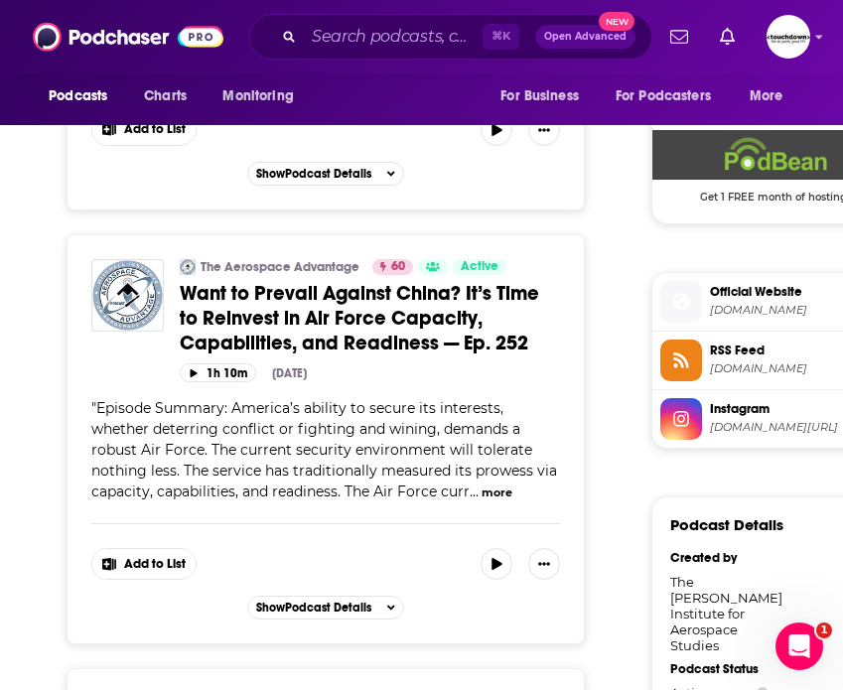
scroll to position [1442, 0]
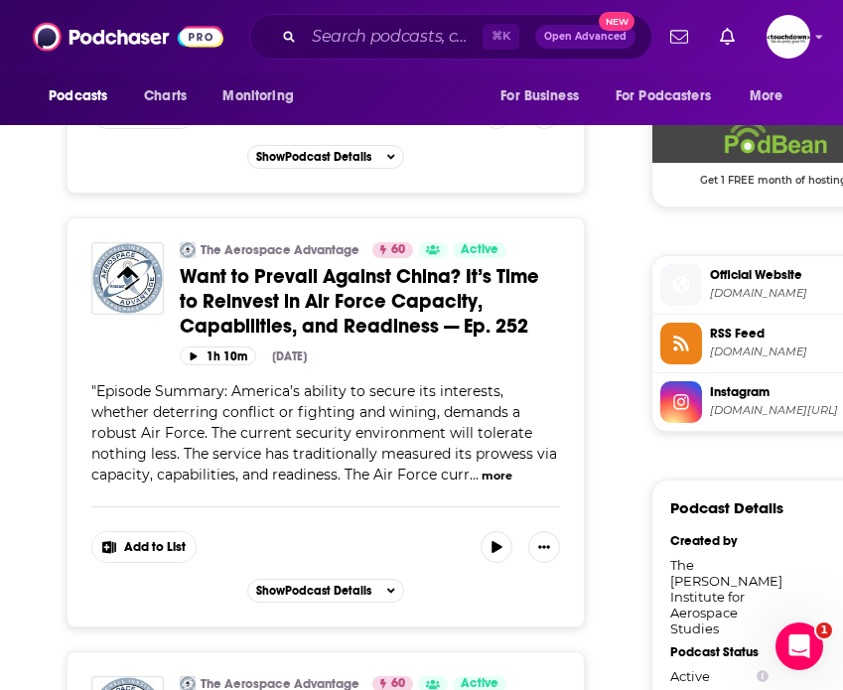
click at [490, 476] on button "more" at bounding box center [496, 475] width 31 height 17
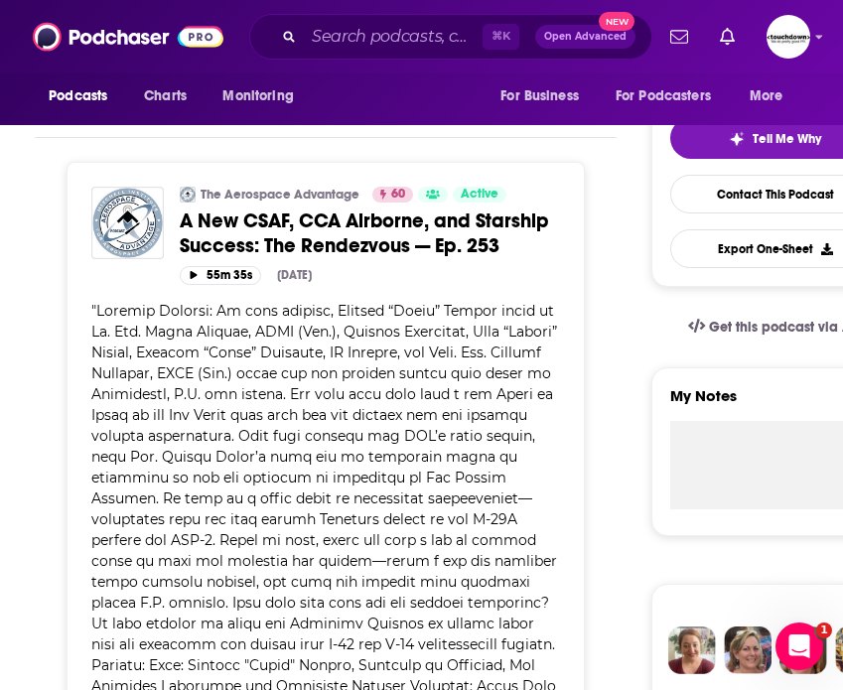
scroll to position [420, 0]
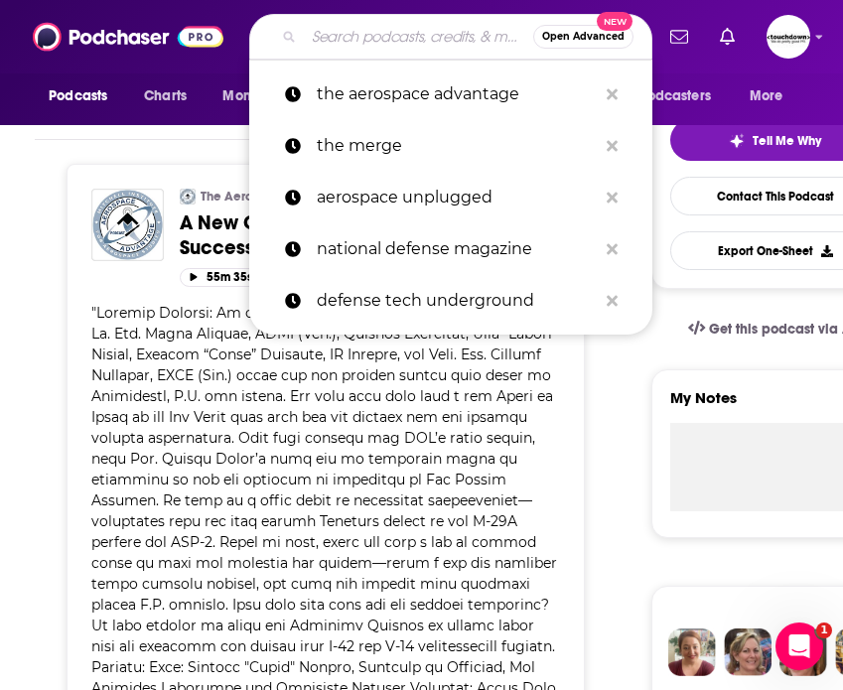
click at [390, 43] on input "Search podcasts, credits, & more..." at bounding box center [418, 37] width 229 height 32
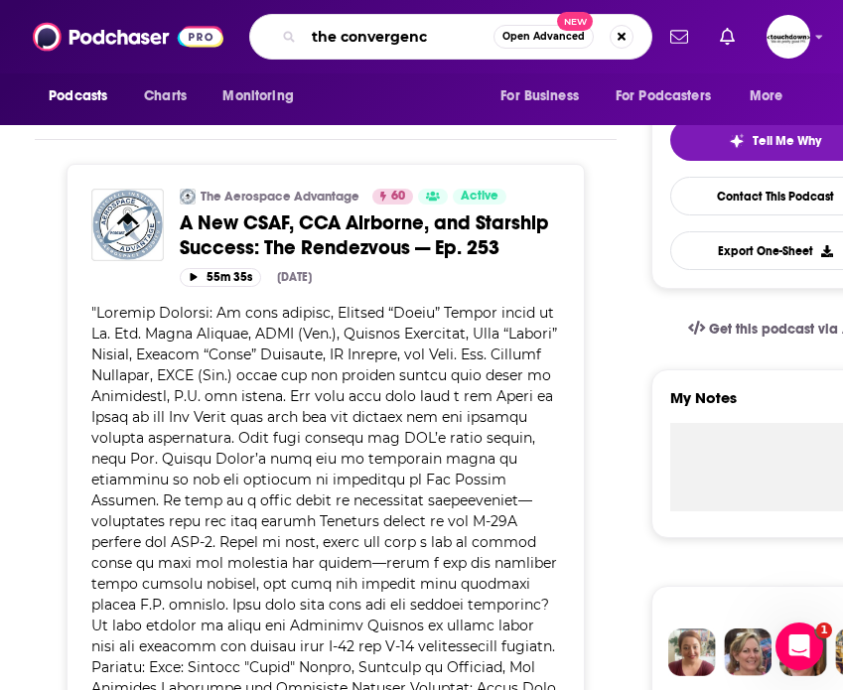
type input "the convergence"
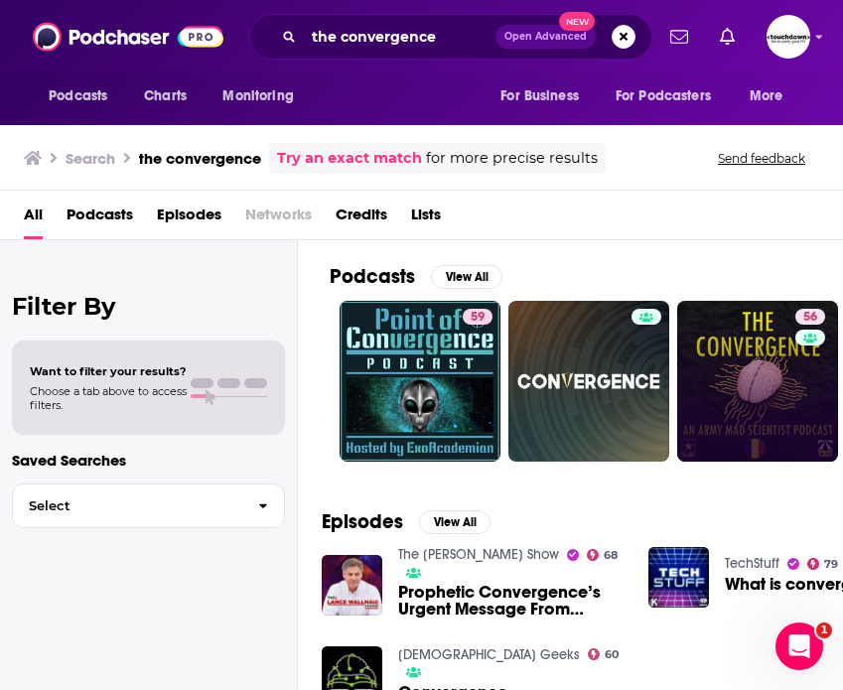
click at [751, 386] on link "56" at bounding box center [757, 381] width 161 height 161
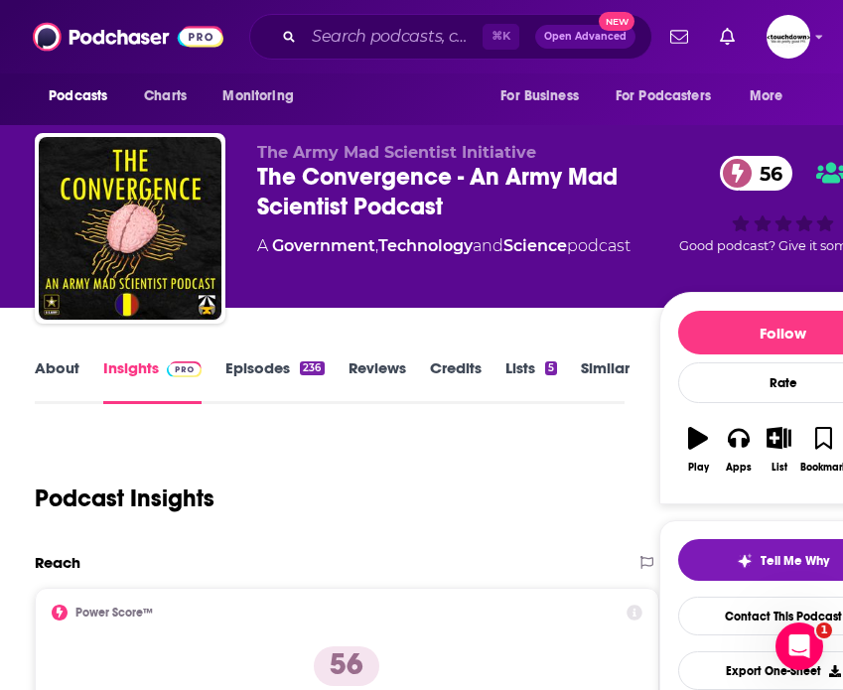
click at [236, 375] on link "Episodes 236" at bounding box center [274, 381] width 98 height 46
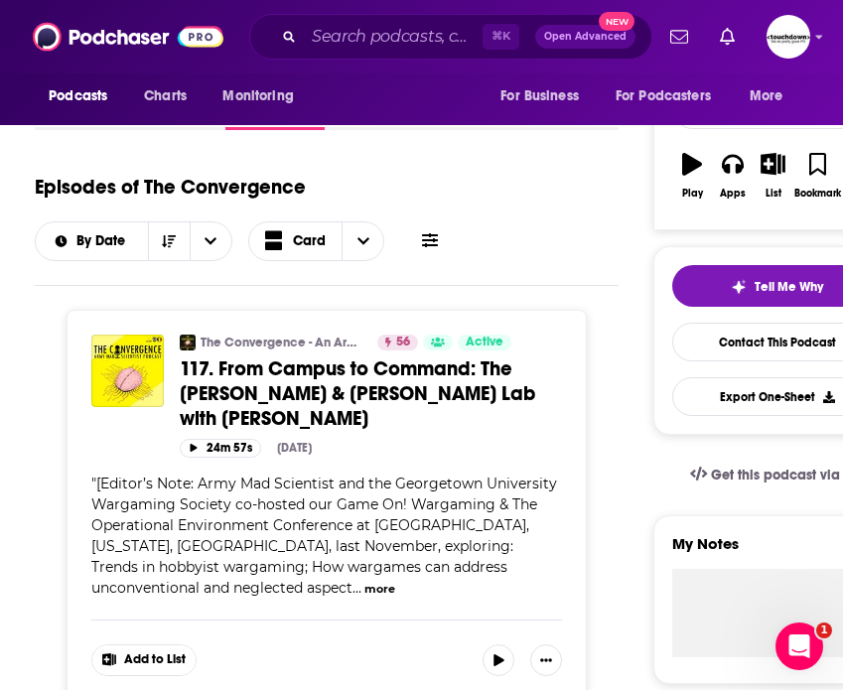
scroll to position [286, 0]
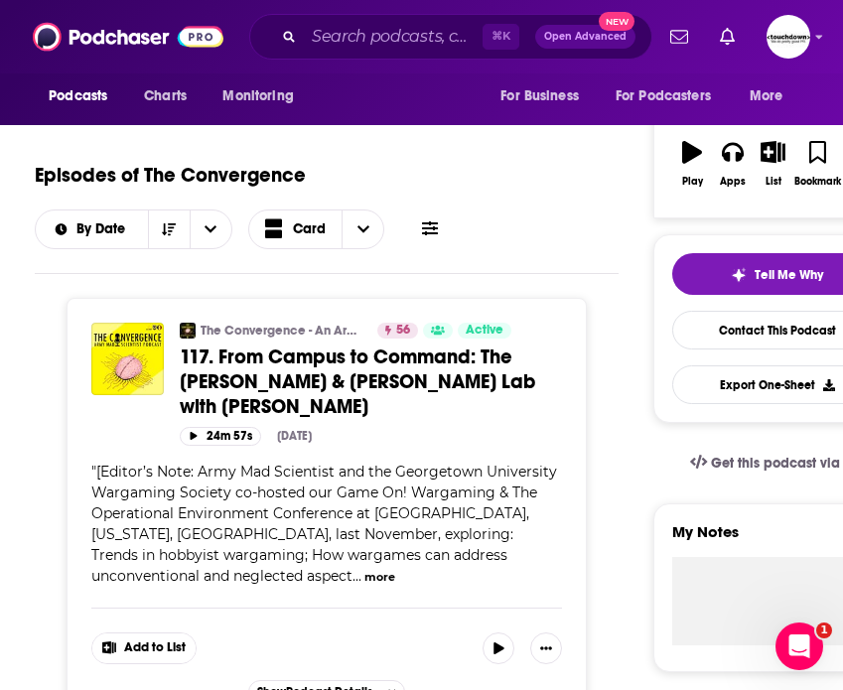
click at [364, 570] on button "more" at bounding box center [379, 577] width 31 height 17
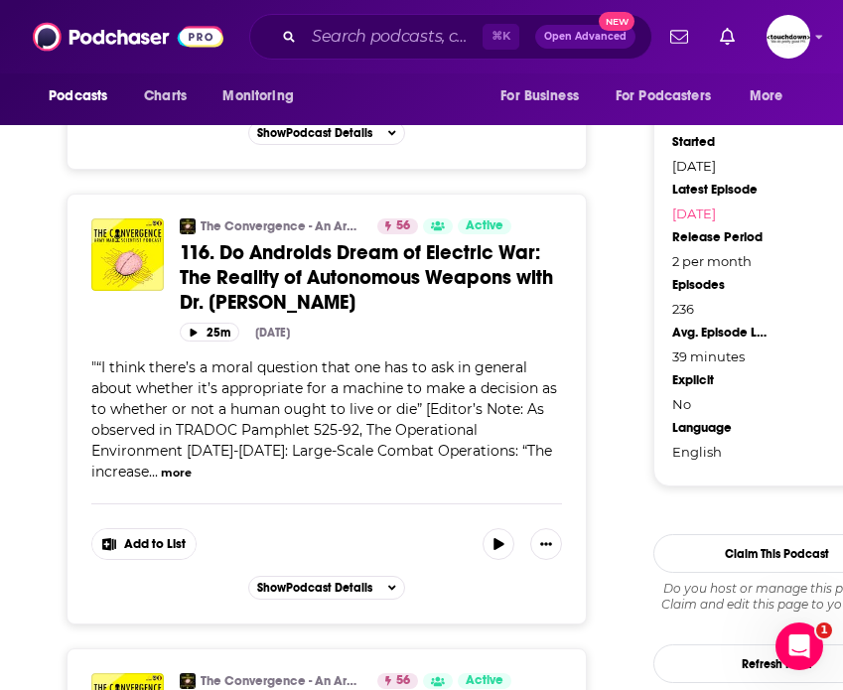
scroll to position [1883, 0]
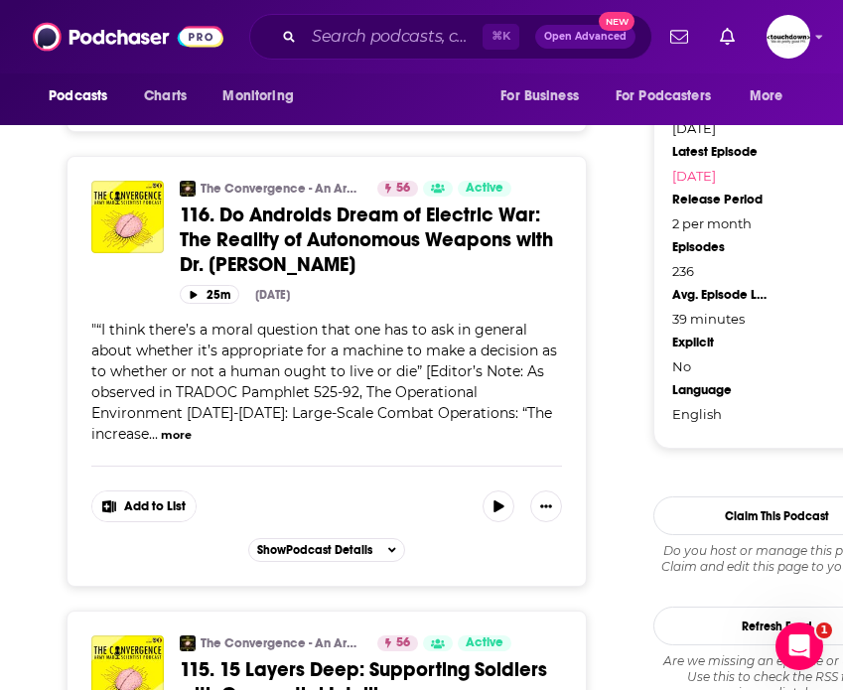
click at [347, 513] on div "Categories Government + 2 Add to List Show Podcast Details" at bounding box center [326, 510] width 470 height 104
click at [342, 543] on span "Show Podcast Details" at bounding box center [314, 550] width 115 height 14
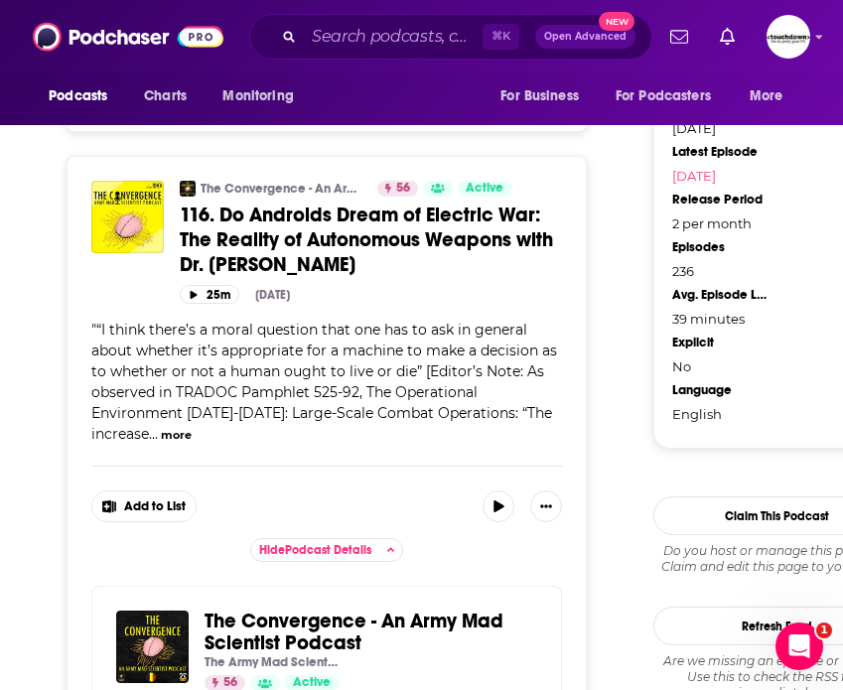
click at [185, 427] on button "more" at bounding box center [176, 435] width 31 height 17
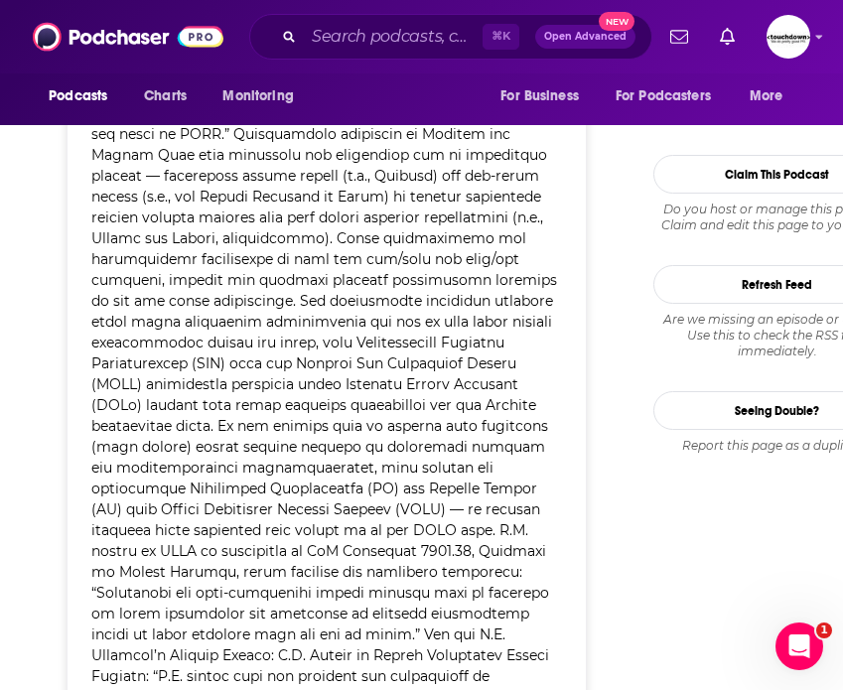
scroll to position [7084, 0]
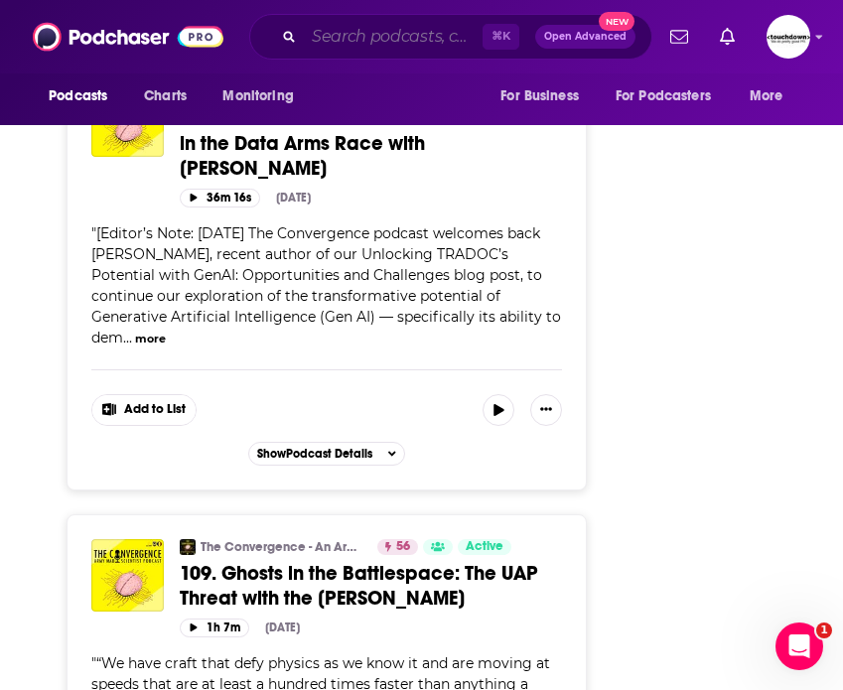
click at [349, 43] on input "Search podcasts, credits, & more..." at bounding box center [393, 37] width 179 height 32
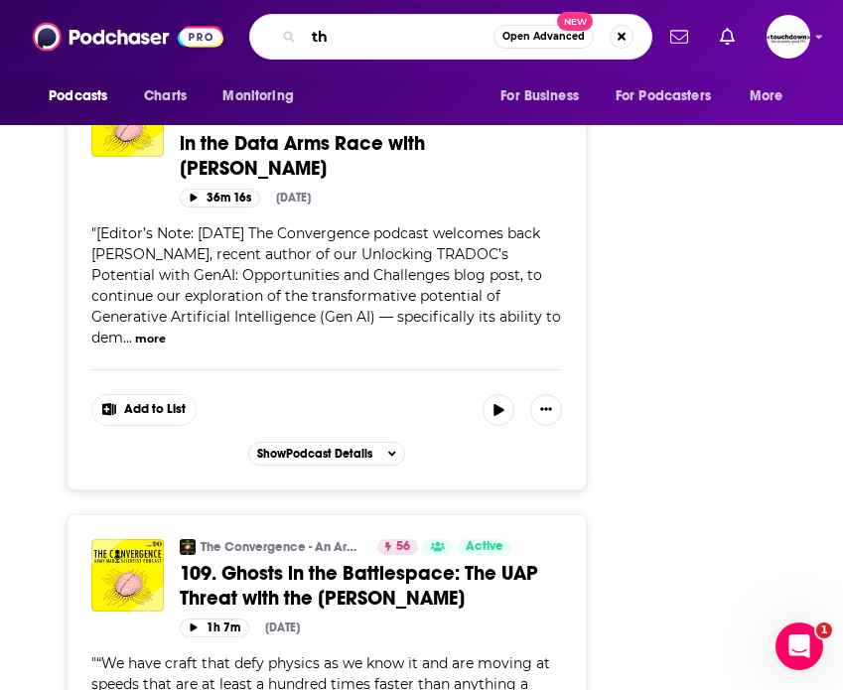
type input "t"
type input "irregular warfare"
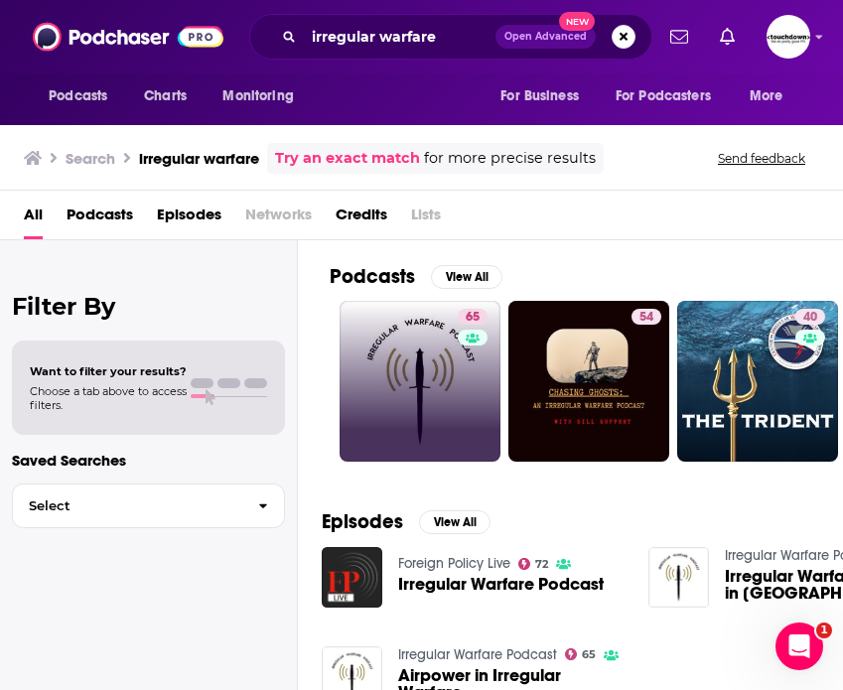
click at [444, 353] on link "65" at bounding box center [419, 381] width 161 height 161
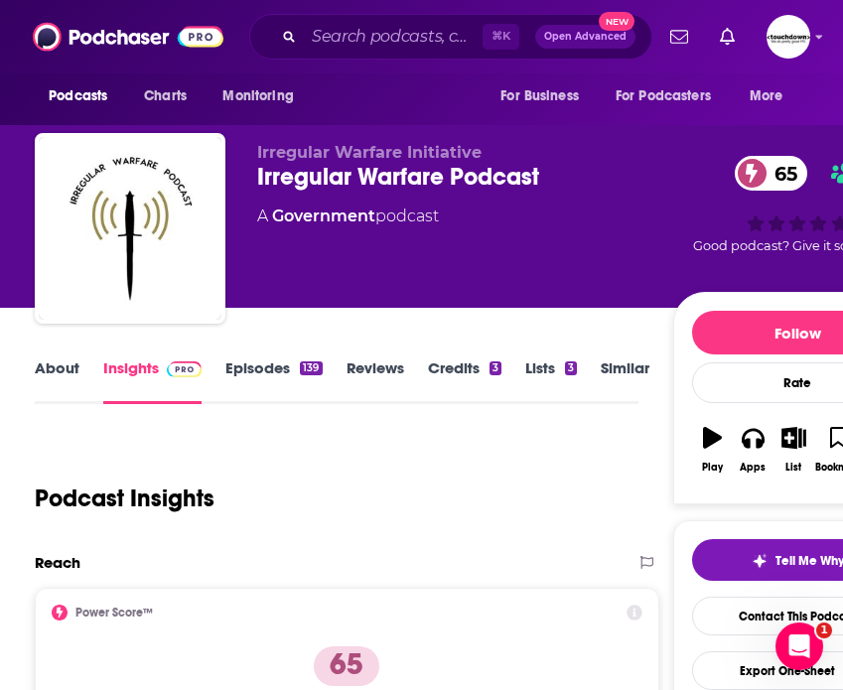
click at [269, 355] on div "About Insights Episodes 139 Reviews Credits 3 Lists 3 Similar" at bounding box center [336, 379] width 602 height 49
click at [266, 372] on link "Episodes 139" at bounding box center [273, 381] width 96 height 46
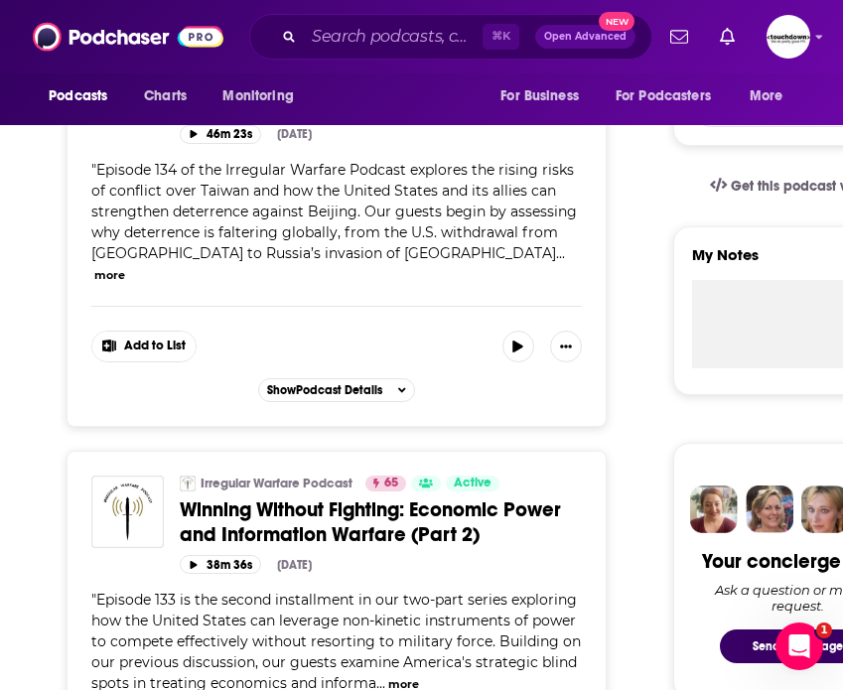
scroll to position [562, 0]
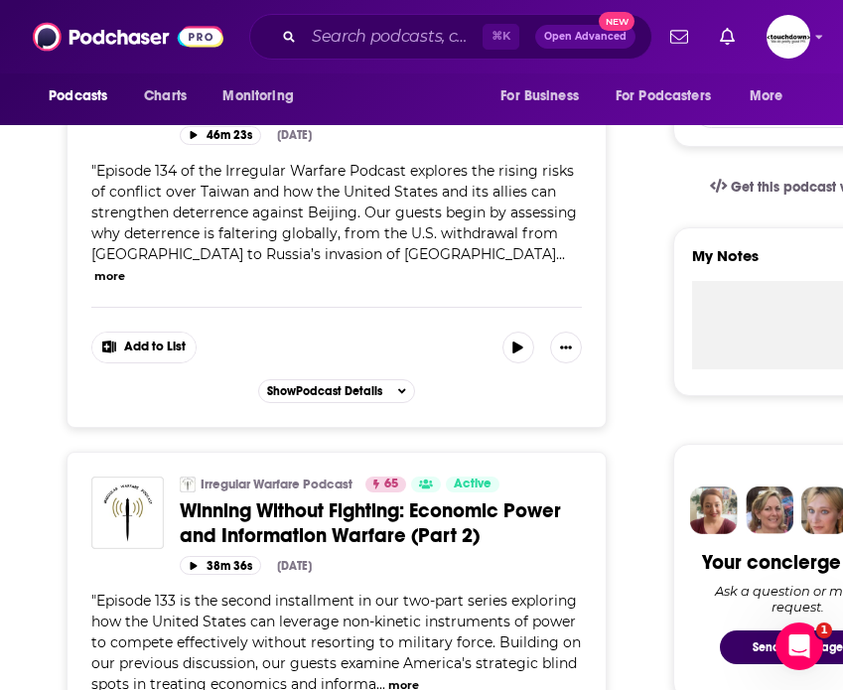
click at [125, 268] on button "more" at bounding box center [109, 276] width 31 height 17
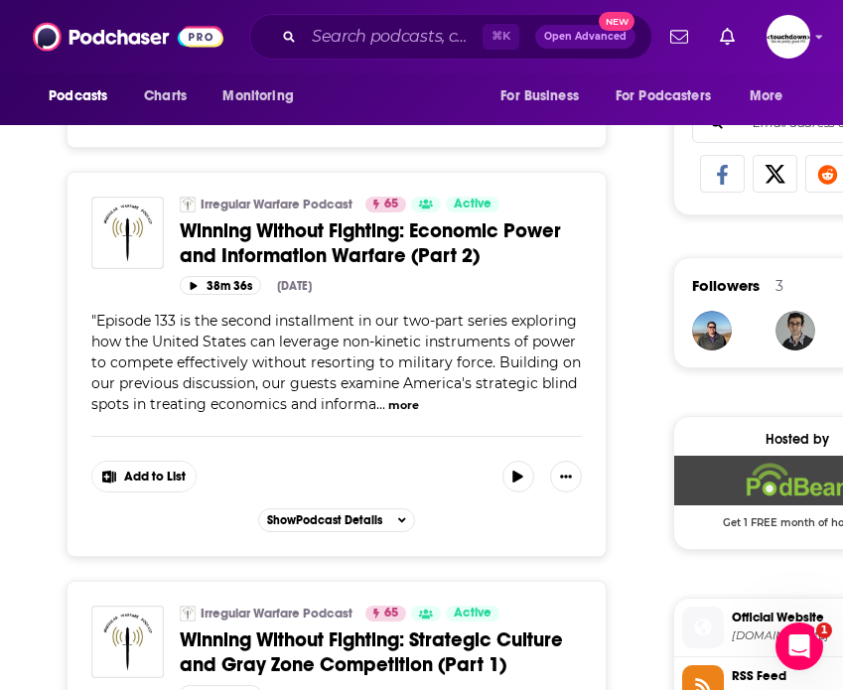
scroll to position [1286, 0]
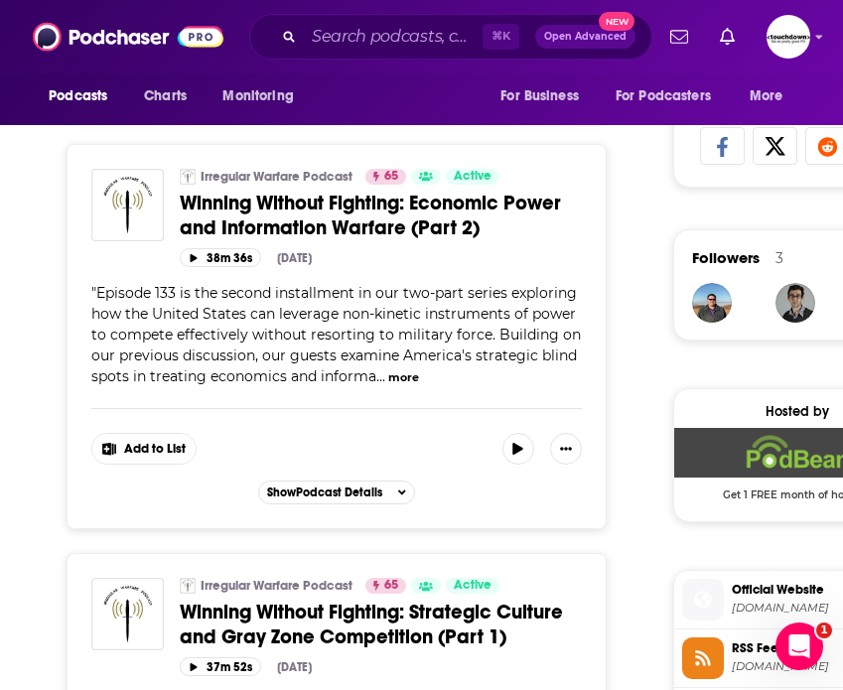
click at [398, 369] on button "more" at bounding box center [403, 377] width 31 height 17
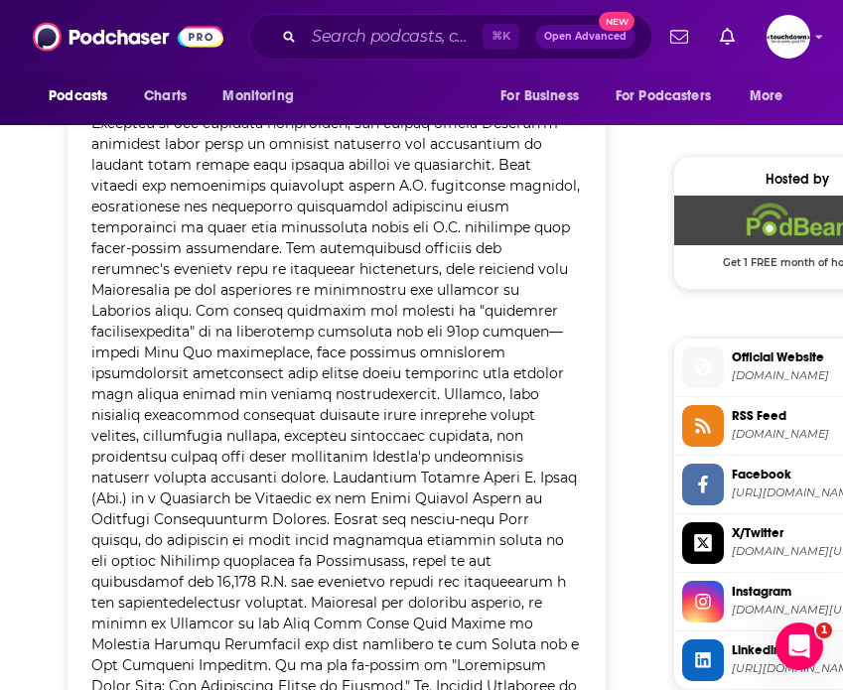
scroll to position [1246, 0]
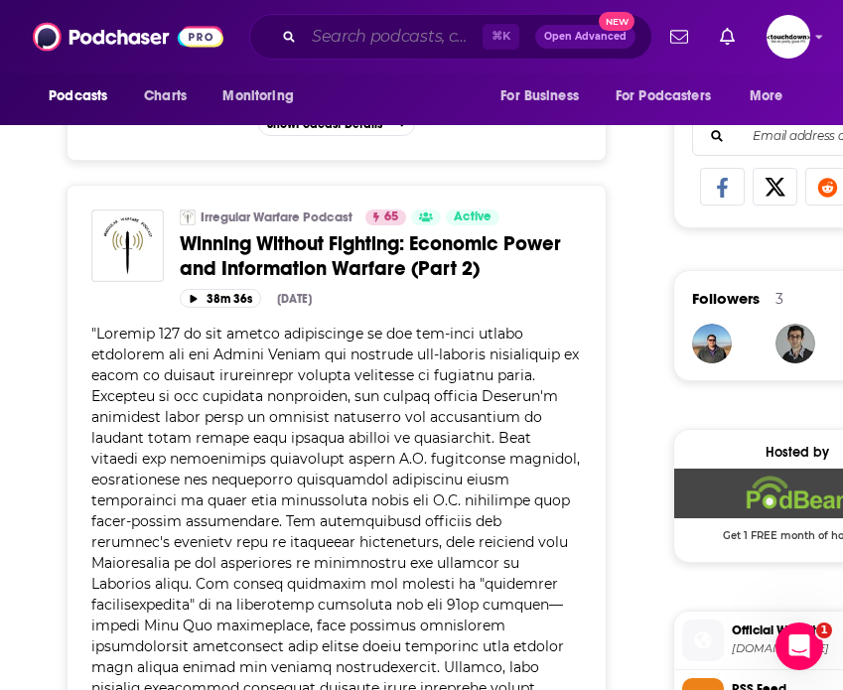
click at [364, 40] on input "Search podcasts, credits, & more..." at bounding box center [393, 37] width 179 height 32
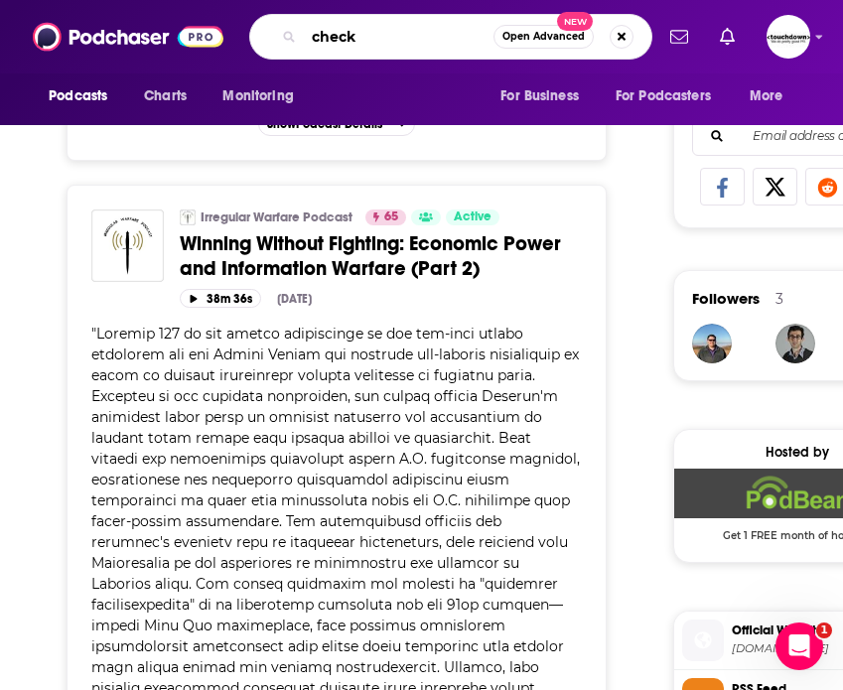
type input "check 6"
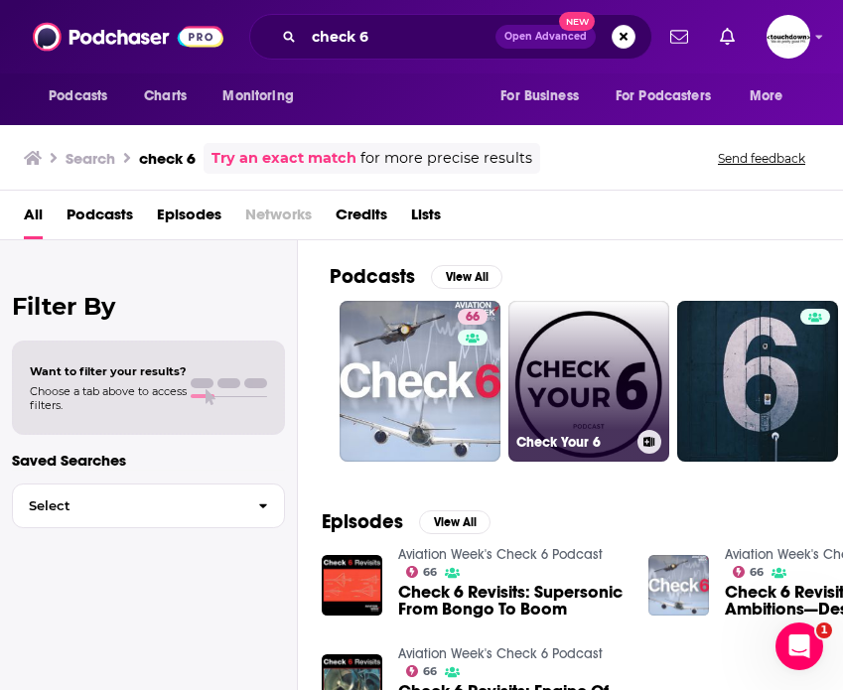
click at [572, 375] on link "Check Your 6" at bounding box center [588, 381] width 161 height 161
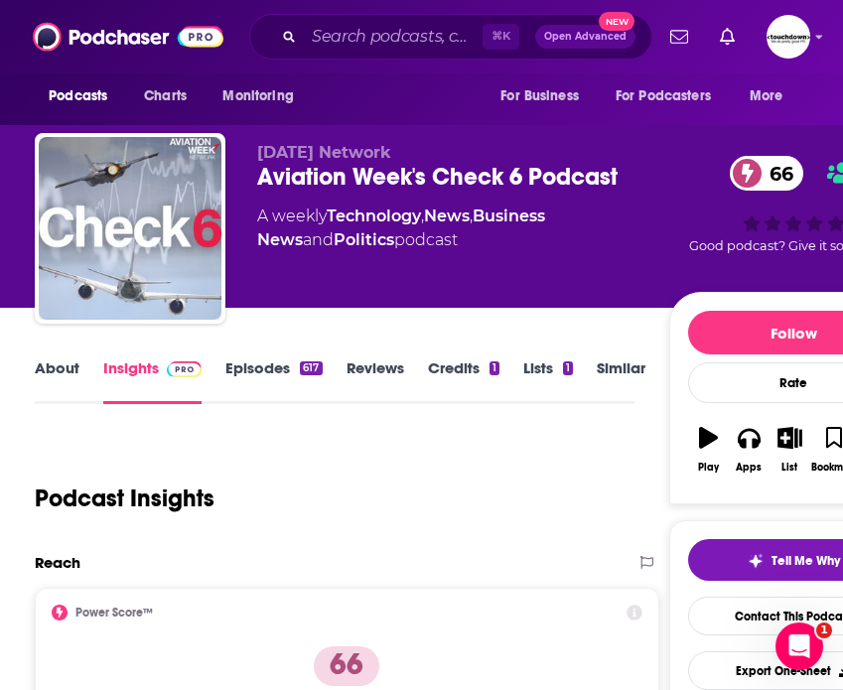
click at [259, 369] on link "Episodes 617" at bounding box center [273, 381] width 96 height 46
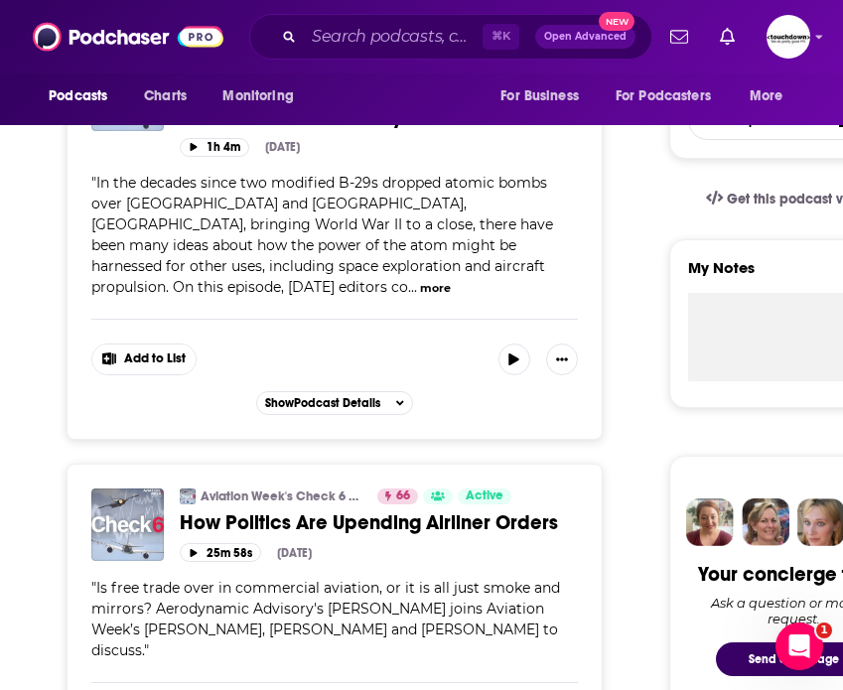
scroll to position [508, 0]
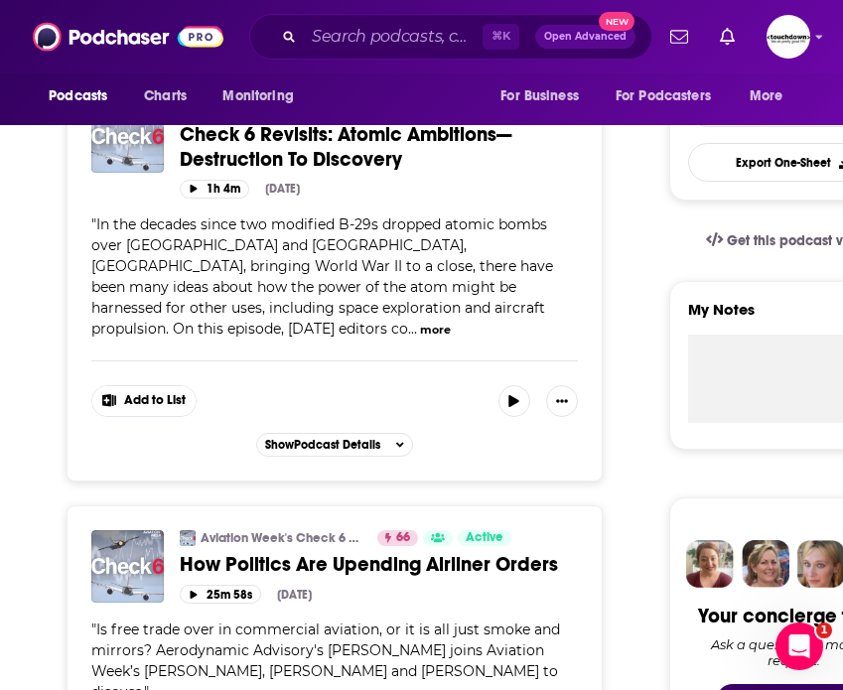
click at [451, 322] on button "more" at bounding box center [435, 330] width 31 height 17
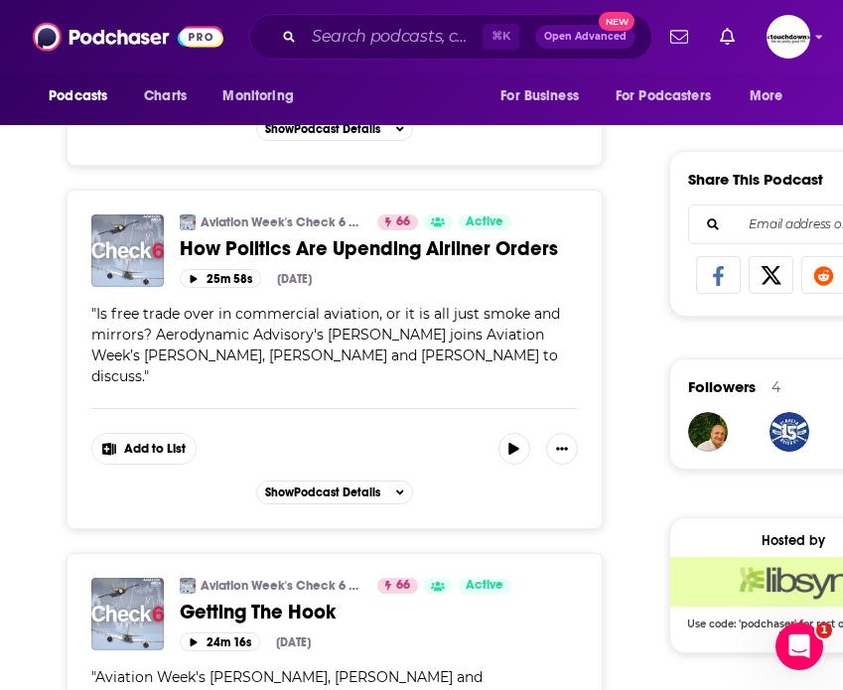
scroll to position [2583, 0]
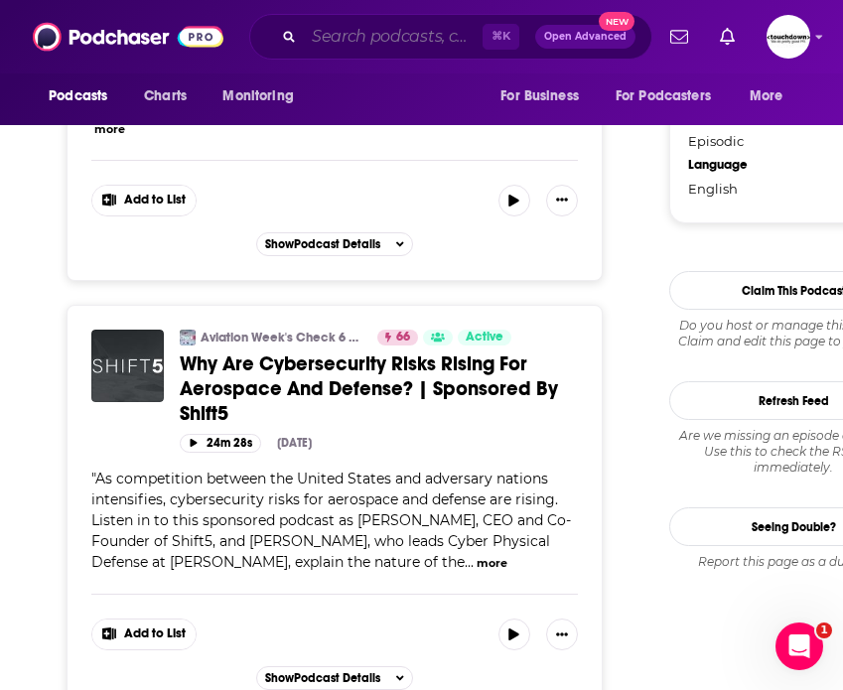
click at [366, 39] on input "Search podcasts, credits, & more..." at bounding box center [393, 37] width 179 height 32
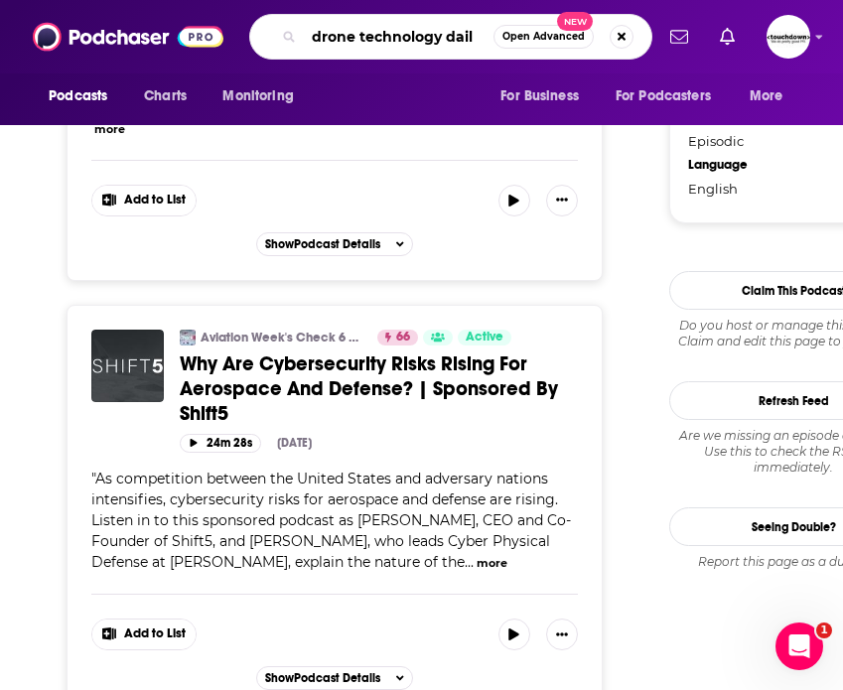
type input "drone technology daily"
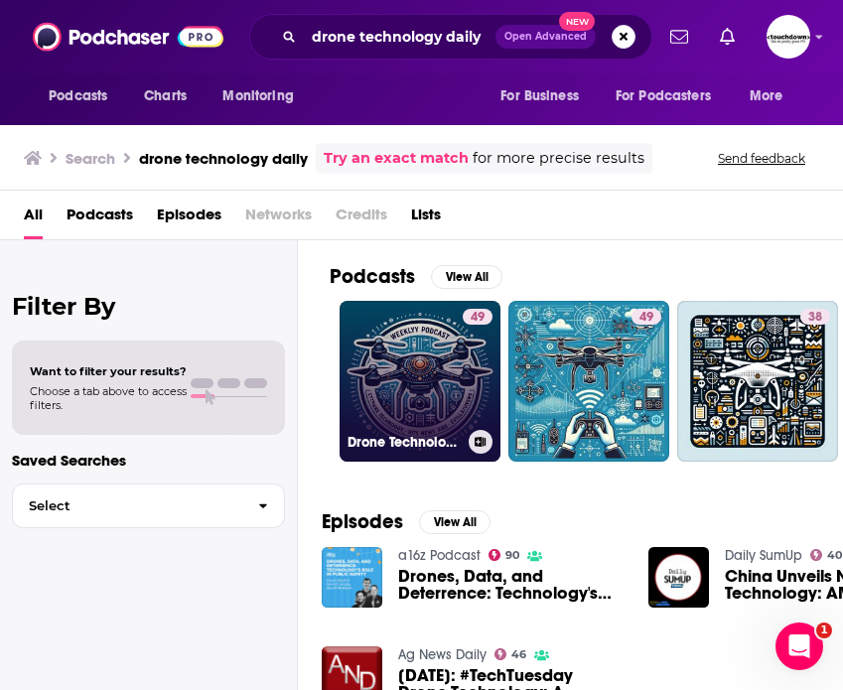
click at [446, 396] on link "49 Drone Technology Daily: UAV News & Reviews" at bounding box center [419, 381] width 161 height 161
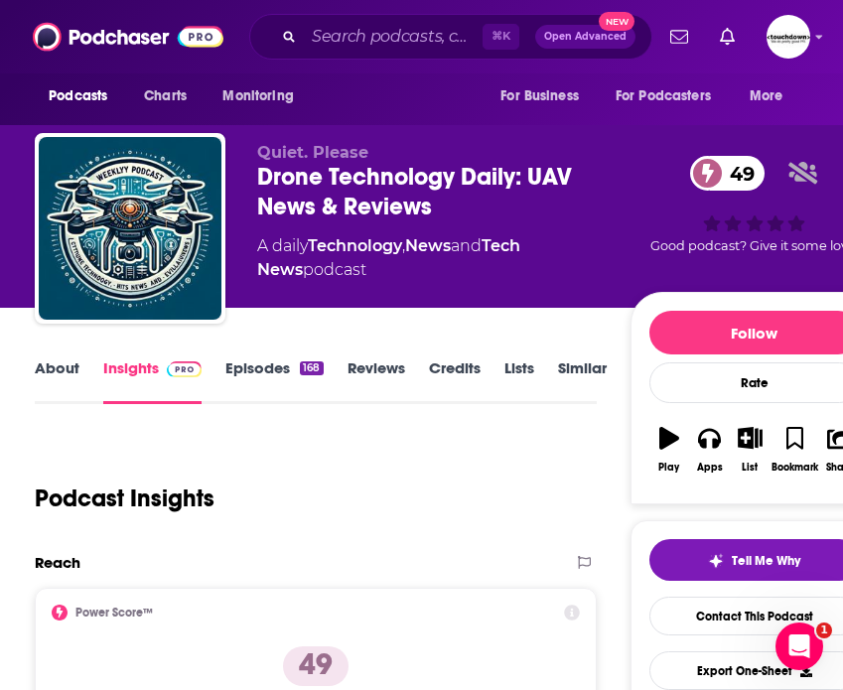
click at [257, 372] on link "Episodes 168" at bounding box center [273, 381] width 97 height 46
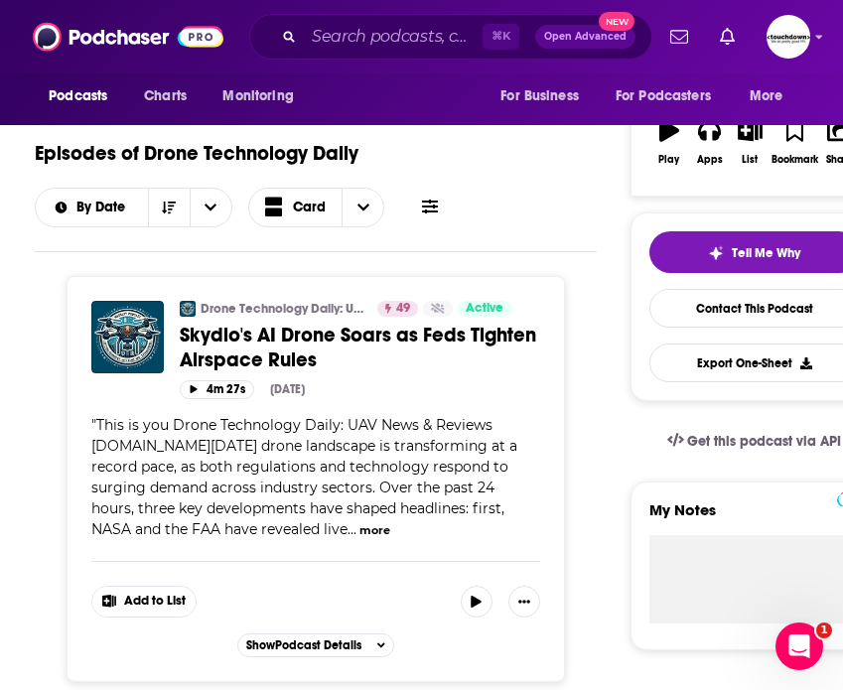
scroll to position [310, 0]
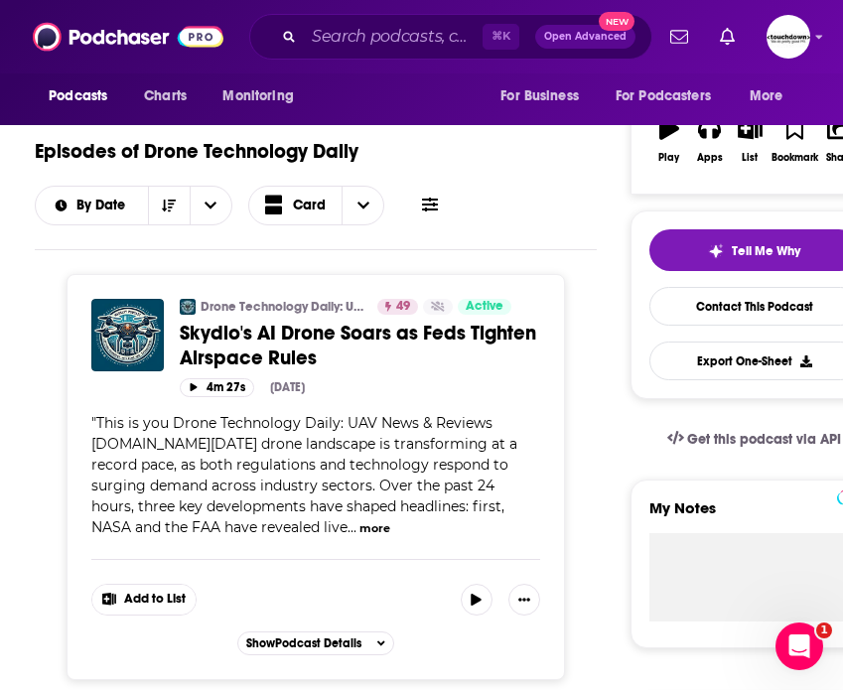
click at [359, 524] on button "more" at bounding box center [374, 528] width 31 height 17
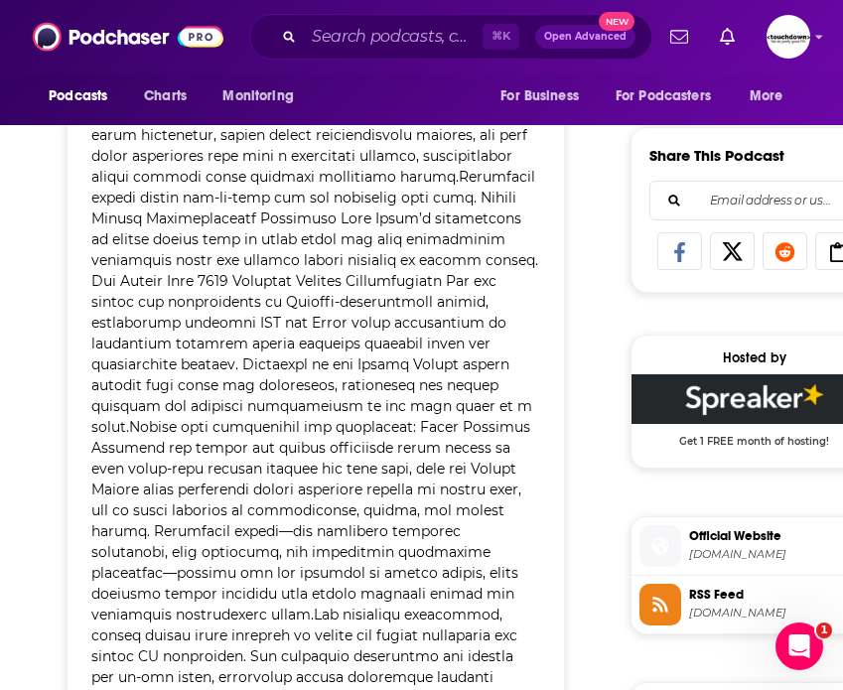
scroll to position [1200, 0]
